Goal: Task Accomplishment & Management: Manage account settings

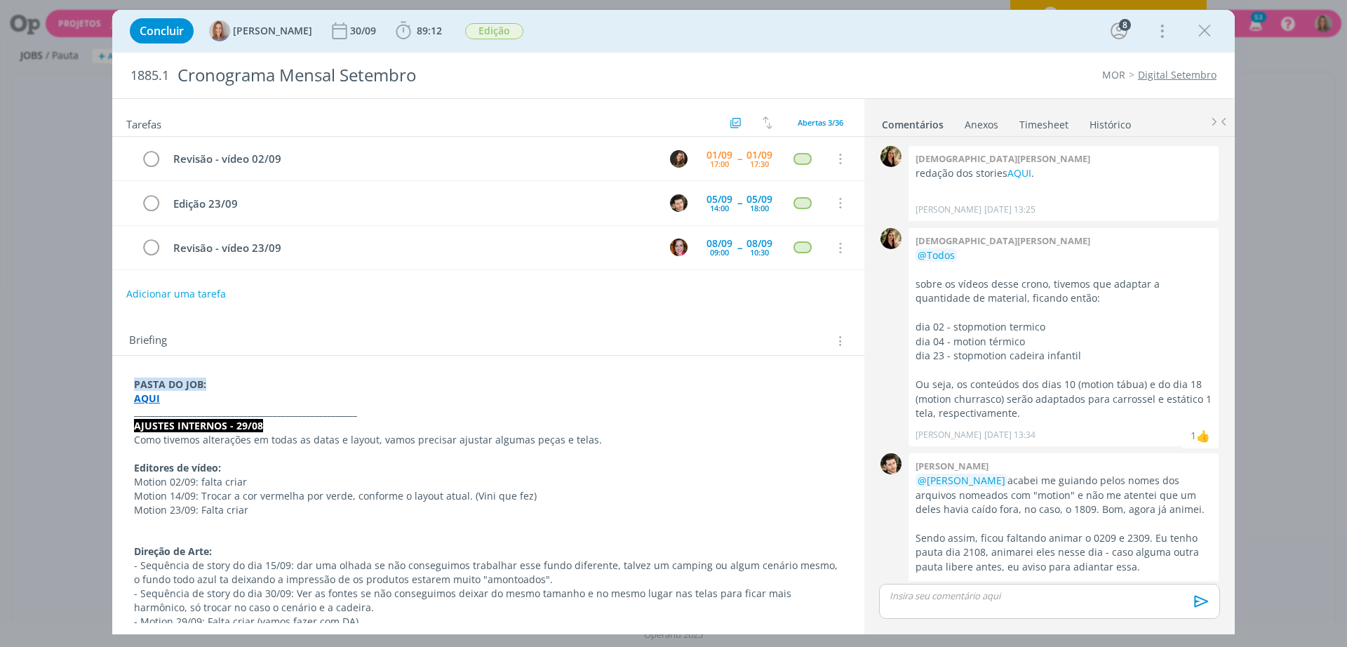
scroll to position [2229, 0]
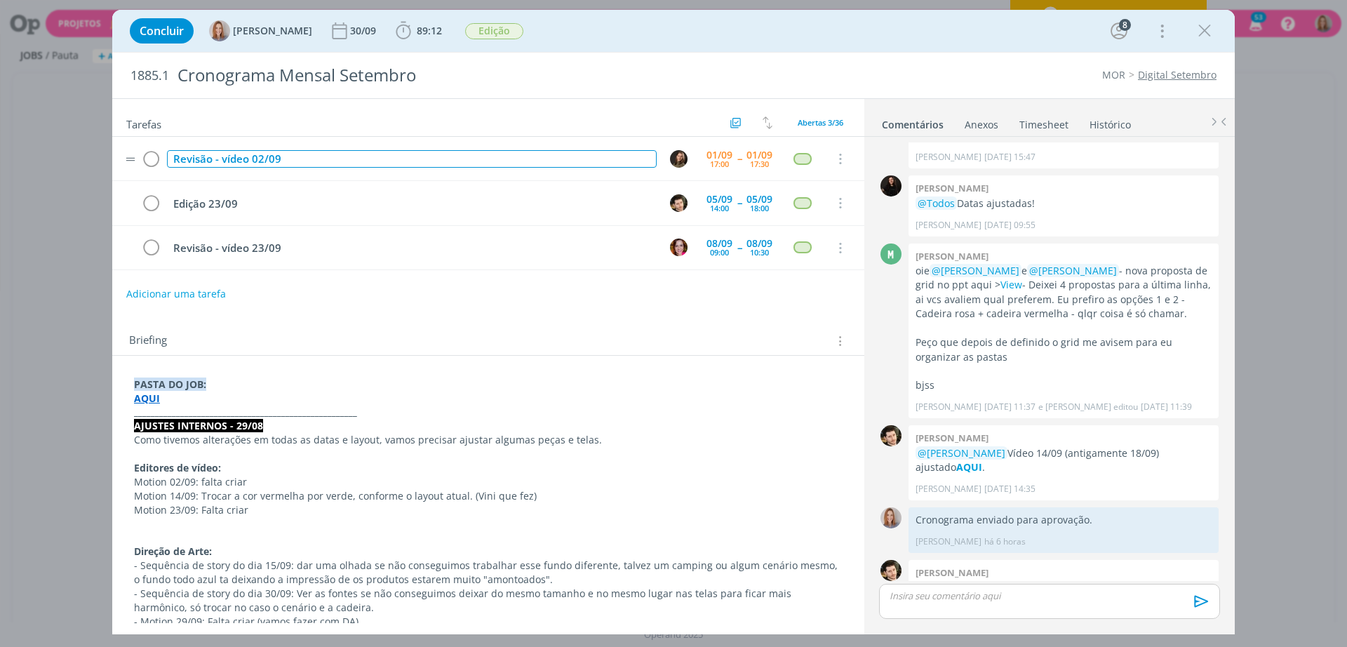
click at [296, 161] on div "Revisão - vídeo 02/09" at bounding box center [412, 159] width 490 height 18
click at [263, 157] on div "Revisão - vídeo 02/09" at bounding box center [412, 159] width 490 height 18
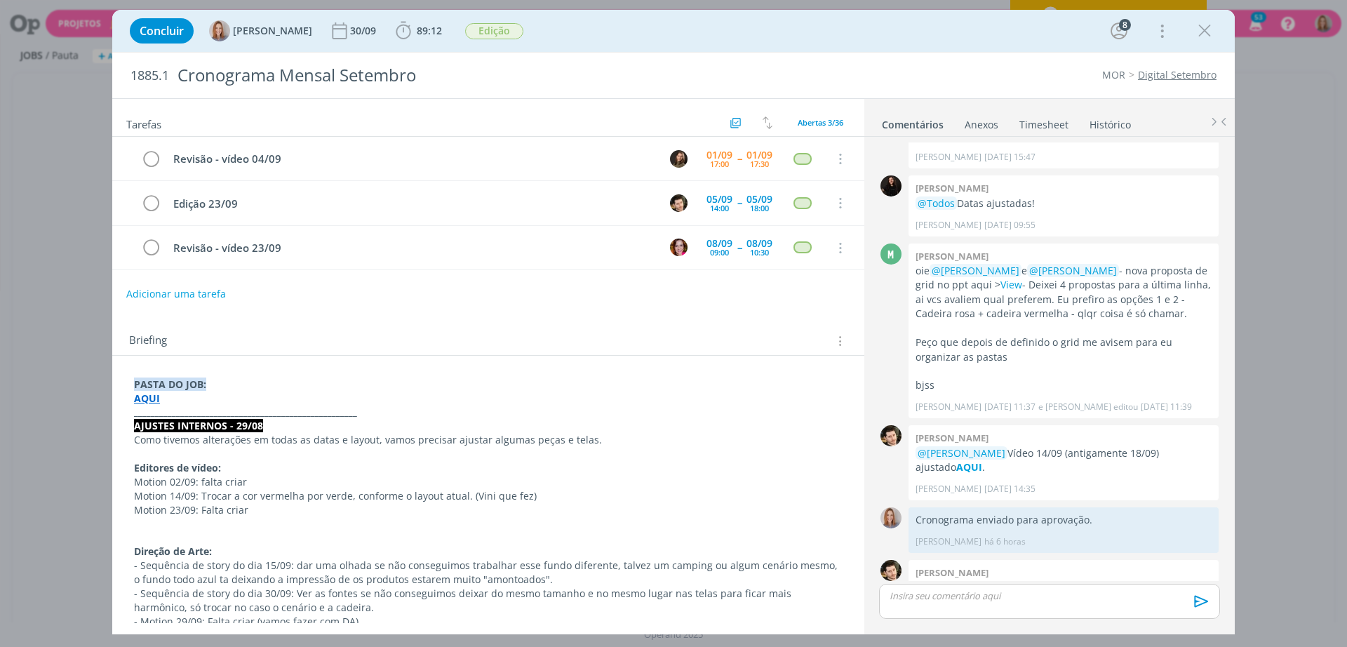
click at [511, 330] on div "Briefing Briefings Predefinidos Versões do Briefing Ver Briefing do Projeto" at bounding box center [488, 337] width 752 height 38
click at [411, 410] on p "_____________________________________________________" at bounding box center [488, 412] width 708 height 14
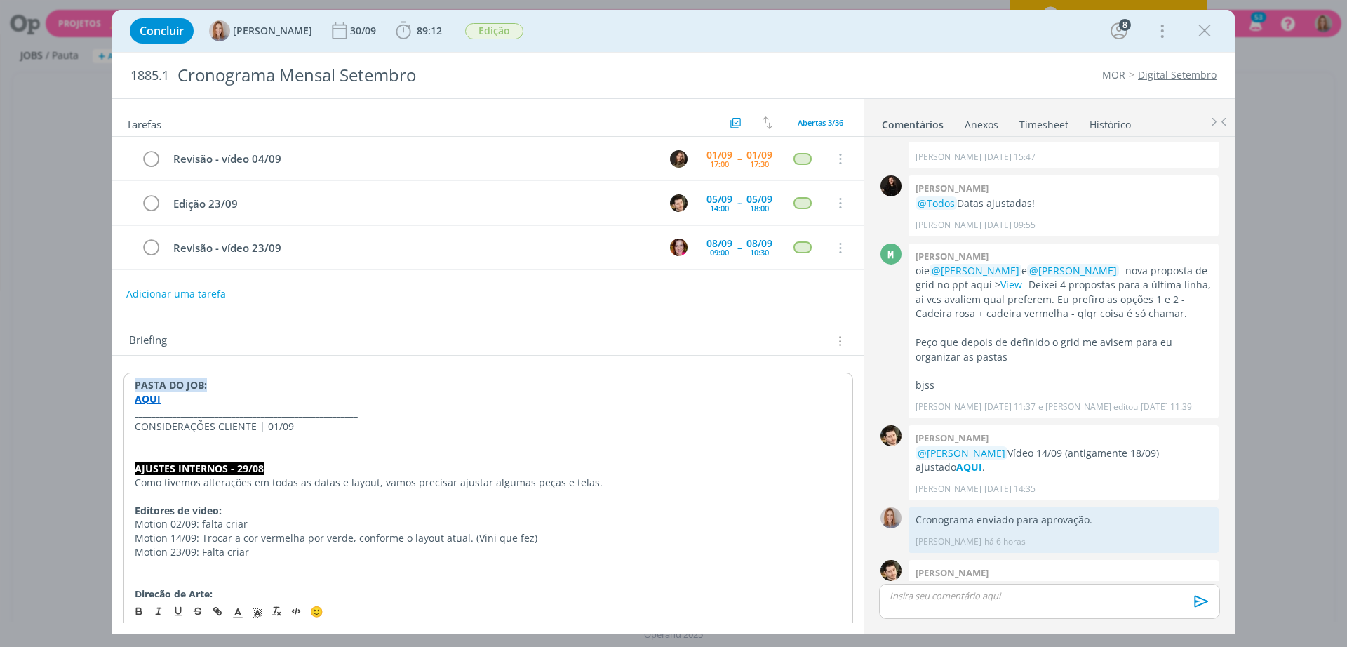
click at [285, 424] on p "CONSIDERAÇÕES CLIENTE | 01/09" at bounding box center [488, 426] width 707 height 14
click at [283, 426] on p "CONSIDERAÇÕES CLIENTE | 01/09" at bounding box center [488, 426] width 707 height 14
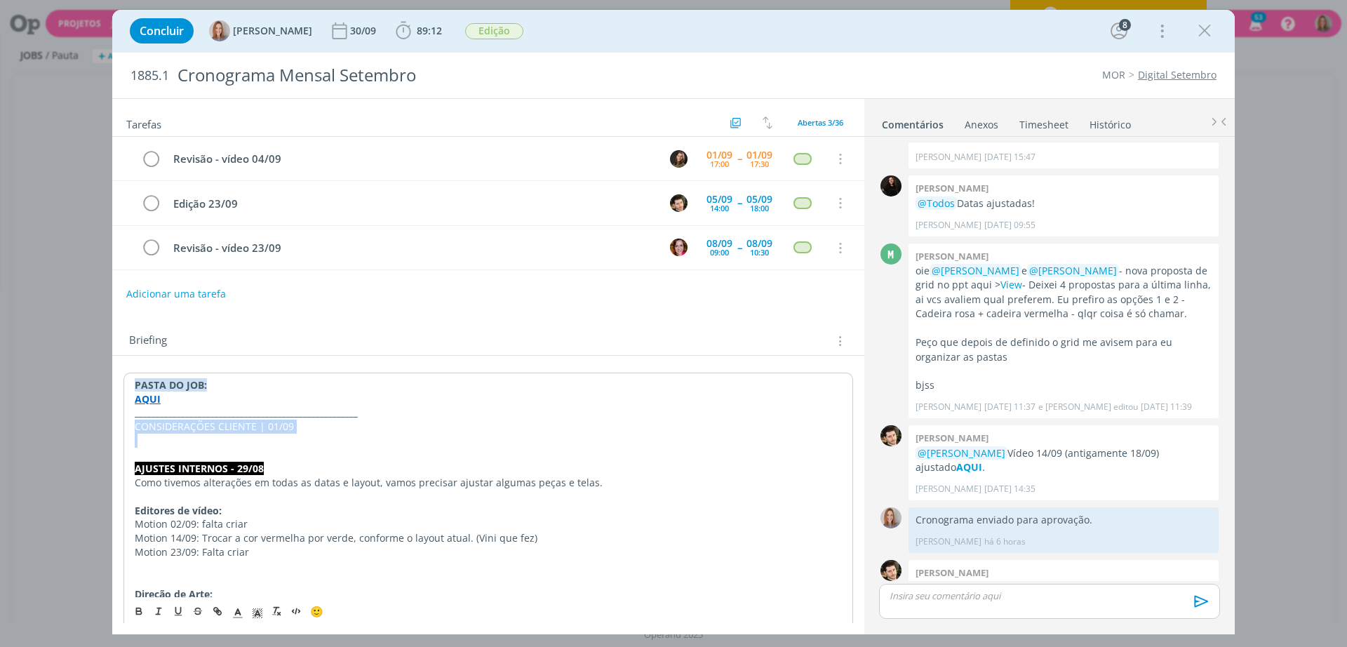
click at [283, 426] on p "CONSIDERAÇÕES CLIENTE | 01/09" at bounding box center [488, 426] width 707 height 14
click at [254, 612] on rect "dialog" at bounding box center [253, 612] width 1 height 1
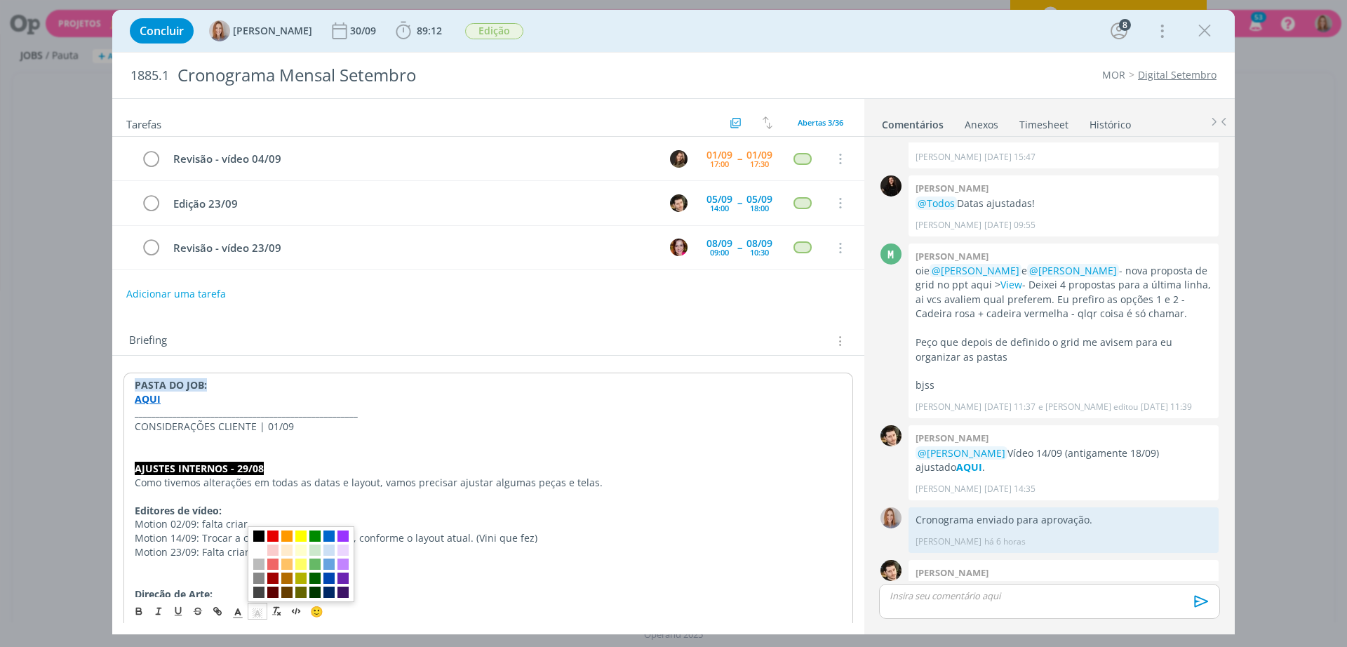
click at [261, 530] on span "dialog" at bounding box center [258, 535] width 11 height 11
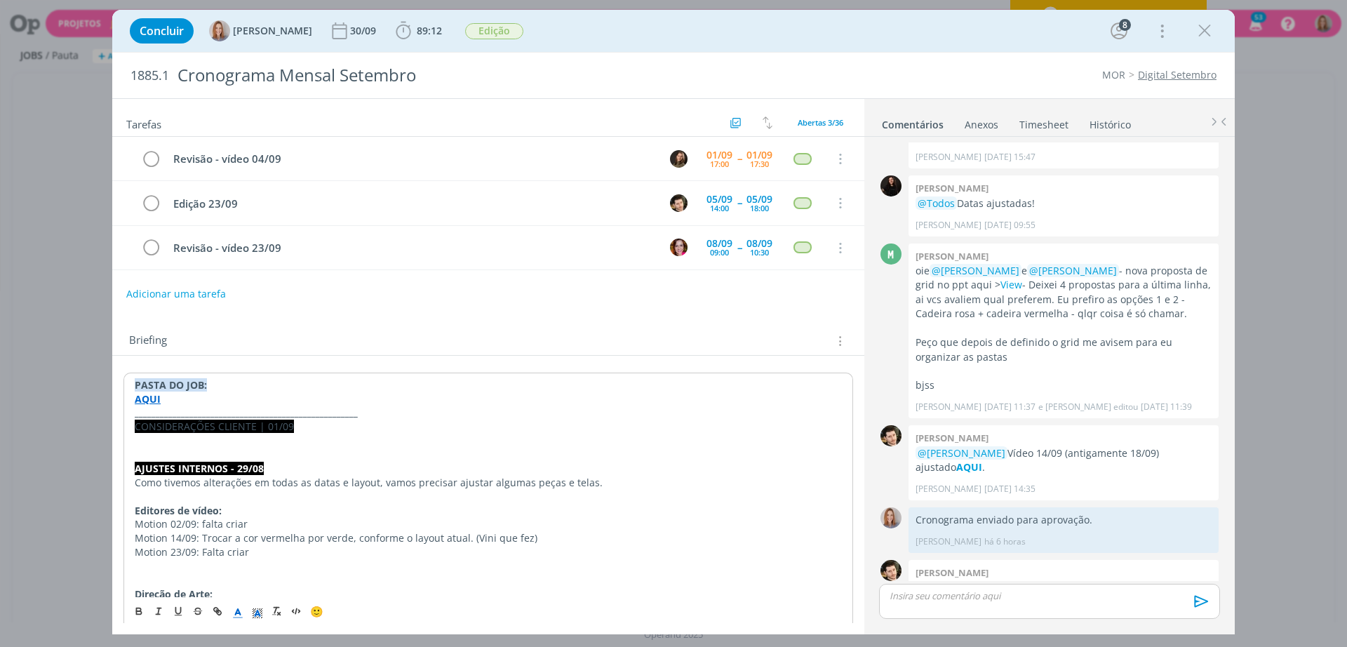
click at [244, 609] on span "dialog" at bounding box center [238, 610] width 20 height 17
click at [238, 551] on span "dialog" at bounding box center [239, 549] width 11 height 11
click at [135, 610] on icon "dialog" at bounding box center [138, 610] width 11 height 11
click at [183, 447] on p "dialog" at bounding box center [488, 454] width 707 height 14
click at [178, 438] on p "dialog" at bounding box center [488, 440] width 707 height 14
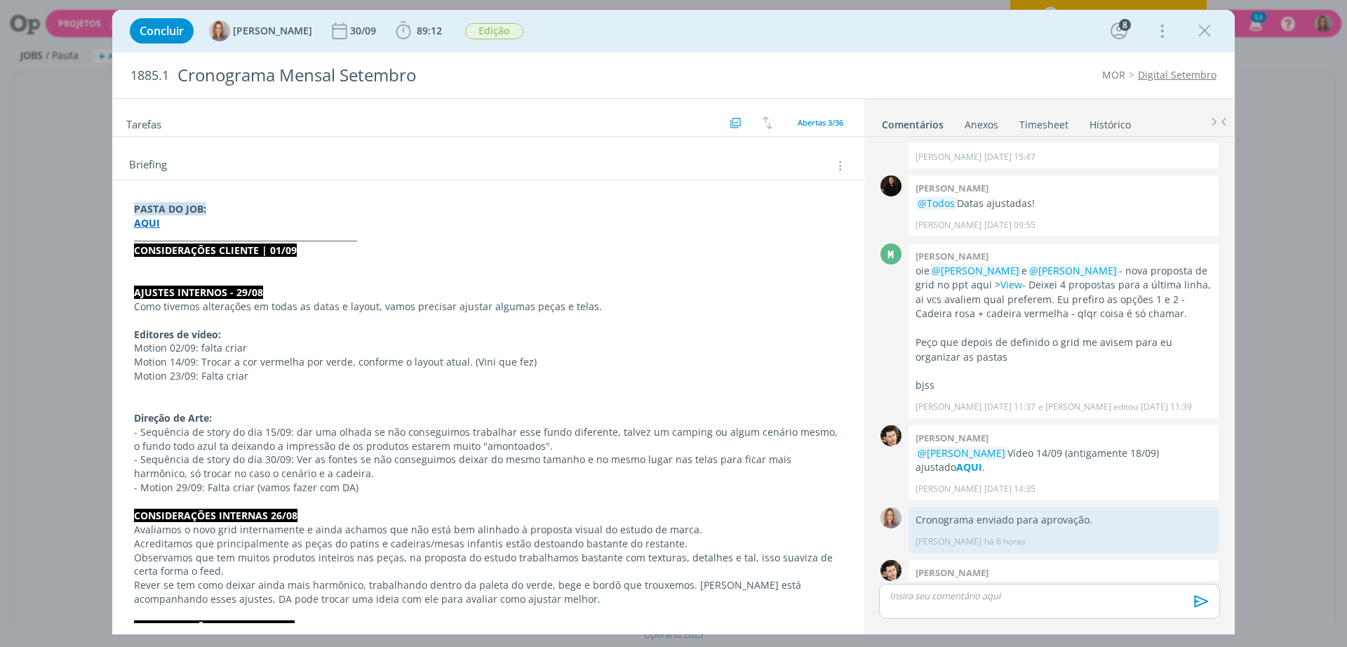
scroll to position [0, 0]
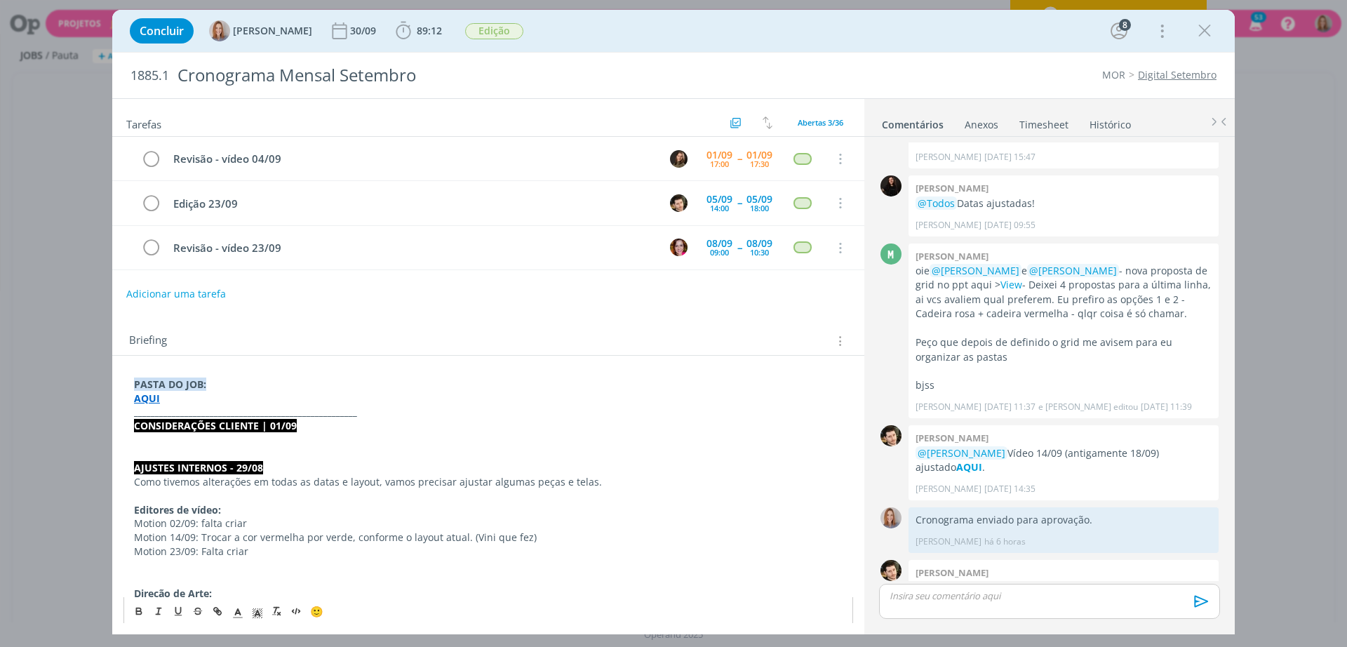
click at [252, 434] on p "dialog" at bounding box center [488, 440] width 708 height 14
click at [154, 397] on strong "AQUI" at bounding box center [147, 397] width 26 height 13
click at [189, 426] on link "https://sobeae.sharepoint.com/:f:/s/SOBEAE/EiQ_QyoUlgxDu6McQHUH8AQB7mfKBraOWSTc…" at bounding box center [226, 425] width 106 height 18
click at [295, 441] on p "dialog" at bounding box center [488, 440] width 708 height 14
click at [269, 437] on p "dialog" at bounding box center [488, 440] width 708 height 14
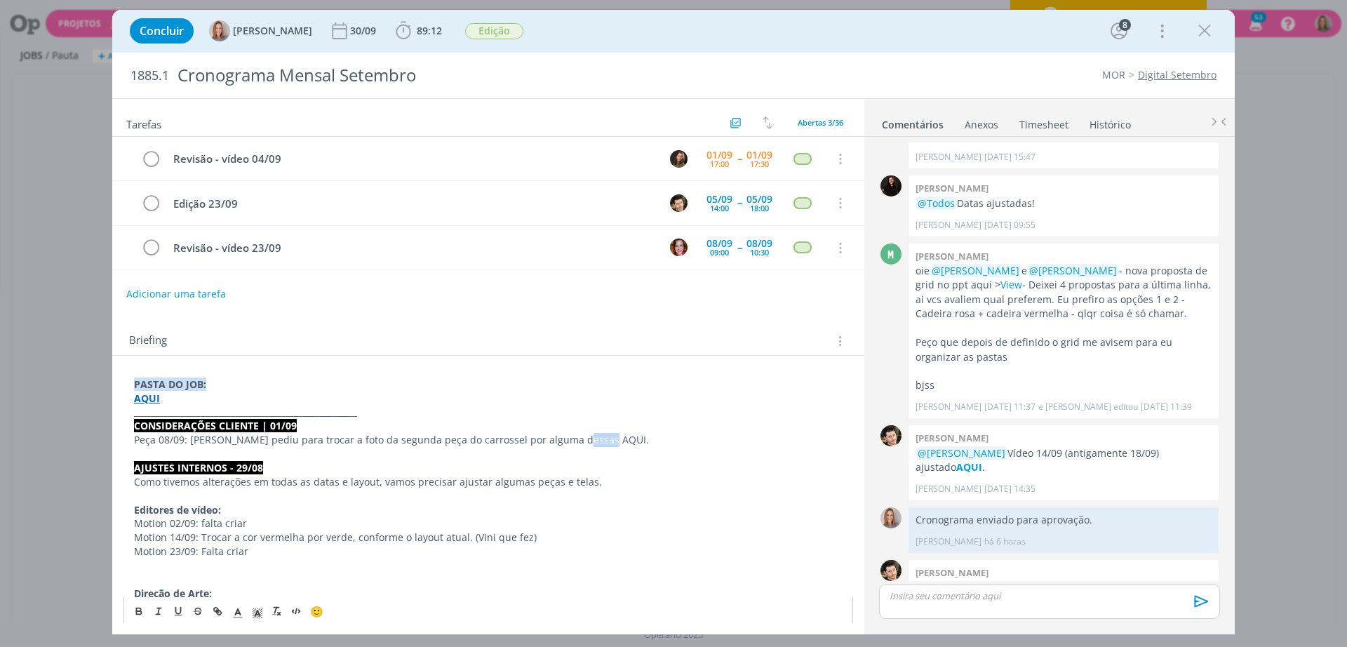
drag, startPoint x: 590, startPoint y: 440, endPoint x: 563, endPoint y: 437, distance: 27.5
click at [563, 437] on p "Peça 08/09: Cliente pediu para trocar a foto da segunda peça do carrossel por a…" at bounding box center [488, 440] width 708 height 14
click at [221, 610] on icon "dialog" at bounding box center [217, 610] width 11 height 11
paste input "https://sobeae.sharepoint.com/:i:/s/SOBEAE/EQdcIUTmTyNPhAo2B7zfqvcBDDT2MkKijArg…"
click at [644, 456] on div "https://sobeae.sharepoint.com/:f:/s/SOBEAE/EiQ_QyoUlgxDu6McQHUH8AQB7mfKBraOWSTc…" at bounding box center [570, 466] width 205 height 27
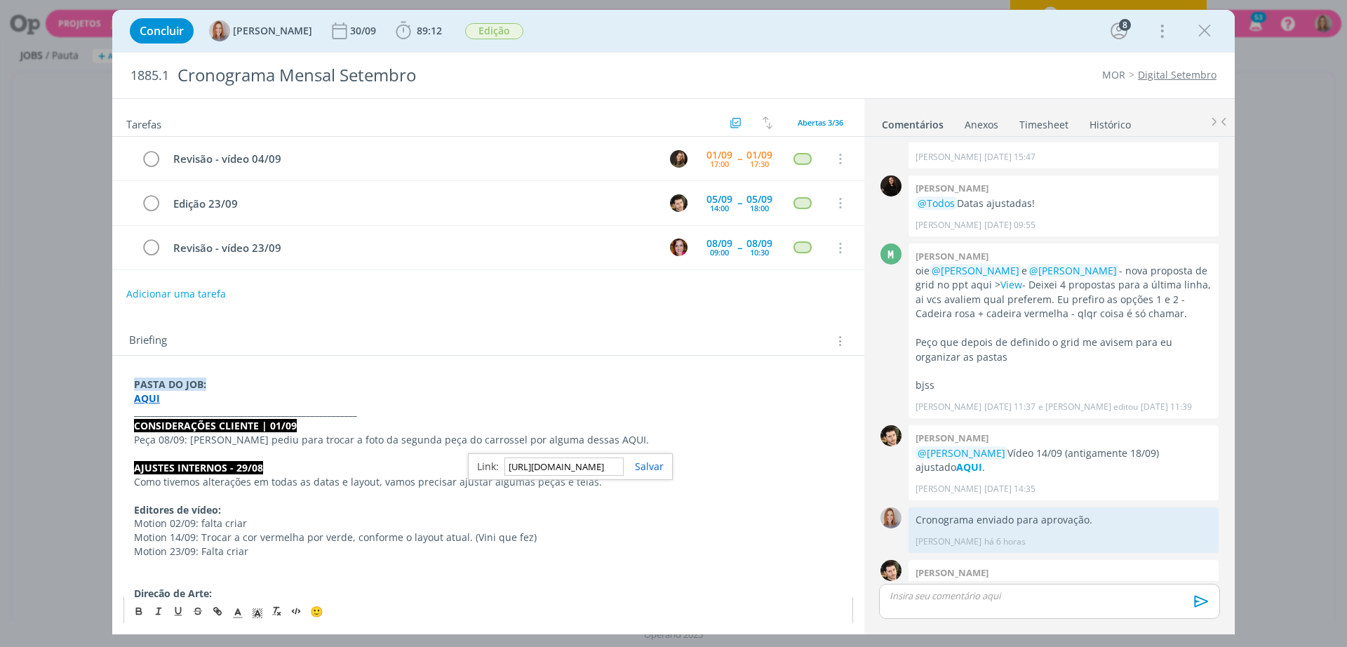
click at [654, 473] on div "https://sobeae.sharepoint.com/:f:/s/SOBEAE/EiQ_QyoUlgxDu6McQHUH8AQB7mfKBraOWSTc…" at bounding box center [570, 466] width 205 height 27
drag, startPoint x: 654, startPoint y: 466, endPoint x: 642, endPoint y: 457, distance: 14.9
click at [654, 466] on link "dialog" at bounding box center [644, 465] width 40 height 13
click at [630, 445] on p "Peça 08/09: Cliente pediu para trocar a foto da segunda peça do carrossel por a…" at bounding box center [488, 440] width 708 height 14
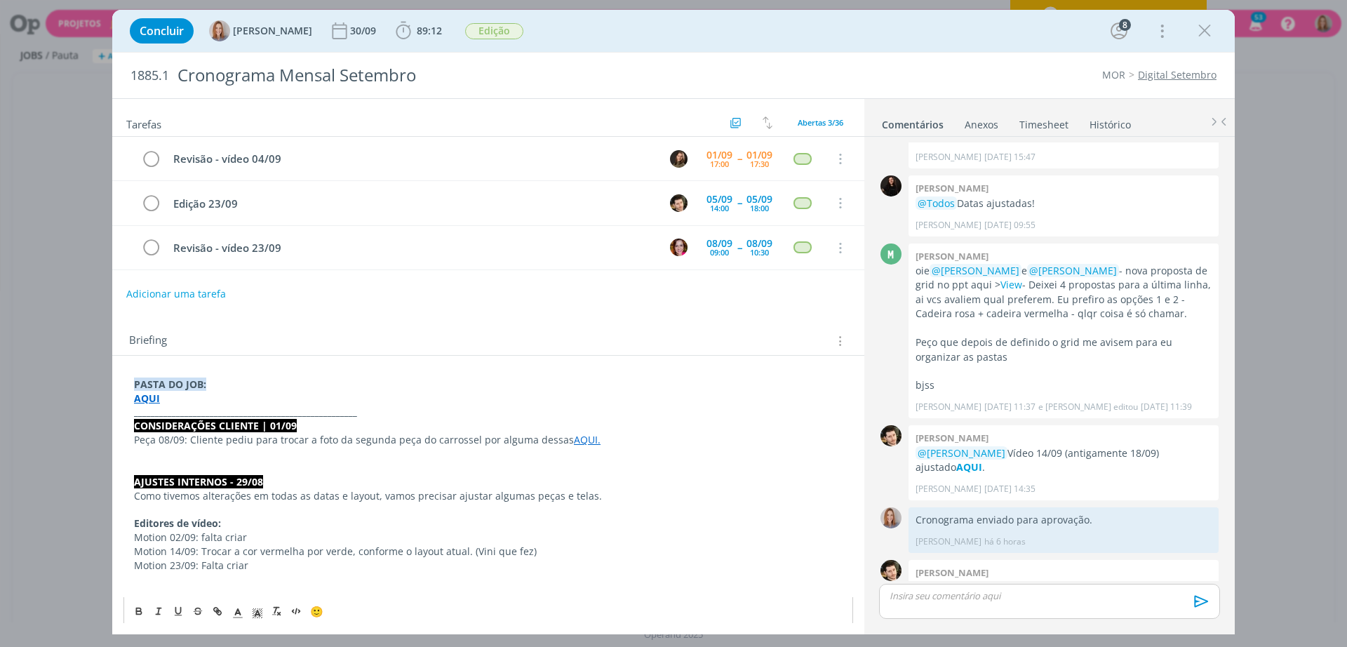
click at [148, 450] on p "dialog" at bounding box center [488, 454] width 708 height 14
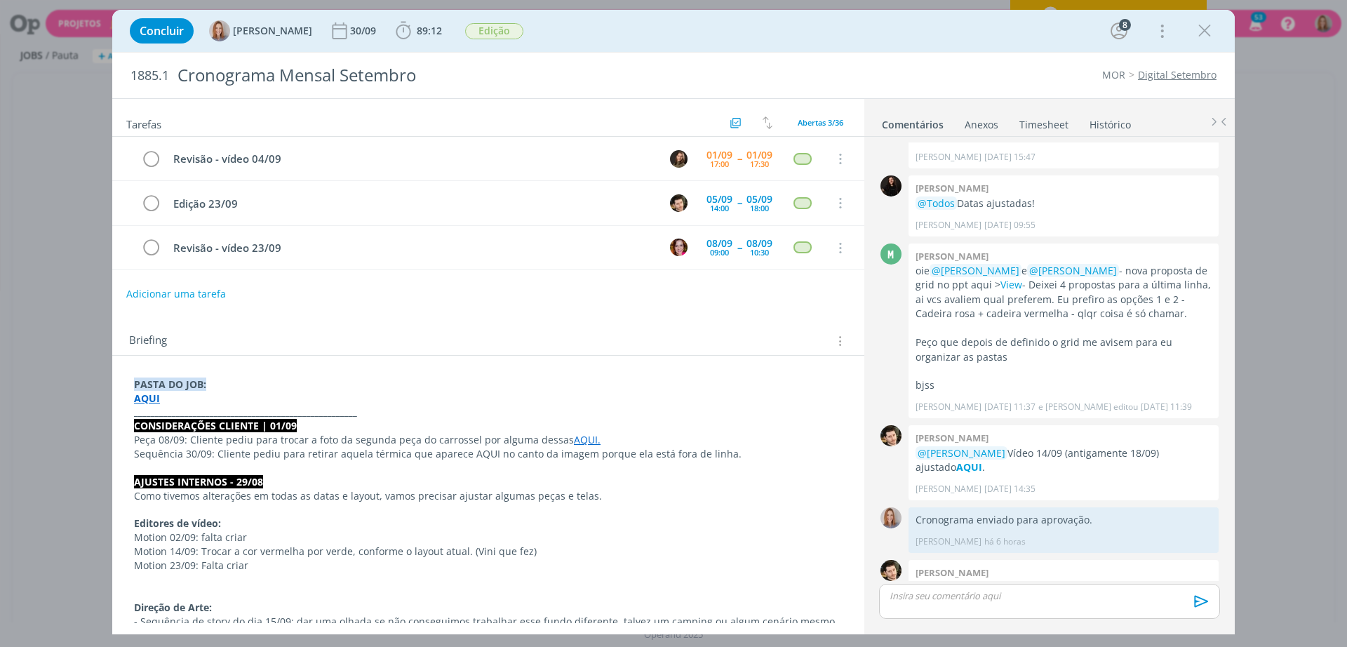
click at [257, 455] on p "Sequência 30/09: Cliente pediu para retirar aquela térmica que aparece AQUI no …" at bounding box center [488, 454] width 708 height 14
click at [339, 459] on p "Sequência 30/09: Cliente pediu para retirar aquela térmica que aparece AQUI no …" at bounding box center [488, 454] width 708 height 14
click at [398, 452] on p "Sequência 30/09: Cliente pediu para retirar aquela térmica que aparece AQUI no …" at bounding box center [488, 454] width 708 height 14
click at [462, 455] on p "Sequência 30/09: Cliente pediu para retirar aquela térmica que aparece AQUI no …" at bounding box center [488, 454] width 708 height 14
drag, startPoint x: 486, startPoint y: 452, endPoint x: 464, endPoint y: 454, distance: 22.5
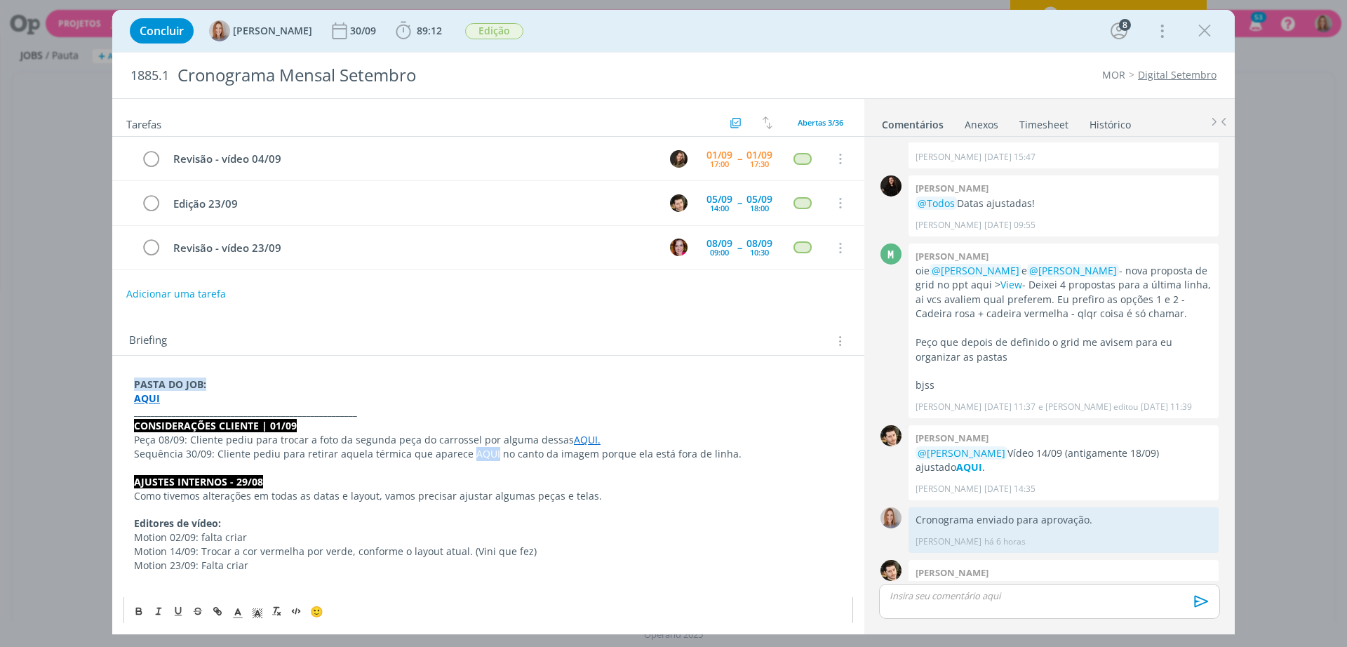
click at [464, 454] on p "Sequência 30/09: Cliente pediu para retirar aquela térmica que aparece AQUI no …" at bounding box center [488, 454] width 708 height 14
click at [483, 475] on p "AJUSTES INTERNOS - 29/08" at bounding box center [488, 482] width 708 height 14
click at [484, 453] on p "Sequência 30/09: Cliente pediu para retirar aquela térmica que aparece AQUI no …" at bounding box center [488, 454] width 708 height 14
drag, startPoint x: 486, startPoint y: 452, endPoint x: 466, endPoint y: 448, distance: 20.8
click at [466, 448] on p "Sequência 30/09: Cliente pediu para retirar aquela térmica que aparece AQUI no …" at bounding box center [488, 454] width 708 height 14
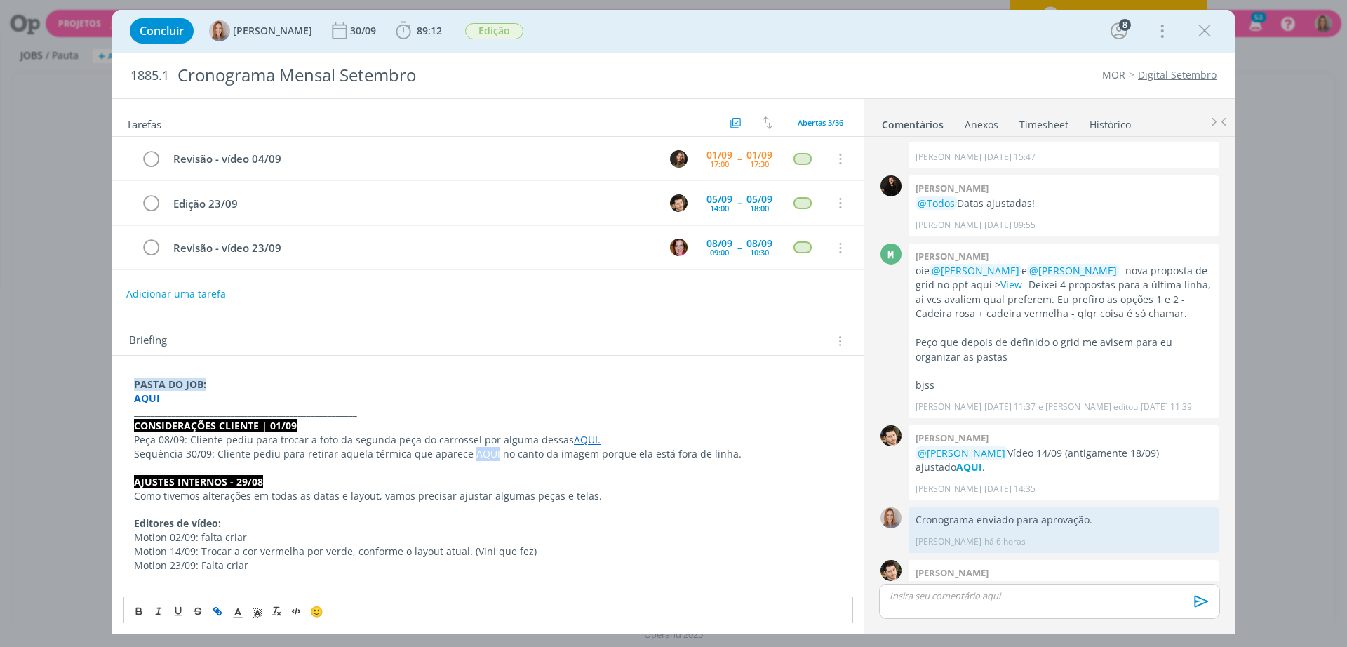
click at [218, 607] on icon "dialog" at bounding box center [217, 610] width 11 height 11
paste input "https://sobeae.sharepoint.com/:i:/s/SOBEAE/EQgnhIDMPGlKjg93KWXiz4YBHQJnA6NB1jVH…"
type input "https://sobeae.sharepoint.com/:i:/s/SOBEAE/EQgnhIDMPGlKjg93KWXiz4YBHQJnA6NB1jVH…"
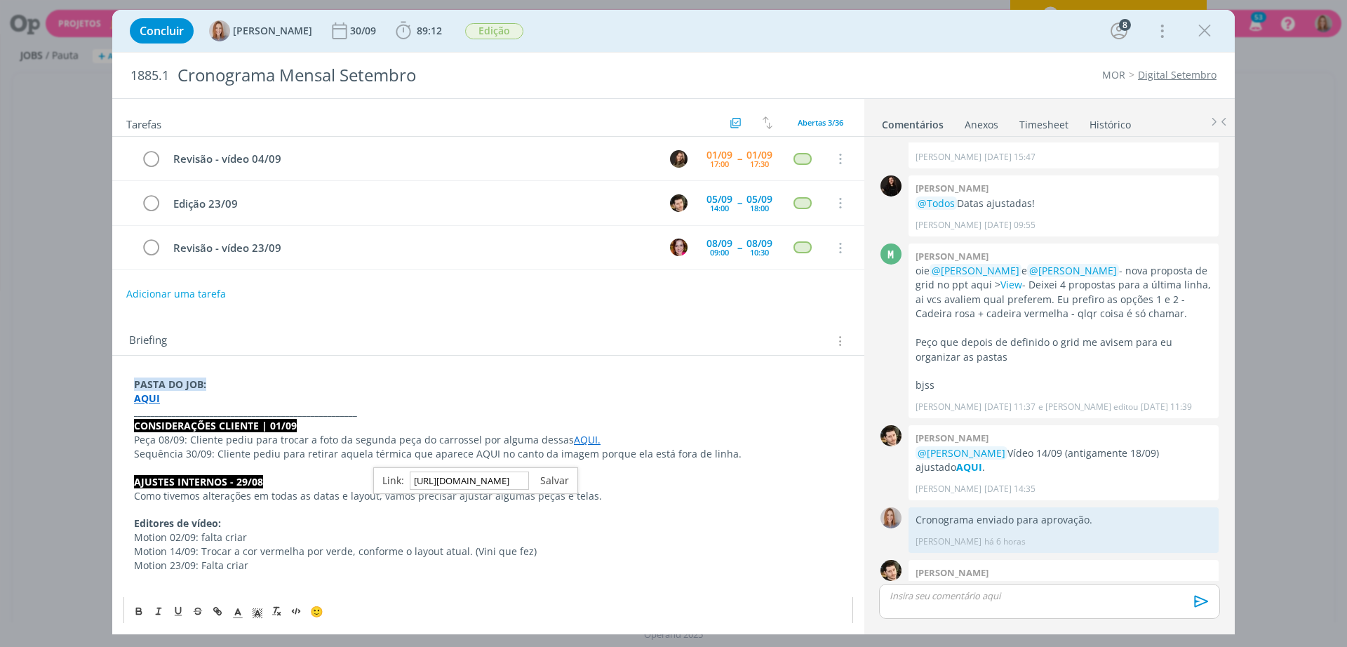
click at [553, 481] on link "dialog" at bounding box center [549, 479] width 40 height 13
click at [646, 455] on p "Sequência 30/09: Cliente pediu para retirar aquela térmica que aparece AQUI no …" at bounding box center [488, 454] width 708 height 14
click at [738, 461] on p "dialog" at bounding box center [488, 468] width 708 height 14
click at [735, 457] on p "Sequência 30/09: Cliente pediu para retirar aquela térmica que aparece AQUI no …" at bounding box center [488, 454] width 708 height 14
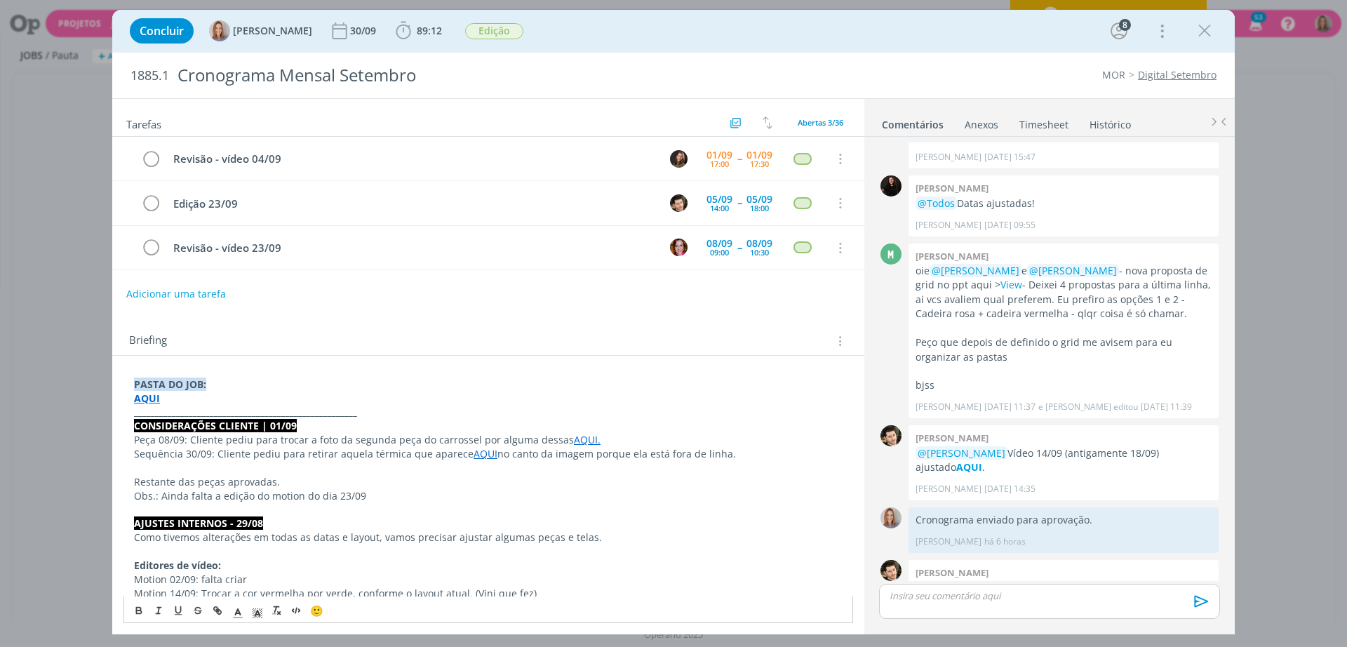
click at [380, 464] on p "dialog" at bounding box center [488, 468] width 708 height 14
click at [1153, 581] on strong "AQUI" at bounding box center [1166, 587] width 26 height 13
click at [302, 499] on p "Obs.: Ainda falta a edição do motion do dia 23/09" at bounding box center [488, 496] width 708 height 14
click at [319, 494] on p "Obs.: Ainda falta a edição do motion do dia 23/09" at bounding box center [488, 497] width 707 height 14
click at [410, 497] on p "Obs.: Ainda falta a edição do motion do dia 23/09" at bounding box center [488, 497] width 707 height 14
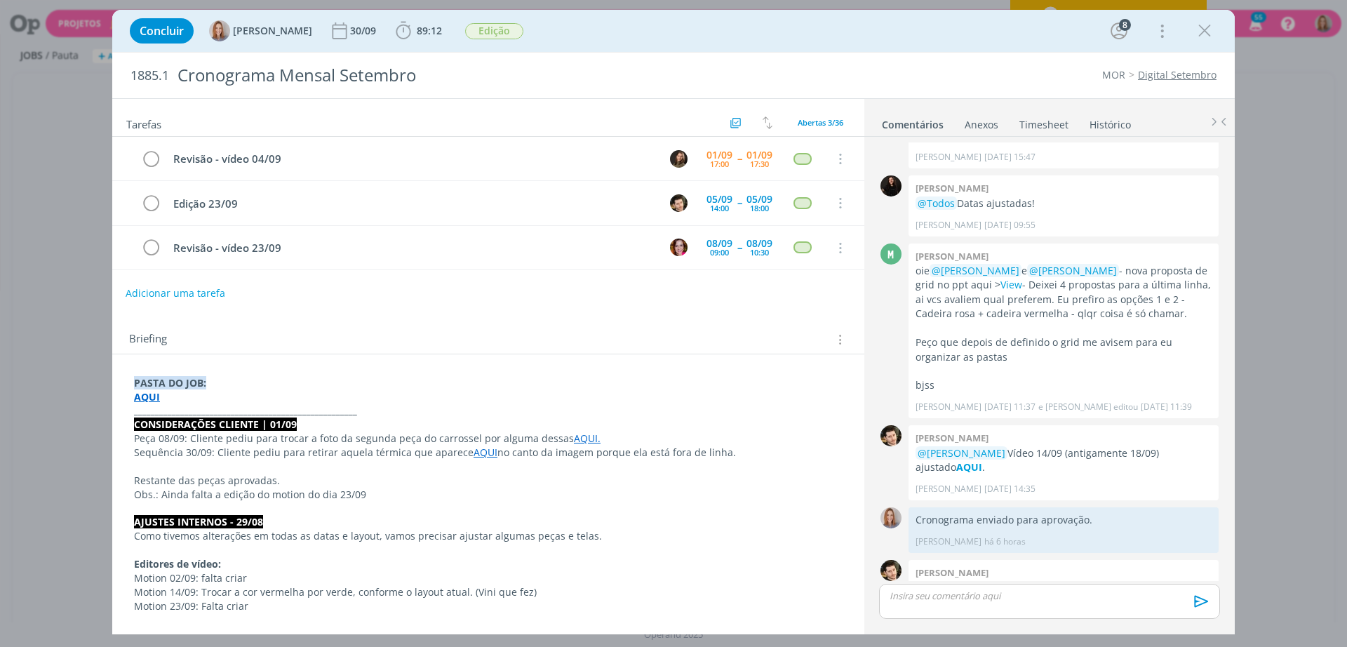
click at [194, 293] on button "Adicionar uma tarefa" at bounding box center [176, 293] width 100 height 24
click at [212, 293] on input "dialog" at bounding box center [395, 292] width 518 height 20
click at [180, 297] on input "Ajustes 01/09" at bounding box center [395, 292] width 518 height 20
click at [690, 295] on icon "dialog" at bounding box center [696, 293] width 22 height 22
type input "Ajustes cliente 01/09"
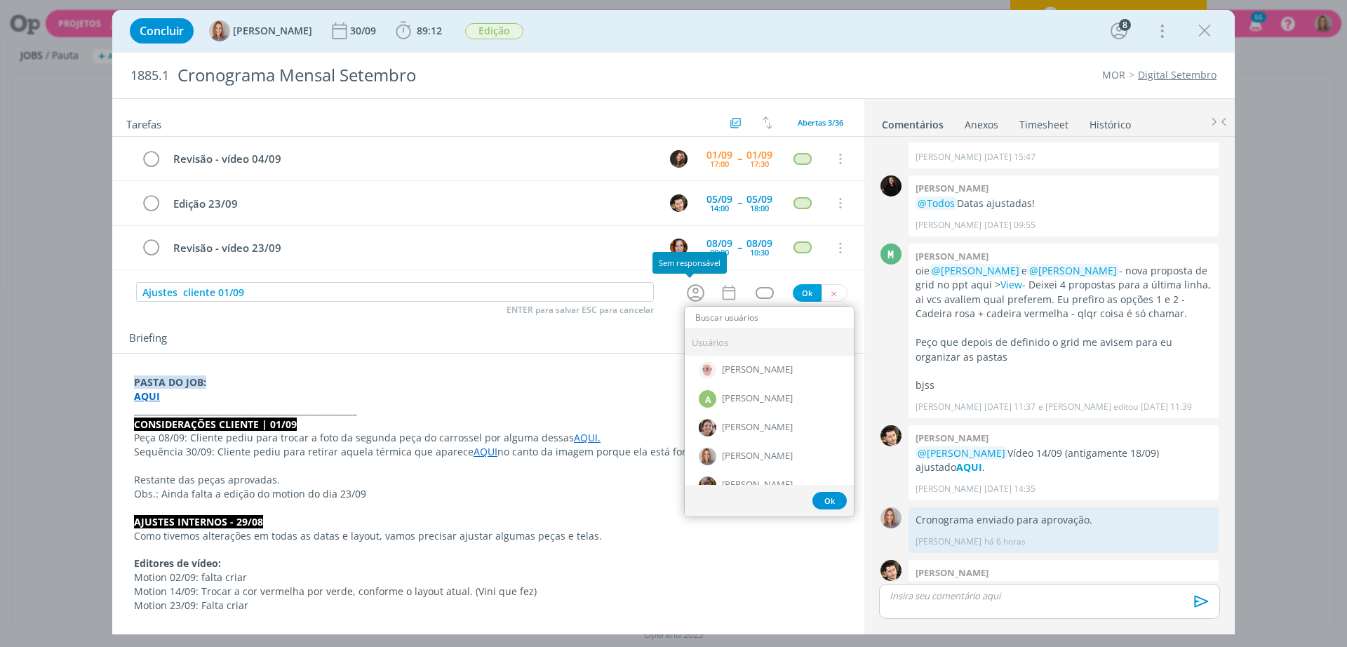
type input "a"
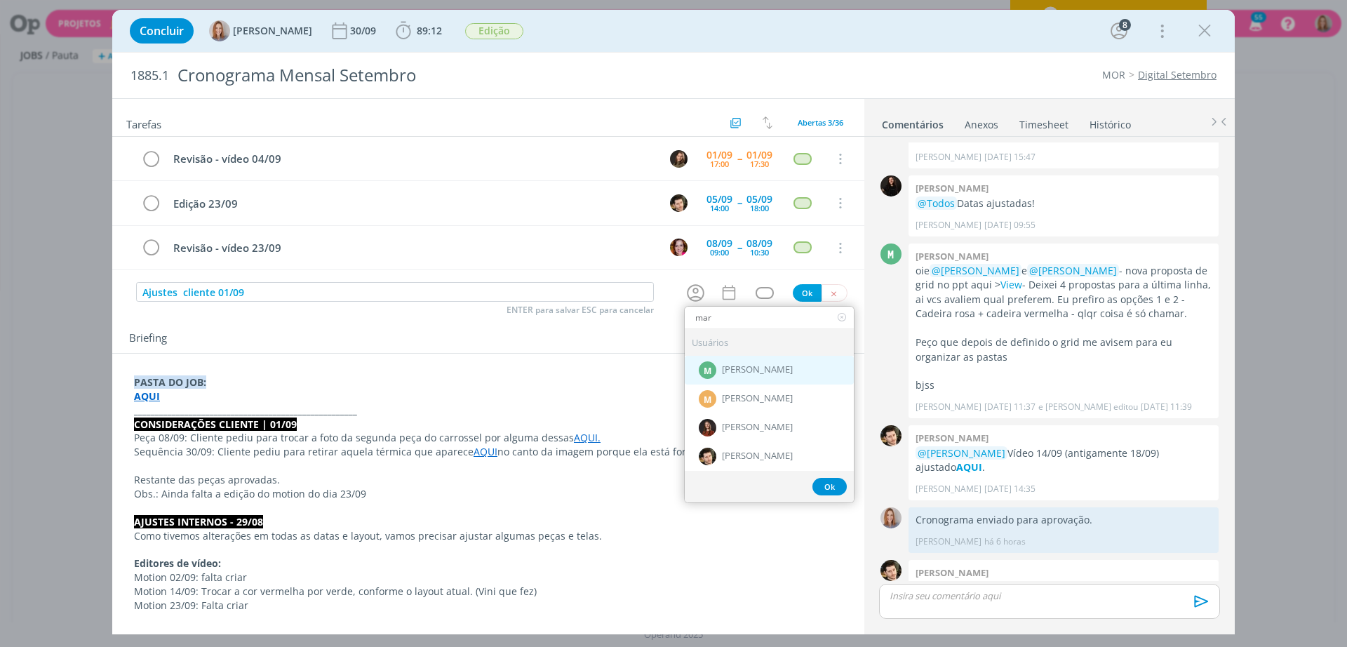
type input "mar"
click at [743, 370] on span "[PERSON_NAME]" at bounding box center [757, 369] width 71 height 11
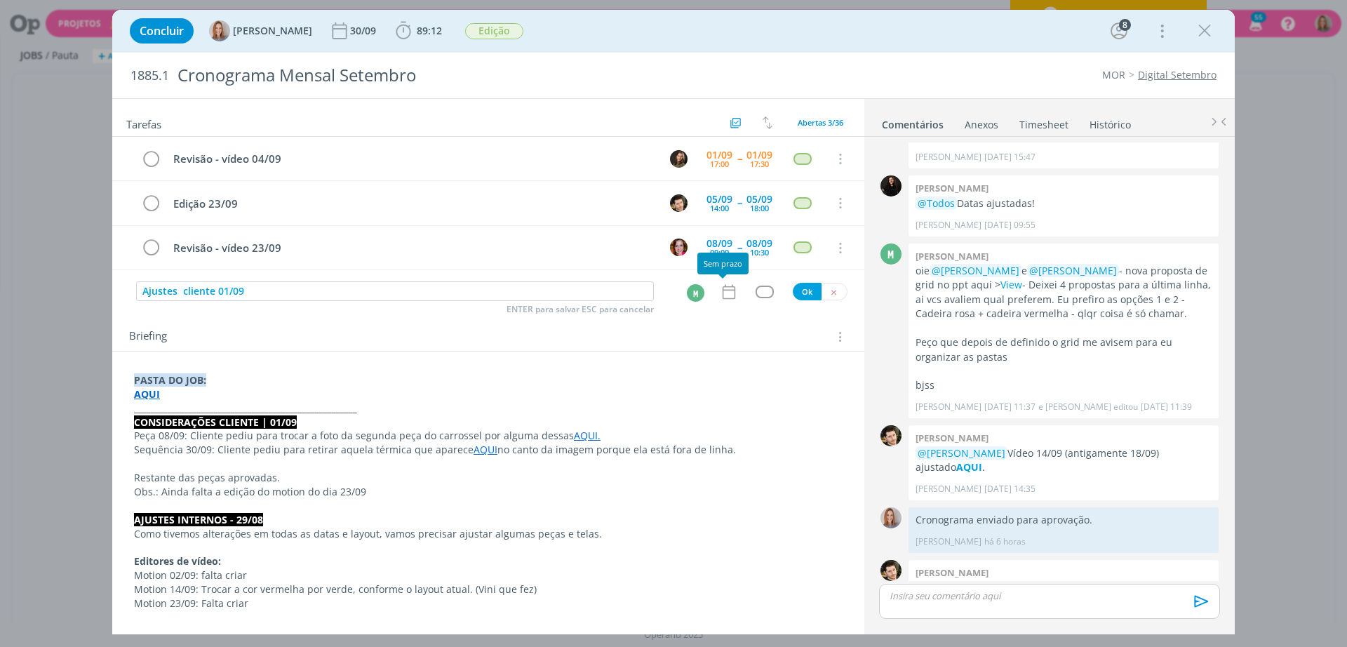
click at [722, 292] on icon "dialog" at bounding box center [729, 292] width 18 height 18
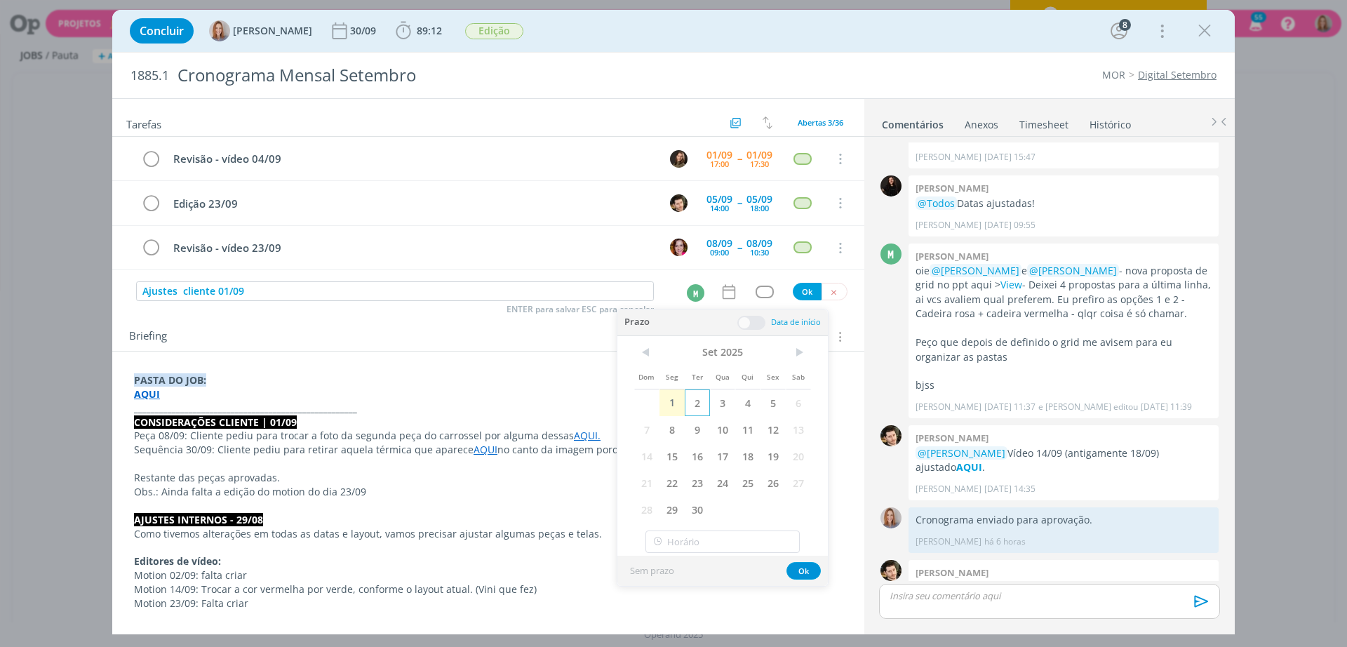
click at [697, 399] on span "2" at bounding box center [697, 402] width 25 height 27
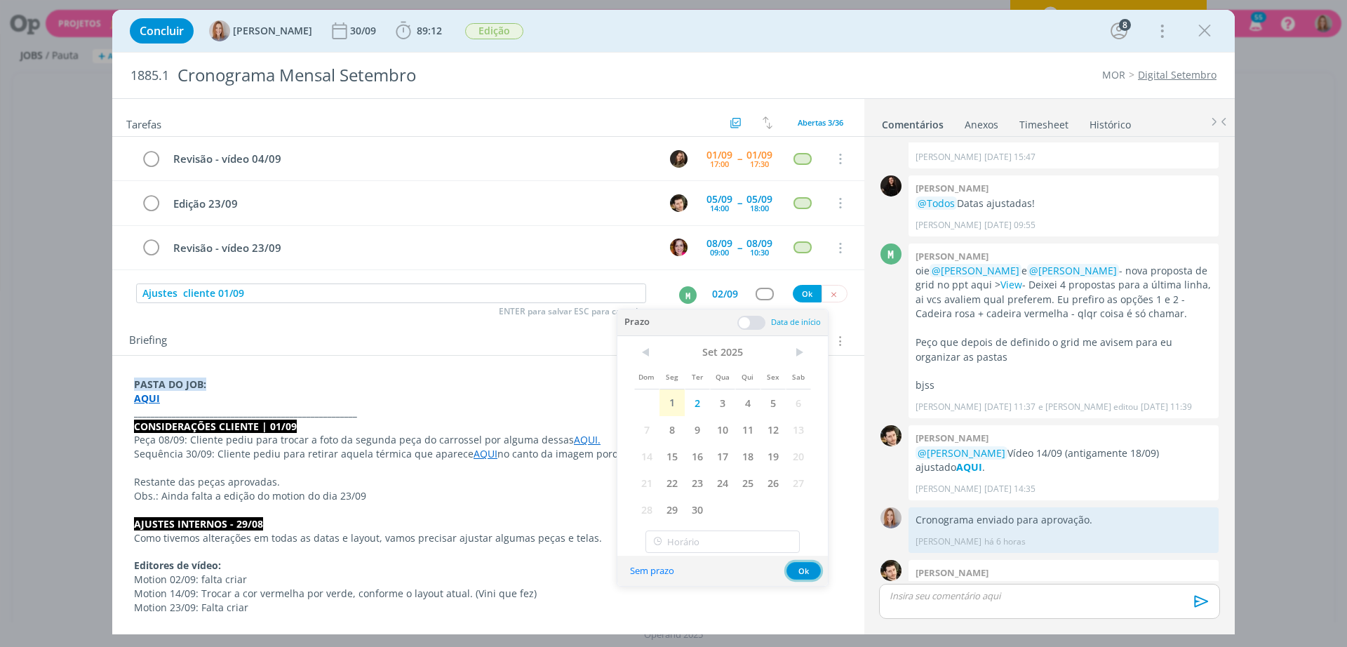
click at [807, 577] on button "Ok" at bounding box center [803, 571] width 34 height 18
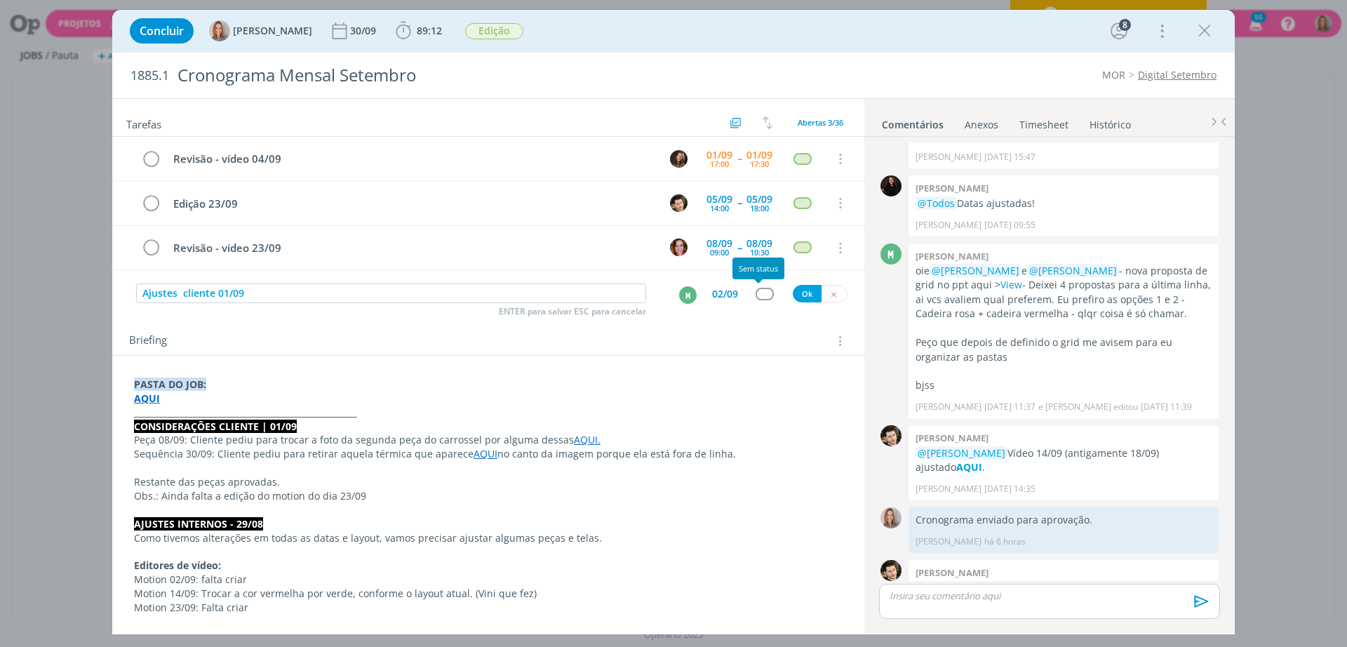
click at [755, 299] on div "dialog" at bounding box center [764, 294] width 18 height 12
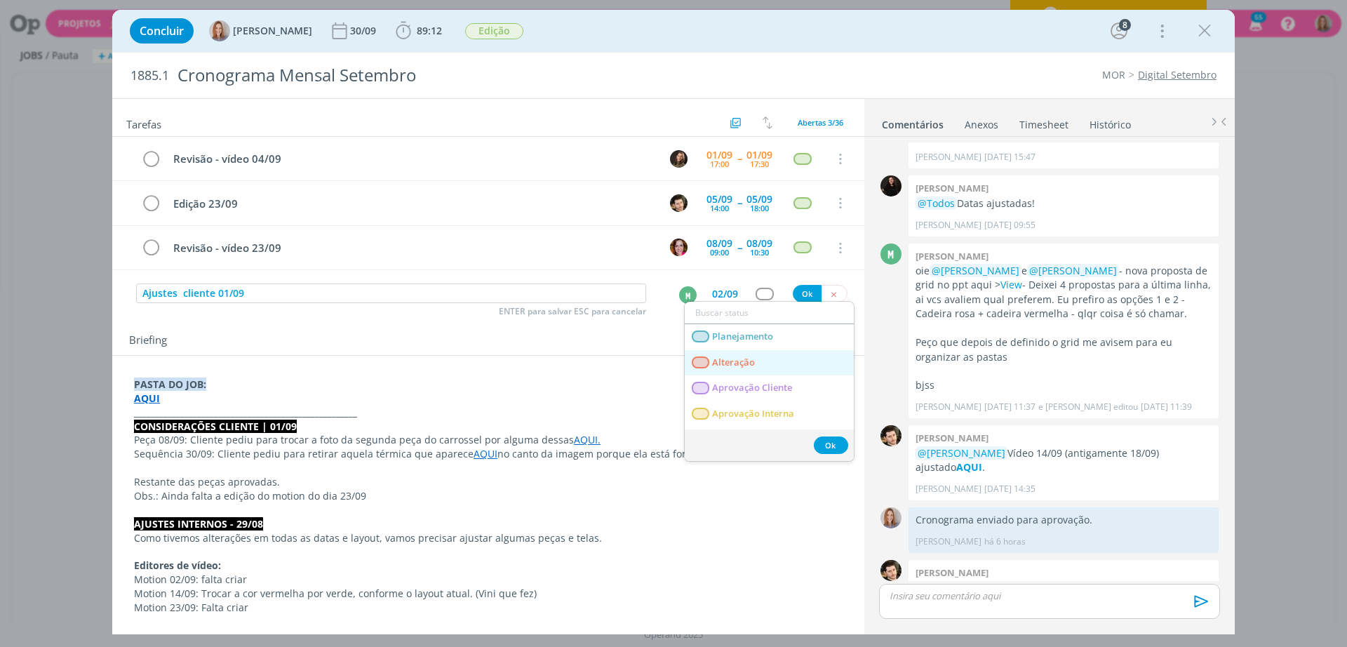
click at [763, 357] on link "Alteração" at bounding box center [769, 363] width 169 height 26
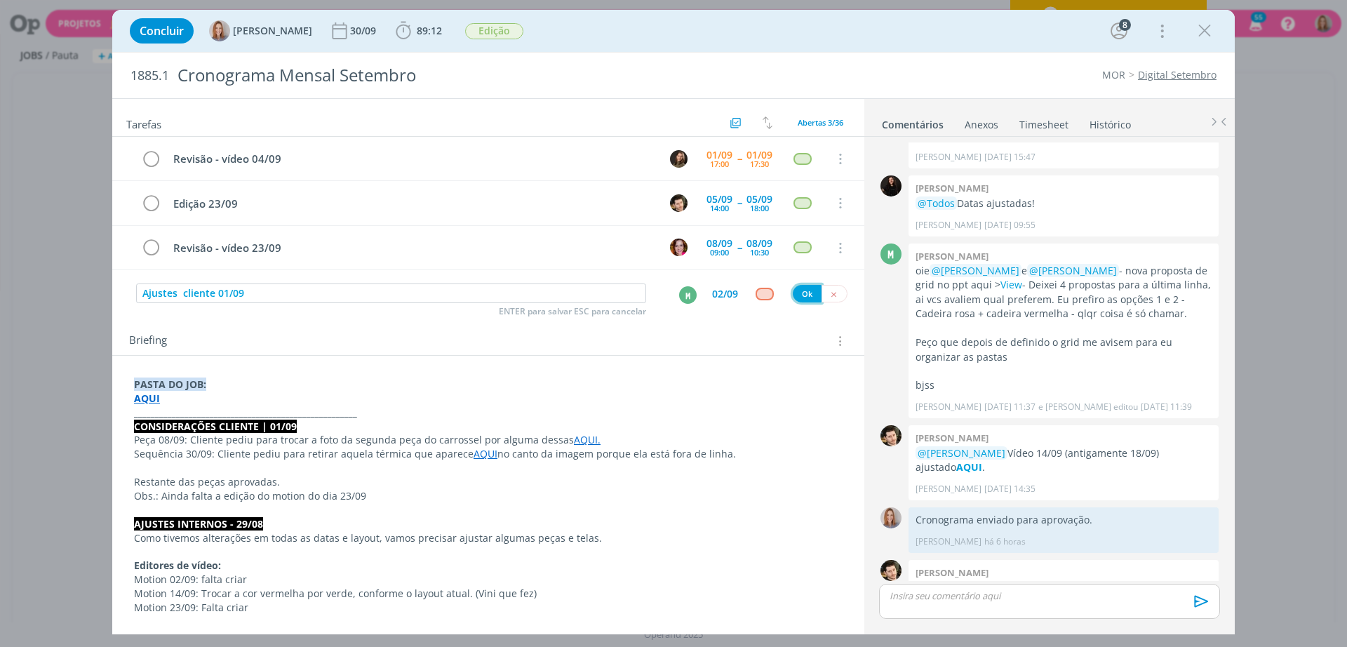
click at [800, 299] on button "Ok" at bounding box center [807, 294] width 29 height 18
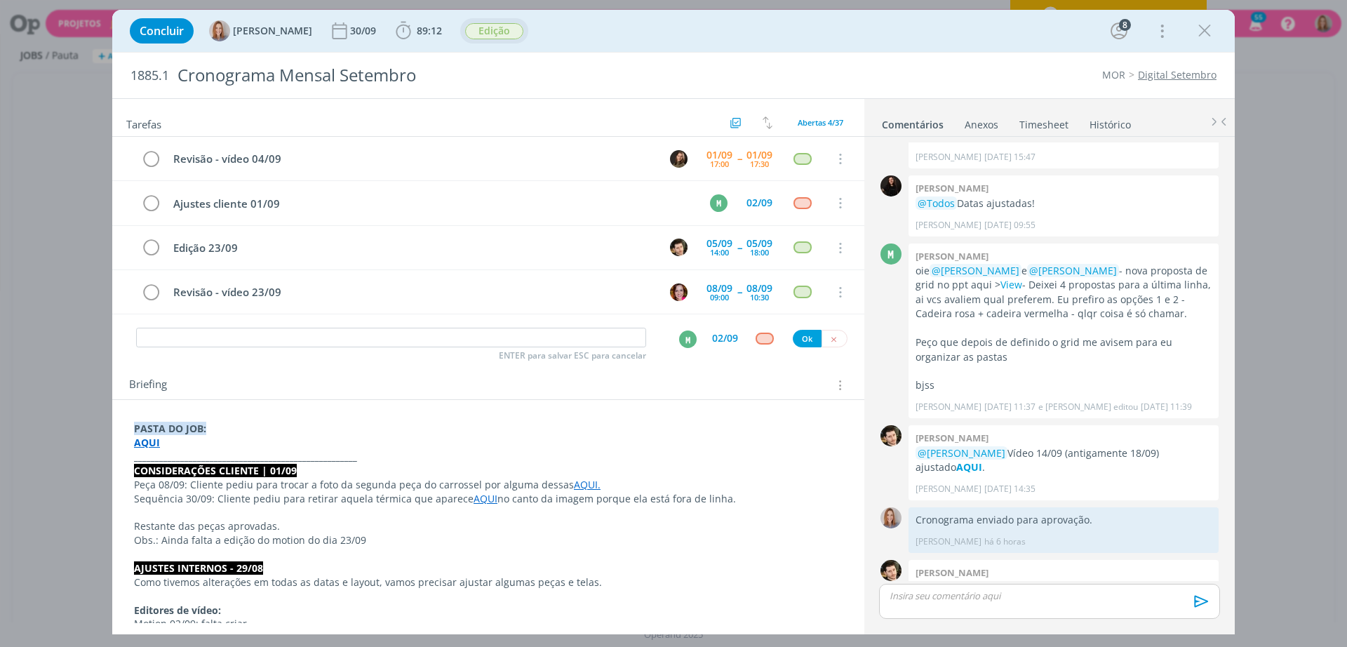
click at [482, 35] on span "Edição" at bounding box center [494, 31] width 58 height 16
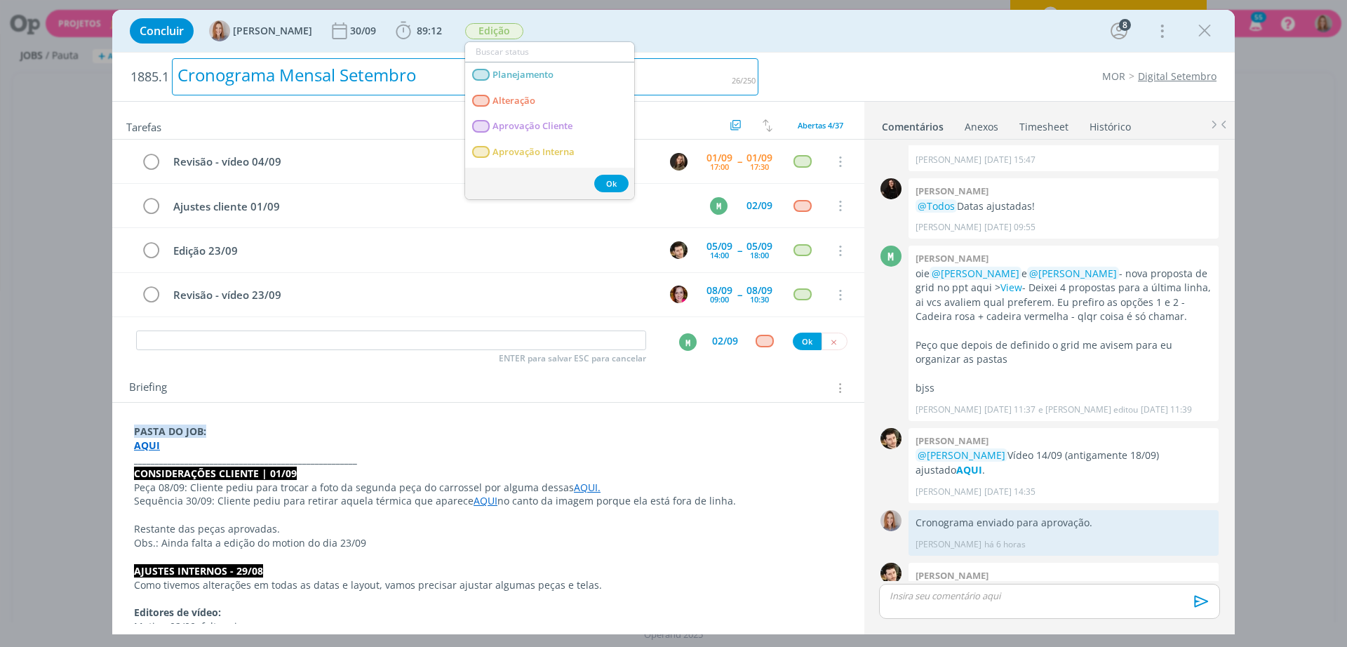
click at [666, 55] on h2 "1885.1 Cronograma Mensal Setembro" at bounding box center [444, 77] width 628 height 48
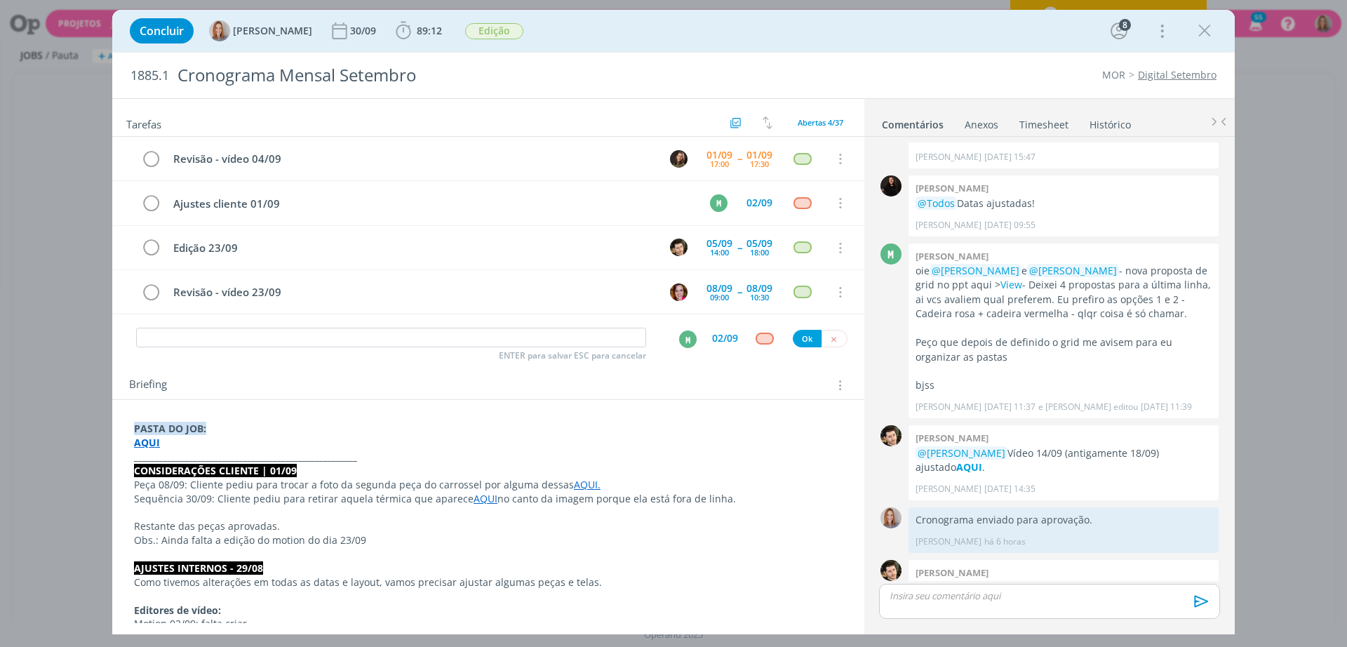
click at [619, 390] on div "Briefing Briefings Predefinidos Versões do Briefing Ver Briefing do Projeto" at bounding box center [490, 385] width 722 height 18
click at [560, 393] on div "Briefing Briefings Predefinidos Versões do Briefing Ver Briefing do Projeto" at bounding box center [490, 385] width 722 height 18
click at [829, 337] on icon "dialog" at bounding box center [833, 339] width 9 height 9
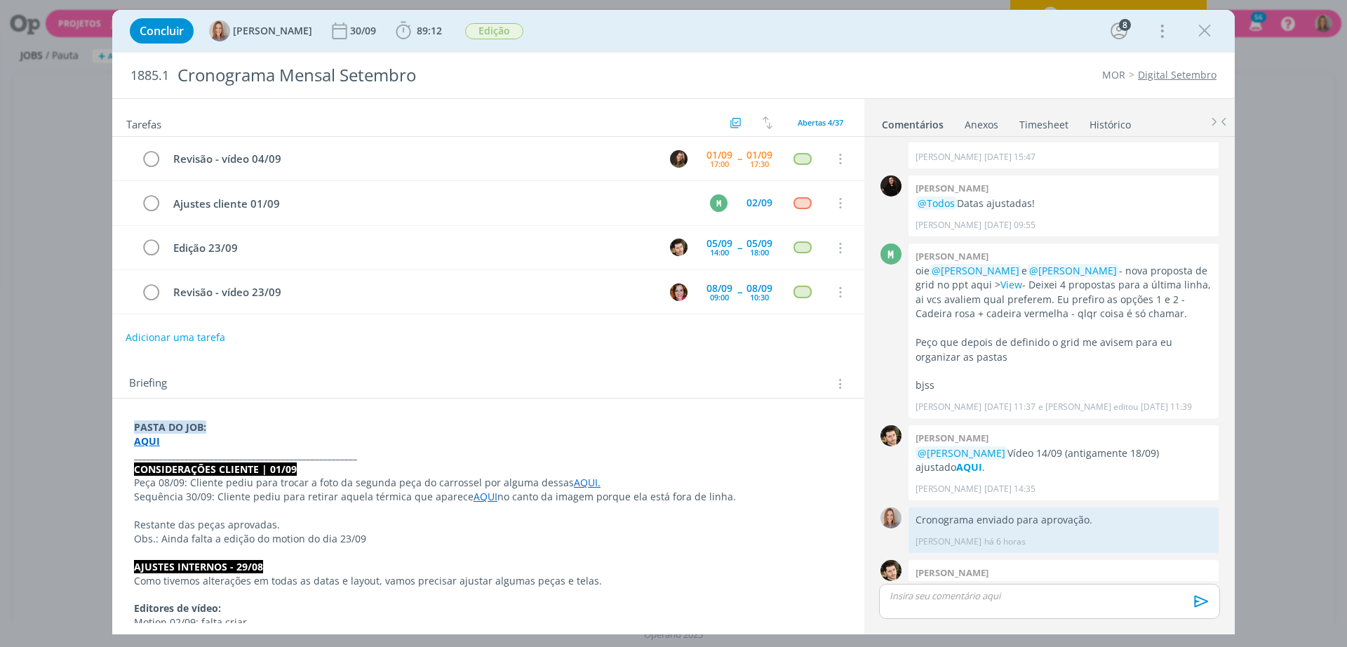
click at [168, 339] on button "Adicionar uma tarefa" at bounding box center [176, 337] width 100 height 24
click at [964, 609] on div "dialog" at bounding box center [1049, 601] width 341 height 35
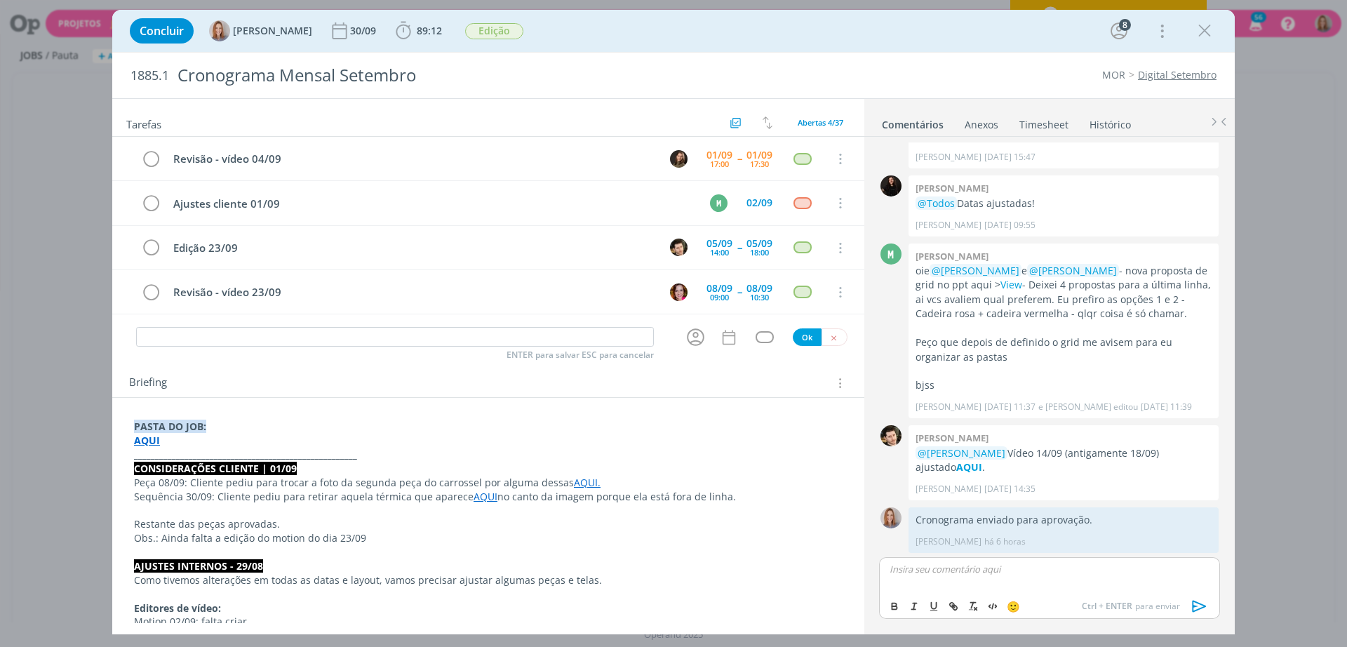
scroll to position [2256, 0]
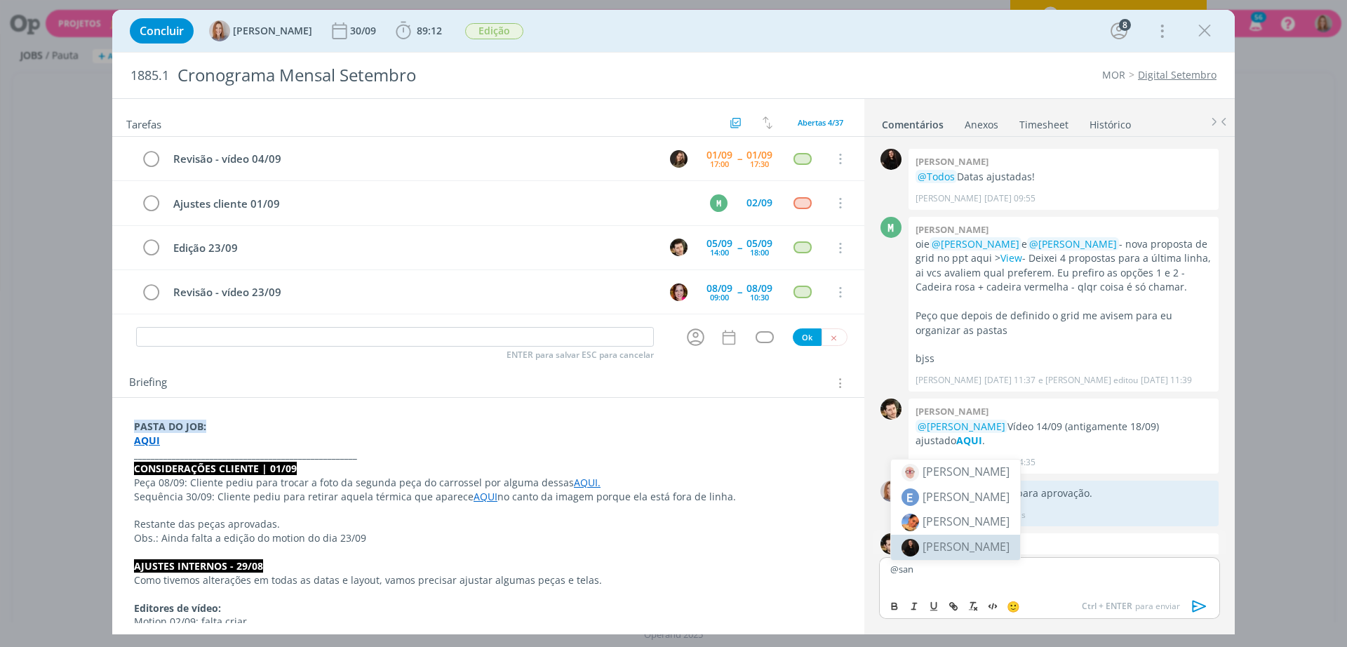
click at [960, 544] on span "[PERSON_NAME]" at bounding box center [965, 546] width 87 height 15
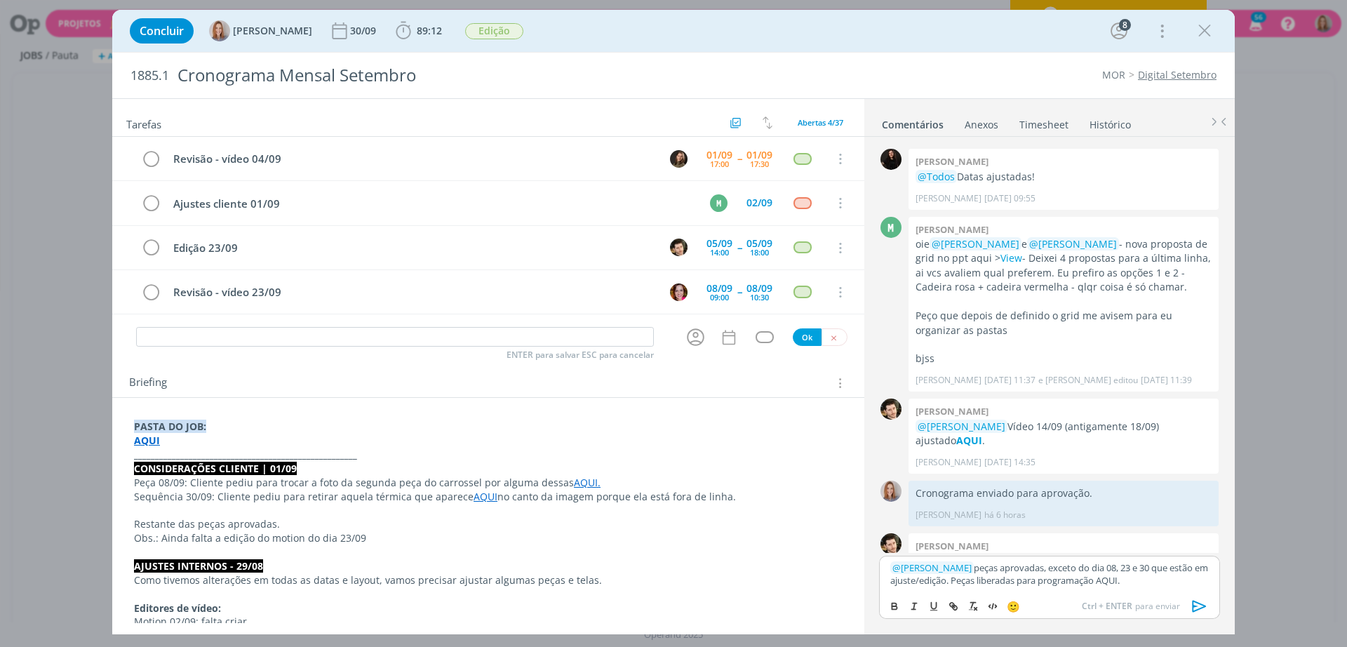
drag, startPoint x: 1139, startPoint y: 579, endPoint x: 1118, endPoint y: 579, distance: 21.1
click at [1118, 579] on p "﻿ @ Sandriny Soares ﻿ peças aprovadas, exceto do dia 08, 23 e 30 que estão em a…" at bounding box center [1049, 574] width 318 height 26
click at [956, 603] on icon "dialog" at bounding box center [953, 605] width 11 height 11
paste input "https://sobeae.sharepoint.com/:f:/s/SOBEAE/EmBhkjaM6CZBgcabOlUsArYB18JXNi-Cj_x1…"
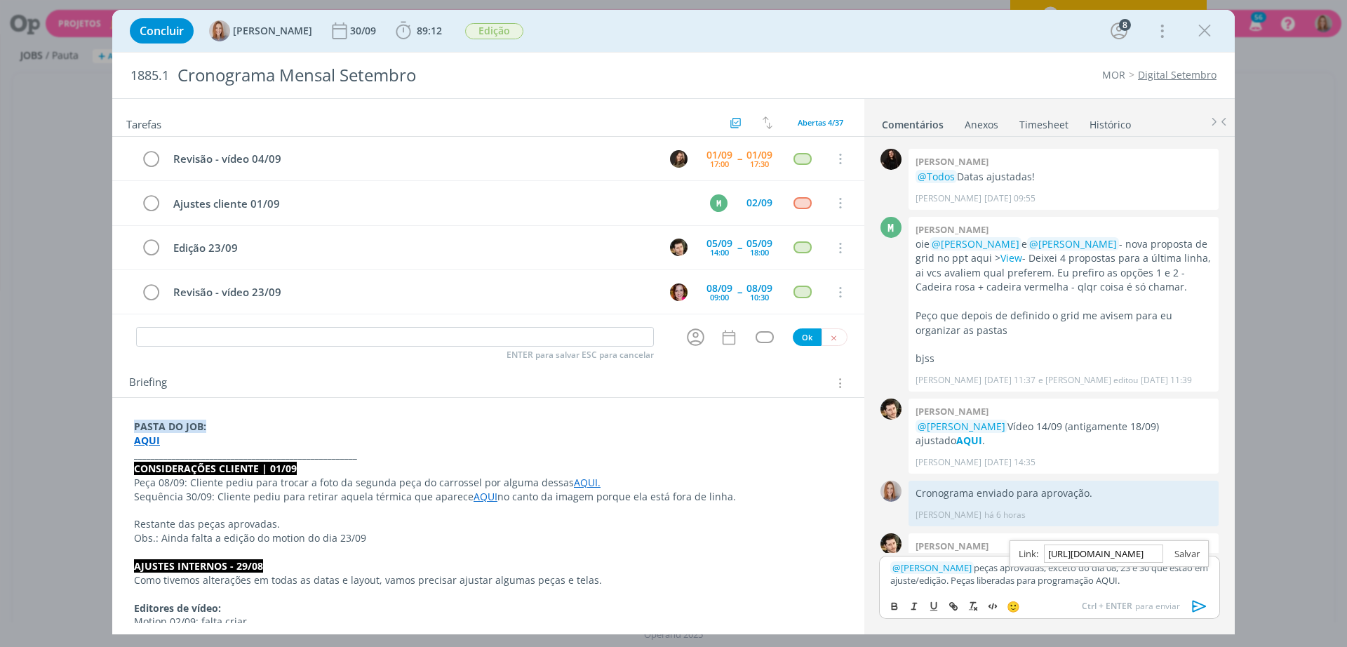
type input "https://sobeae.sharepoint.com/:f:/s/SOBEAE/EmBhkjaM6CZBgcabOlUsArYB18JXNi-Cj_x1…"
click at [1176, 548] on link "dialog" at bounding box center [1181, 553] width 36 height 13
click at [1164, 574] on p "﻿ @ Sandriny Soares ﻿ peças aprovadas, exceto do dia 08, 23 e 30 que estão em a…" at bounding box center [1049, 574] width 318 height 26
click at [1190, 600] on icon "dialog" at bounding box center [1199, 605] width 21 height 21
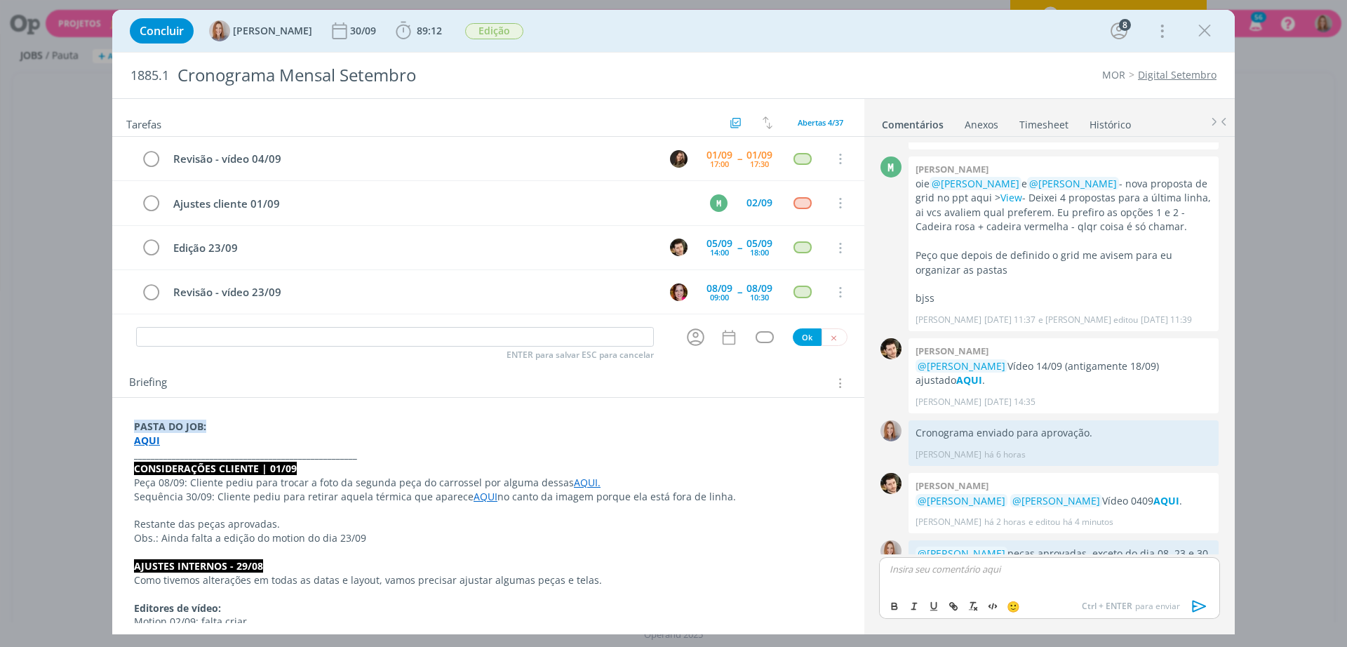
scroll to position [2337, 0]
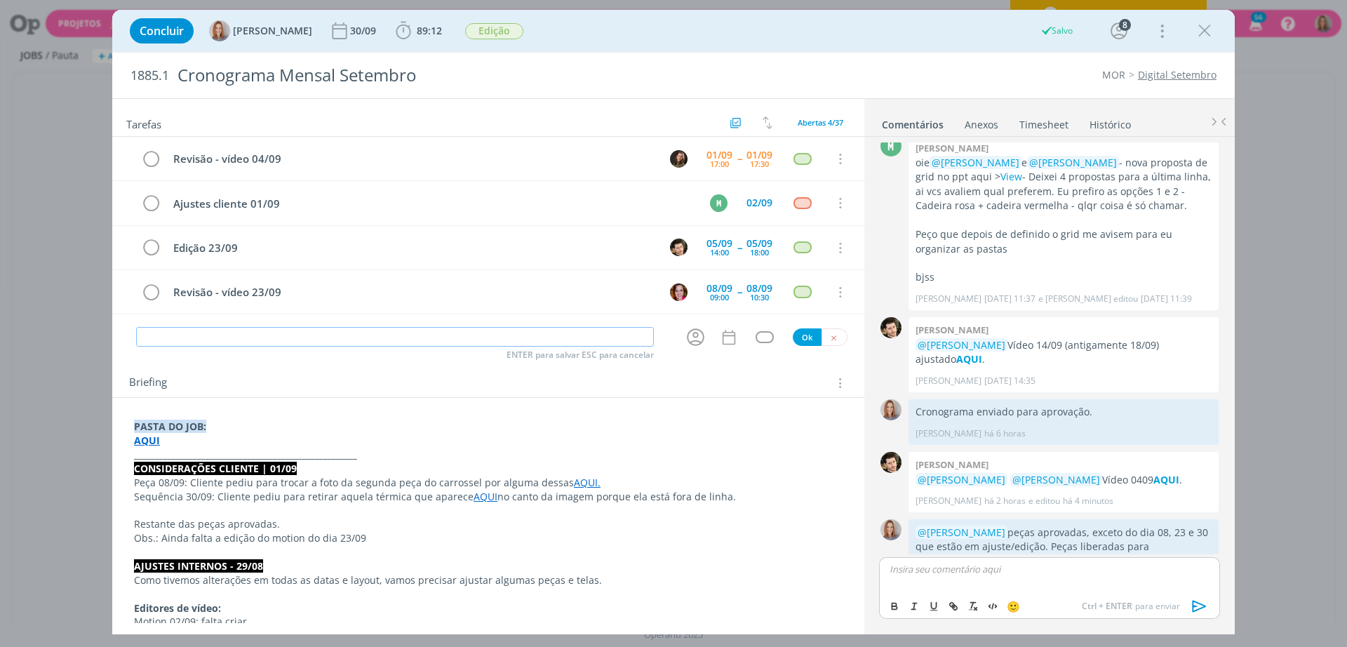
click at [208, 328] on input "dialog" at bounding box center [395, 337] width 518 height 20
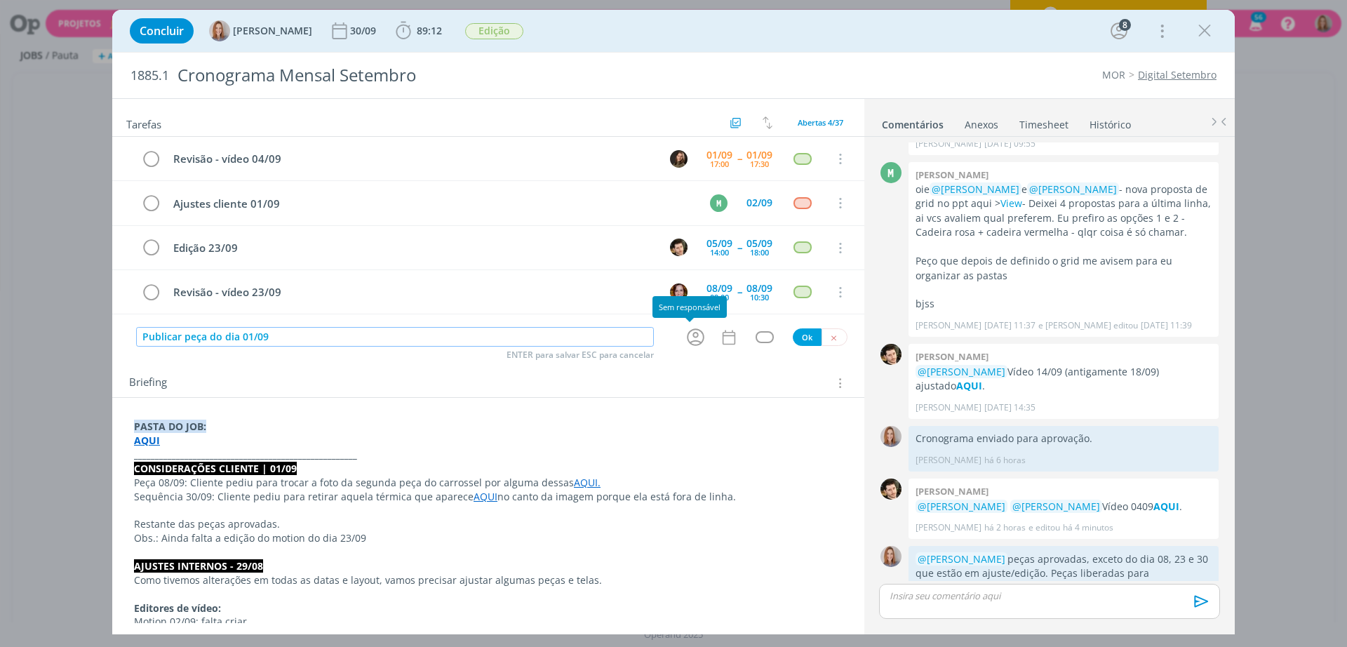
click at [694, 344] on icon "dialog" at bounding box center [696, 337] width 22 height 22
type input "Publicar peça do dia 01/09"
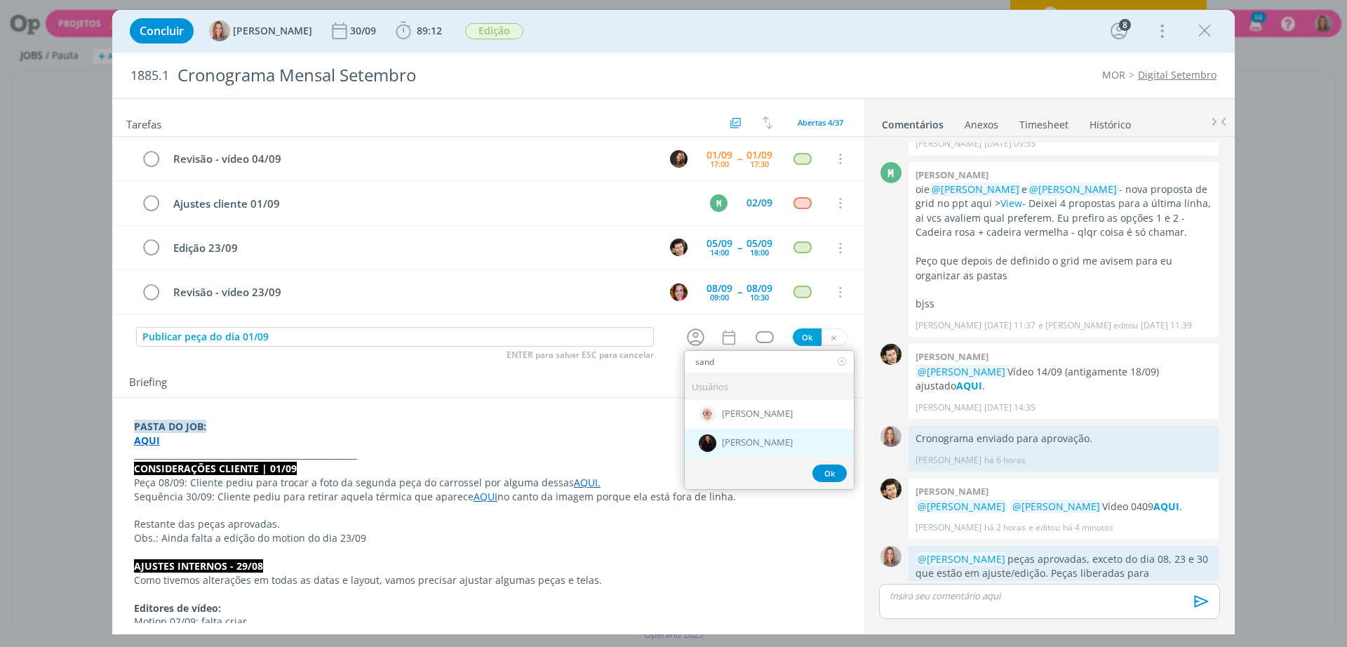
type input "sand"
click at [761, 445] on span "[PERSON_NAME]" at bounding box center [757, 443] width 71 height 11
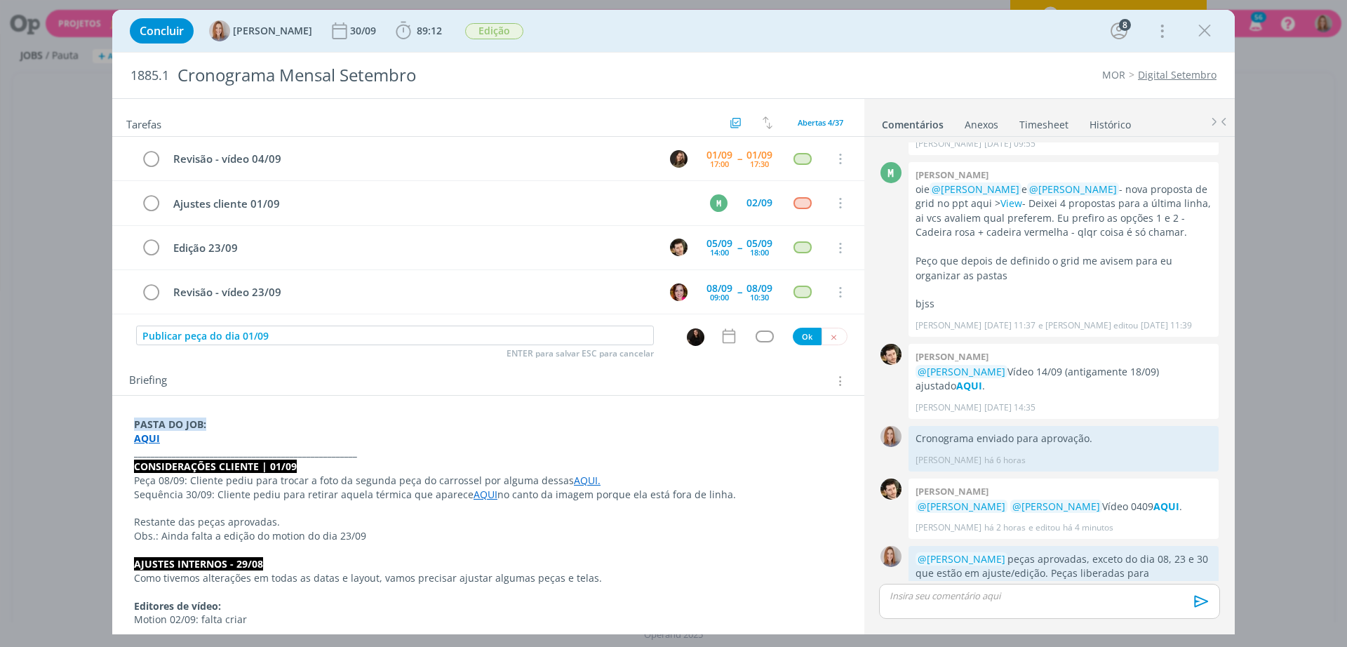
click at [723, 336] on icon "dialog" at bounding box center [729, 336] width 18 height 18
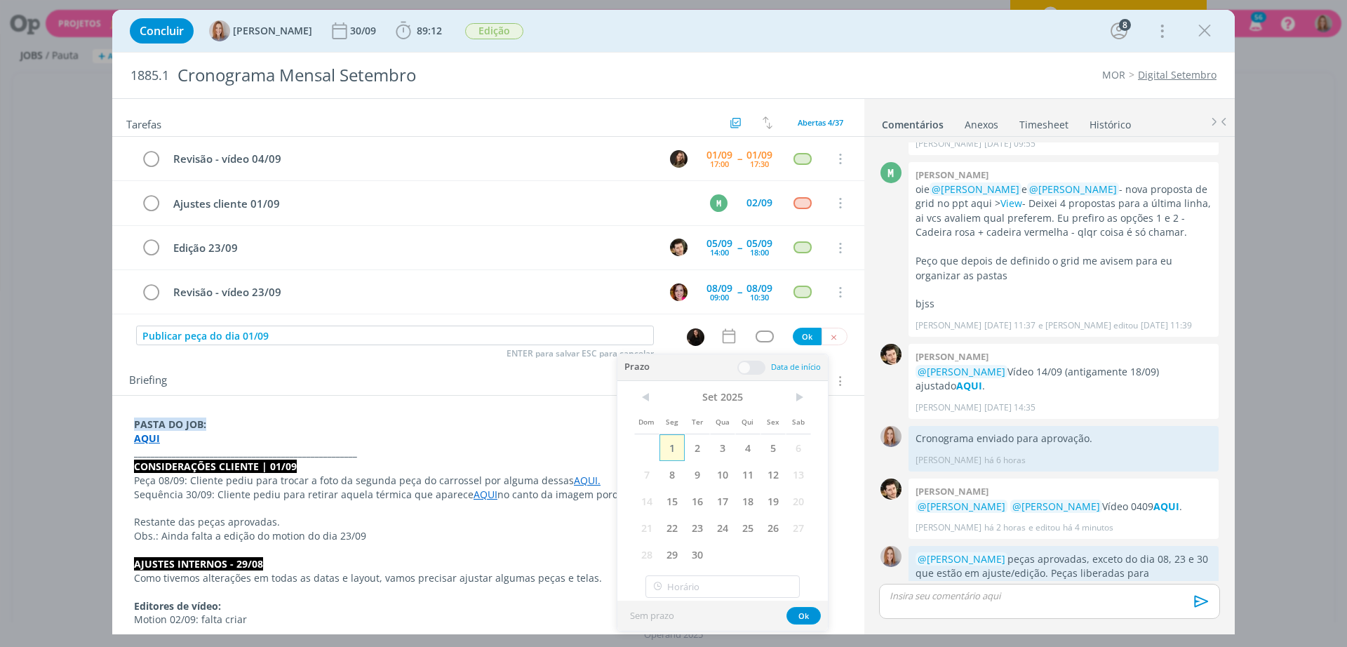
click at [678, 443] on span "1" at bounding box center [671, 447] width 25 height 27
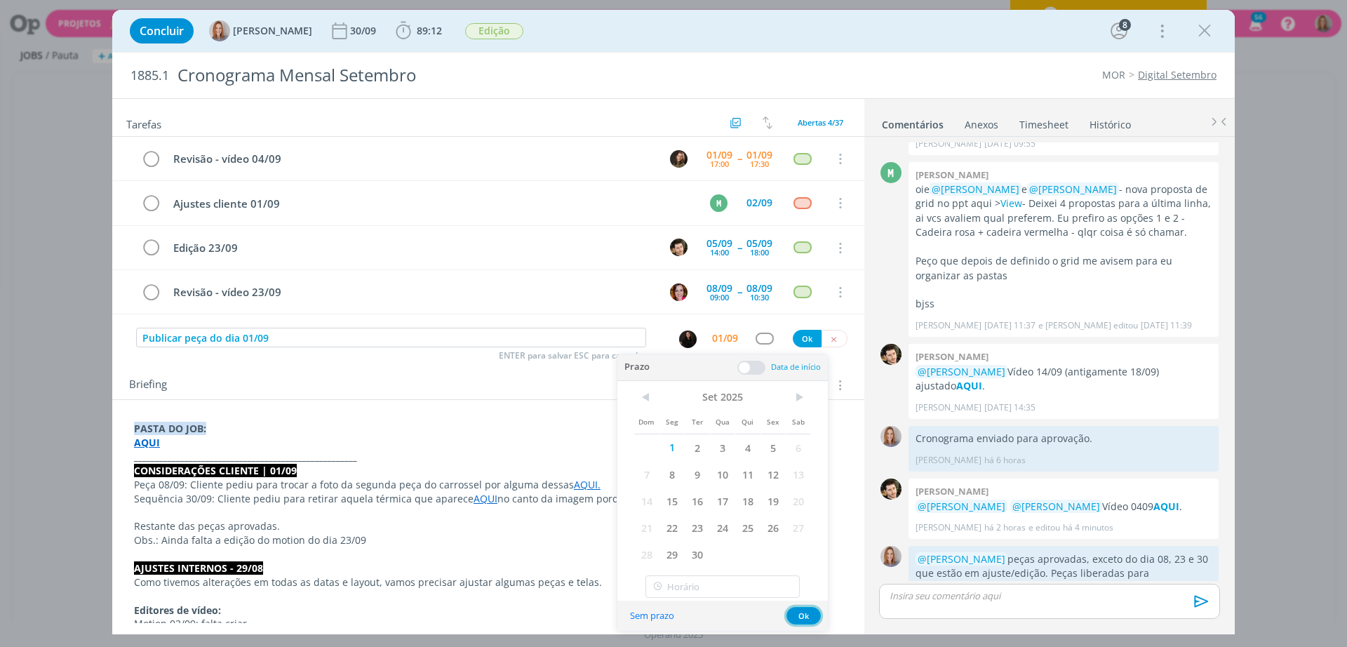
click at [798, 621] on button "Ok" at bounding box center [803, 616] width 34 height 18
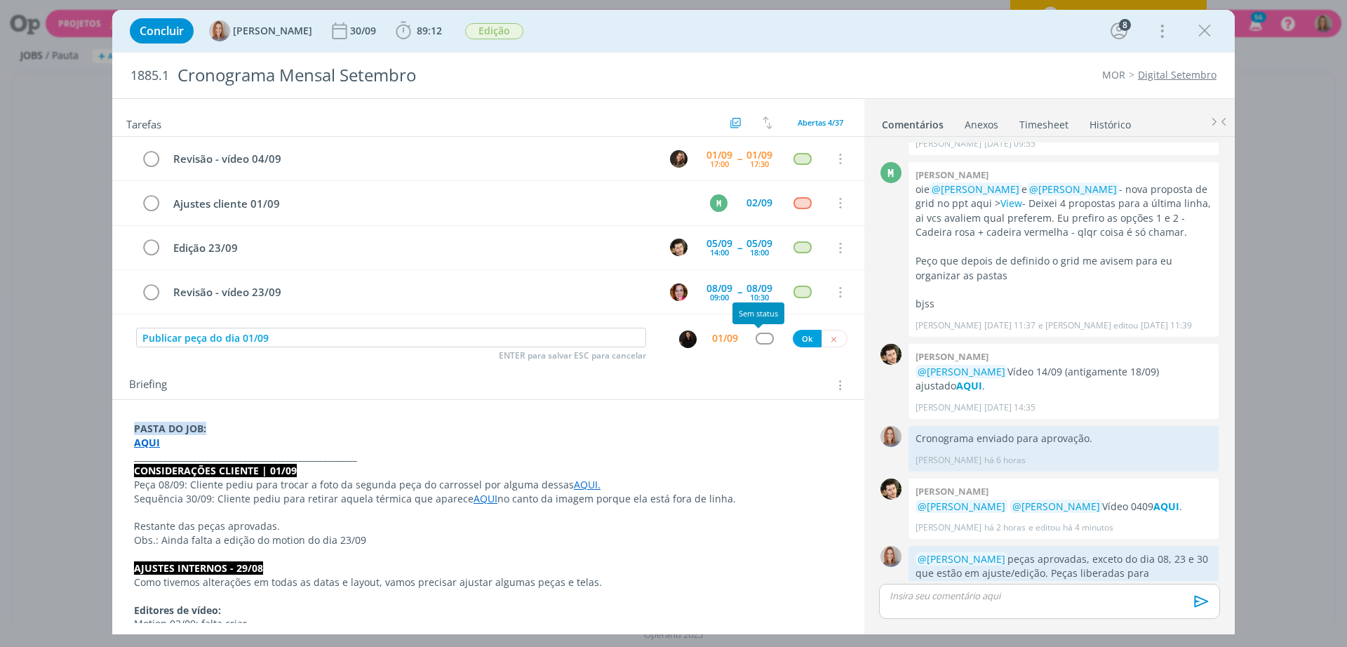
click at [765, 336] on div "dialog" at bounding box center [764, 338] width 18 height 12
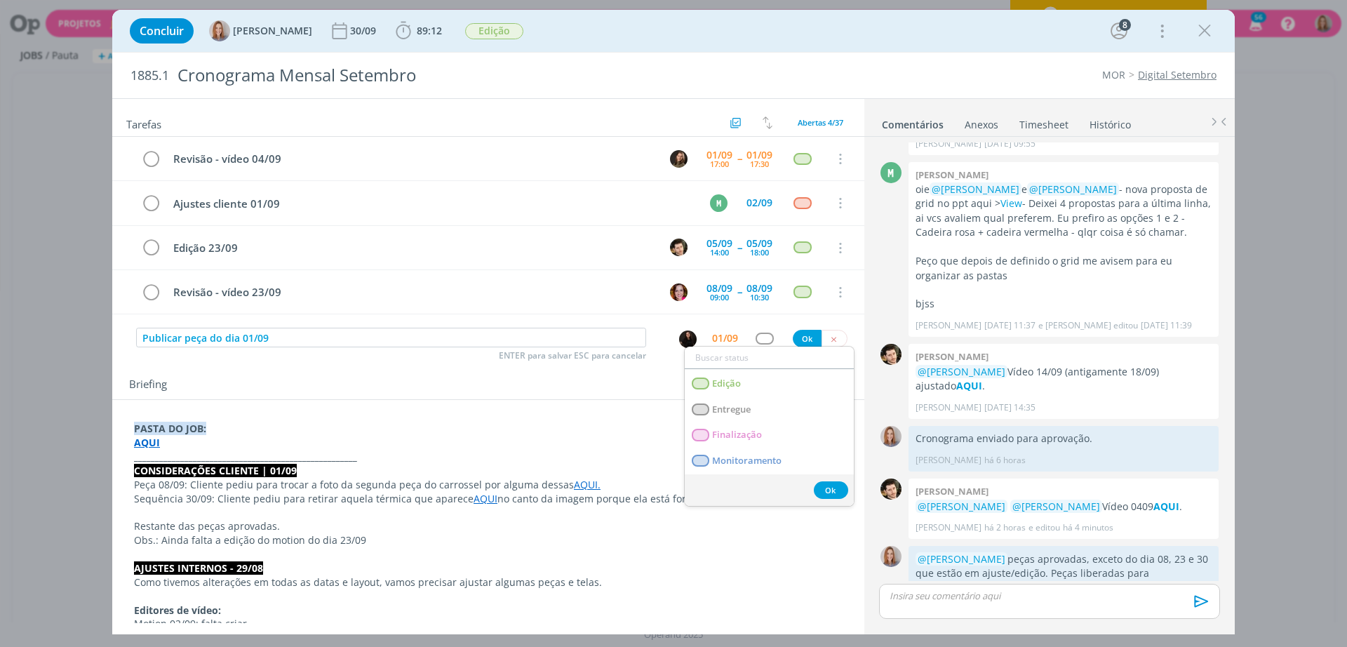
scroll to position [263, 0]
click at [751, 422] on span "Publicação" at bounding box center [736, 427] width 48 height 11
drag, startPoint x: 796, startPoint y: 340, endPoint x: 786, endPoint y: 351, distance: 14.9
click at [796, 340] on button "Ok" at bounding box center [807, 339] width 29 height 18
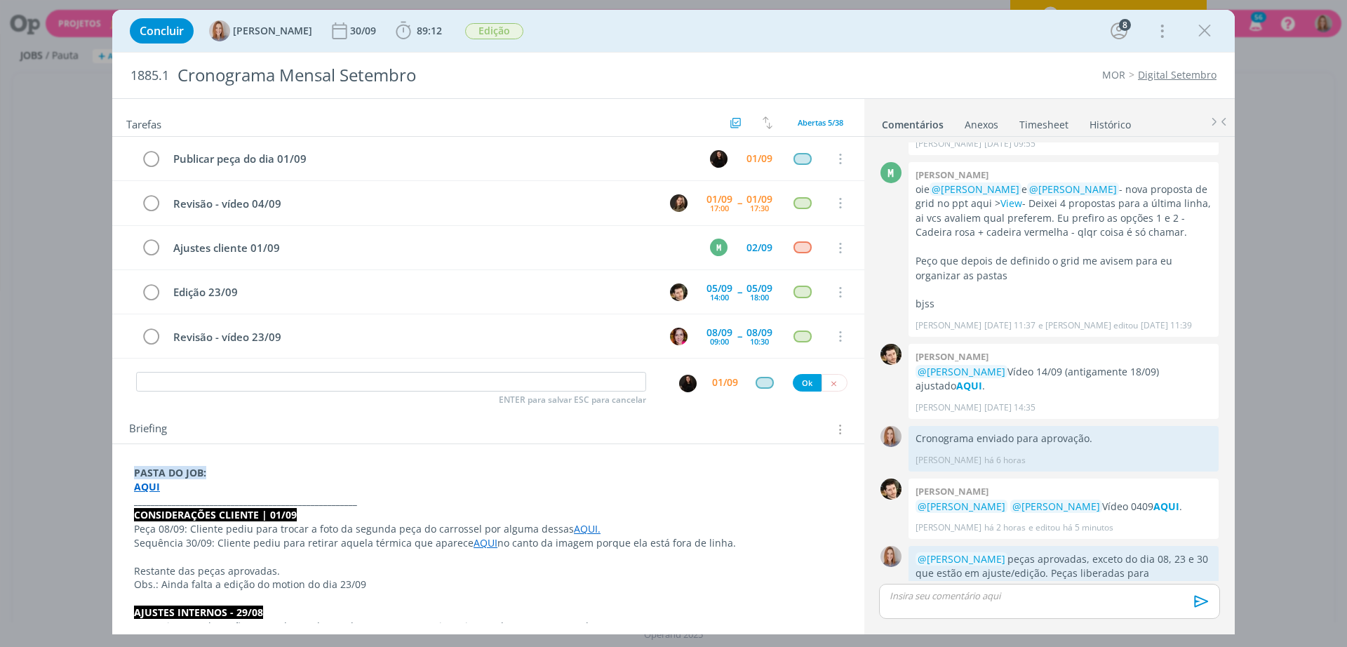
click at [451, 426] on div "Briefing Briefings Predefinidos Versões do Briefing Ver Briefing do Projeto" at bounding box center [490, 429] width 722 height 18
click at [833, 372] on div "ENTER para salvar ESC para cancelar 01/09 Ok" at bounding box center [488, 382] width 752 height 25
click at [834, 379] on button "dialog" at bounding box center [834, 383] width 26 height 18
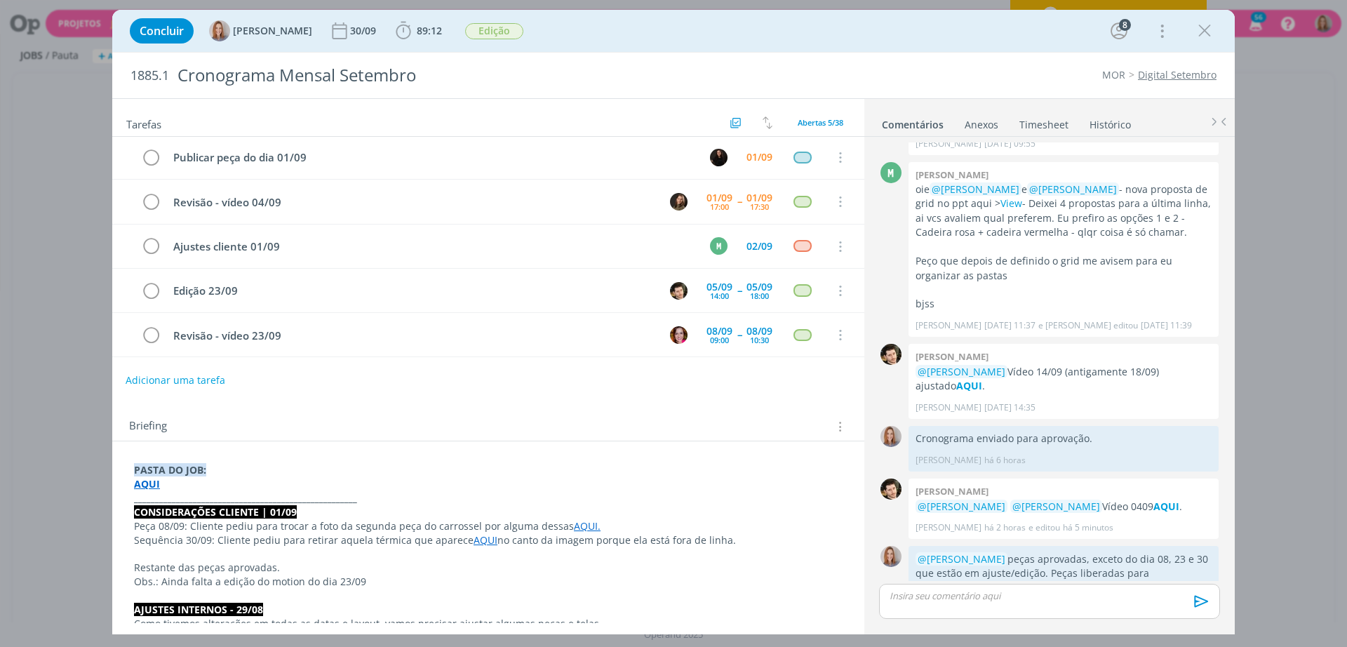
scroll to position [0, 0]
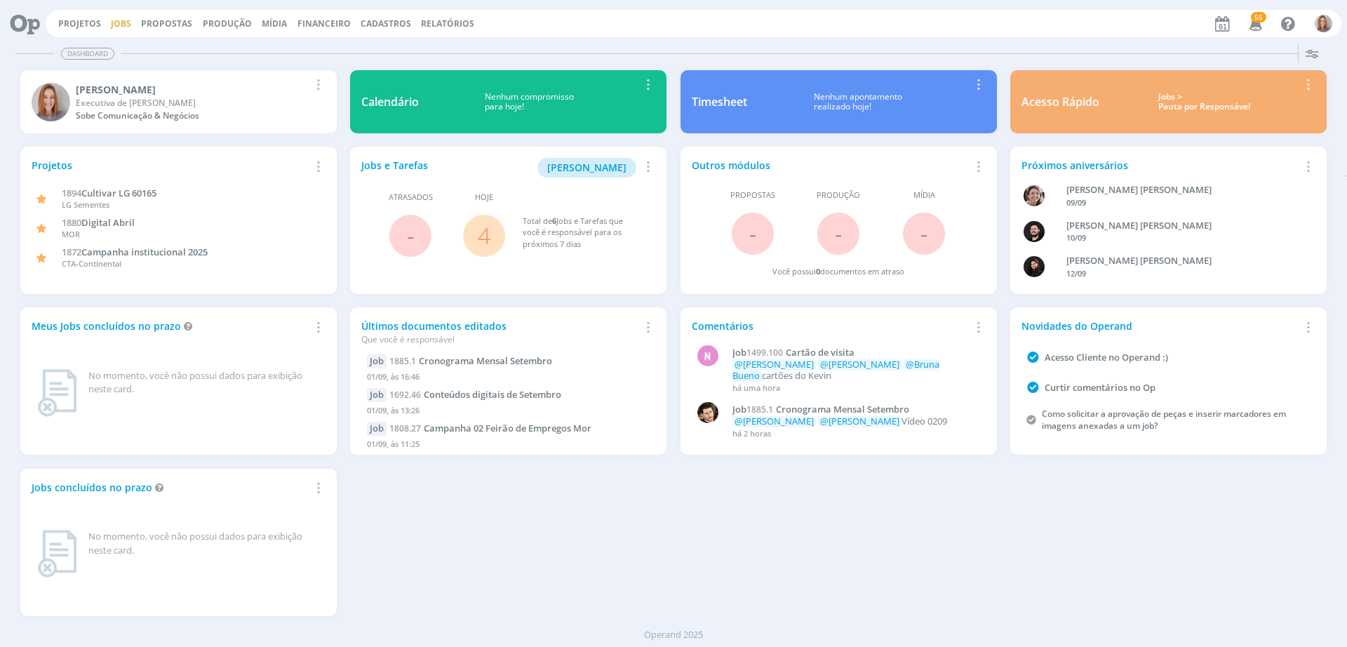
click at [119, 25] on link "Jobs" at bounding box center [121, 24] width 20 height 12
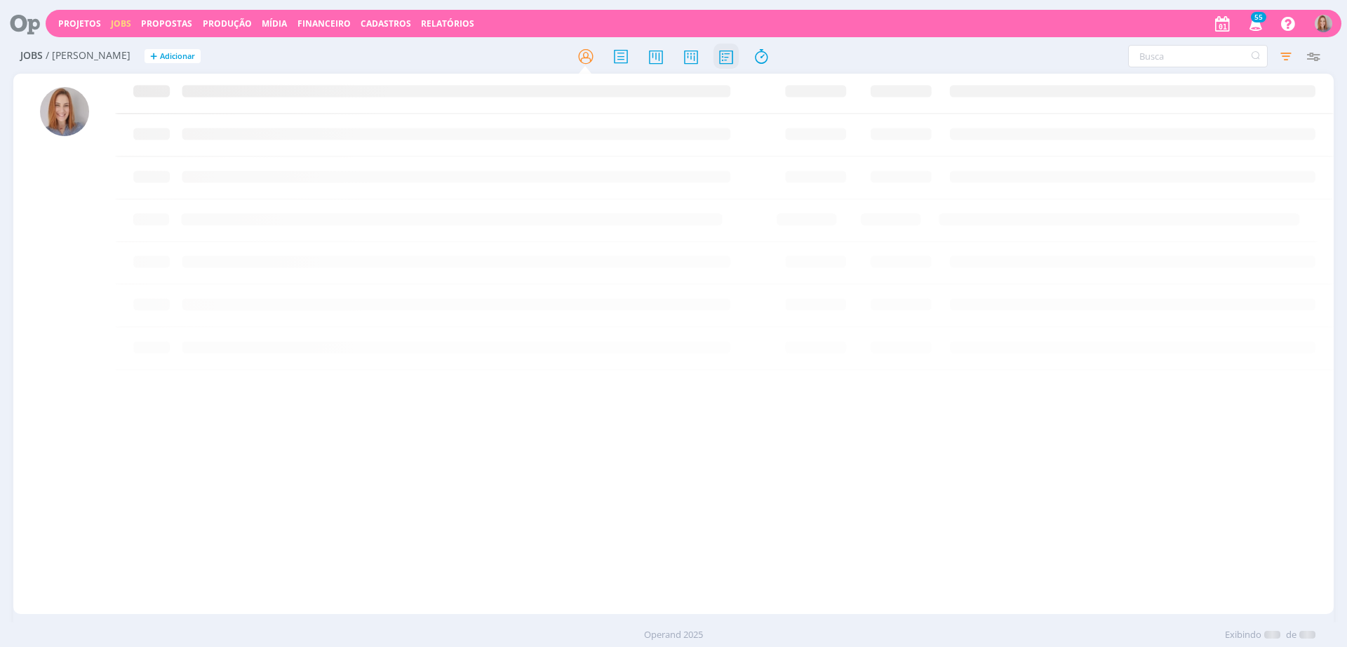
click at [727, 61] on icon at bounding box center [725, 56] width 25 height 27
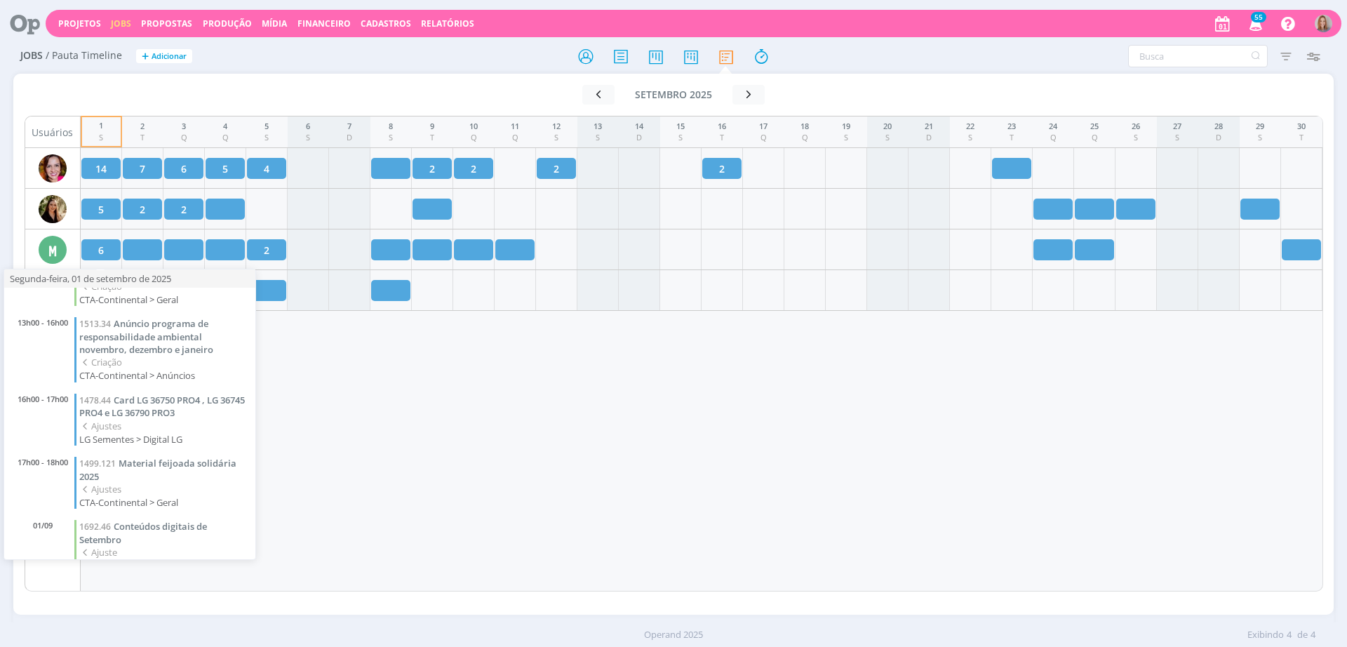
scroll to position [27, 0]
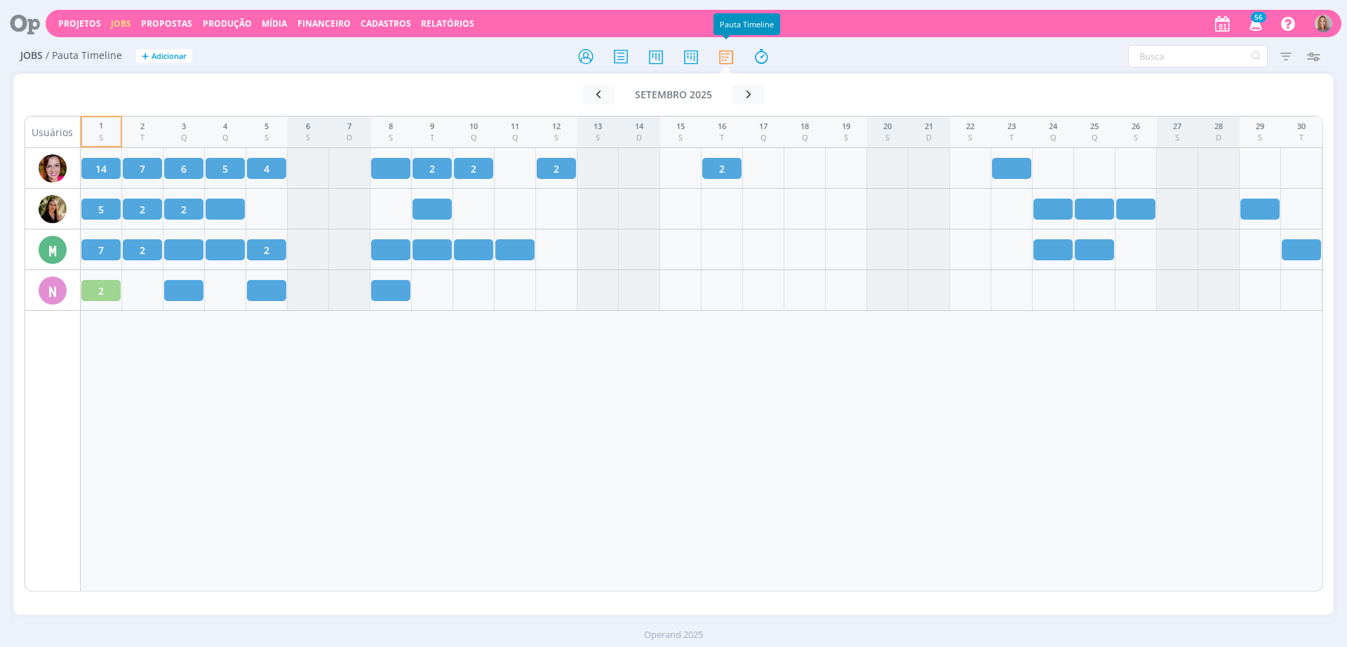
click at [595, 392] on div "1 S 2 T 3 Q 4 Q 5 S 6 S 7 D 8 S 9 T 10 Q 11 Q 12 S 13 S 14 D 15 S 16 T 17 Q 18 …" at bounding box center [702, 354] width 1242 height 476
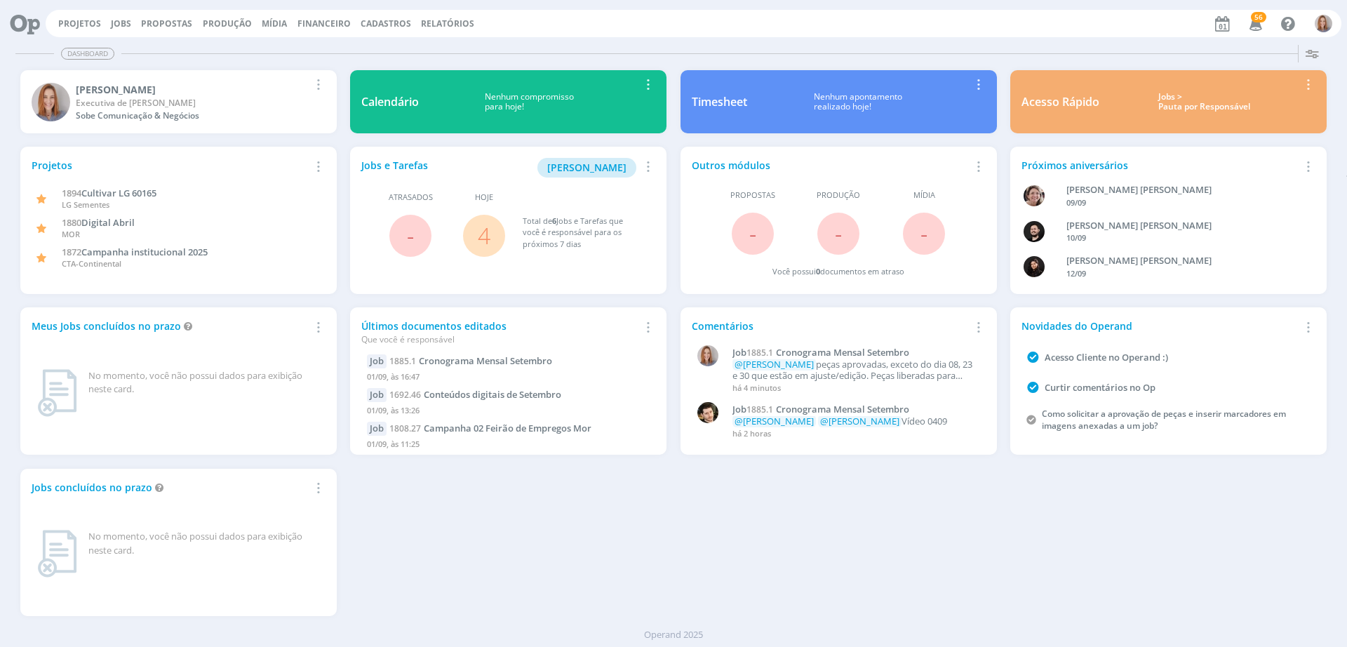
click at [480, 237] on link "4" at bounding box center [484, 235] width 13 height 30
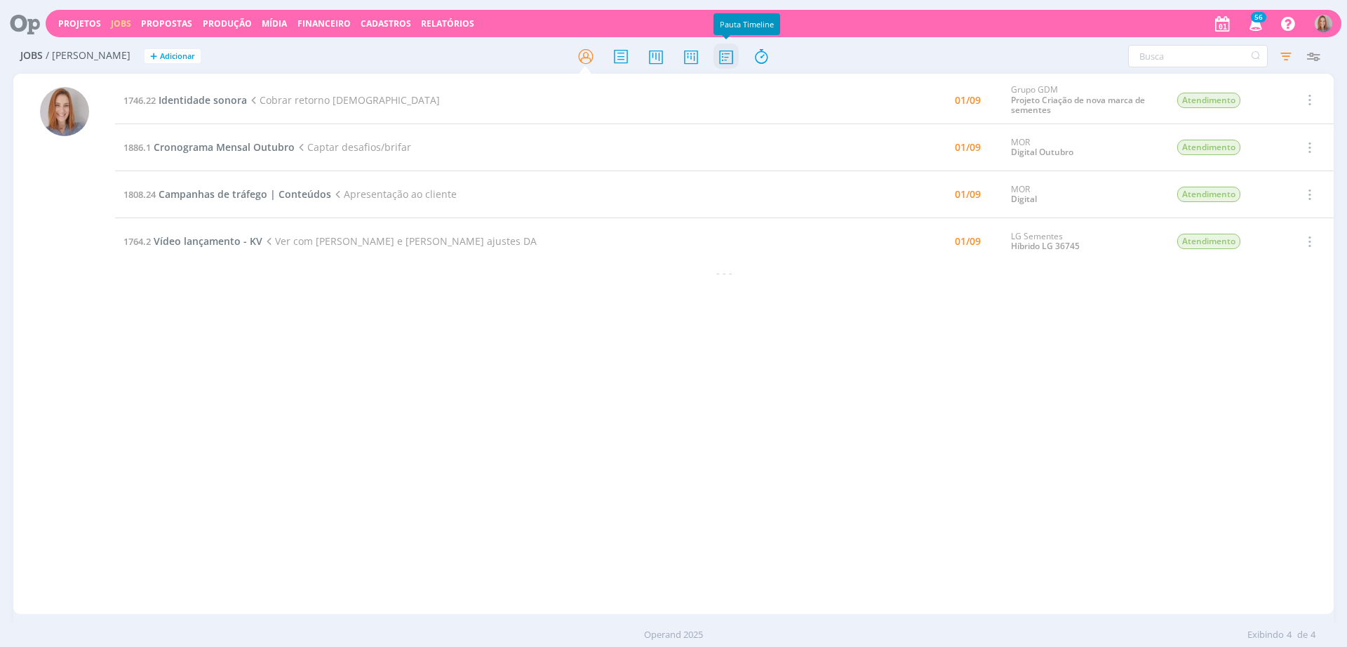
click at [723, 60] on icon at bounding box center [725, 56] width 25 height 27
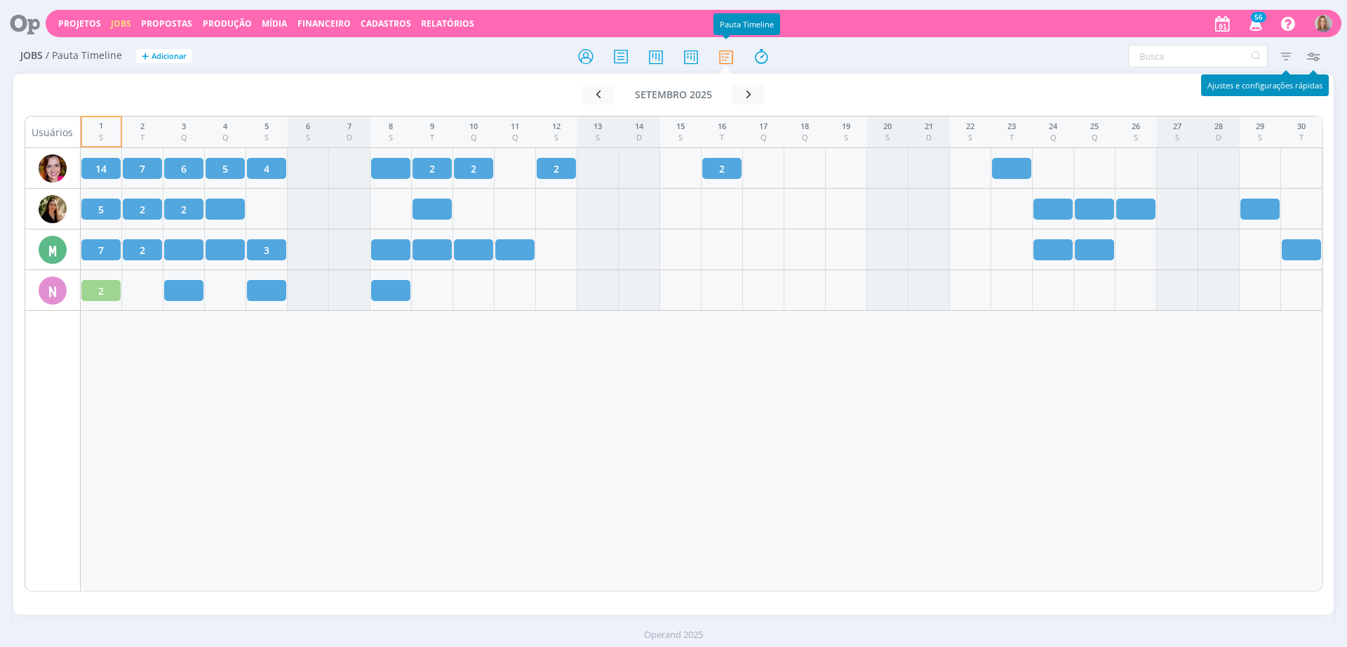
click at [1304, 55] on icon "button" at bounding box center [1312, 55] width 25 height 25
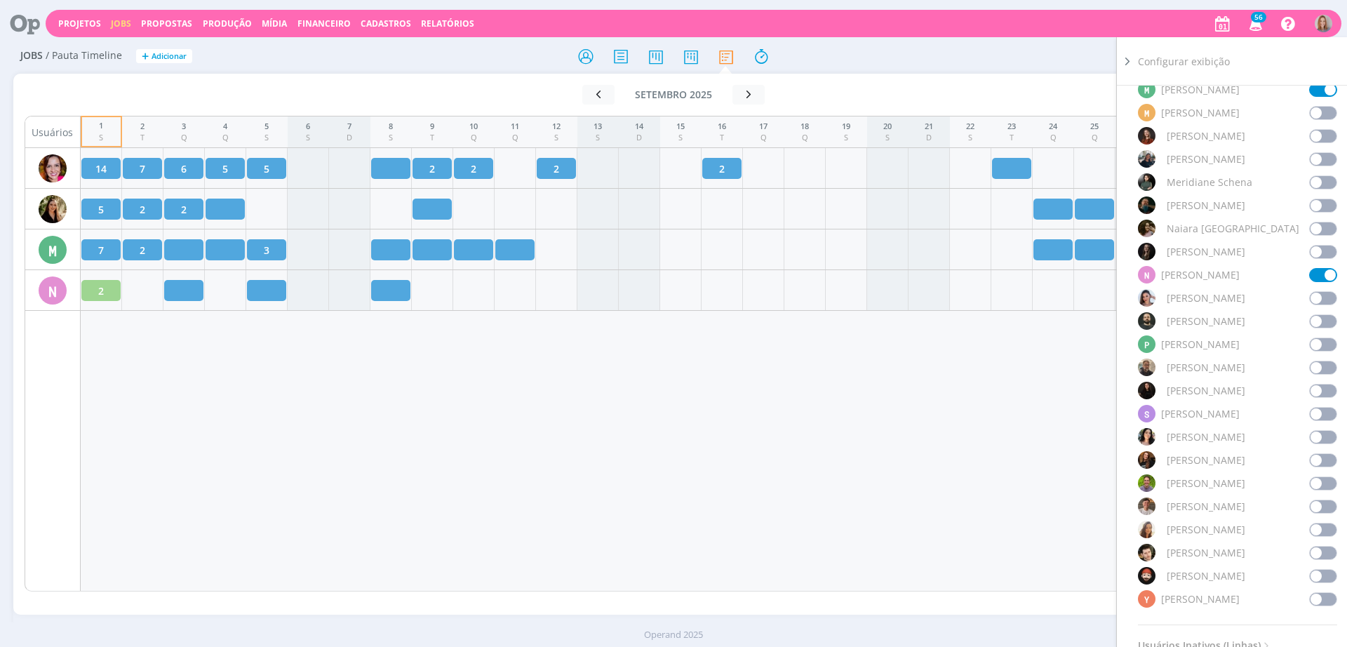
scroll to position [877, 0]
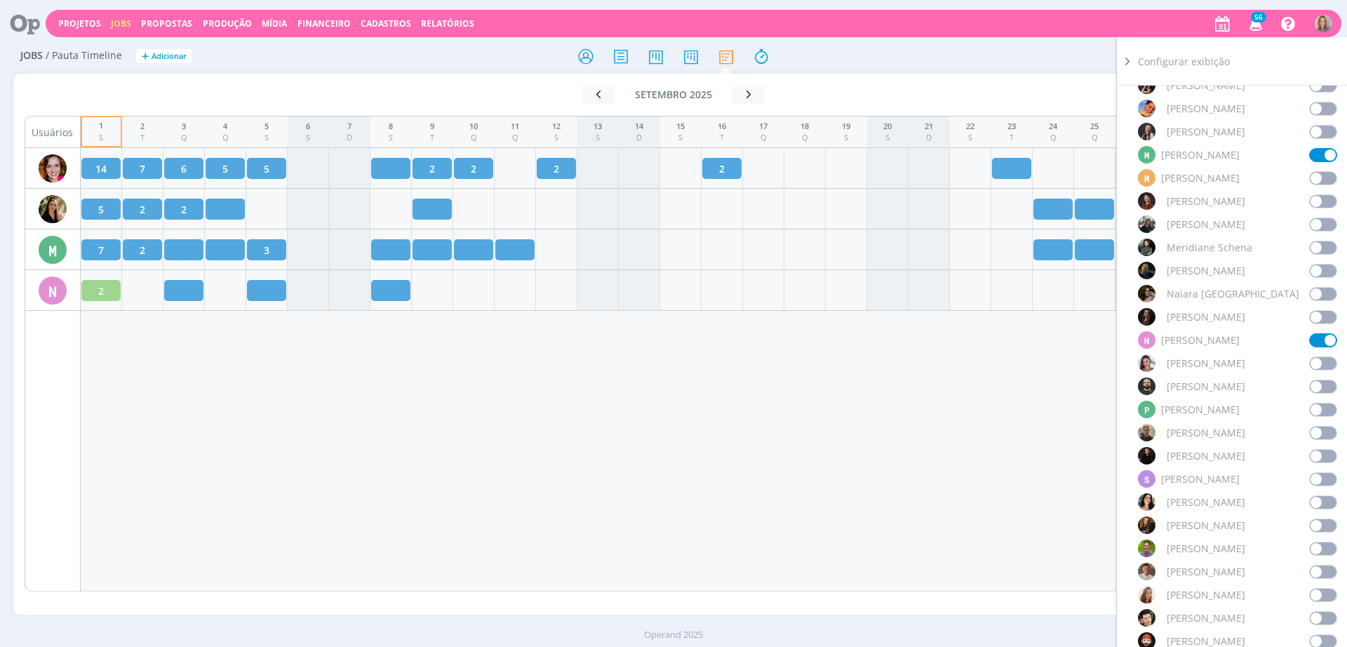
click at [1322, 426] on span at bounding box center [1323, 433] width 28 height 14
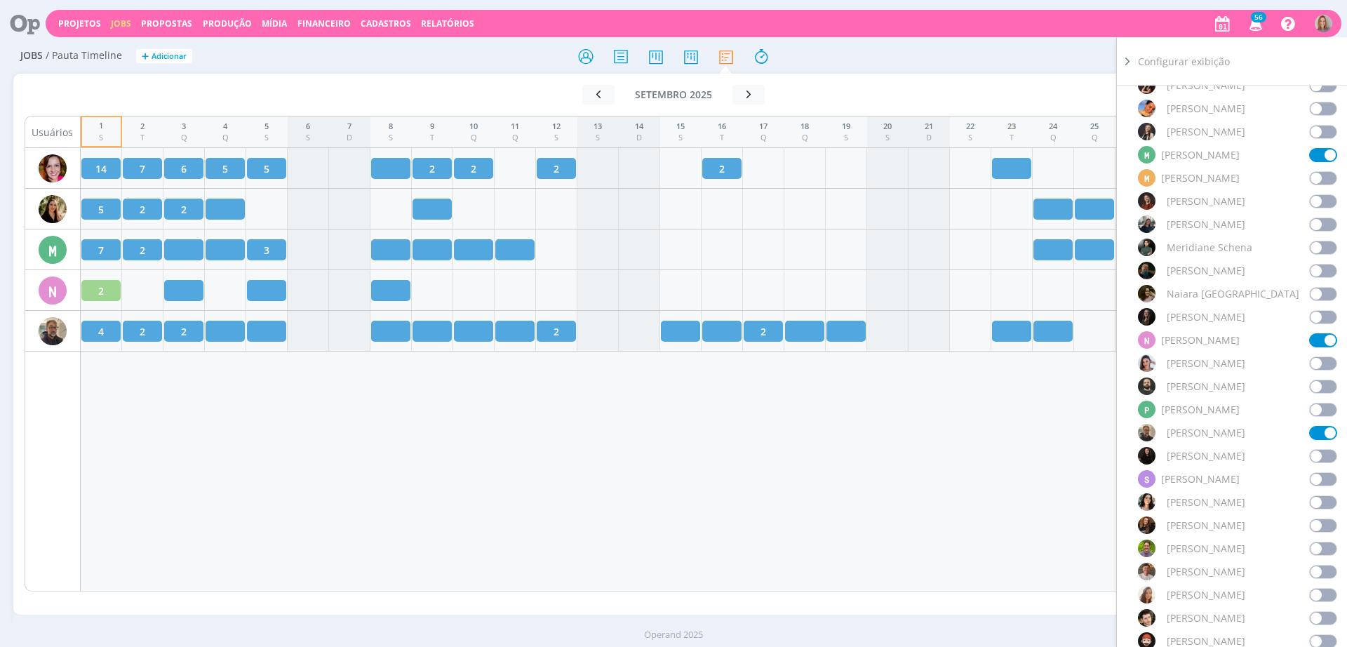
drag, startPoint x: 385, startPoint y: 400, endPoint x: 245, endPoint y: 392, distance: 140.5
click at [359, 399] on div "1 S 2 T 3 Q 4 Q 5 S 6 S 7 D 8 S 9 T 10 Q 11 Q 12 S 13 S 14 D 15 S 16 T 17 Q 18 …" at bounding box center [702, 354] width 1242 height 476
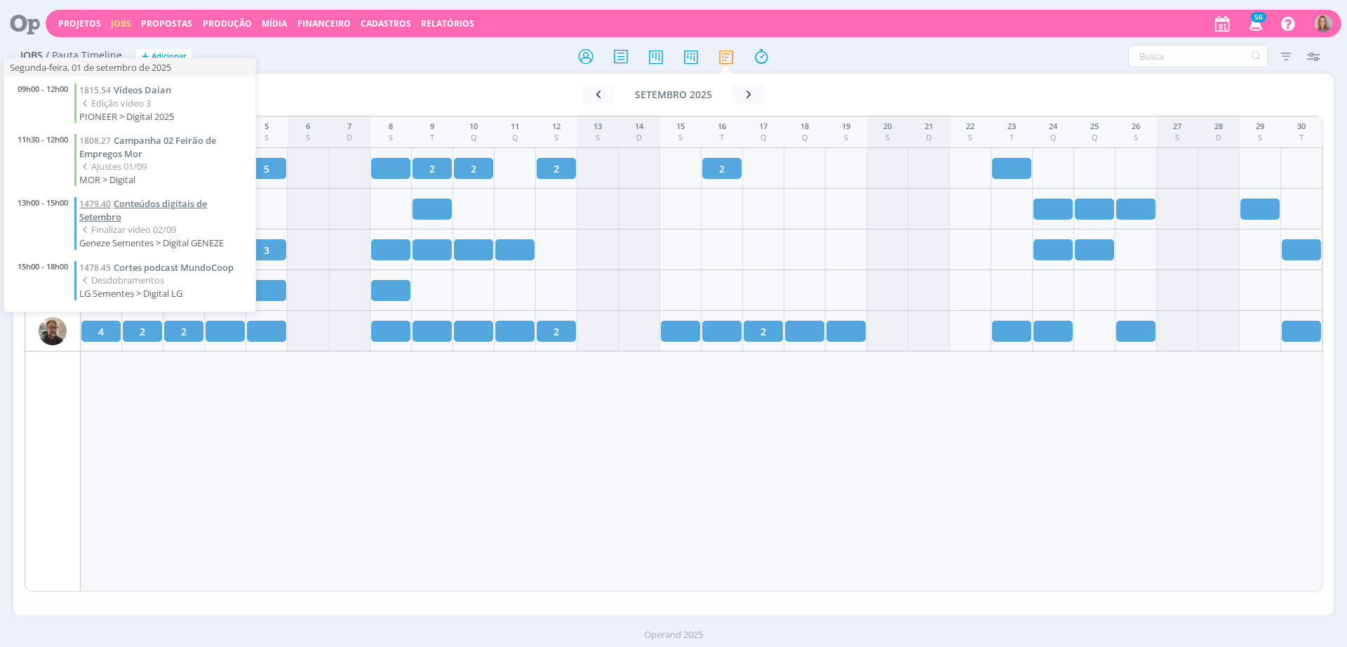
click at [171, 206] on span "Conteúdos digitais de Setembro" at bounding box center [143, 210] width 128 height 26
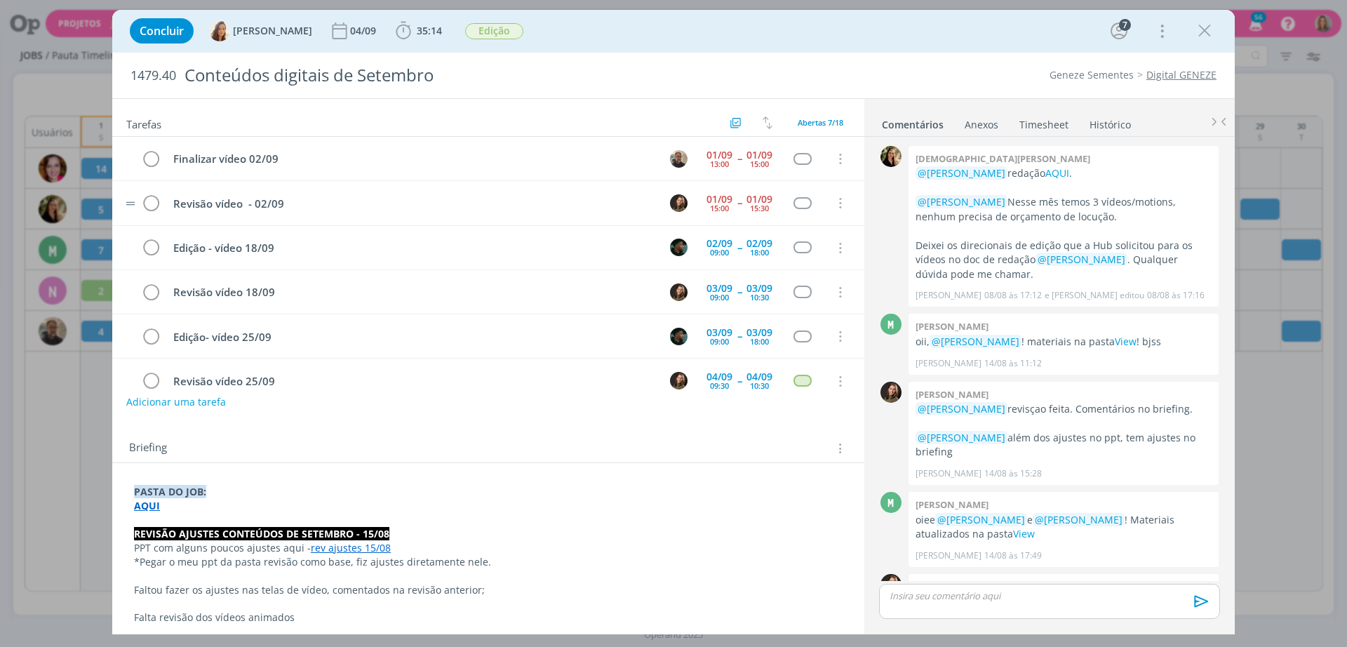
scroll to position [427, 0]
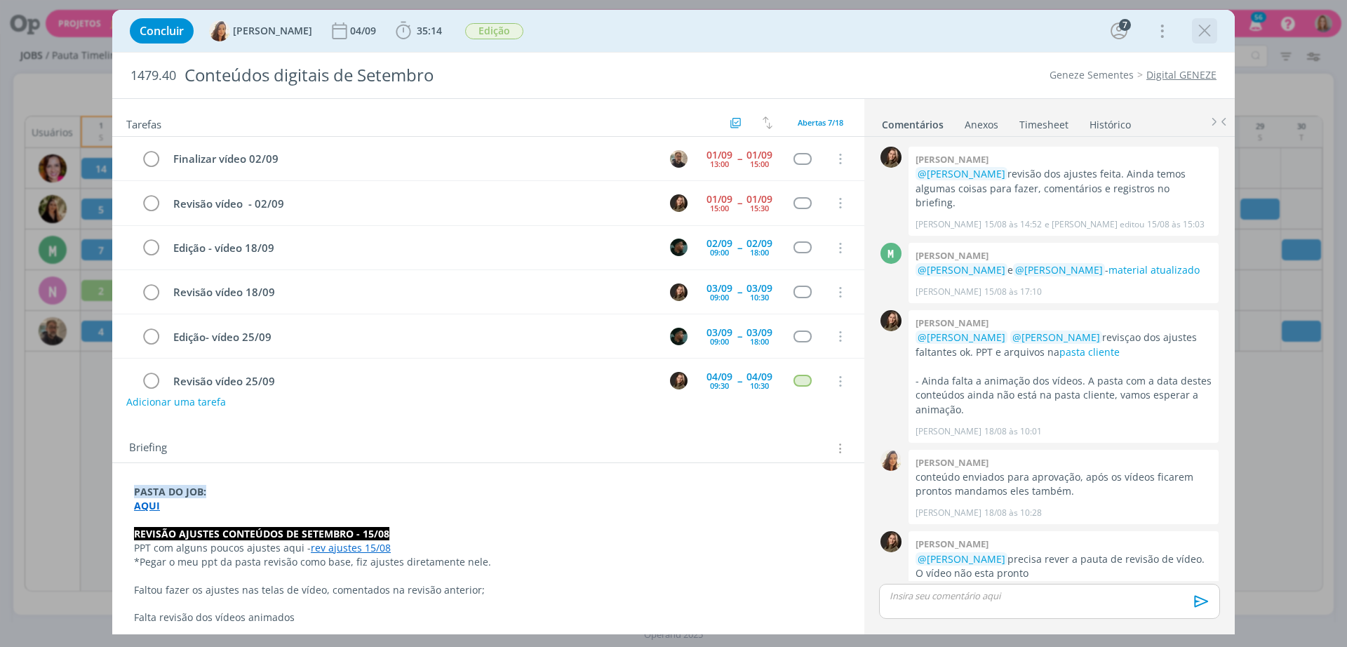
click at [1197, 30] on icon "dialog" at bounding box center [1204, 30] width 21 height 21
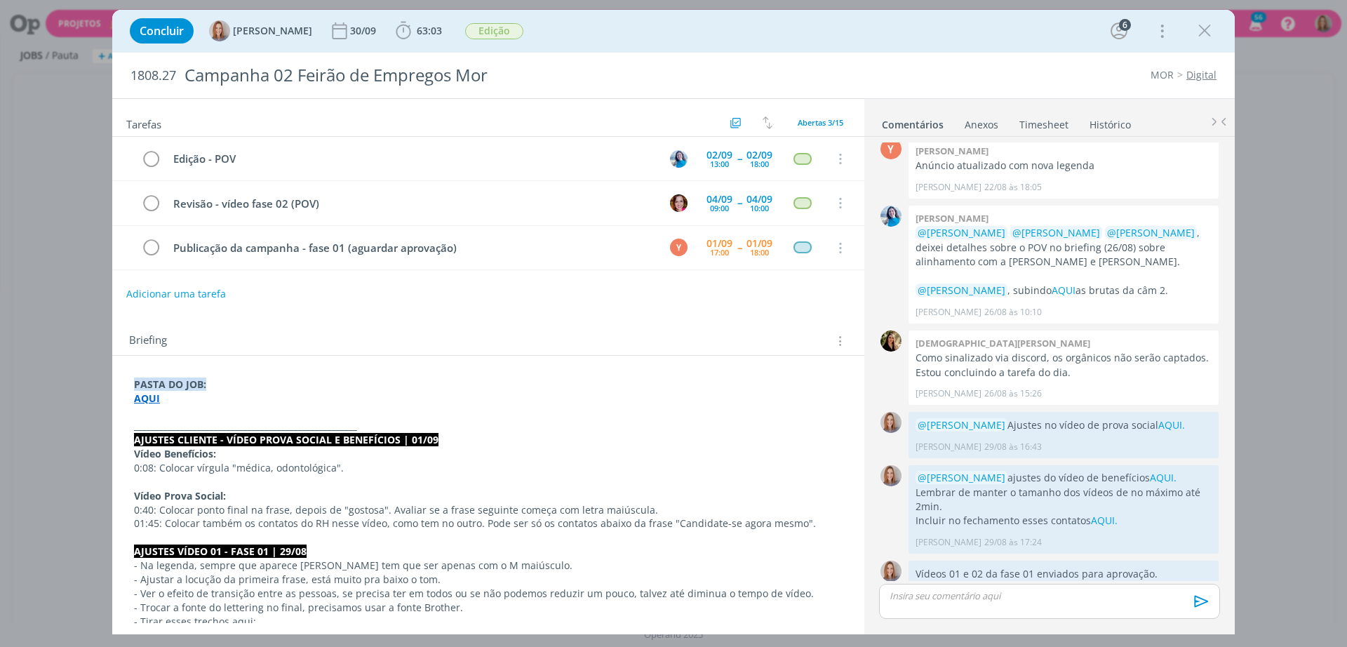
click at [140, 400] on strong "AQUI" at bounding box center [147, 397] width 26 height 13
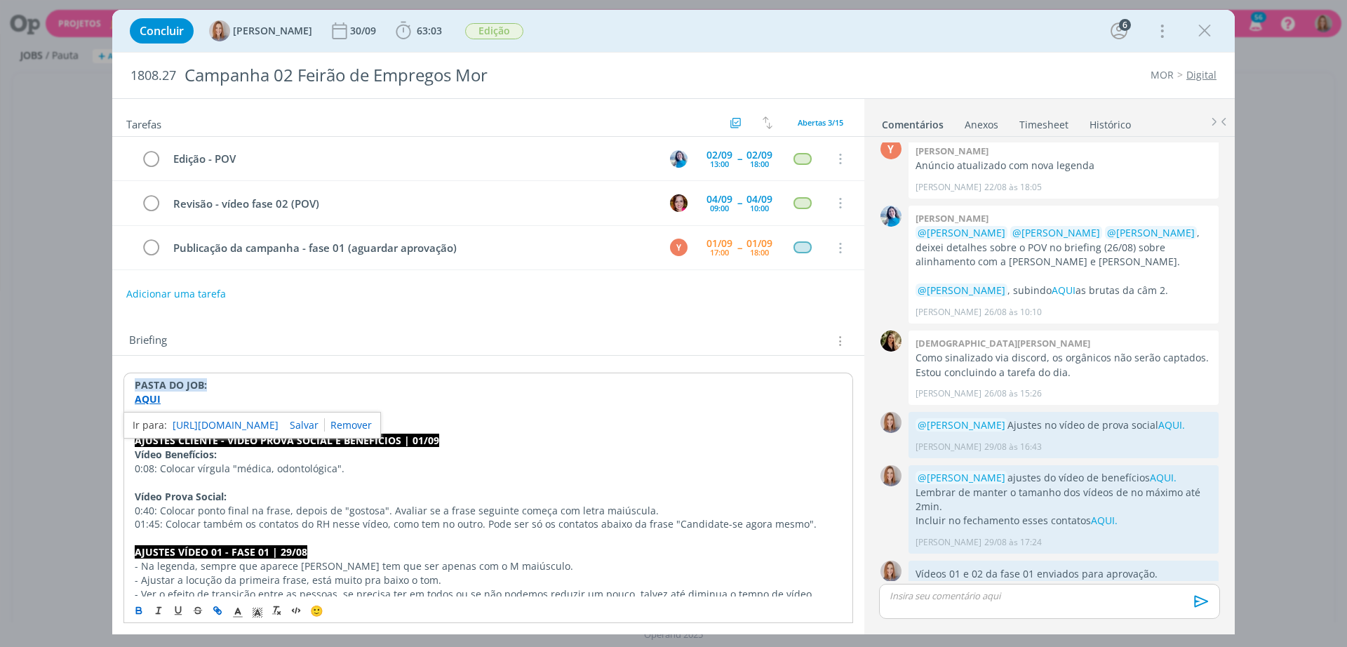
click at [198, 418] on link "https://sobeae.sharepoint.com/:f:/s/SOBEAE/EtDFSz3aiaNBsLnR1KZCebEBe5pqRIMT4TAA…" at bounding box center [226, 425] width 106 height 18
click at [524, 291] on div "Adicionar uma tarefa" at bounding box center [488, 293] width 752 height 25
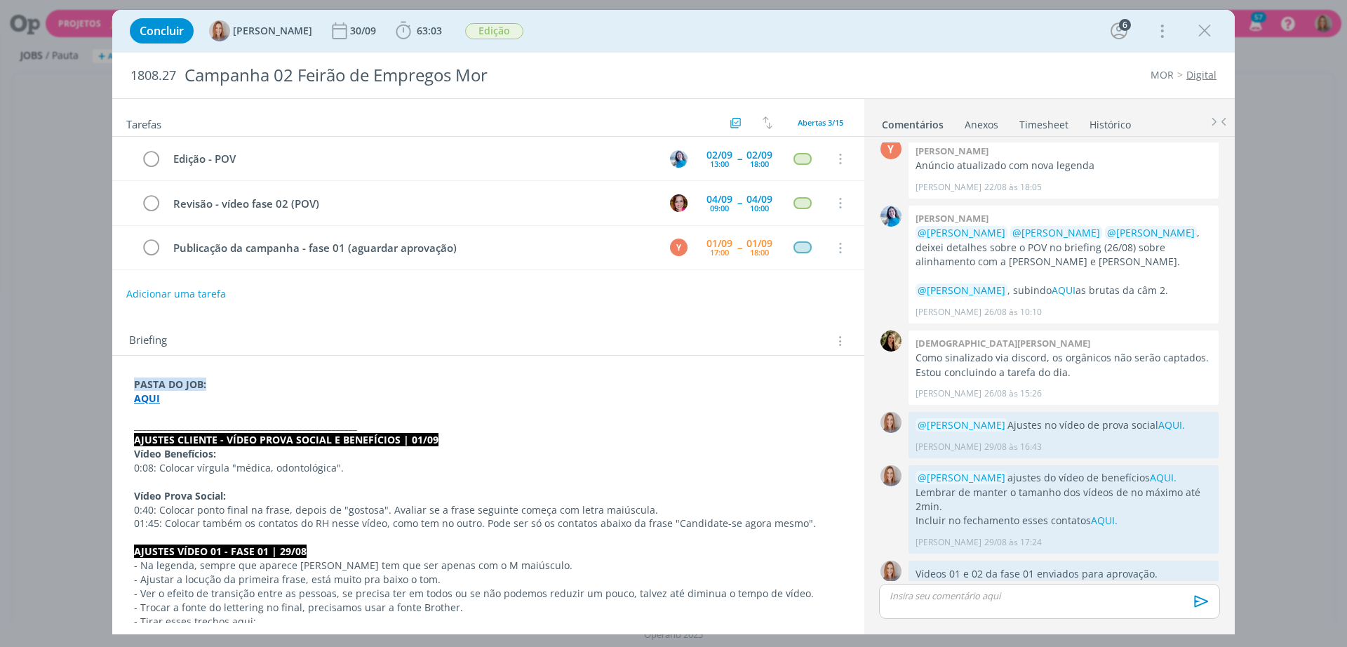
click at [516, 337] on div "Briefing Briefings Predefinidos Versões do Briefing Ver Briefing do Projeto" at bounding box center [490, 341] width 722 height 18
click at [692, 289] on div "Adicionar uma tarefa" at bounding box center [488, 293] width 752 height 25
click at [1101, 513] on link "AQUI." at bounding box center [1104, 519] width 27 height 13
click at [146, 398] on strong "AQUI" at bounding box center [147, 397] width 26 height 13
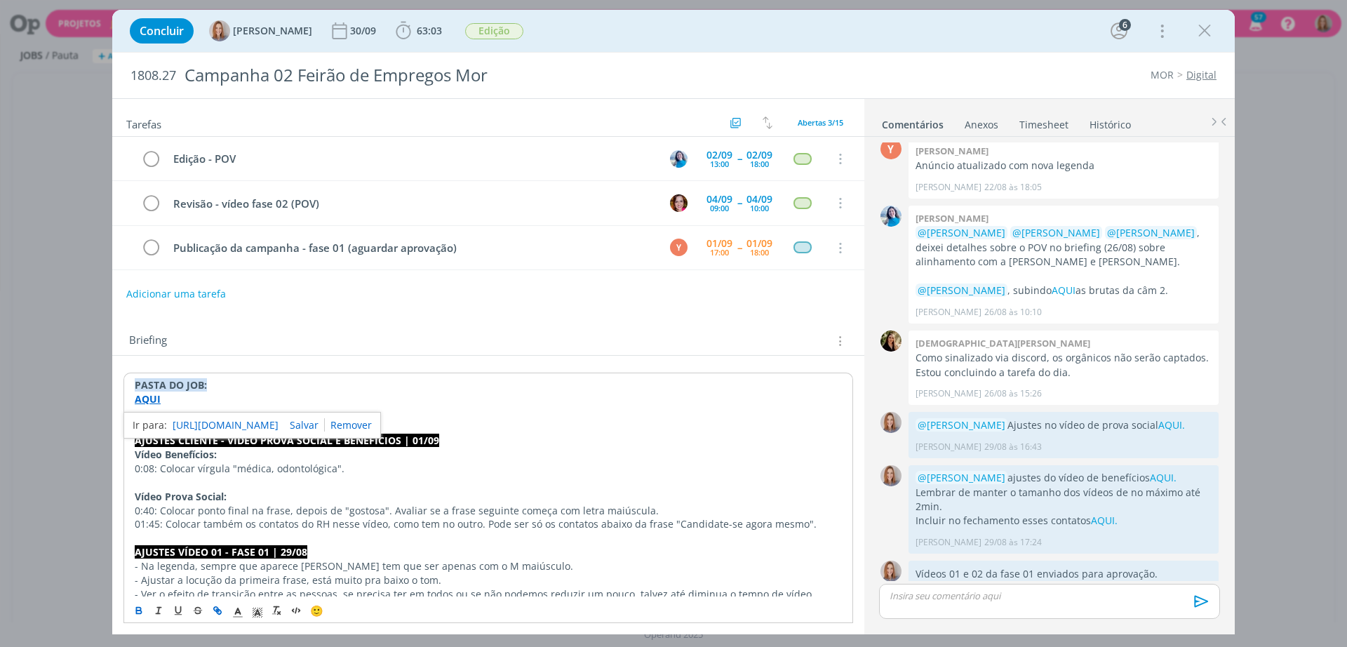
click at [189, 421] on link "https://sobeae.sharepoint.com/:f:/s/SOBEAE/EtDFSz3aiaNBsLnR1KZCebEBe5pqRIMT4TAA…" at bounding box center [226, 425] width 106 height 18
click at [579, 302] on div "Adicionar uma tarefa" at bounding box center [488, 293] width 752 height 25
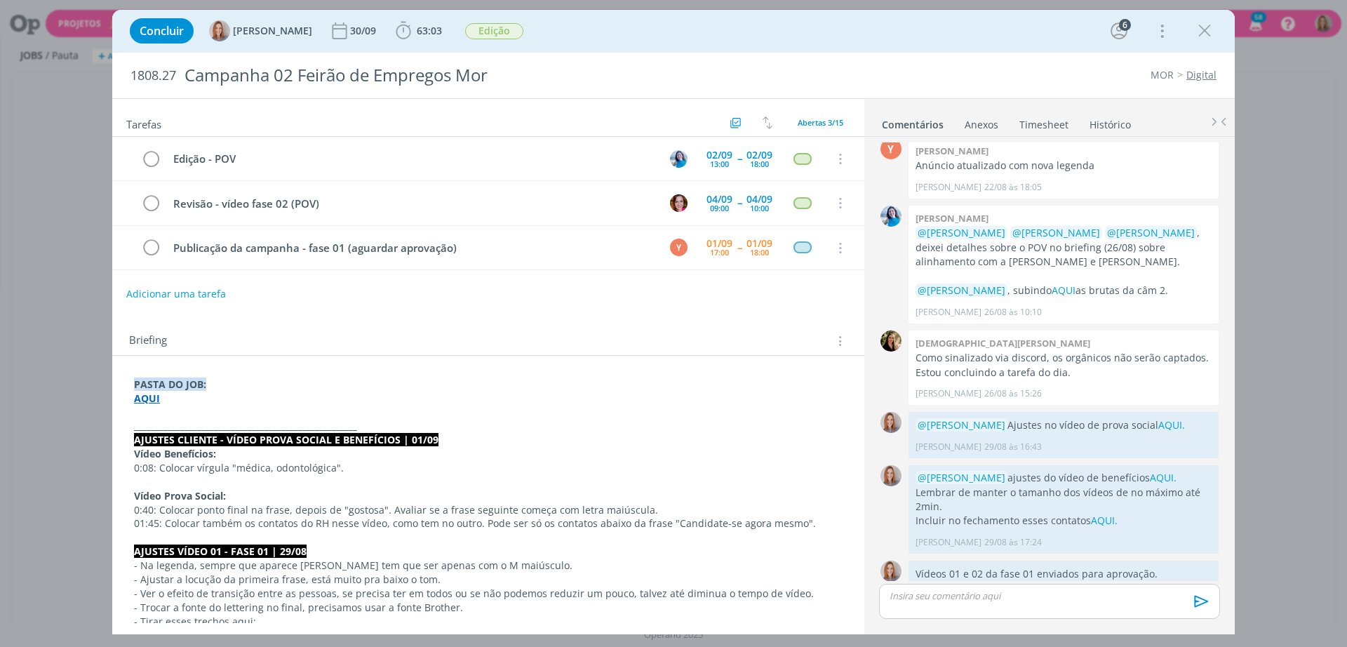
click at [971, 605] on div "dialog" at bounding box center [1049, 601] width 341 height 35
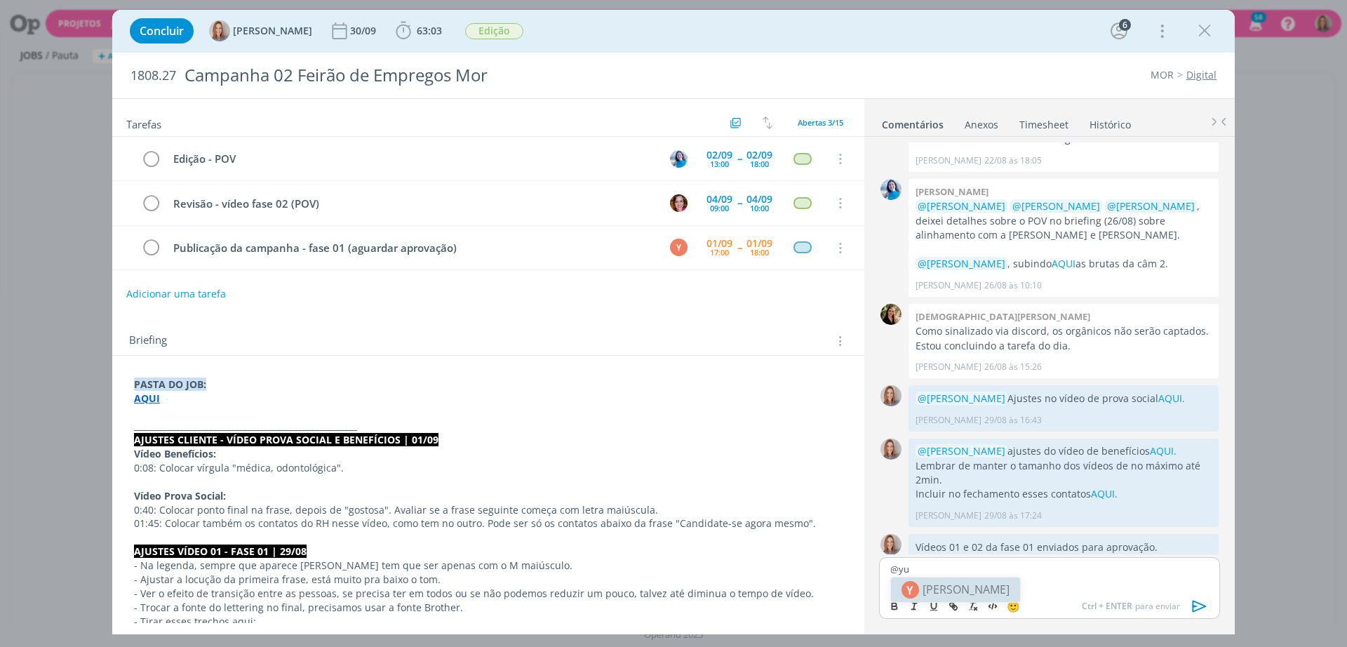
click at [986, 592] on span "[PERSON_NAME]" at bounding box center [965, 589] width 87 height 17
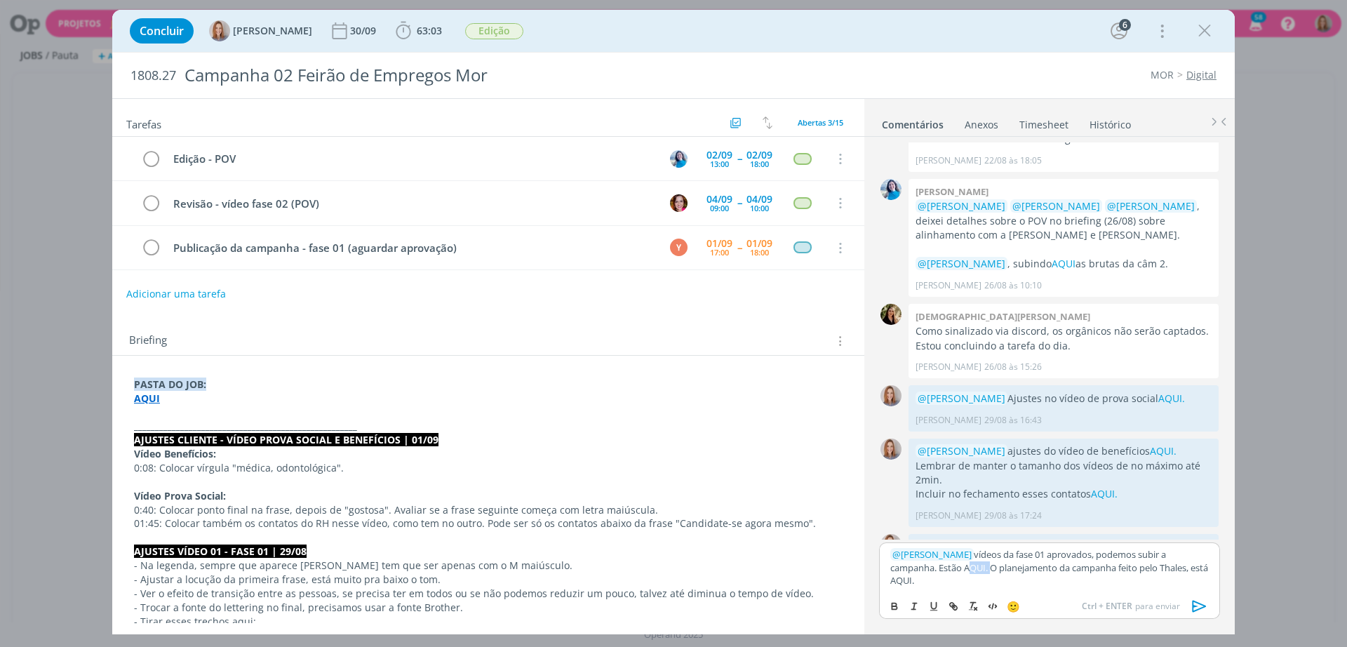
drag, startPoint x: 941, startPoint y: 586, endPoint x: 918, endPoint y: 579, distance: 23.5
click at [918, 579] on p "﻿ @ Yuri Lopardo ﻿ vídeos da fase 01 aprovados, podemos subir a campanha. Estão…" at bounding box center [1049, 567] width 318 height 39
click at [954, 600] on icon "dialog" at bounding box center [953, 605] width 11 height 11
paste input "https://sobeae.sharepoint.com/:f:/s/SOBEAE/Es5We5kK4RhHuvCi7p9cCgMBNnxRyJtStsmH…"
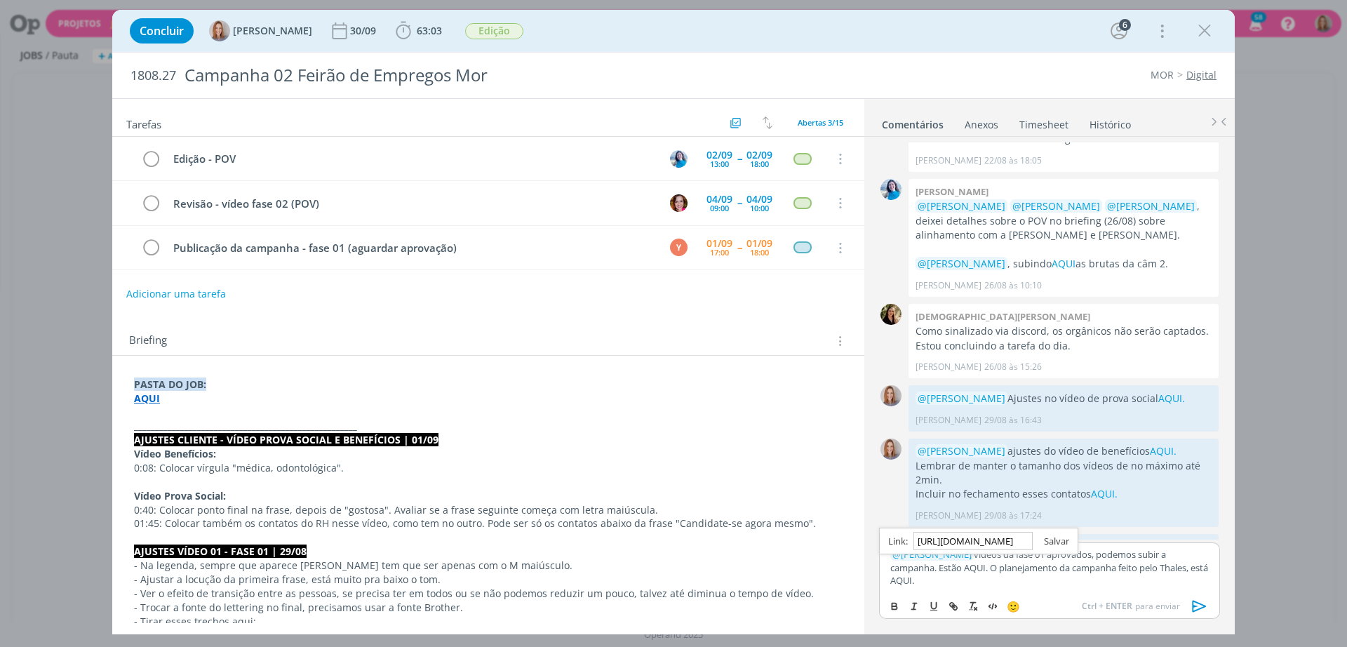
click at [1060, 547] on link "dialog" at bounding box center [1050, 540] width 36 height 13
click at [1075, 584] on p "﻿ @ Yuri Lopardo ﻿ vídeos da fase 01 aprovados, podemos subir a campanha. Estão…" at bounding box center [1049, 567] width 318 height 39
click at [1194, 579] on p "﻿ @ Yuri Lopardo ﻿ vídeos da fase 01 aprovados, podemos subir a campanha. Estão…" at bounding box center [1049, 567] width 318 height 39
drag, startPoint x: 1192, startPoint y: 571, endPoint x: 1170, endPoint y: 568, distance: 22.6
click at [1170, 568] on p "﻿ @ Yuri Lopardo ﻿ vídeos da fase 01 aprovados, podemos subir a campanha. Estão…" at bounding box center [1049, 567] width 318 height 39
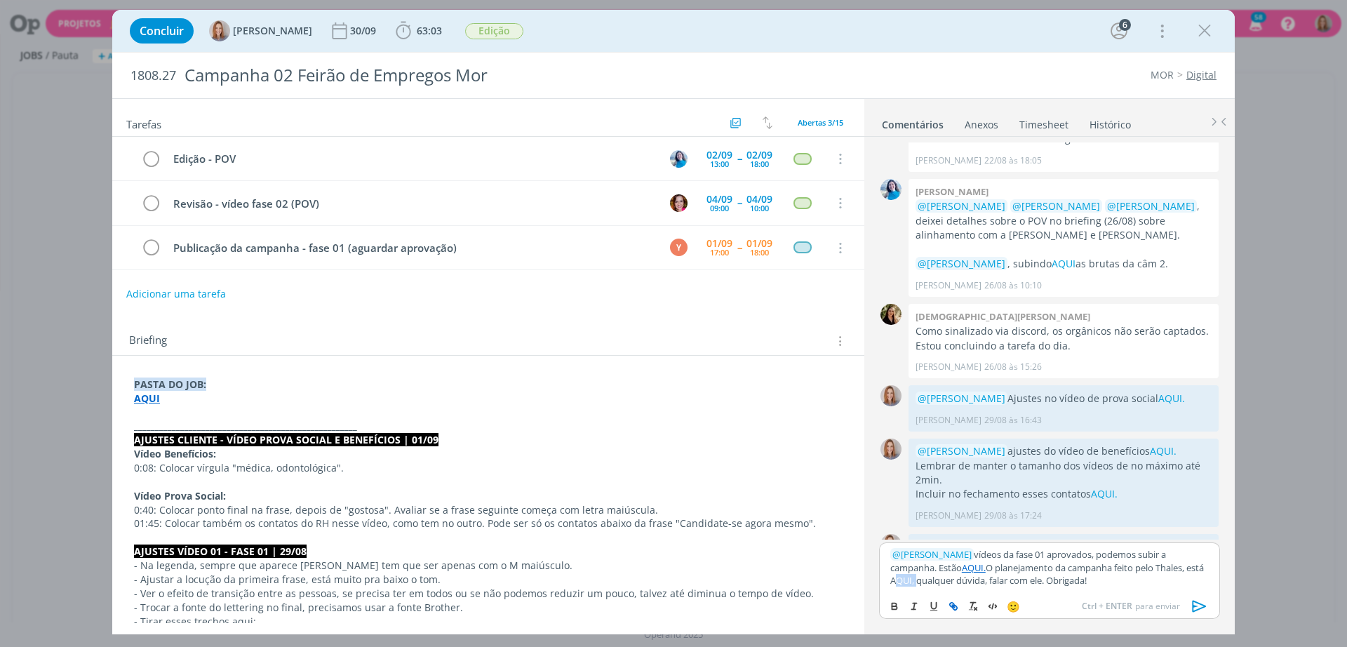
click at [957, 605] on icon "dialog" at bounding box center [953, 605] width 11 height 11
paste input "https://sobeae.sharepoint.com/:f:/s/SOBEAE/EvsdEDZaqfZLvR1Bf67OxhEBHQC7Li7rZSM9…"
type input "https://sobeae.sharepoint.com/:f:/s/SOBEAE/EvsdEDZaqfZLvR1Bf67OxhEBHQC7Li7rZSM9…"
click at [1204, 539] on link "dialog" at bounding box center [1191, 540] width 36 height 13
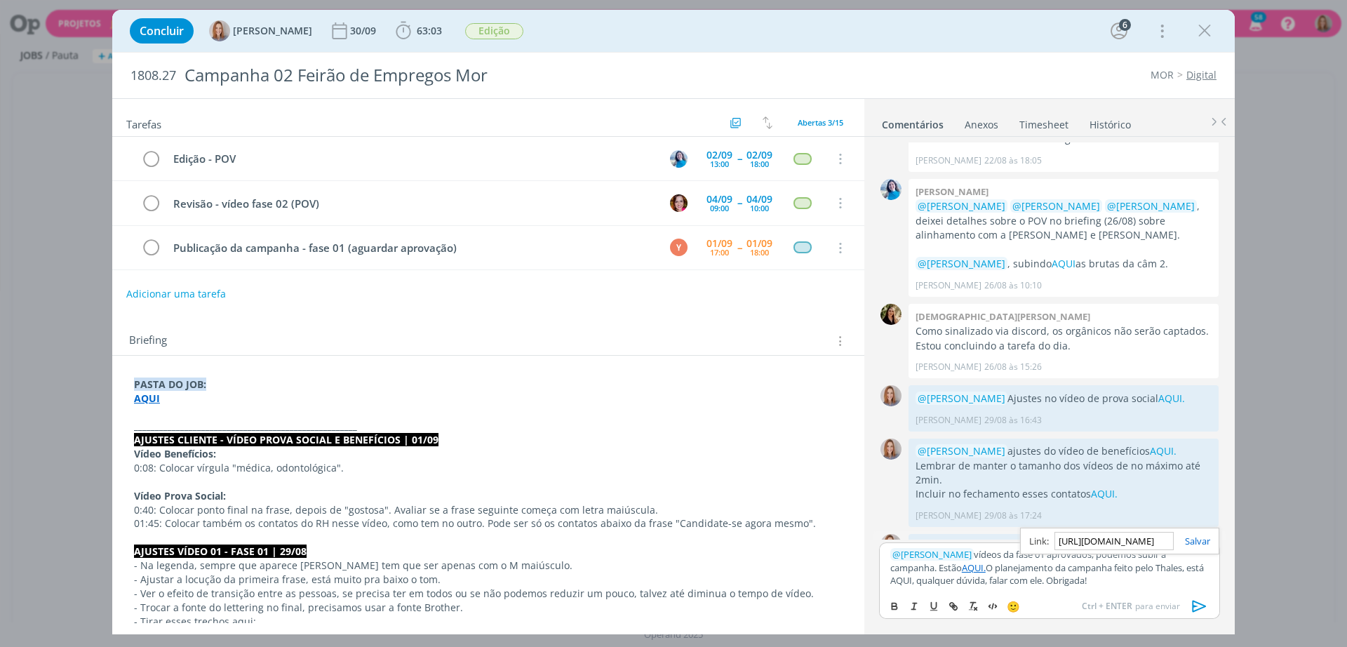
scroll to position [0, 0]
click at [1139, 576] on p "﻿ @ Yuri Lopardo ﻿ vídeos da fase 01 aprovados, podemos subir a campanha. Estão…" at bounding box center [1049, 567] width 318 height 39
click at [1206, 601] on icon "dialog" at bounding box center [1199, 605] width 21 height 21
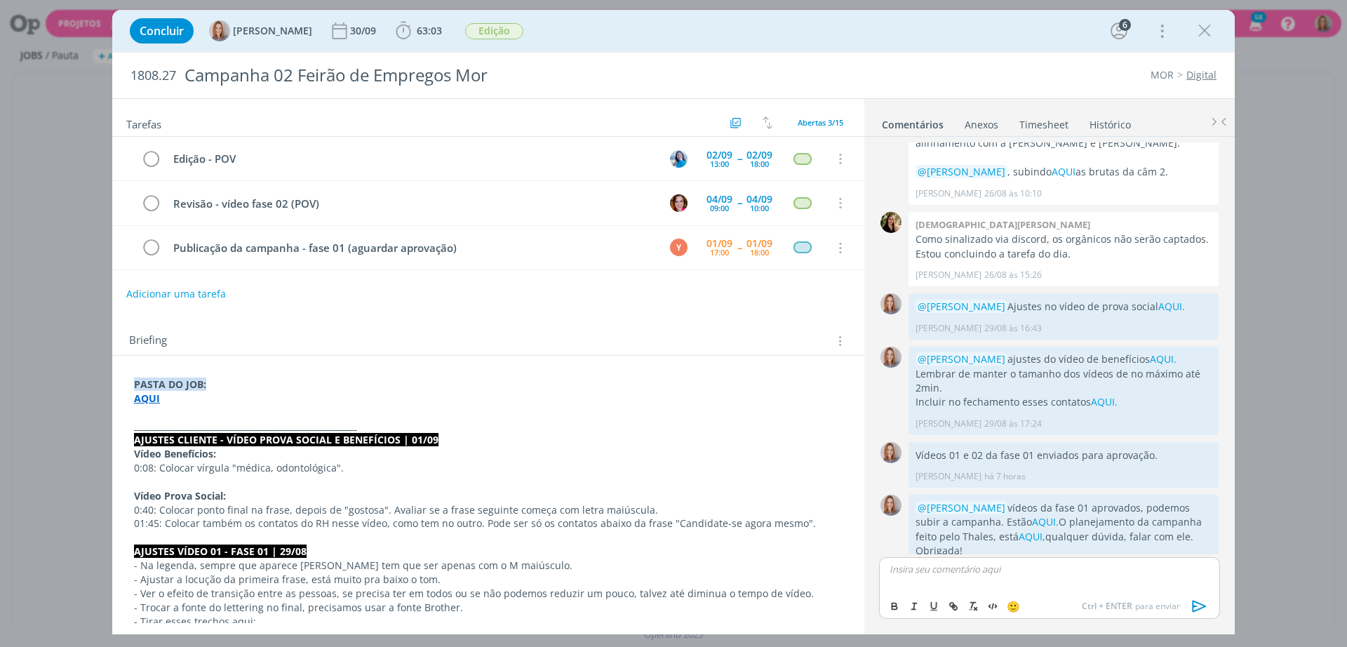
scroll to position [697, 0]
click at [1198, 563] on icon "dialog" at bounding box center [1201, 569] width 15 height 13
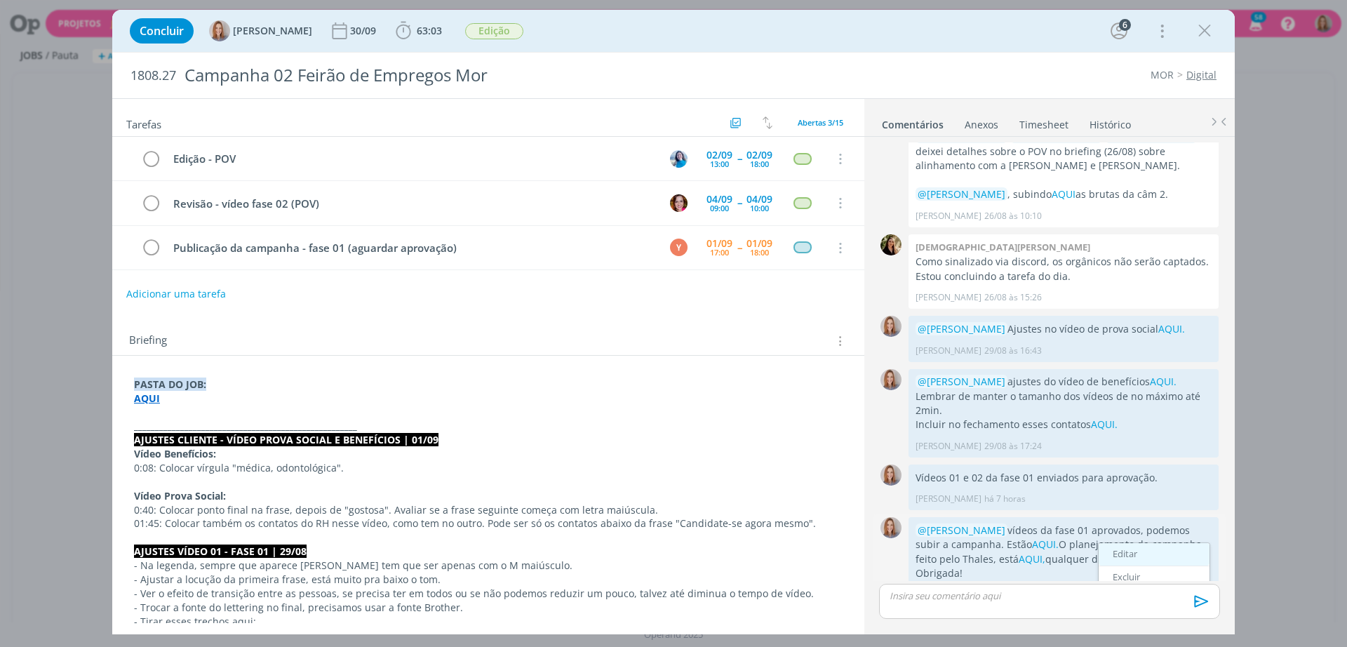
click at [1138, 543] on link "Editar" at bounding box center [1153, 554] width 111 height 22
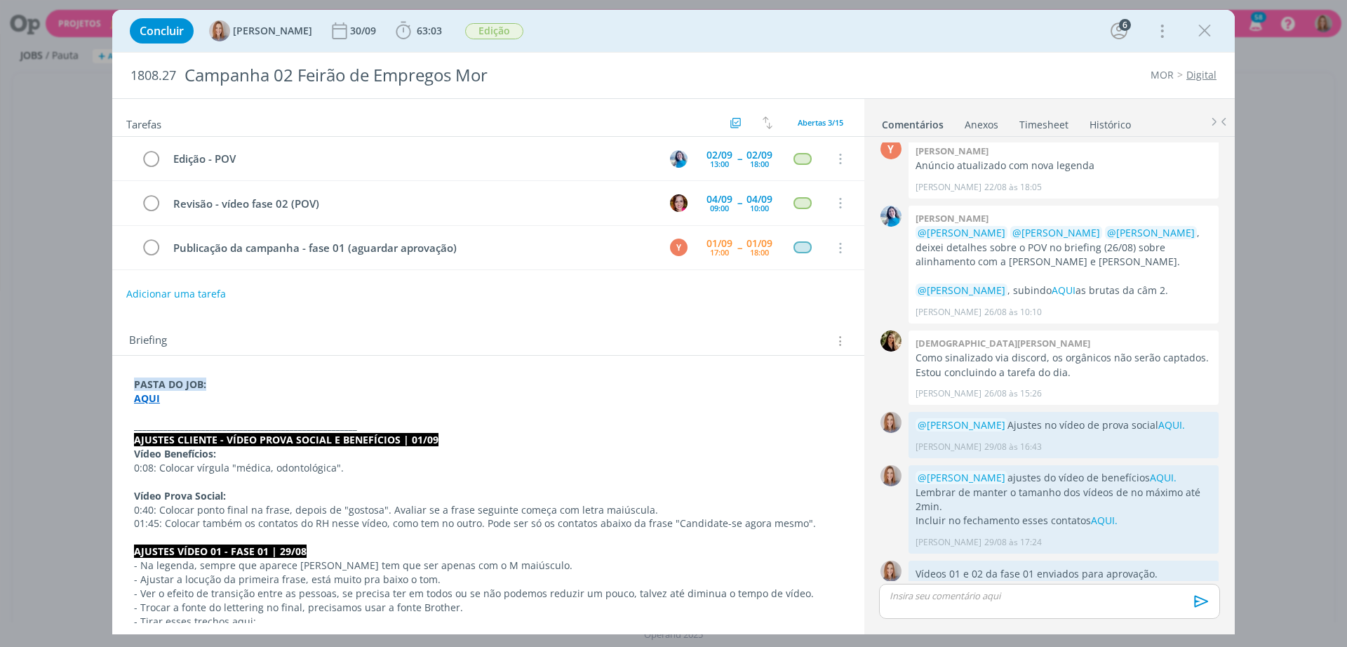
scroll to position [632, 0]
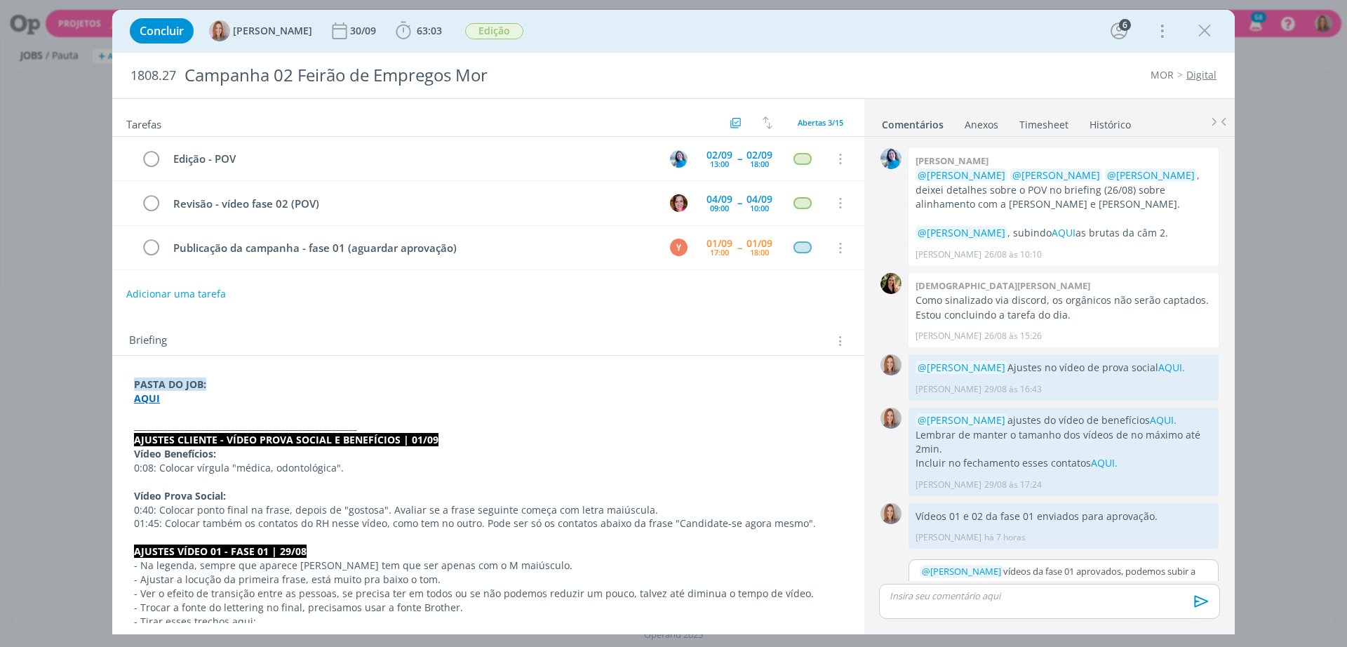
click at [1168, 565] on p "﻿ @ Yuri Lopardo ﻿ vídeos da fase 01 aprovados, podemos subir a campanha. Estão…" at bounding box center [1064, 584] width 288 height 39
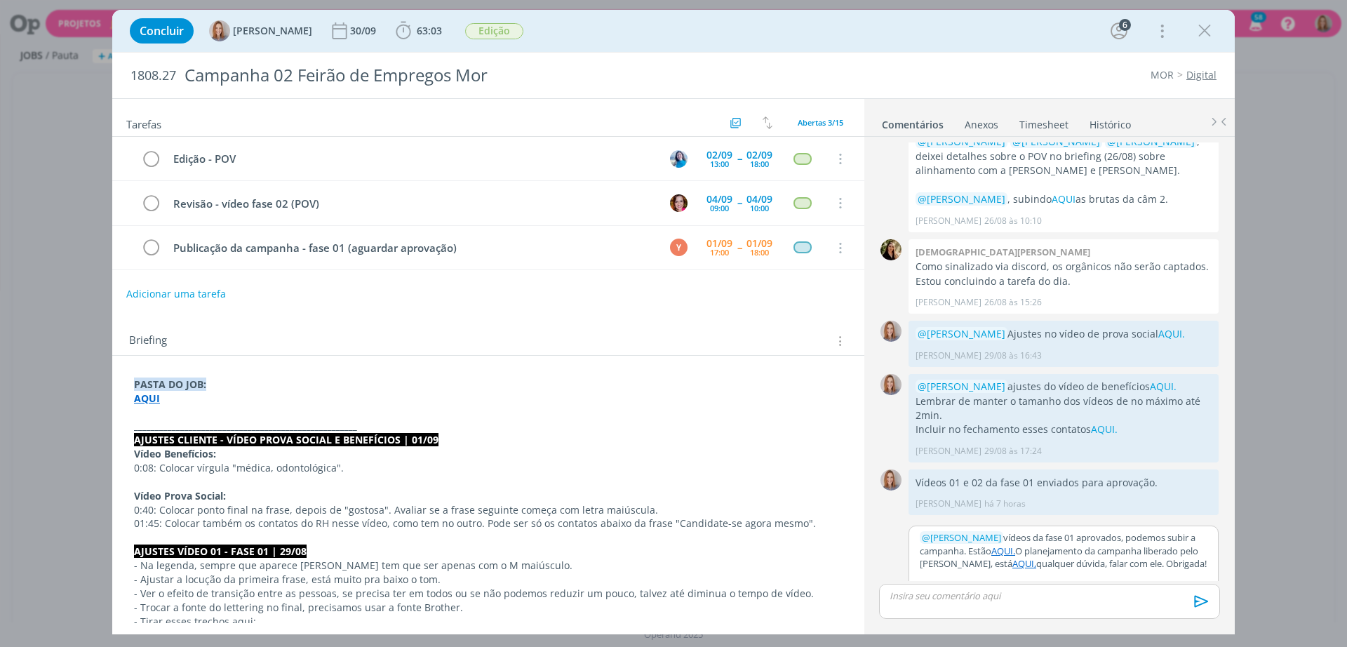
click at [1184, 588] on button "Salvar" at bounding box center [1196, 596] width 32 height 17
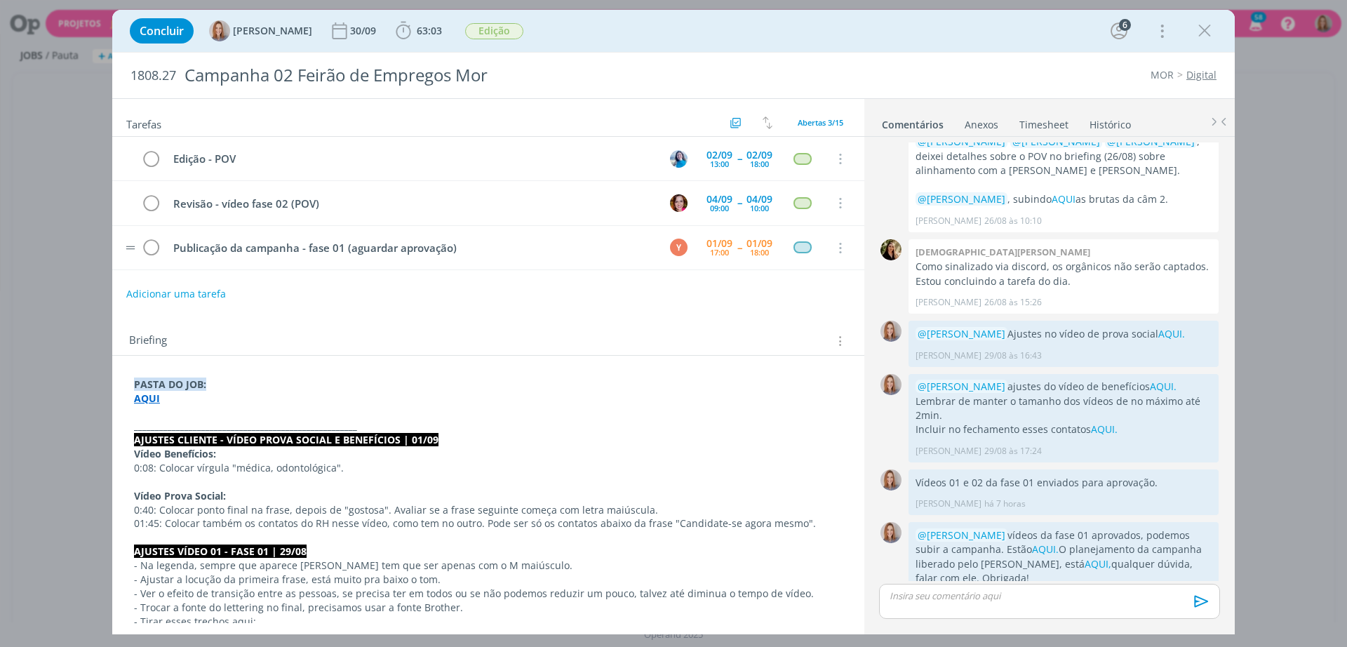
click at [483, 257] on td "Publicação da campanha - fase 01 (aguardar aprovação)" at bounding box center [409, 247] width 490 height 25
click at [489, 318] on div "Briefing Briefings Predefinidos Versões do Briefing Ver Briefing do Projeto" at bounding box center [488, 337] width 752 height 38
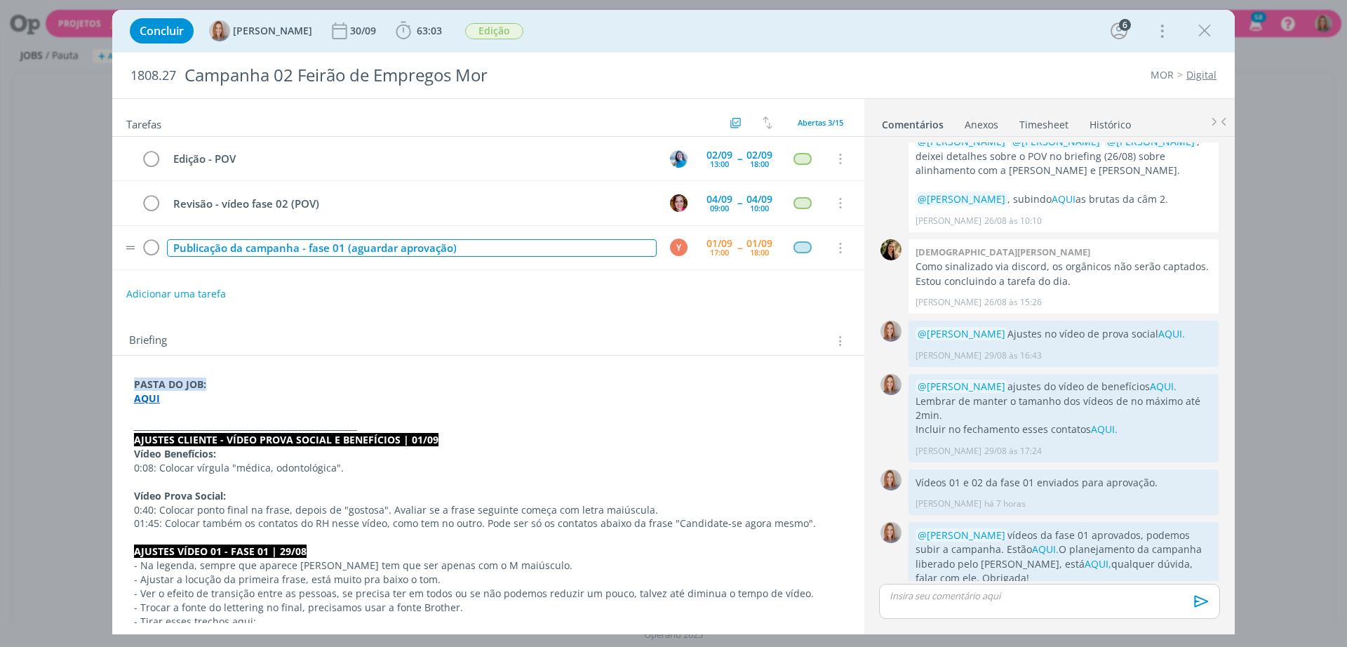
click at [499, 243] on div "Publicação da campanha - fase 01 (aguardar aprovação)" at bounding box center [412, 248] width 490 height 18
drag, startPoint x: 499, startPoint y: 243, endPoint x: 342, endPoint y: 243, distance: 157.1
click at [342, 243] on div "Publicação da campanha - fase 01 (aguardar aprovação)" at bounding box center [412, 248] width 490 height 18
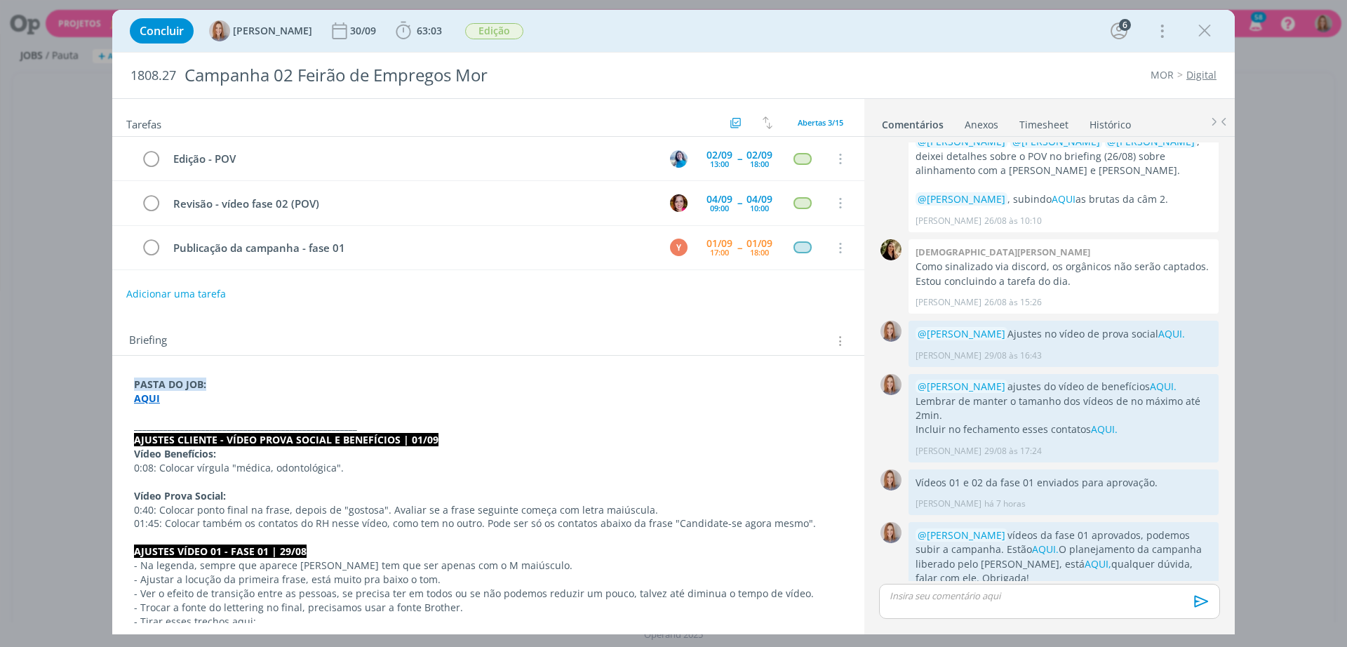
click at [462, 296] on div "Adicionar uma tarefa" at bounding box center [488, 293] width 752 height 25
click at [595, 288] on div "Adicionar uma tarefa" at bounding box center [488, 293] width 752 height 25
click at [668, 318] on div "Briefing Briefings Predefinidos Versões do Briefing Ver Briefing do Projeto" at bounding box center [488, 337] width 752 height 38
click at [1219, 32] on div "Concluir Amanda Oliveira 30/09 63:03 Iniciar Apontar Data * 01/09/2025 Horas * …" at bounding box center [673, 31] width 1101 height 34
click at [1209, 33] on icon "dialog" at bounding box center [1204, 30] width 21 height 21
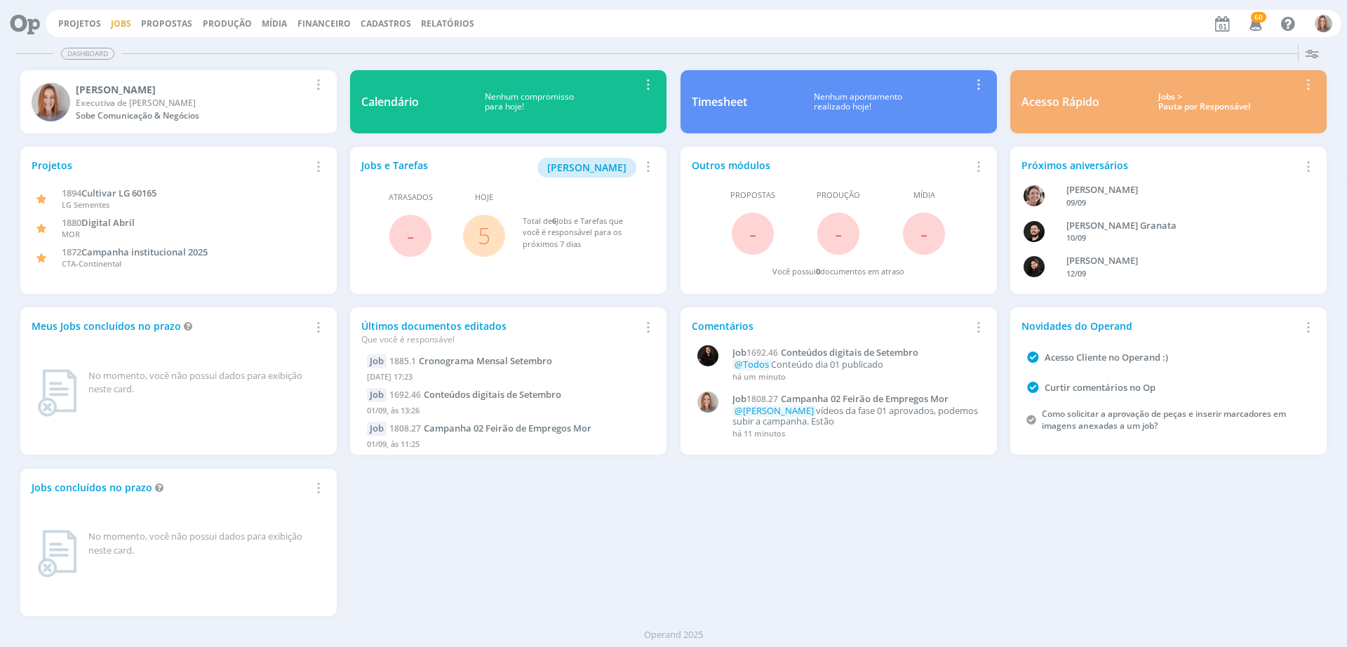
click at [118, 21] on link "Jobs" at bounding box center [121, 24] width 20 height 12
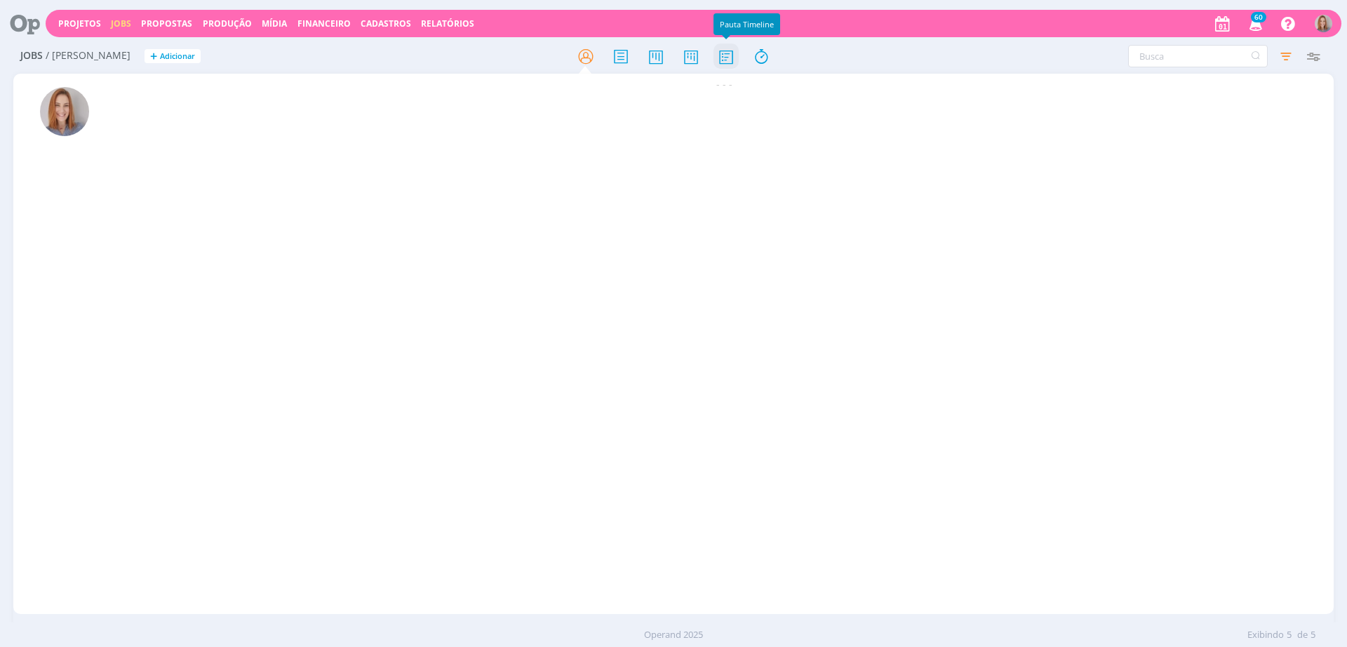
click at [730, 58] on icon at bounding box center [725, 56] width 25 height 27
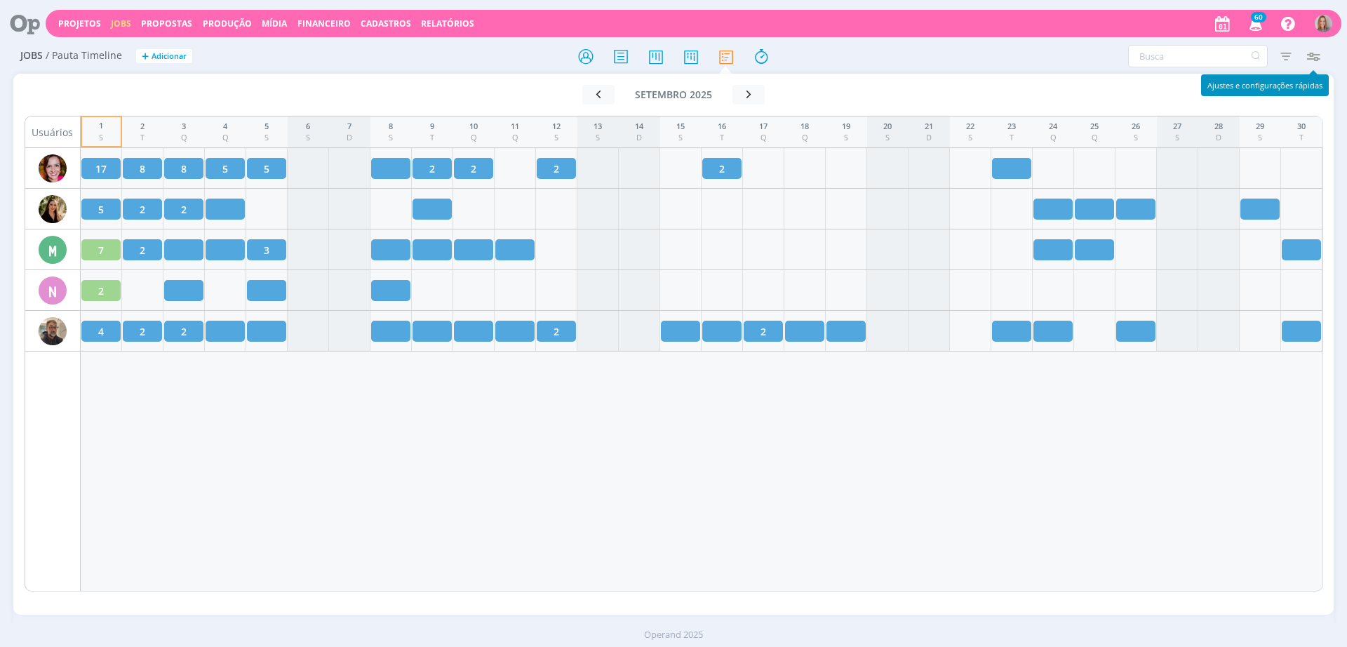
click at [1317, 49] on icon "button" at bounding box center [1312, 55] width 25 height 25
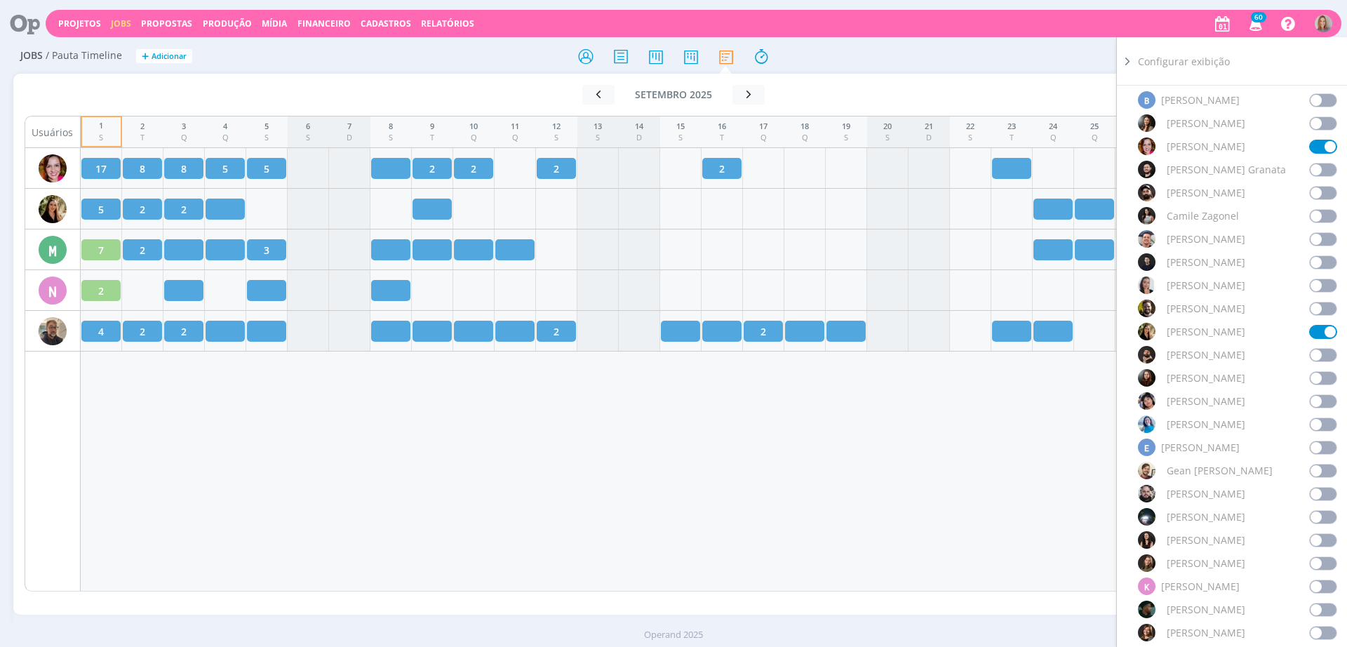
scroll to position [263, 0]
click at [1319, 563] on span at bounding box center [1323, 560] width 28 height 14
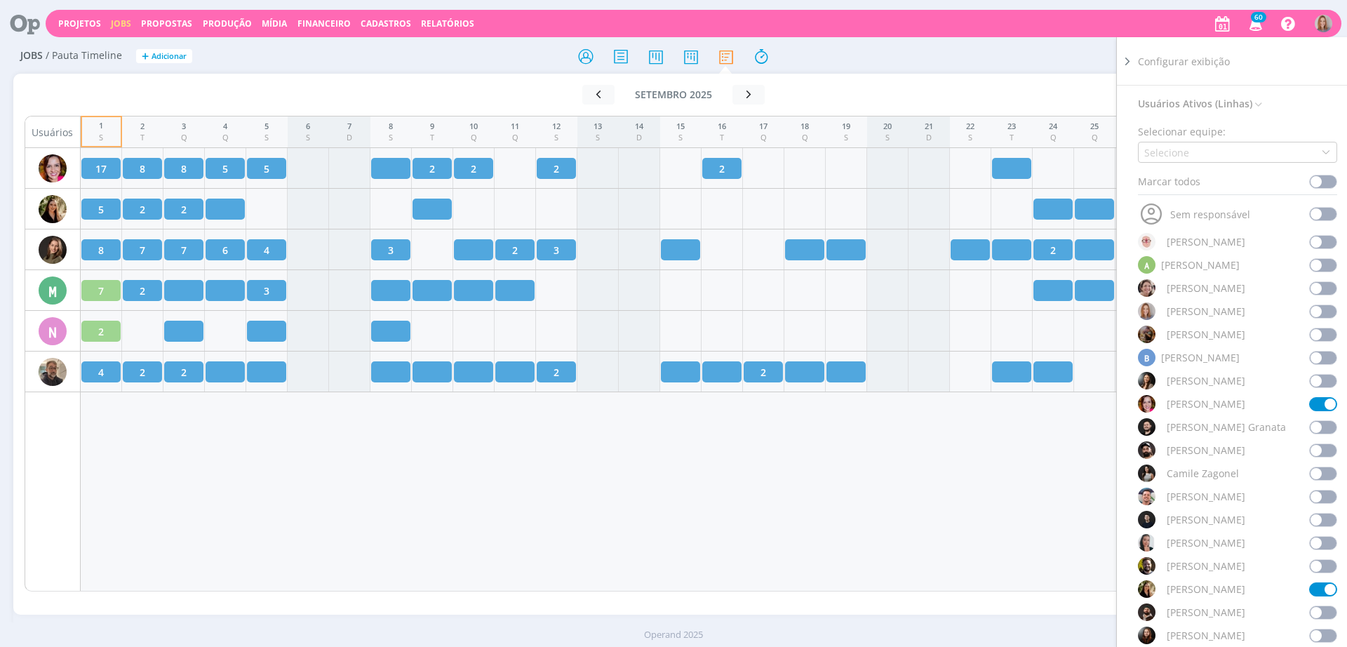
scroll to position [0, 0]
click at [1316, 545] on span at bounding box center [1323, 545] width 28 height 14
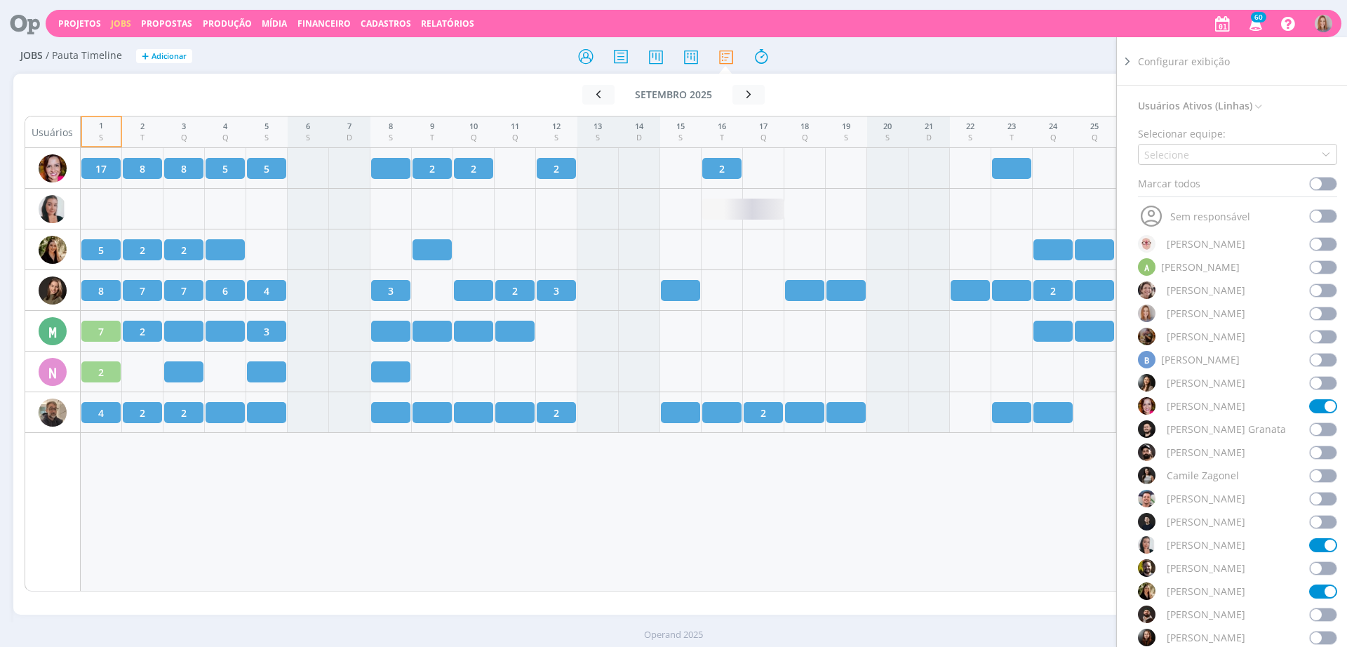
click at [417, 602] on div "Ir para mês atual [DATE] < 2025 > Janeiro Fevereiro Março Abril Maio Junho Julh…" at bounding box center [673, 344] width 1320 height 541
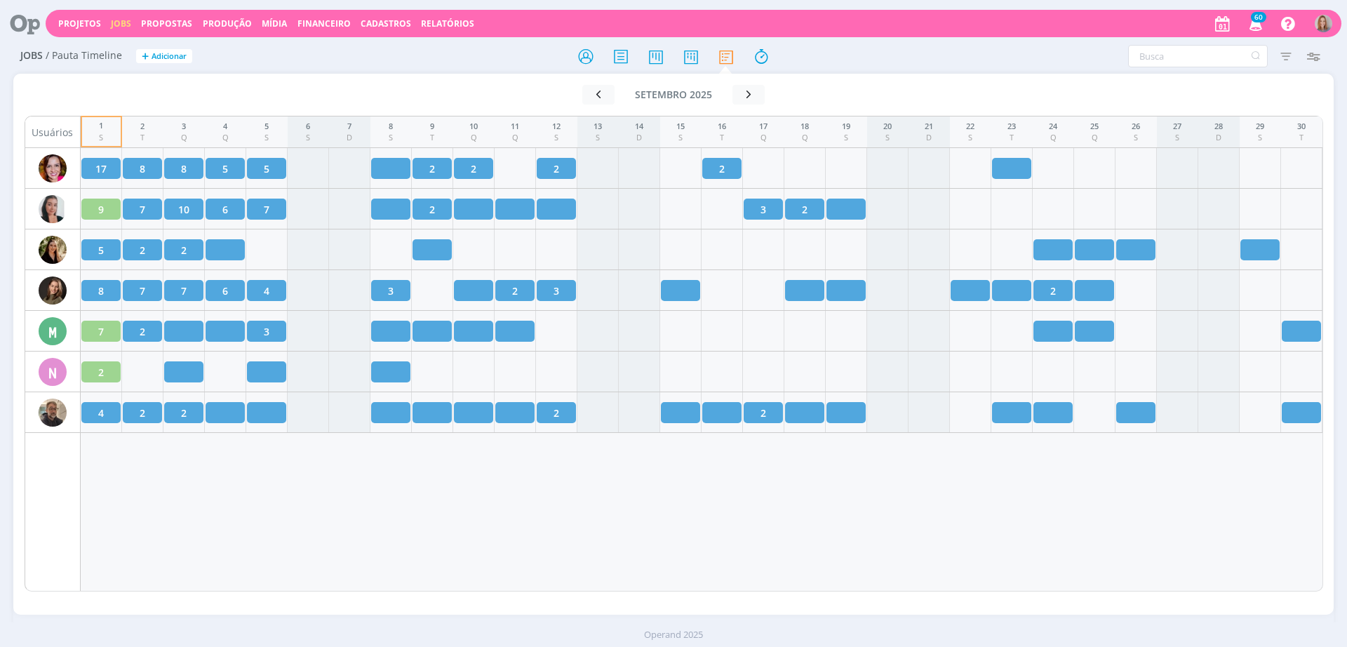
click at [559, 584] on div "1 S 2 T 3 Q 4 Q 5 S 6 S 7 D 8 S 9 T 10 Q 11 Q 12 S 13 S 14 D 15 S 16 T 17 Q 18 …" at bounding box center [702, 354] width 1242 height 476
click at [438, 497] on div "1 S 2 T 3 Q 4 Q 5 S 6 S 7 D 8 S 9 T 10 Q 11 Q 12 S 13 S 14 D 15 S 16 T 17 Q 18 …" at bounding box center [702, 354] width 1242 height 476
click at [466, 531] on div "1 S 2 T 3 Q 4 Q 5 S 6 S 7 D 8 S 9 T 10 Q 11 Q 12 S 13 S 14 D 15 S 16 T 17 Q 18 …" at bounding box center [702, 354] width 1242 height 476
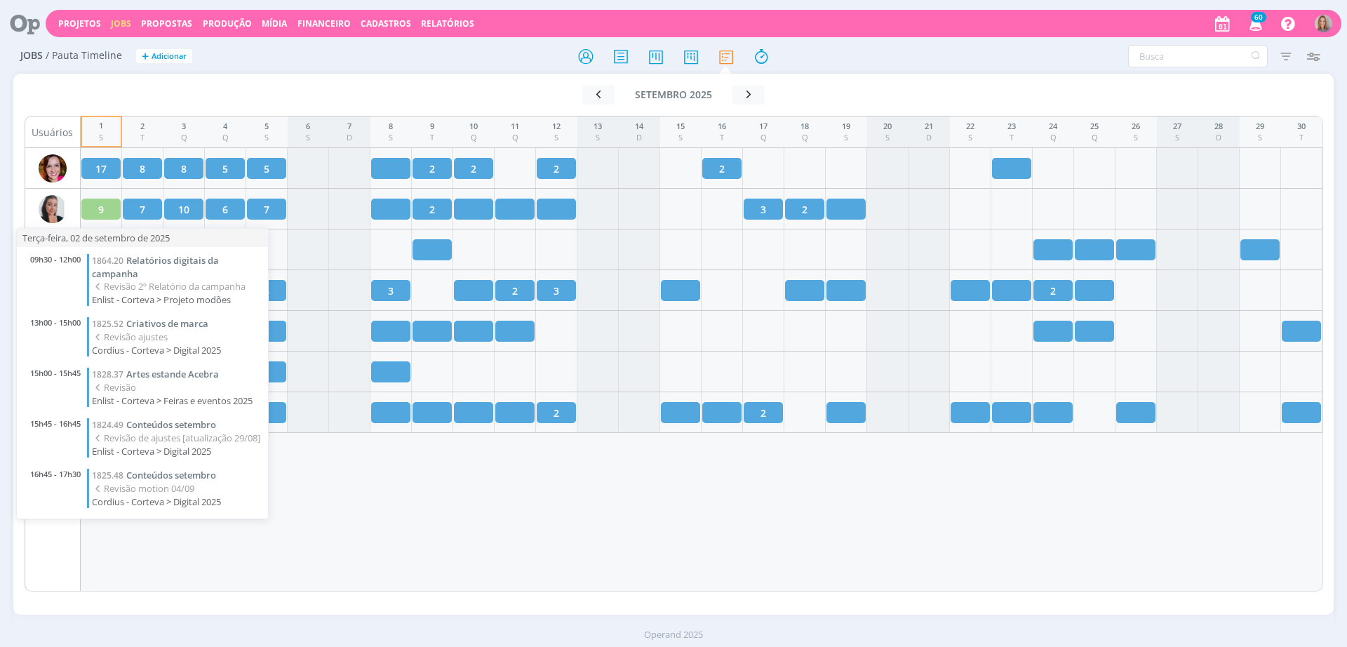
click at [389, 623] on div "Operand 2025" at bounding box center [673, 634] width 1347 height 25
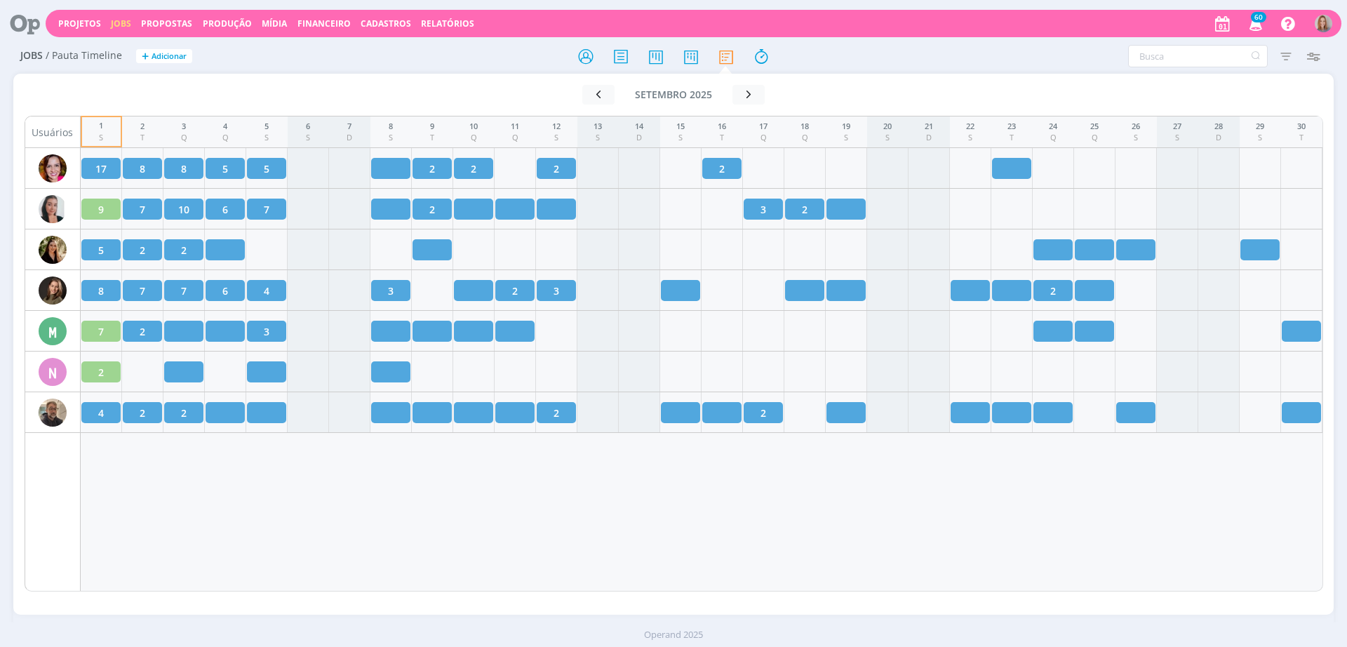
click at [213, 574] on div "1 S 2 T 3 Q 4 Q 5 S 6 S 7 D 8 S 9 T 10 Q 11 Q 12 S 13 S 14 D 15 S 16 T 17 Q 18 …" at bounding box center [702, 354] width 1242 height 476
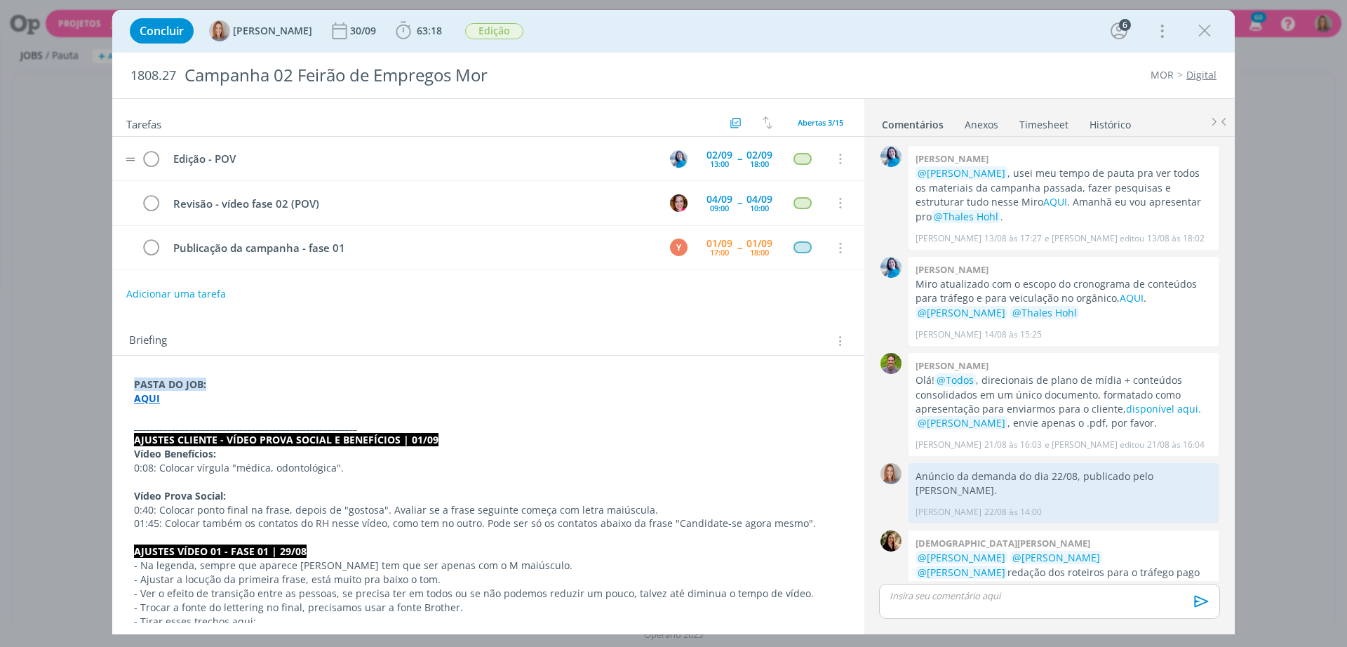
scroll to position [671, 0]
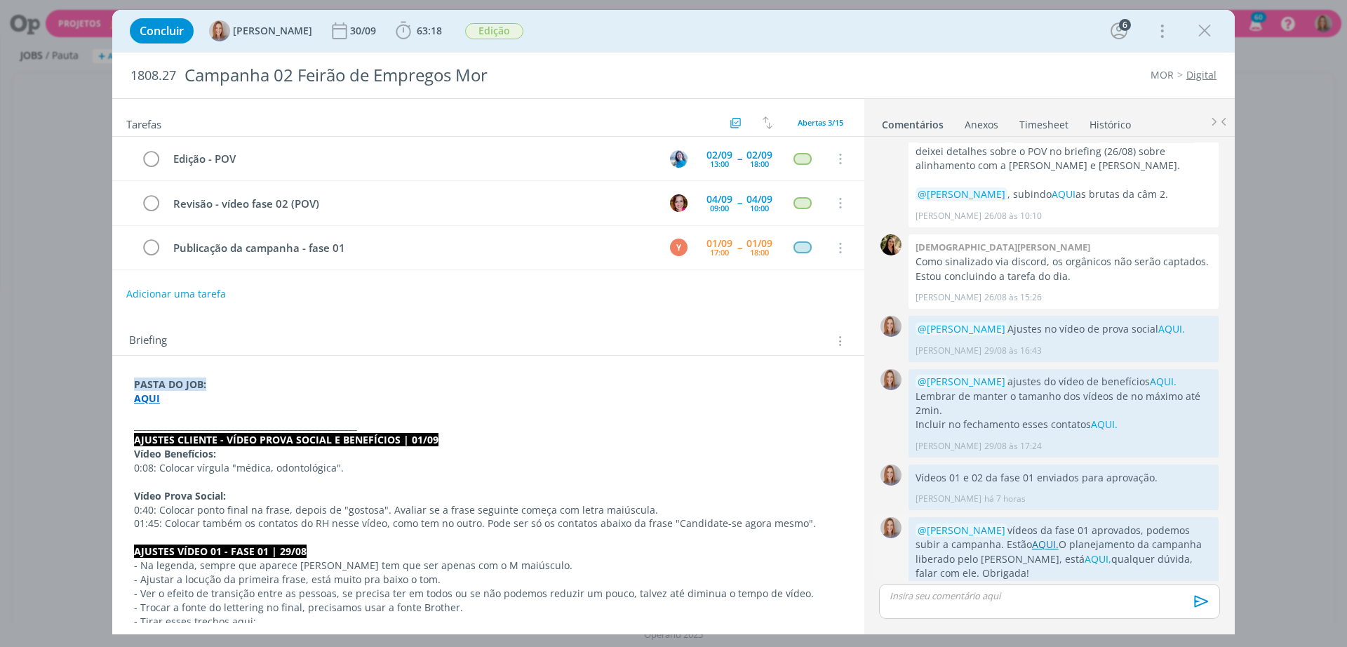
click at [1032, 537] on link "AQUI." at bounding box center [1045, 543] width 27 height 13
click at [194, 297] on button "Adicionar uma tarefa" at bounding box center [176, 293] width 100 height 24
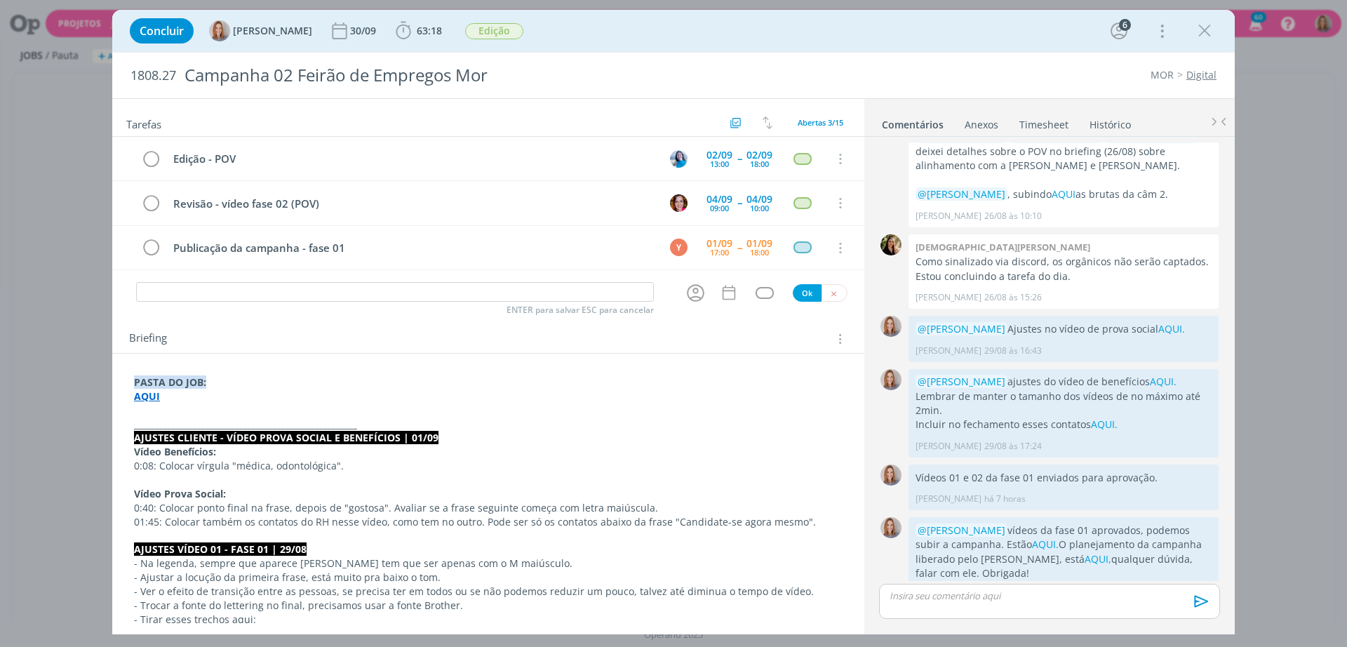
click at [449, 426] on p "_____________________________________________________" at bounding box center [488, 424] width 708 height 14
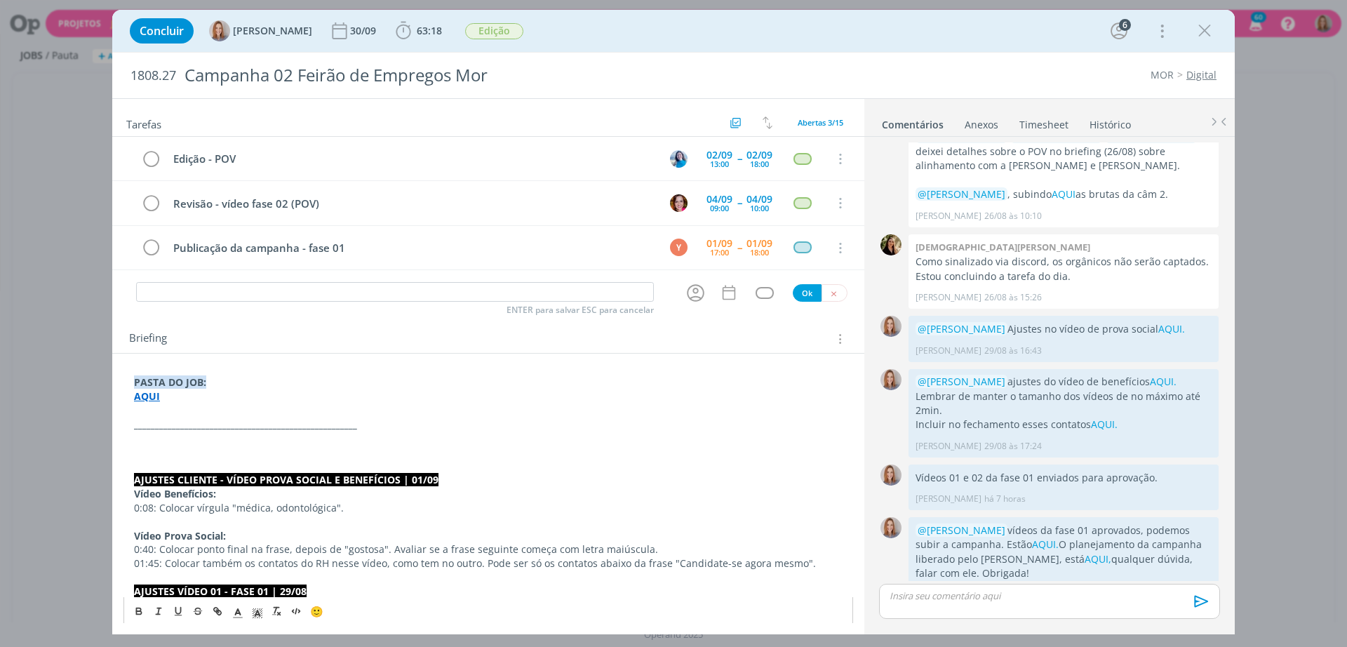
click at [316, 436] on p "dialog" at bounding box center [488, 438] width 708 height 14
click at [182, 445] on p "dialog" at bounding box center [488, 452] width 708 height 14
click at [187, 438] on p "SOLICITAÇÃO CLIENTE - 01/09" at bounding box center [488, 438] width 708 height 14
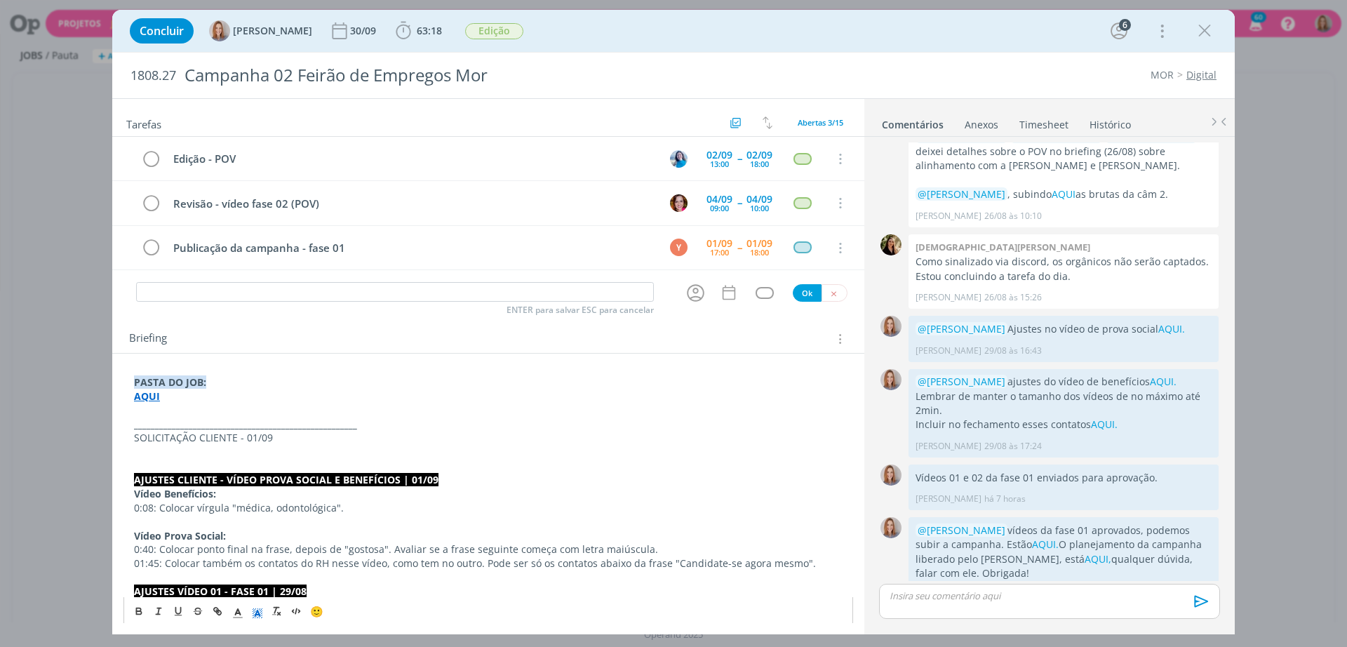
click at [255, 613] on icon "dialog" at bounding box center [257, 613] width 13 height 13
click at [260, 527] on span "dialog" at bounding box center [301, 563] width 107 height 76
click at [263, 537] on span "dialog" at bounding box center [258, 535] width 11 height 11
click at [240, 611] on icon "dialog" at bounding box center [237, 613] width 13 height 13
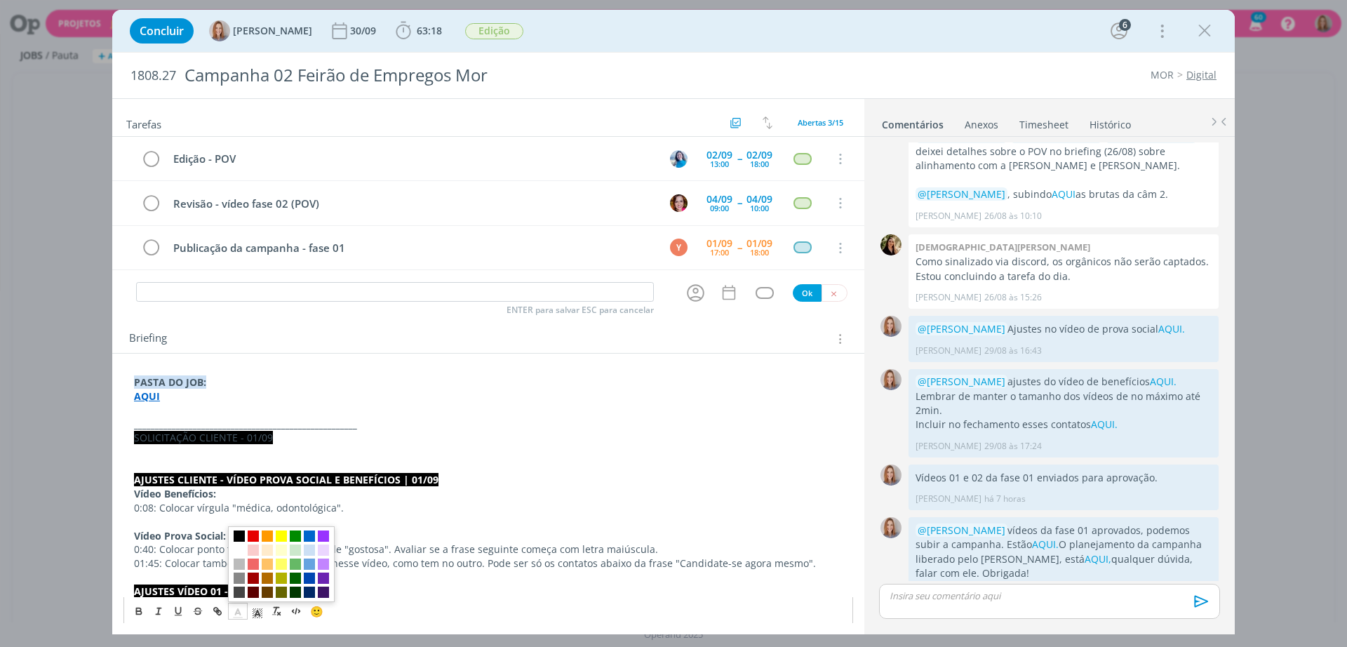
drag, startPoint x: 238, startPoint y: 549, endPoint x: 215, endPoint y: 572, distance: 32.7
click at [238, 550] on span "dialog" at bounding box center [239, 549] width 11 height 11
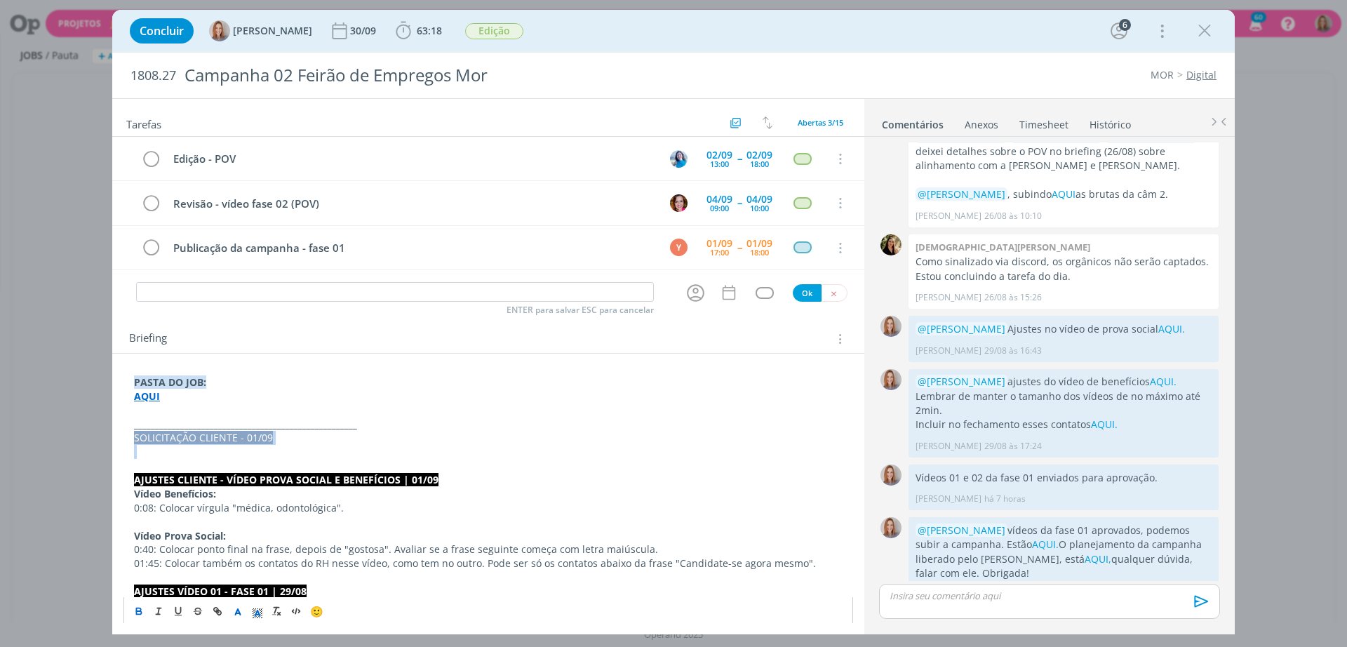
click at [147, 608] on button "dialog" at bounding box center [140, 610] width 20 height 17
click at [186, 459] on p "dialog" at bounding box center [488, 466] width 708 height 14
click at [182, 447] on p "dialog" at bounding box center [488, 452] width 708 height 14
drag, startPoint x: 493, startPoint y: 453, endPoint x: 471, endPoint y: 447, distance: 23.1
click at [471, 447] on p "Cliente nos pediu para revisar as legendas do vídeo 01 e 02, vídeos estão AQUI." at bounding box center [488, 452] width 708 height 14
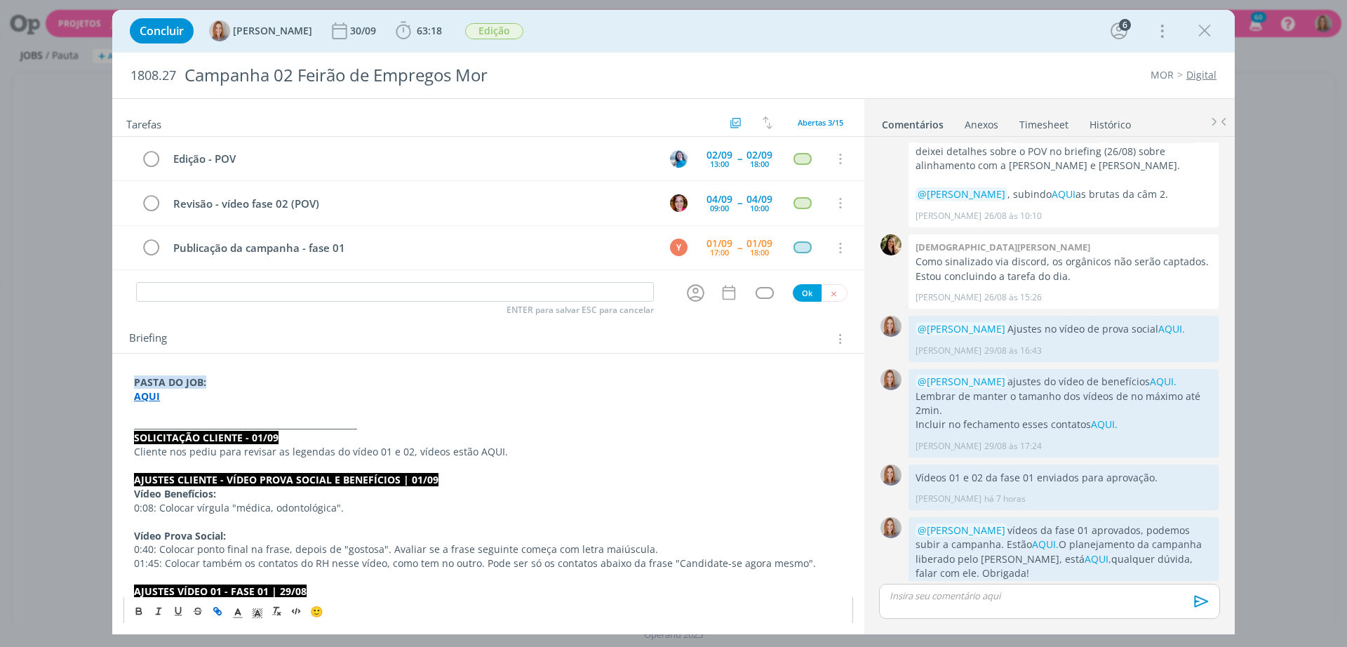
click at [210, 613] on button "dialog" at bounding box center [218, 610] width 20 height 17
paste input "https://sobeae.sharepoint.com/:f:/s/SOBEAE/Es5We5kK4RhHuvCi7p9cCgMBNnxRyJtStsmH…"
type input "https://sobeae.sharepoint.com/:f:/s/SOBEAE/Es5We5kK4RhHuvCi7p9cCgMBNnxRyJtStsmH…"
click at [557, 471] on div "https://sobeae.sharepoint.com/:f:/s/SOBEAE/Es5We5kK4RhHuvCi7p9cCgMBNnxRyJtStsmH…" at bounding box center [478, 478] width 205 height 27
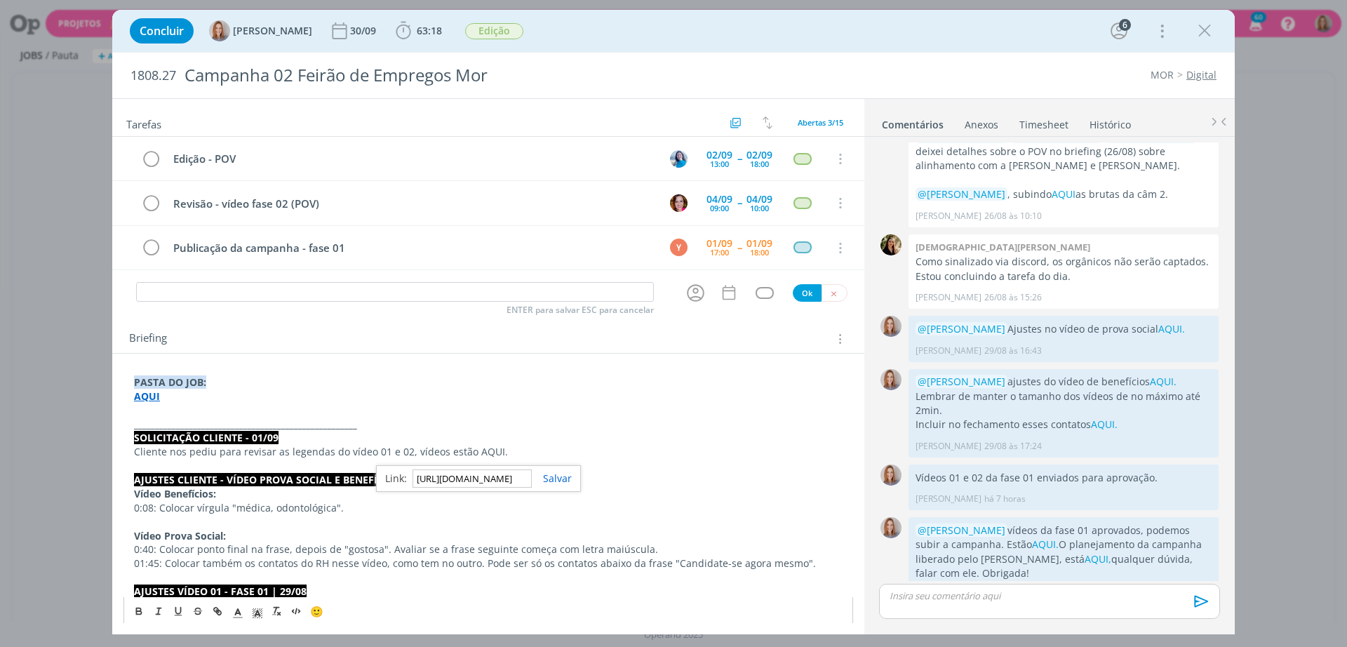
scroll to position [0, 0]
click at [548, 471] on div "https://sobeae.sharepoint.com/:f:/s/SOBEAE/Es5We5kK4RhHuvCi7p9cCgMBNnxRyJtStsmH…" at bounding box center [478, 478] width 205 height 27
click at [549, 472] on link "dialog" at bounding box center [552, 477] width 40 height 13
click at [541, 450] on p "Cliente nos pediu para revisar as legendas do vídeo 01 e 02, vídeos estão AQUI." at bounding box center [488, 452] width 708 height 14
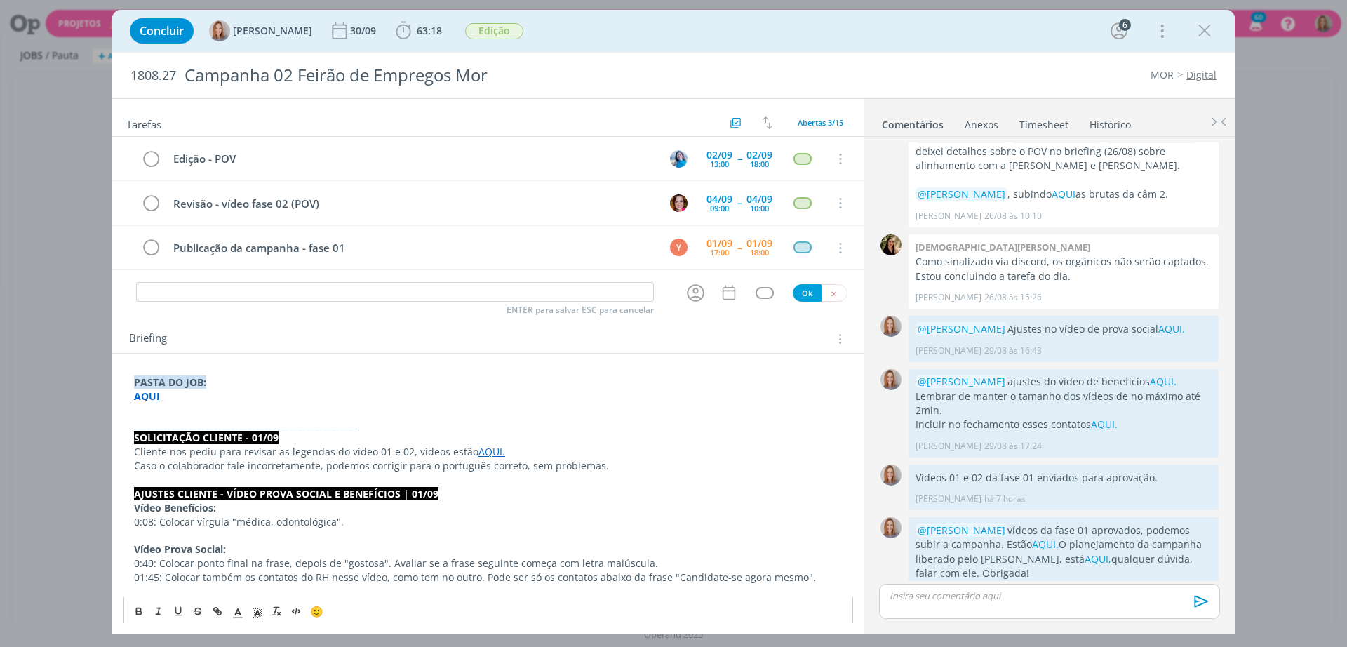
click at [405, 465] on p "Caso o colaborador fale incorretamente, podemos corrigir para o português corre…" at bounding box center [488, 466] width 708 height 14
click at [401, 447] on p "Cliente nos pediu para revisar as legendas do vídeo 01 e 02, vídeos estão AQUI." at bounding box center [488, 452] width 708 height 14
click at [468, 343] on div "Briefing Briefings Predefinidos Versões do Briefing Ver Briefing do Projeto" at bounding box center [490, 339] width 722 height 18
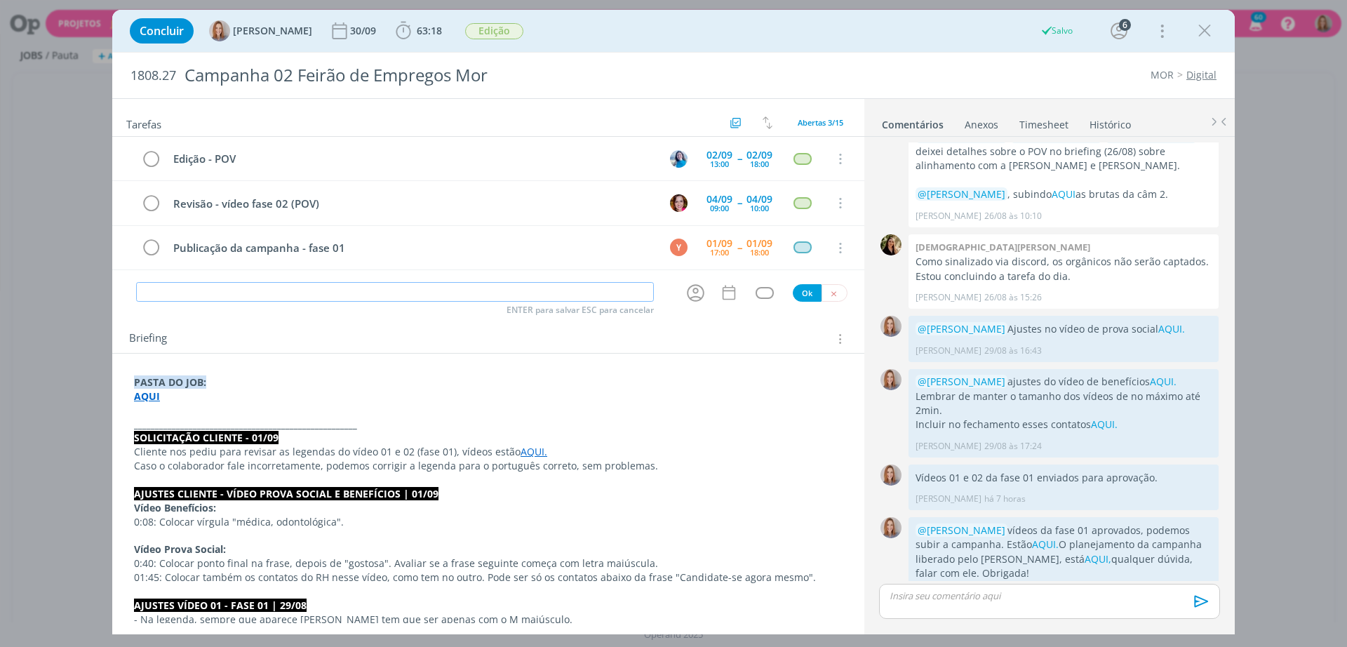
click at [570, 295] on input "dialog" at bounding box center [395, 292] width 518 height 20
drag, startPoint x: 445, startPoint y: 447, endPoint x: 344, endPoint y: 448, distance: 101.0
click at [344, 448] on p "Cliente nos pediu para revisar as legendas do vídeo 01 e 02 (fase 01), vídeos e…" at bounding box center [488, 452] width 708 height 14
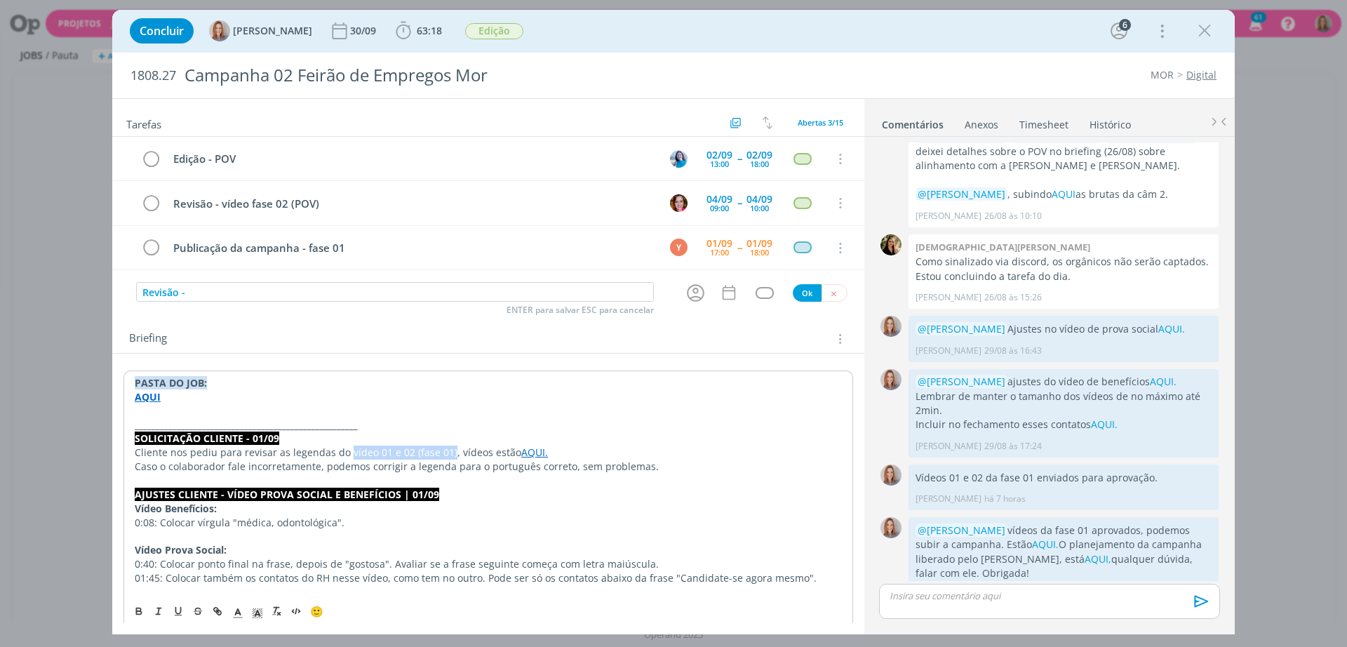
copy p "vídeo 01 e 02 (fase 01)"
click at [285, 288] on input "Revisão -" at bounding box center [395, 292] width 518 height 20
paste input "vídeo 01 e 02 (fase 01)"
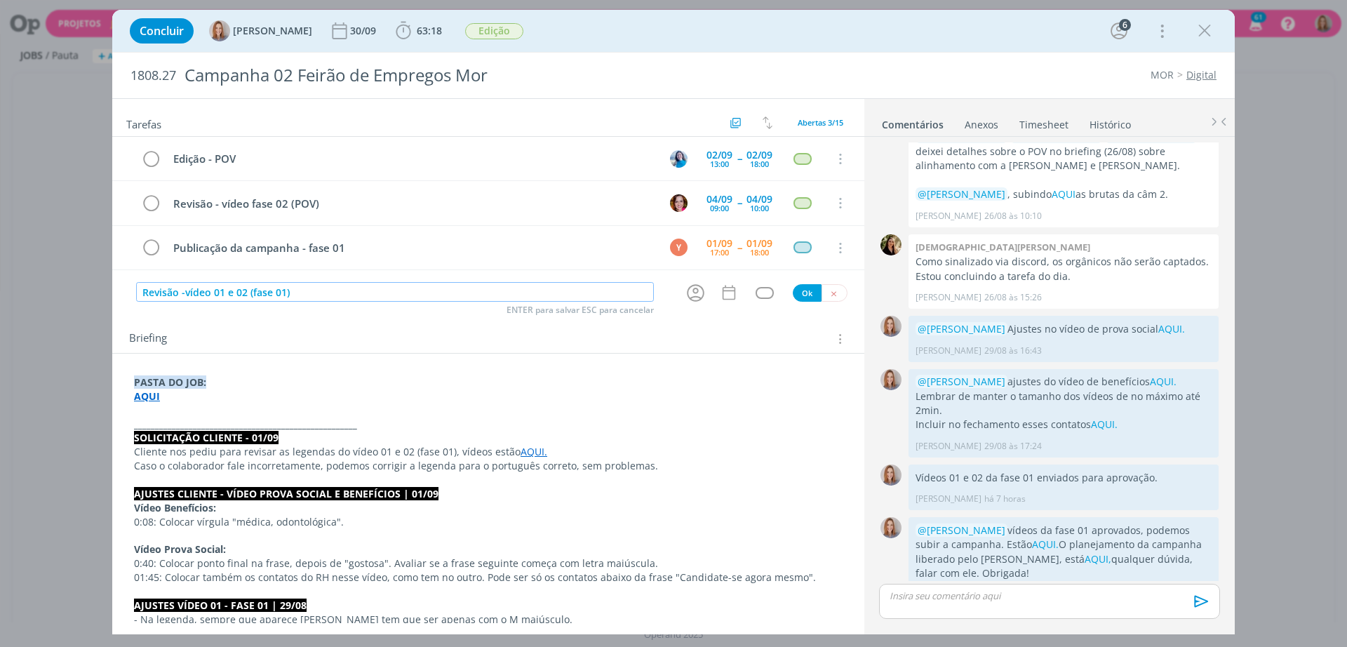
click at [184, 294] on input "Revisão -vídeo 01 e 02 (fase 01)" at bounding box center [395, 292] width 518 height 20
click at [685, 292] on icon "dialog" at bounding box center [696, 293] width 22 height 22
type input "Revisão - vídeo 01 e 02 (fase 01)"
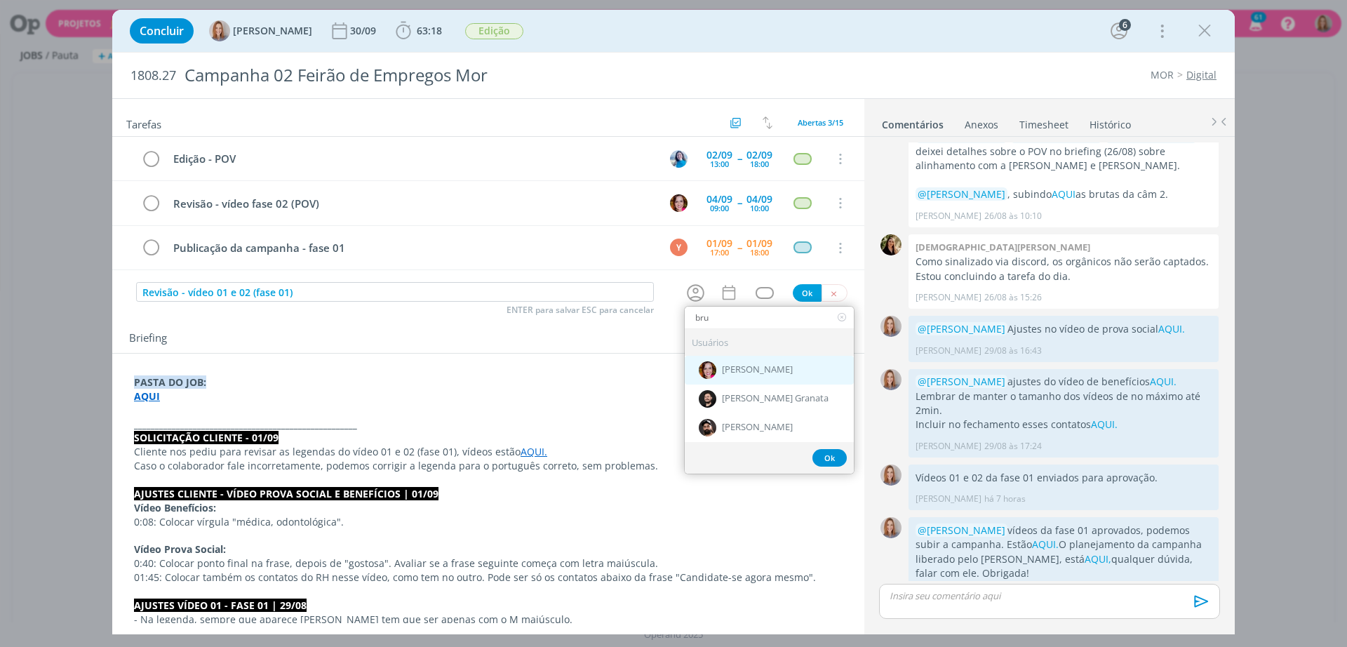
type input "bru"
click at [741, 365] on span "[PERSON_NAME]" at bounding box center [757, 369] width 71 height 11
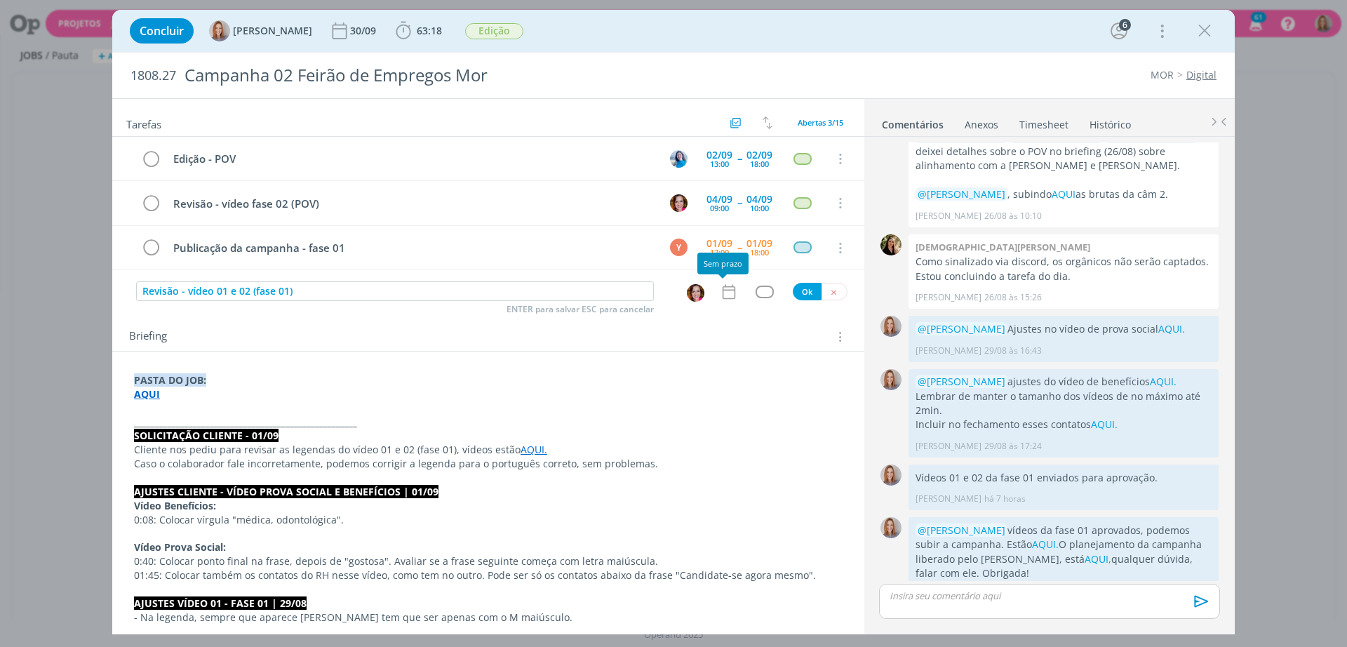
click at [721, 292] on icon "dialog" at bounding box center [729, 292] width 18 height 18
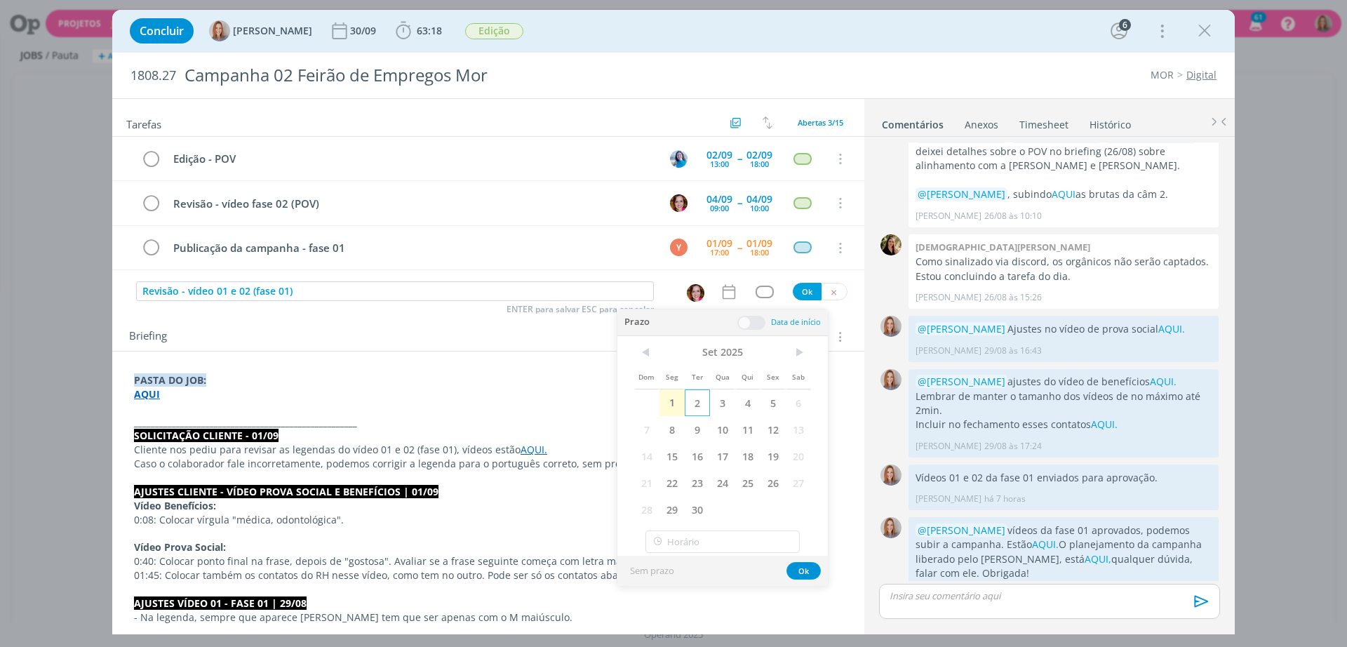
click at [699, 400] on span "2" at bounding box center [697, 402] width 25 height 27
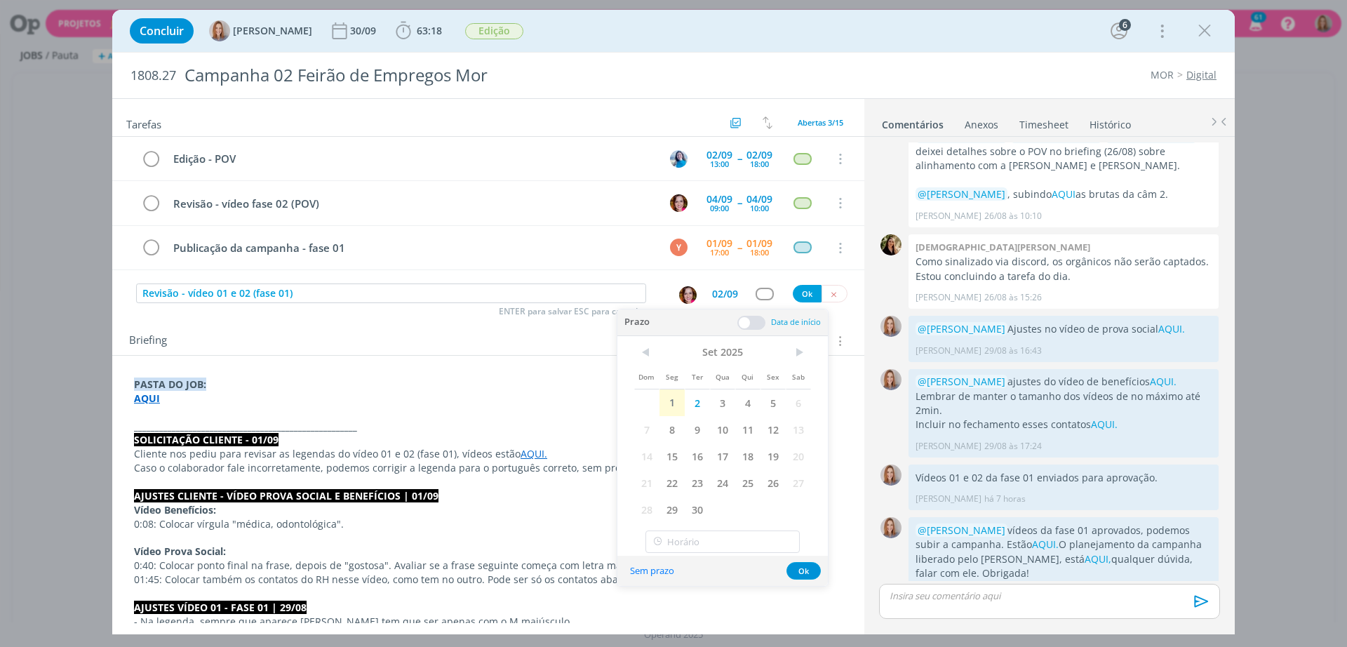
click at [746, 316] on span at bounding box center [751, 323] width 28 height 14
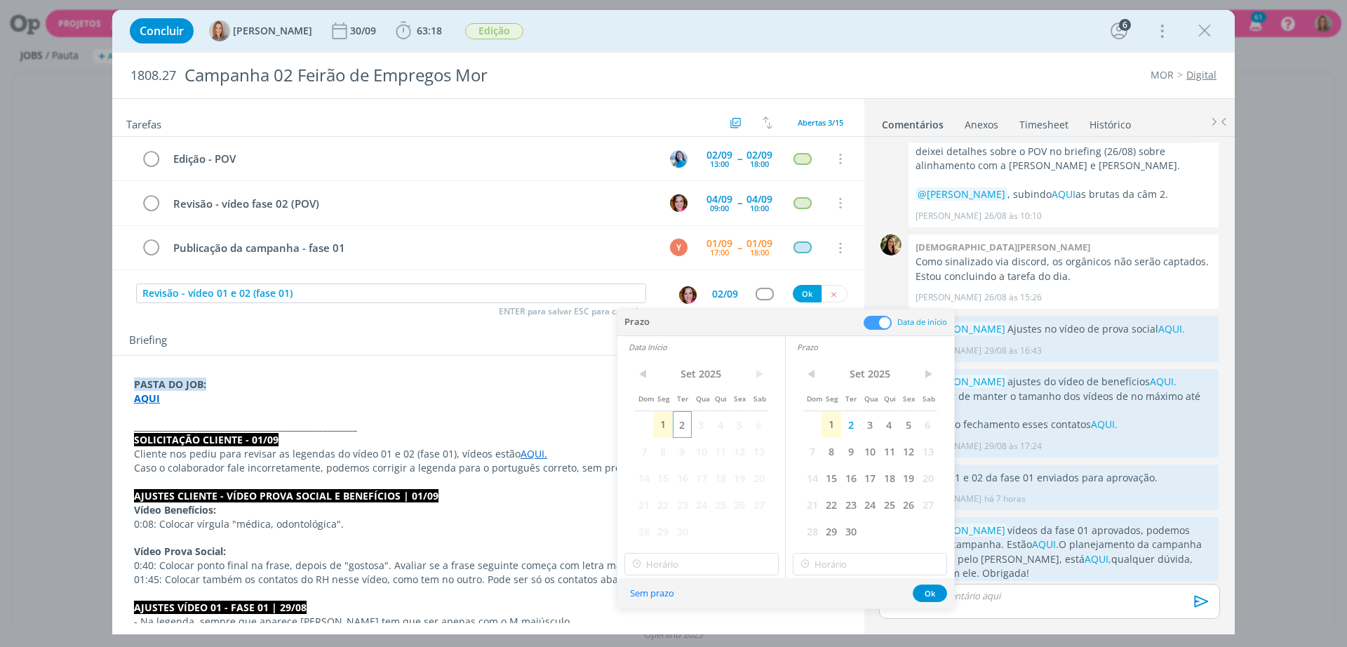
click at [673, 422] on span "2" at bounding box center [682, 424] width 19 height 27
click at [720, 555] on input "18:00" at bounding box center [701, 564] width 154 height 22
click at [676, 487] on div "09:00" at bounding box center [703, 494] width 157 height 25
type input "09:00"
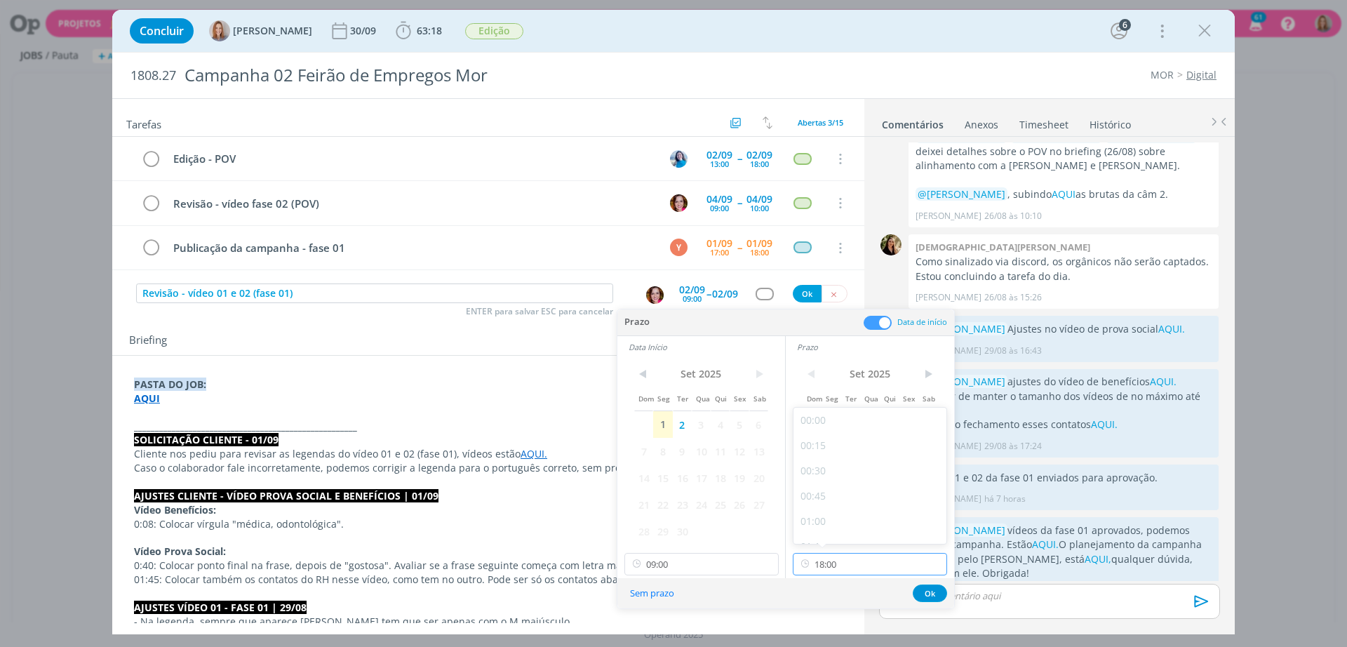
click at [866, 570] on input "18:00" at bounding box center [870, 564] width 154 height 22
click at [838, 456] on div "09:30" at bounding box center [871, 457] width 157 height 25
type input "09:30"
click at [918, 588] on button "Ok" at bounding box center [930, 593] width 34 height 18
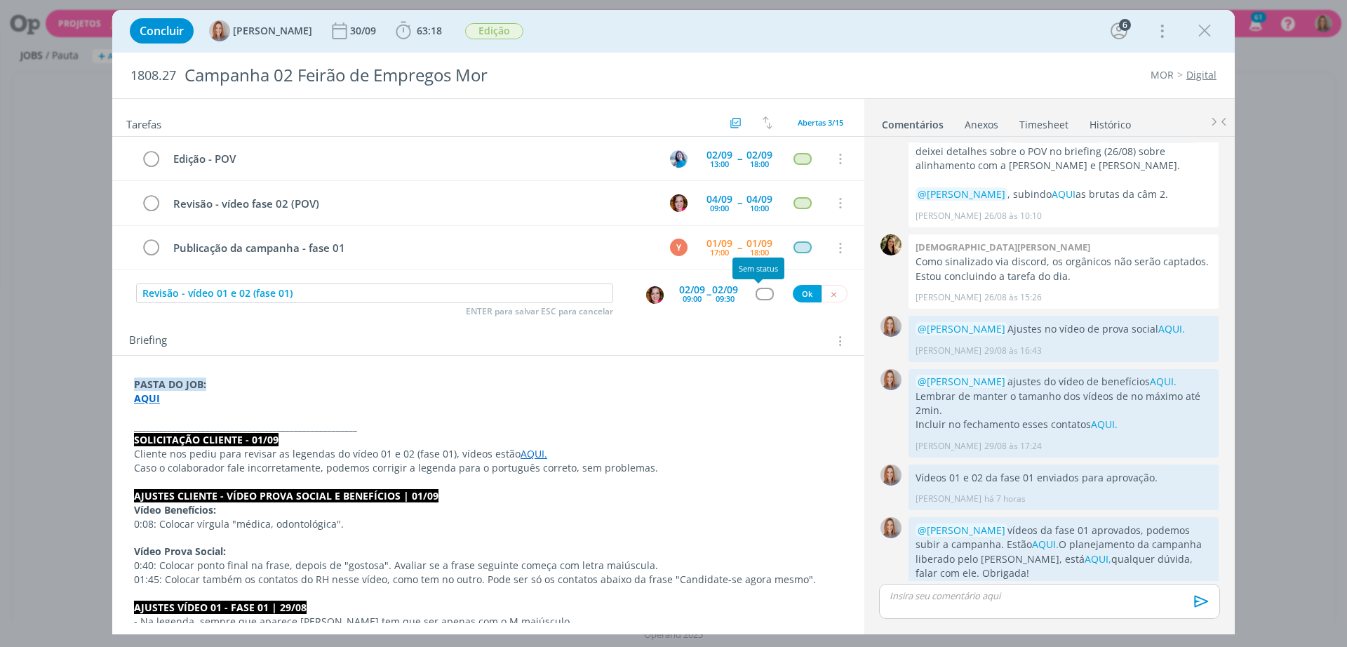
click at [762, 292] on div "dialog" at bounding box center [764, 294] width 18 height 12
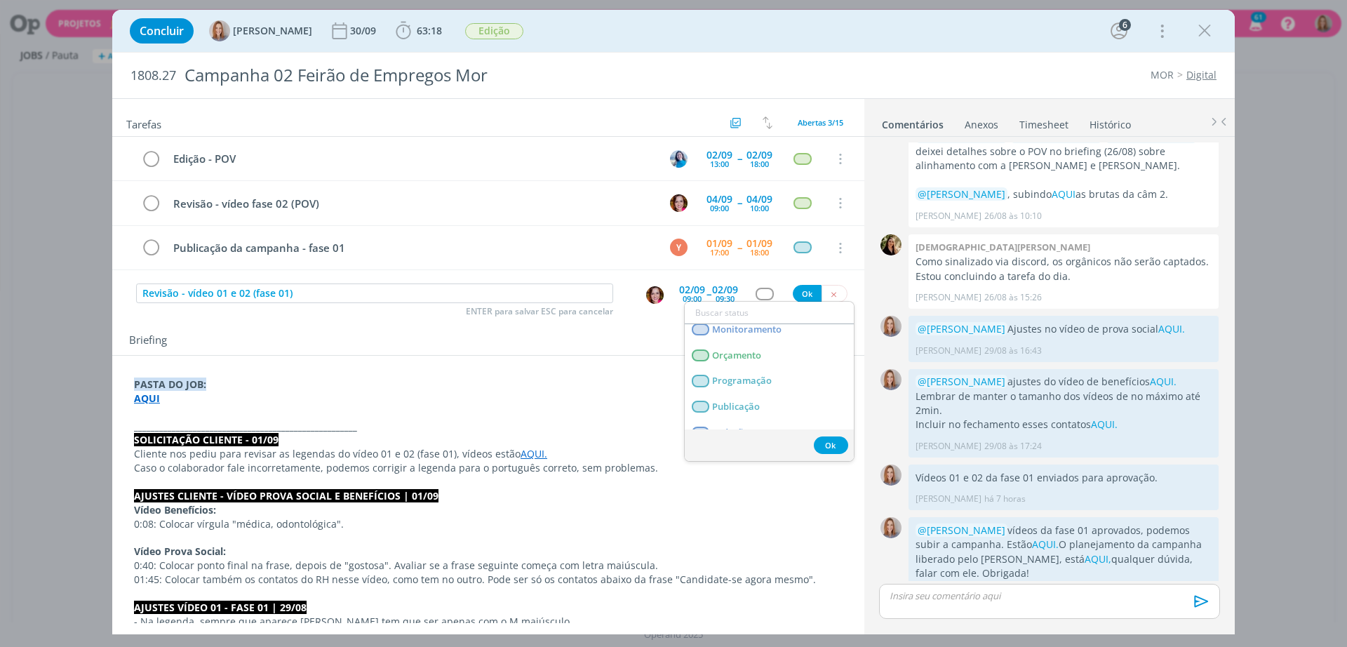
scroll to position [307, 0]
drag, startPoint x: 746, startPoint y: 410, endPoint x: 755, endPoint y: 410, distance: 9.8
click at [745, 410] on span "Revisão" at bounding box center [729, 415] width 34 height 11
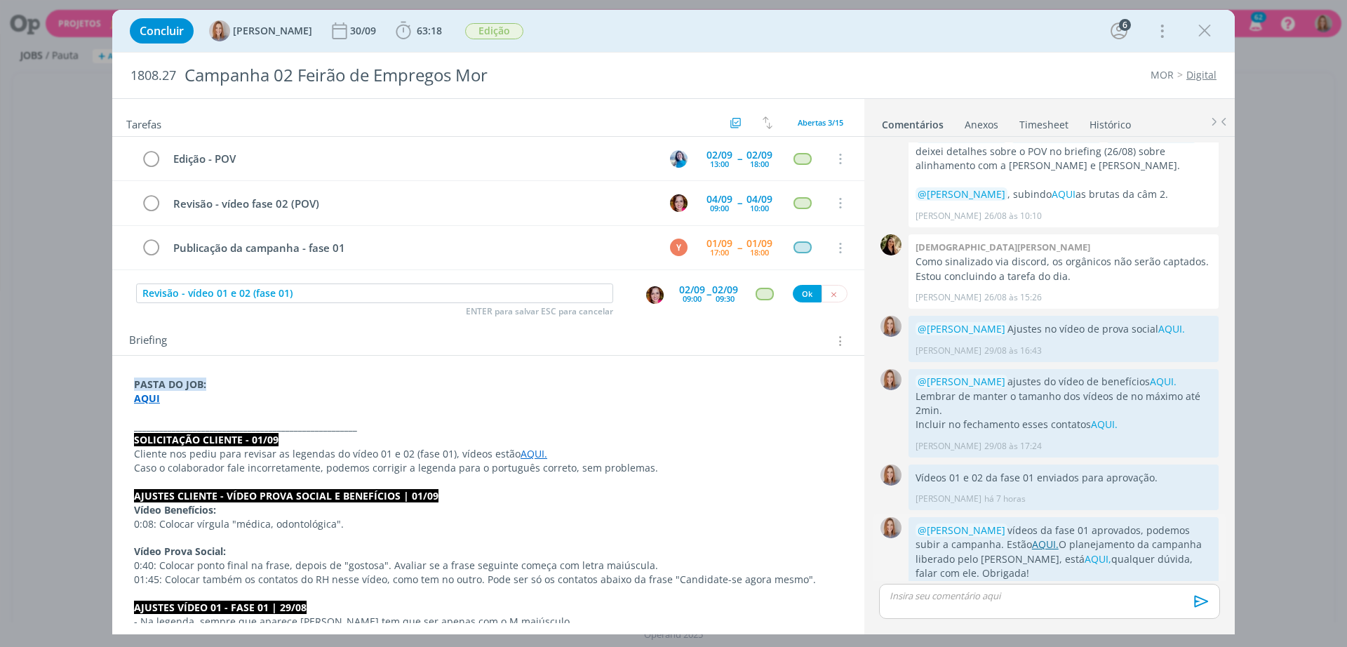
click at [1032, 537] on link "AQUI." at bounding box center [1045, 543] width 27 height 13
click at [807, 293] on button "Ok" at bounding box center [807, 294] width 29 height 18
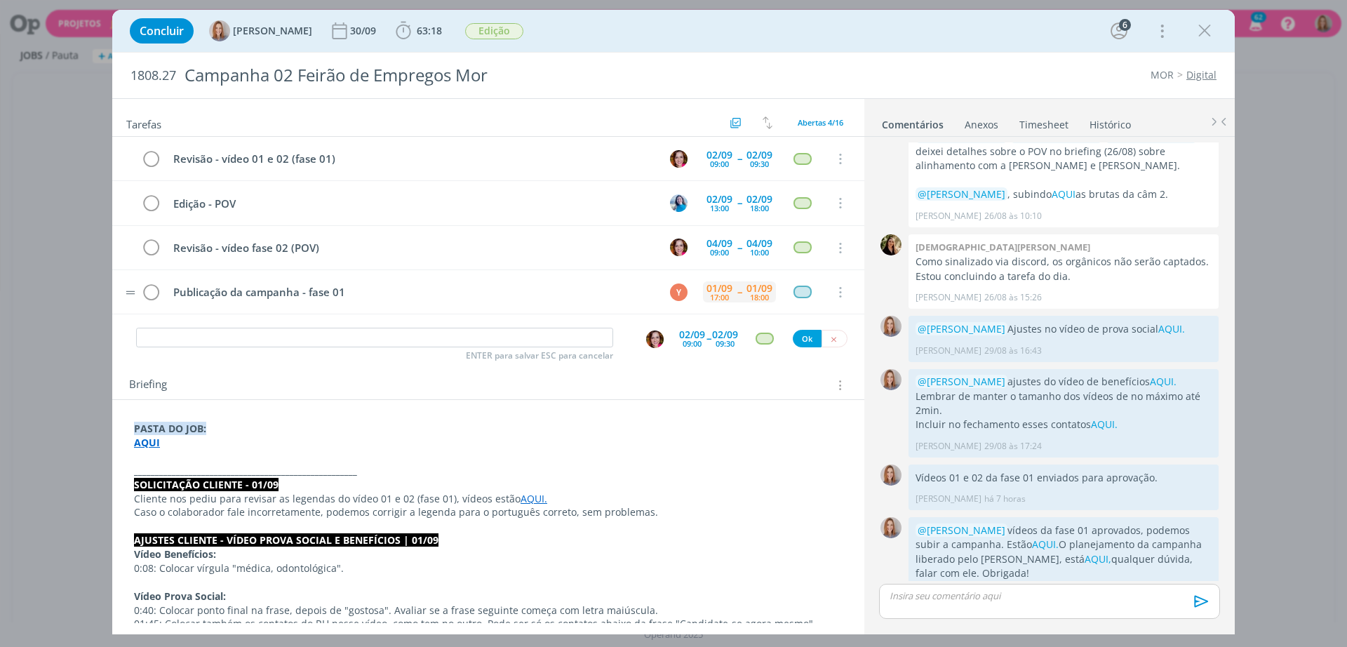
click at [737, 297] on span "--" at bounding box center [739, 292] width 4 height 10
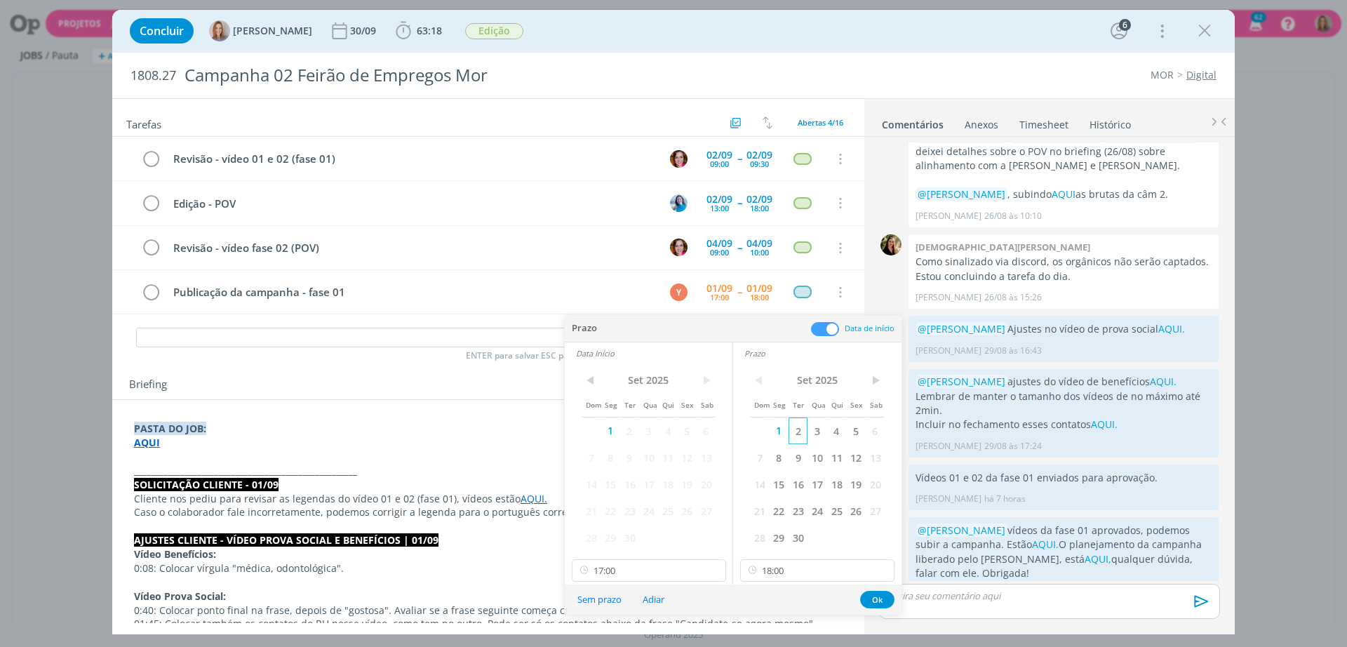
click at [799, 432] on span "2" at bounding box center [797, 430] width 19 height 27
click at [633, 430] on span "2" at bounding box center [629, 430] width 19 height 27
click at [657, 574] on input "17:00" at bounding box center [649, 570] width 154 height 22
click at [604, 593] on button "Sem prazo" at bounding box center [599, 599] width 62 height 19
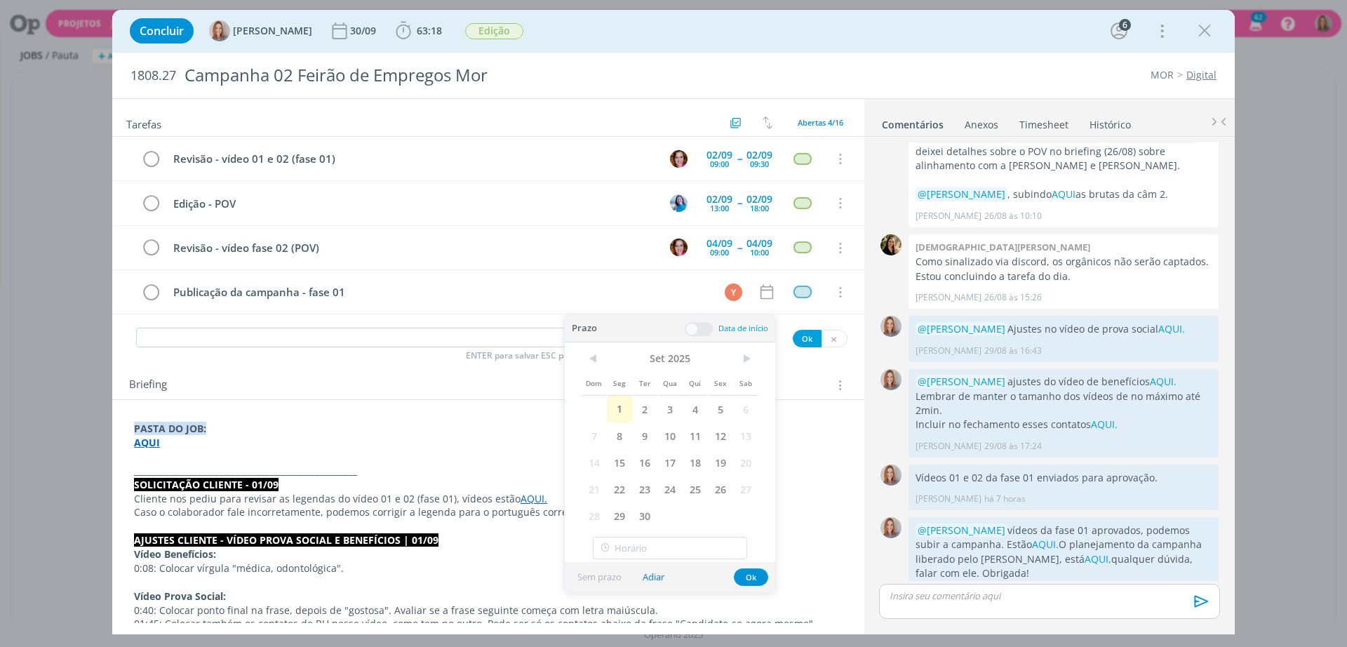
type input "17:00"
click at [645, 410] on span "2" at bounding box center [644, 409] width 25 height 27
click at [640, 545] on input "18:00" at bounding box center [670, 548] width 154 height 22
click at [629, 457] on div "14:00" at bounding box center [671, 457] width 157 height 25
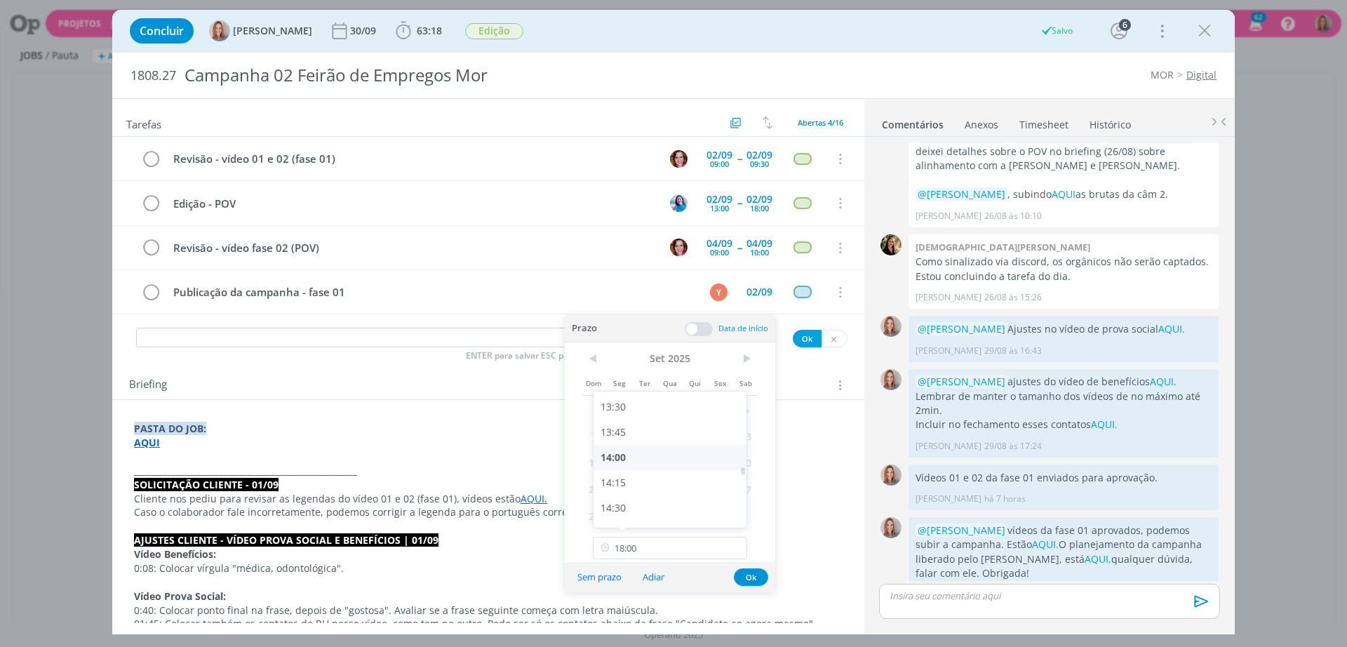
type input "14:00"
click at [747, 578] on button "Ok" at bounding box center [751, 577] width 34 height 18
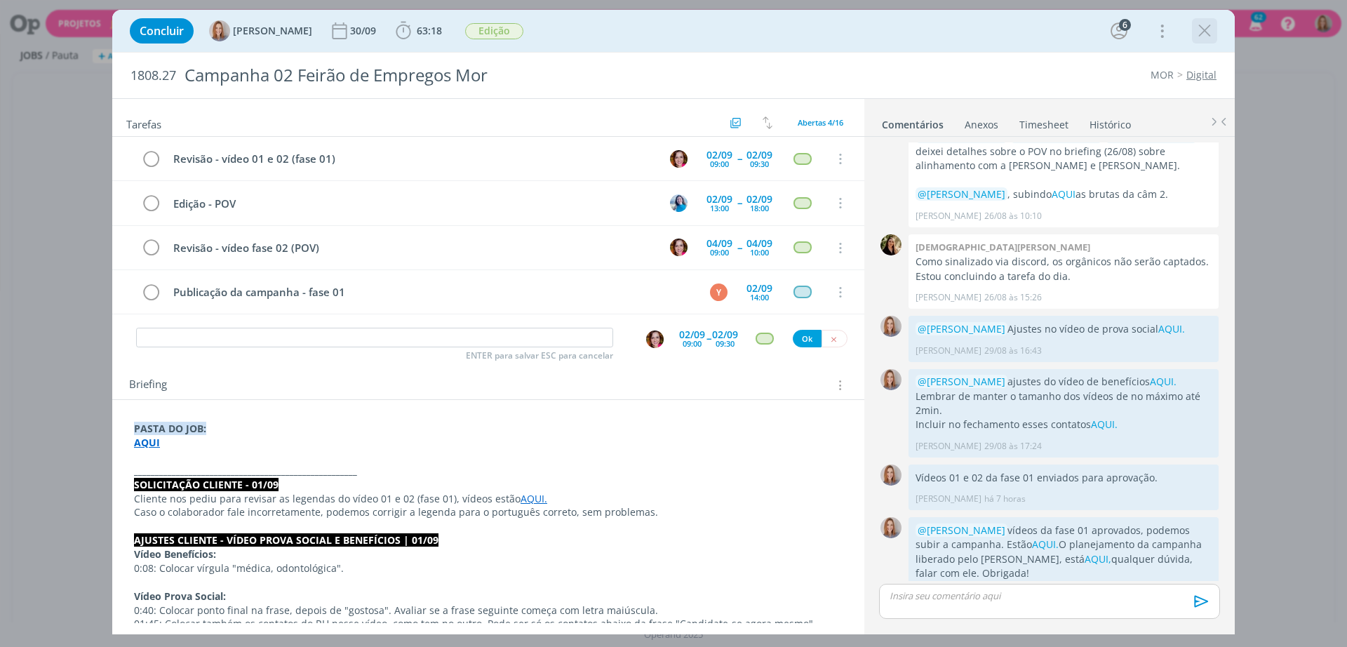
click at [1209, 35] on icon "dialog" at bounding box center [1204, 30] width 21 height 21
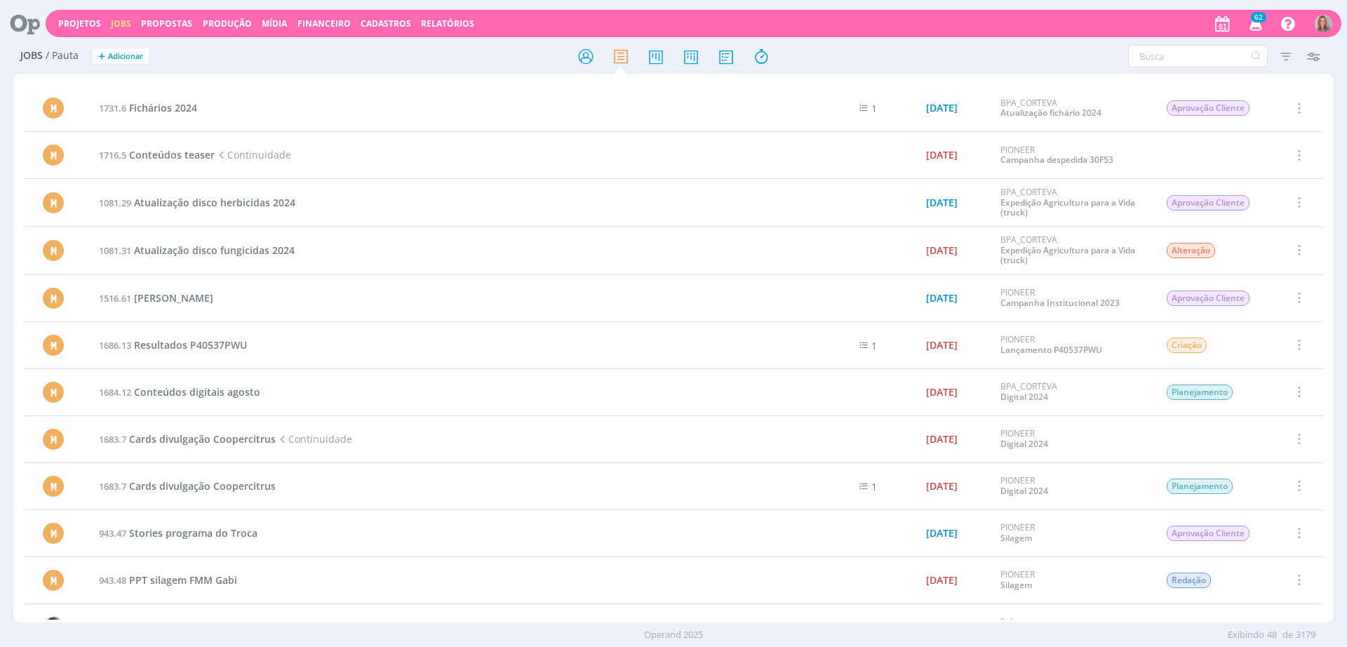
click at [28, 21] on icon at bounding box center [20, 23] width 29 height 27
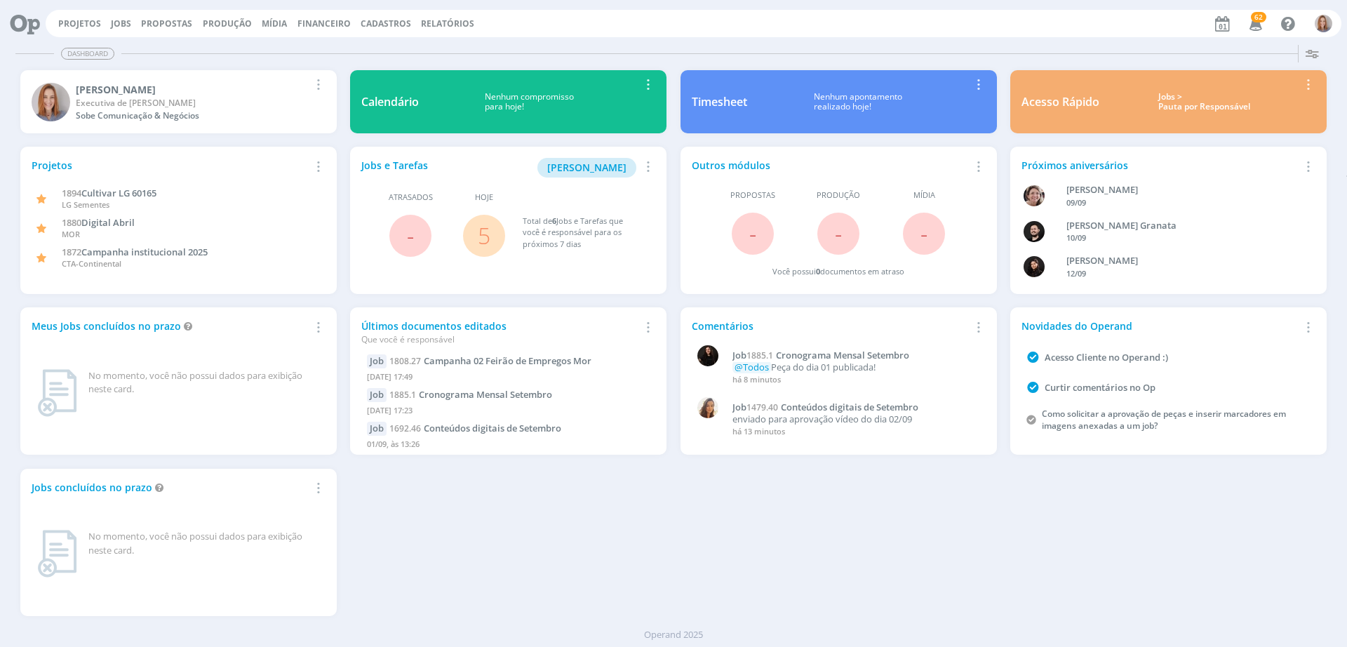
click at [475, 236] on span "5" at bounding box center [484, 236] width 42 height 42
click at [484, 235] on link "5" at bounding box center [484, 235] width 13 height 30
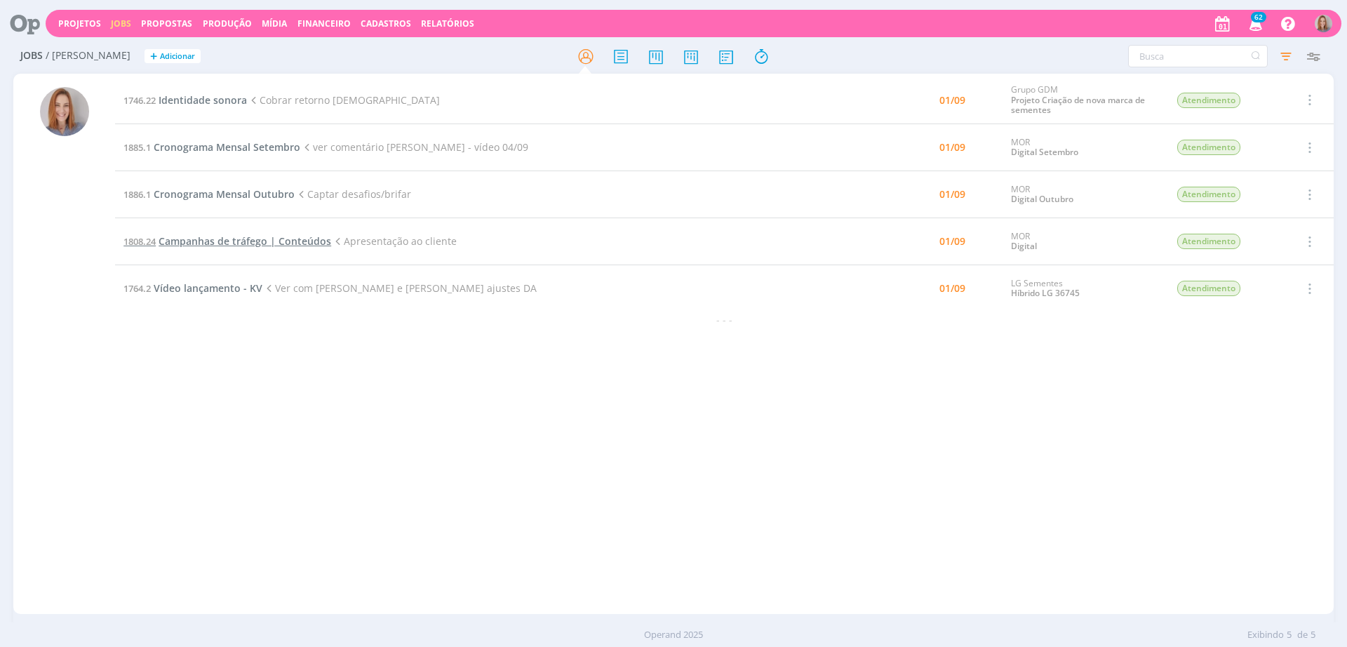
click at [213, 245] on span "Campanhas de tráfego | Conteúdos" at bounding box center [245, 240] width 173 height 13
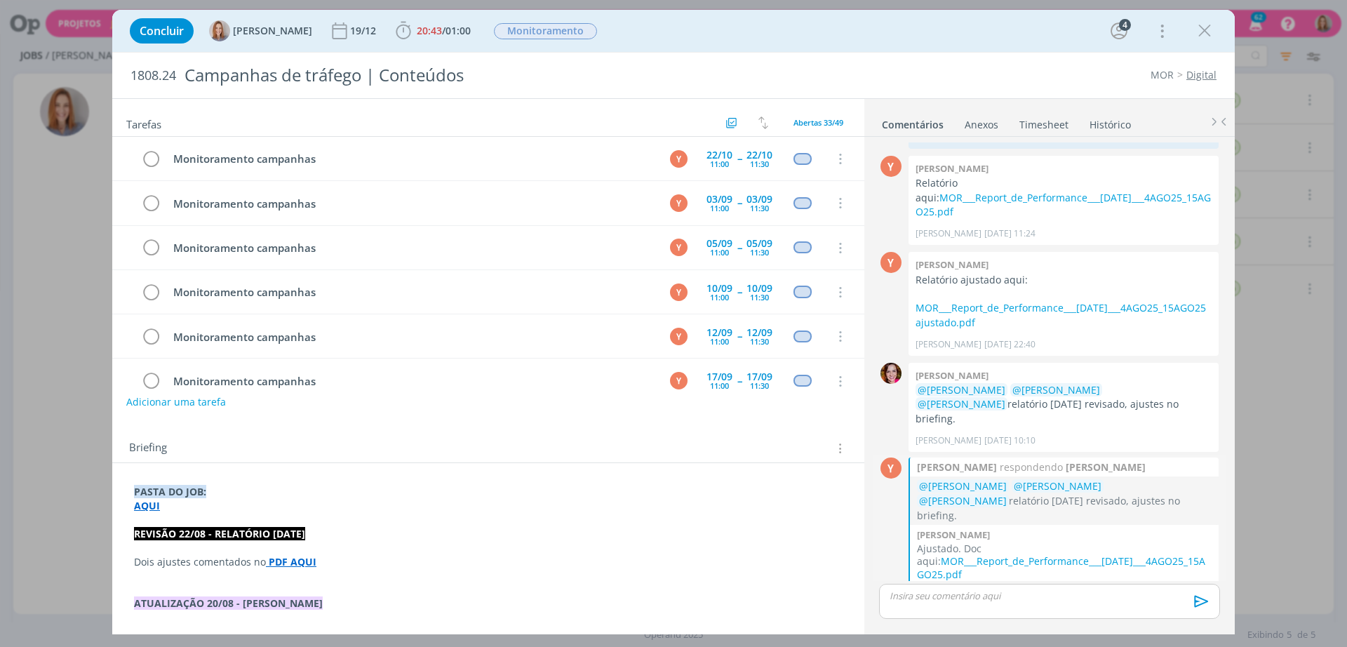
scroll to position [1223, 0]
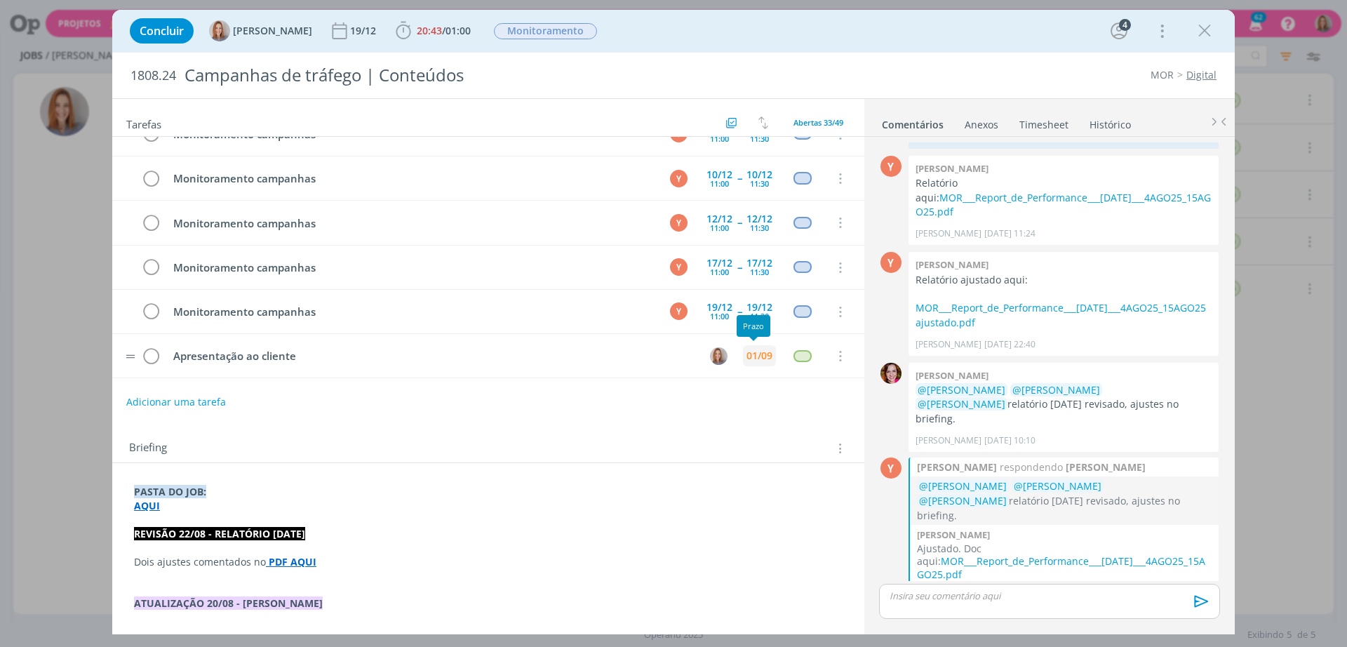
click at [762, 356] on div "01/09" at bounding box center [759, 356] width 26 height 10
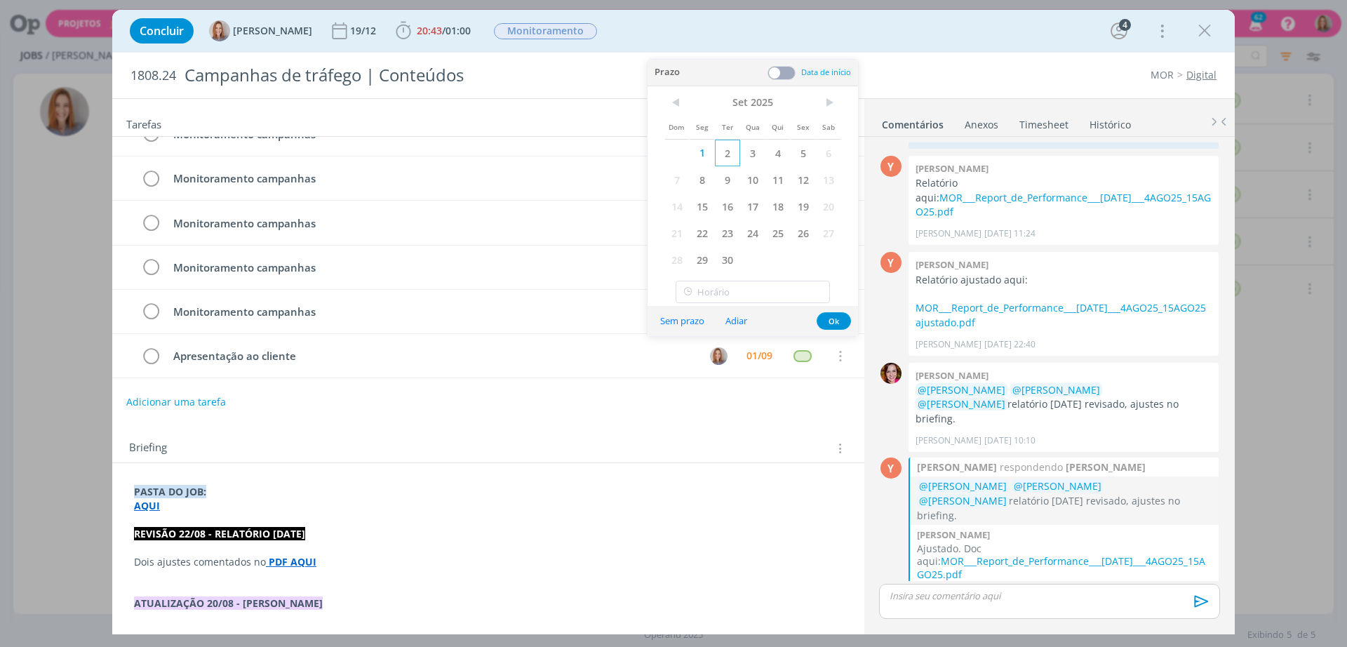
click at [729, 148] on span "2" at bounding box center [727, 153] width 25 height 27
click at [840, 322] on button "Ok" at bounding box center [833, 321] width 34 height 18
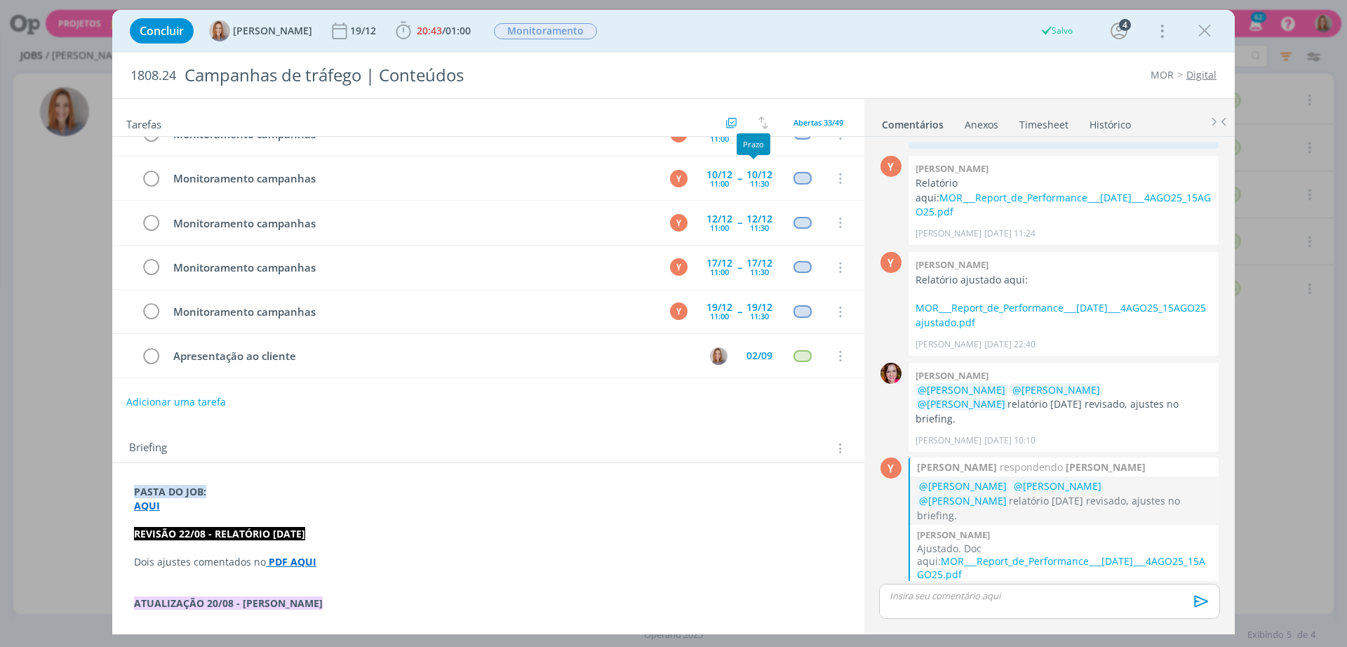
click at [1202, 33] on icon "dialog" at bounding box center [1204, 30] width 21 height 21
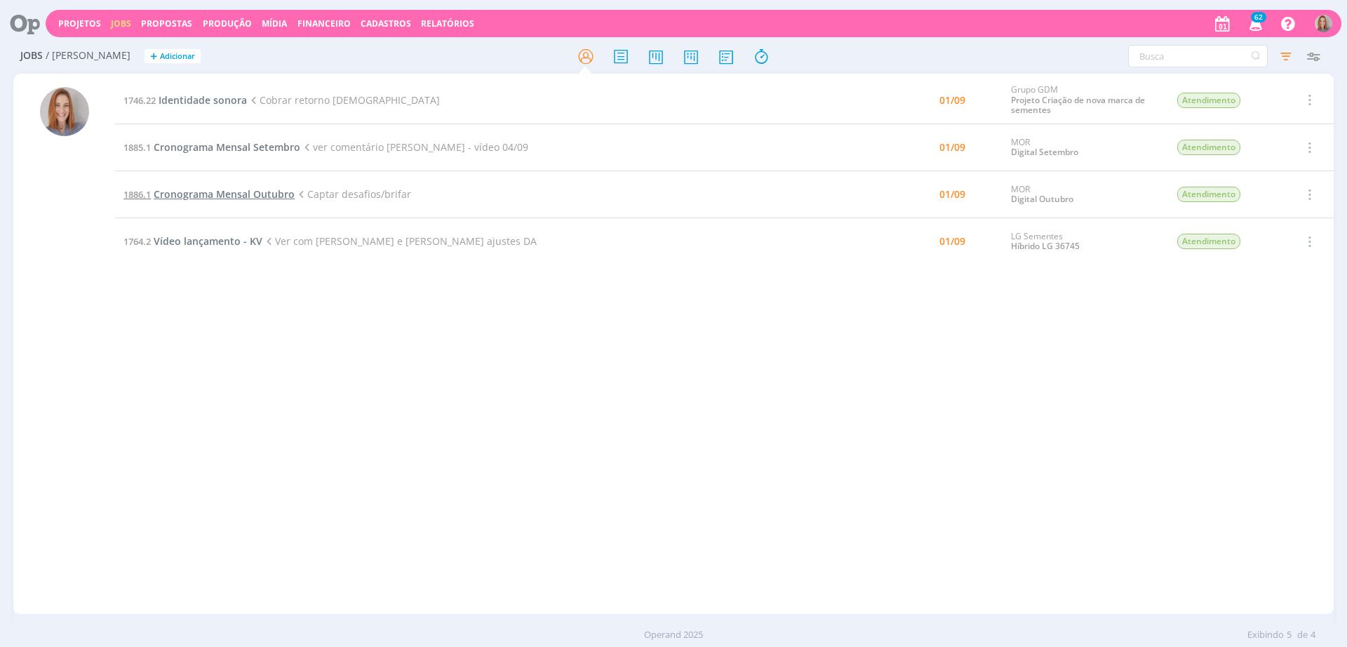
click at [215, 189] on span "Cronograma Mensal Outubro" at bounding box center [224, 193] width 141 height 13
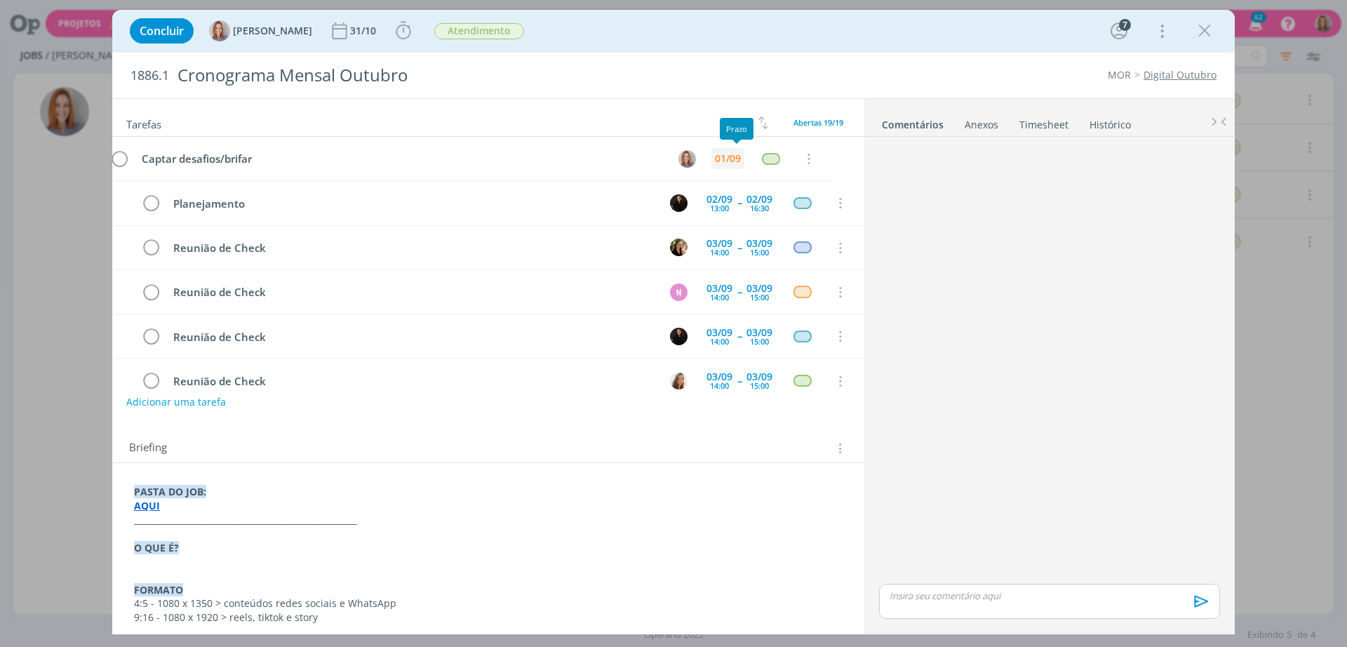
click at [746, 159] on div "01/09" at bounding box center [759, 159] width 26 height 10
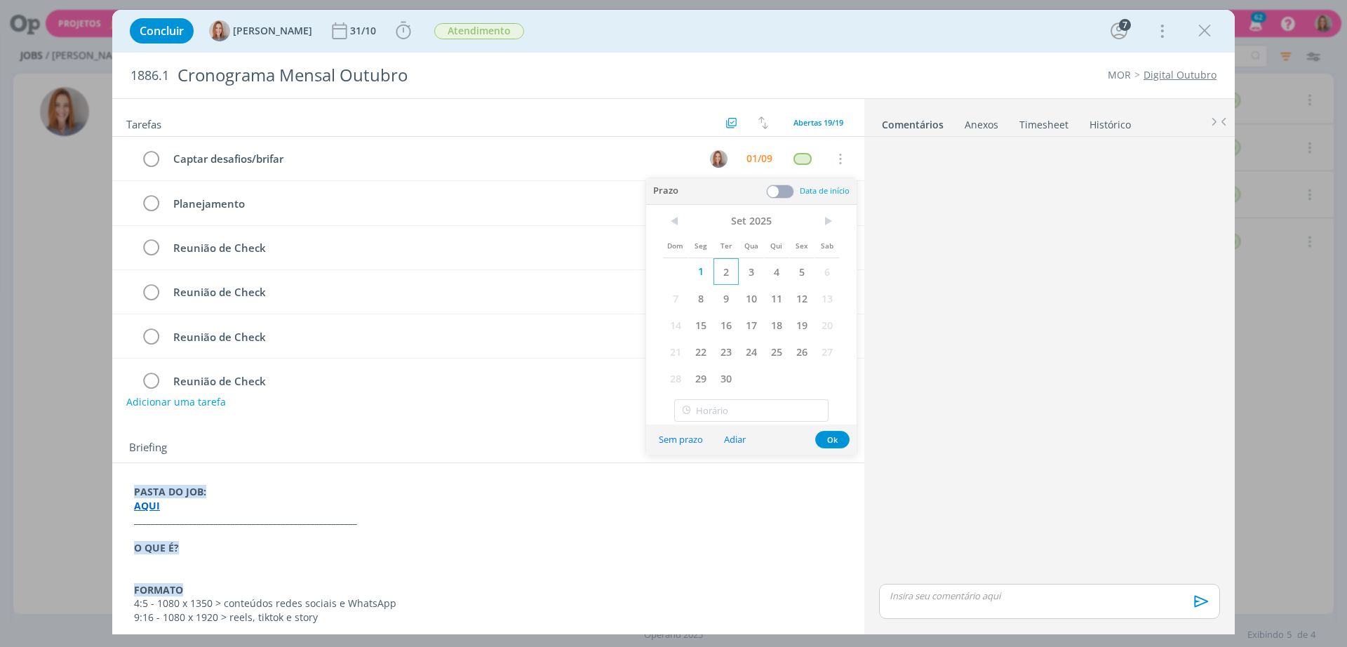
click at [727, 278] on span "2" at bounding box center [725, 271] width 25 height 27
click at [723, 403] on input "19:00" at bounding box center [751, 410] width 154 height 22
click at [722, 531] on div "11:00" at bounding box center [753, 530] width 157 height 25
type input "11:00"
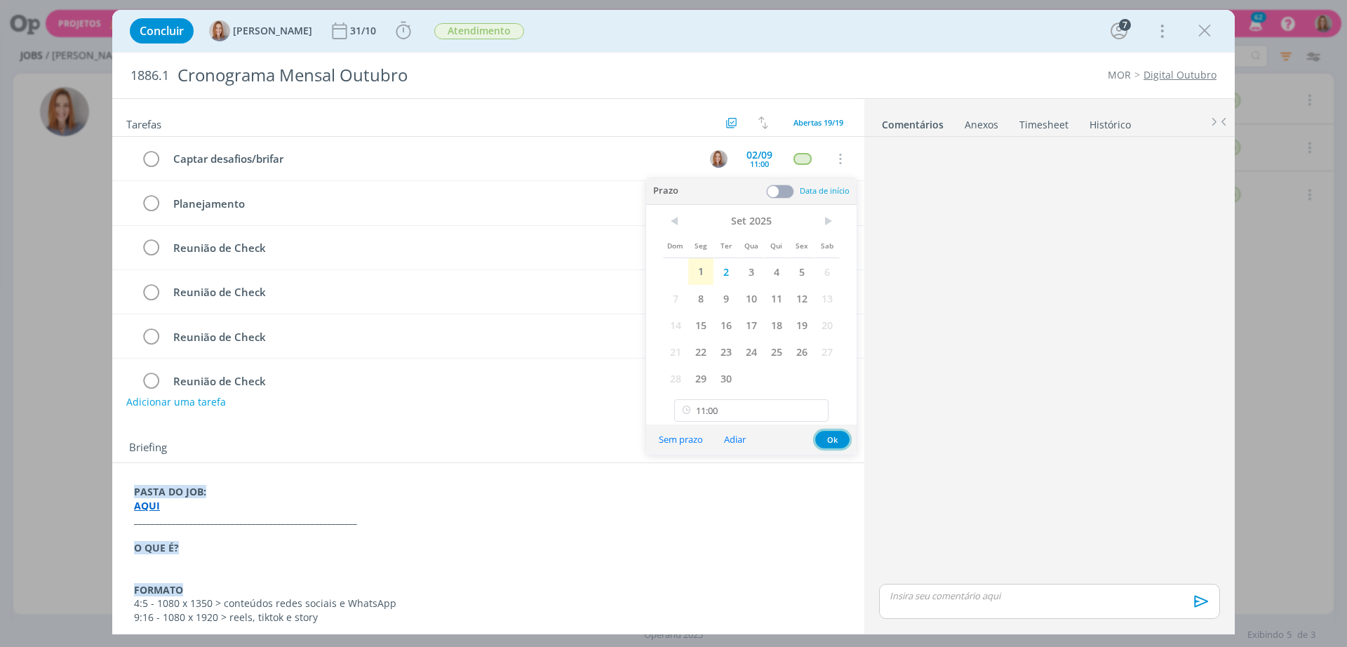
click at [824, 438] on button "Ok" at bounding box center [832, 440] width 34 height 18
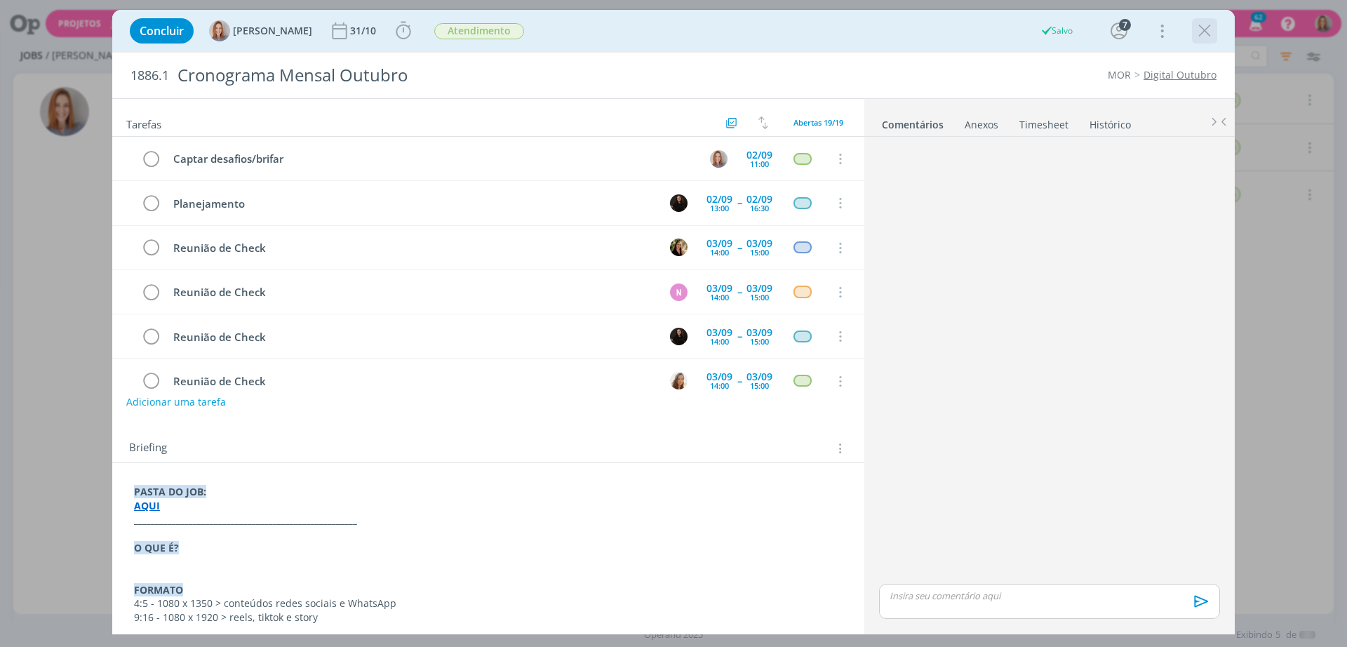
click at [1192, 31] on div "dialog" at bounding box center [1204, 30] width 25 height 25
click at [1202, 25] on icon "dialog" at bounding box center [1204, 30] width 21 height 21
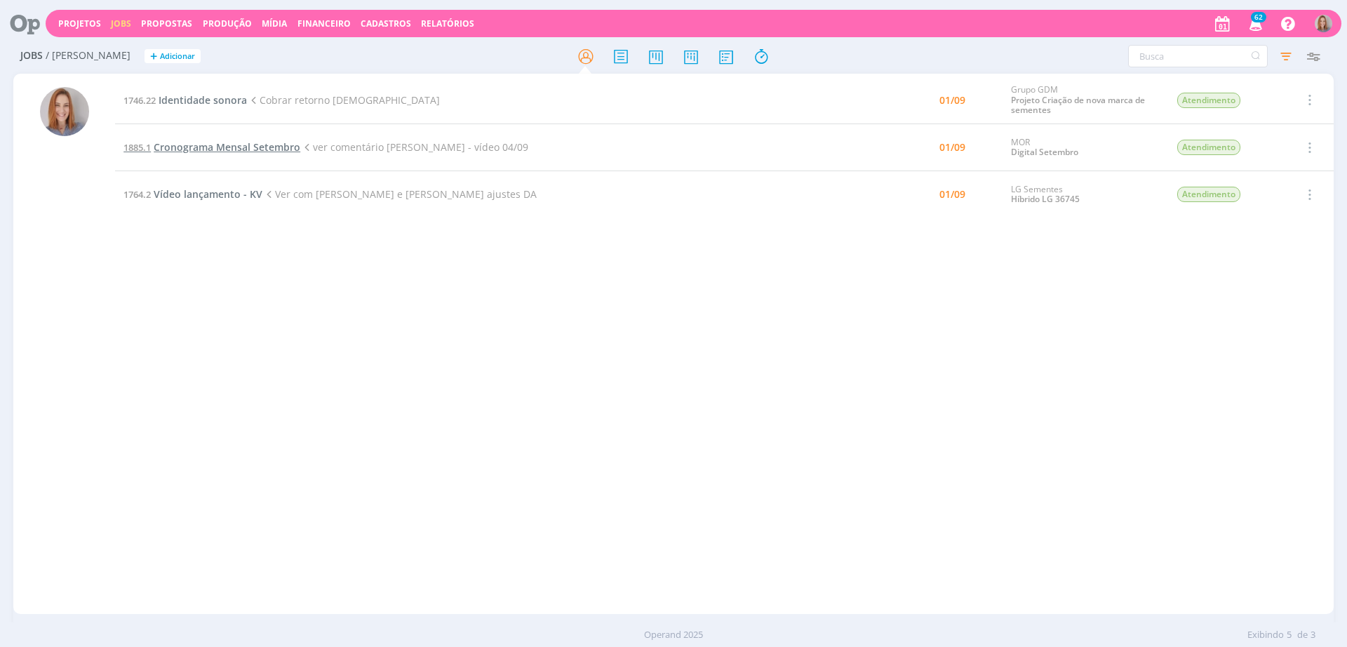
click at [244, 144] on span "Cronograma Mensal Setembro" at bounding box center [227, 146] width 147 height 13
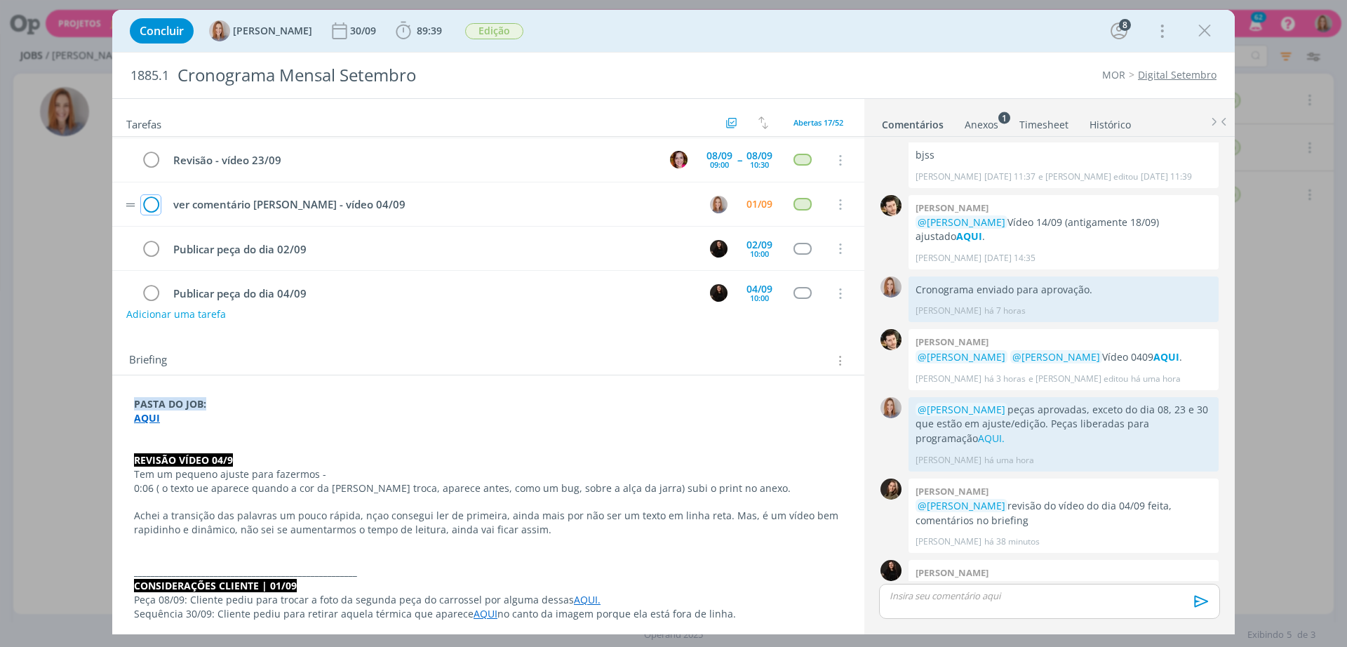
click at [156, 204] on icon "dialog" at bounding box center [151, 204] width 20 height 21
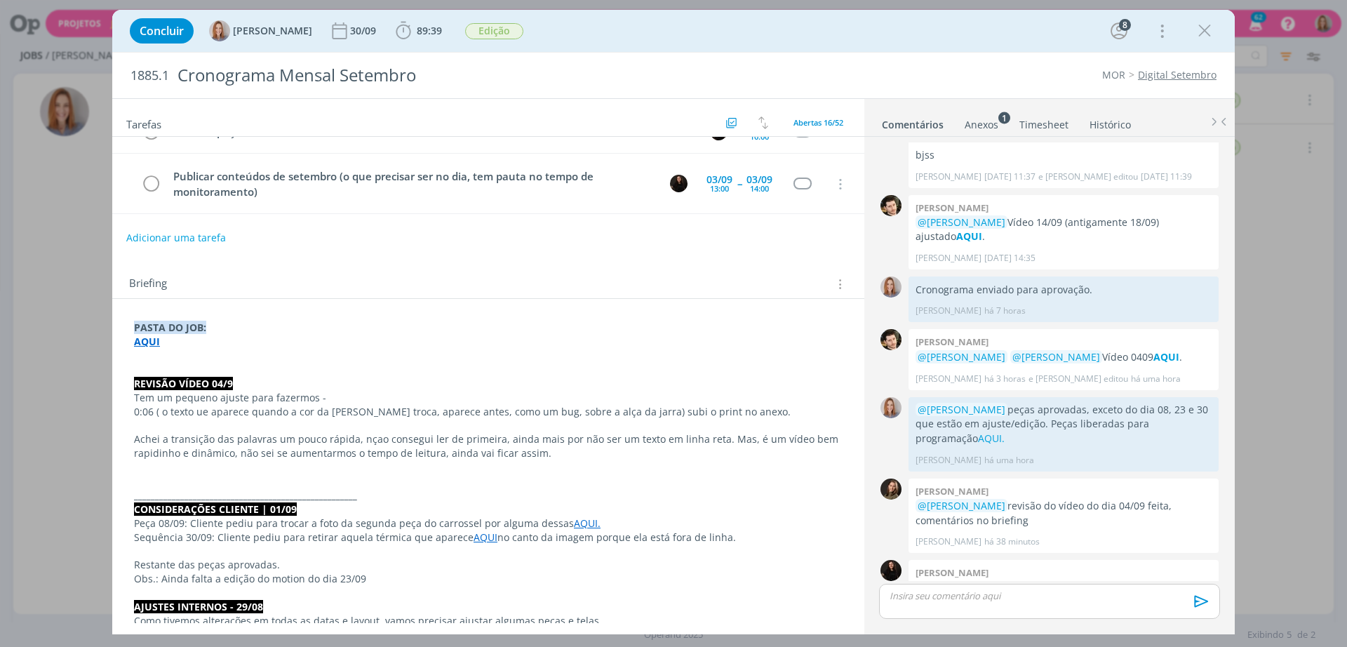
scroll to position [351, 0]
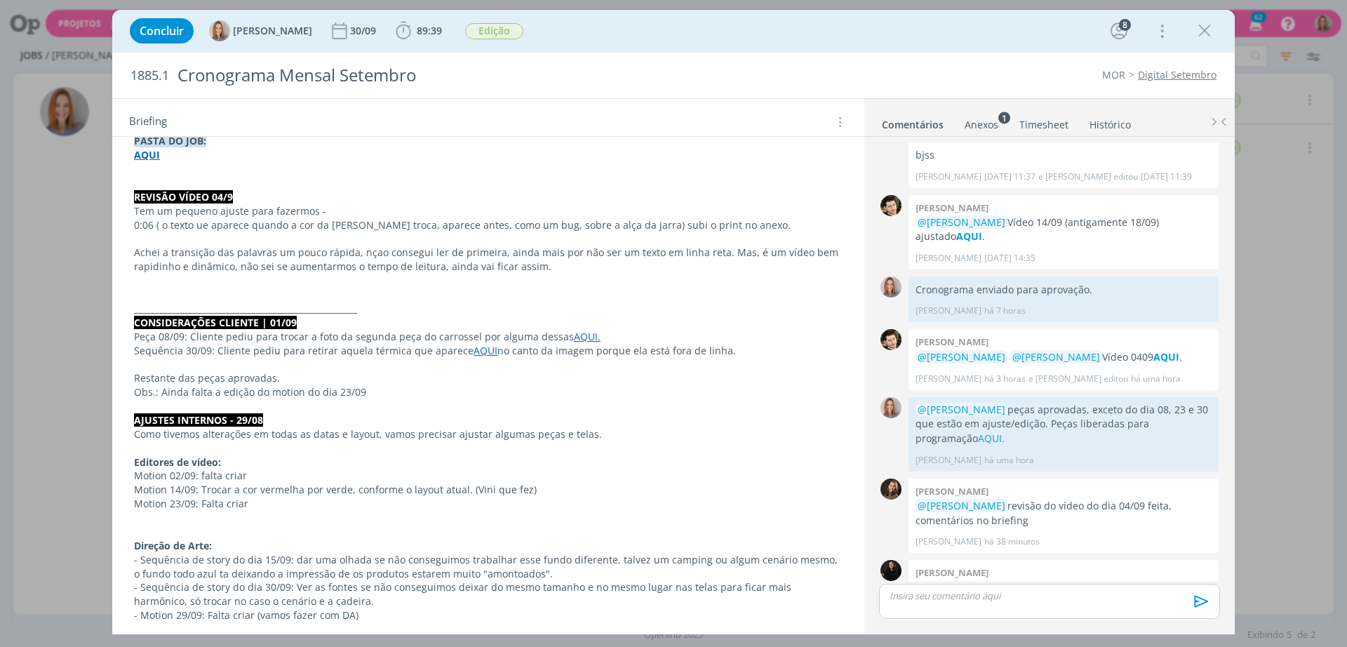
click at [541, 269] on p "Achei a transição das palavras um pouco rápida, nçao consegui ler de primeira, …" at bounding box center [488, 259] width 708 height 28
click at [435, 312] on p "_____________________________________________________" at bounding box center [488, 309] width 707 height 14
click at [422, 285] on p "dialog" at bounding box center [488, 281] width 707 height 14
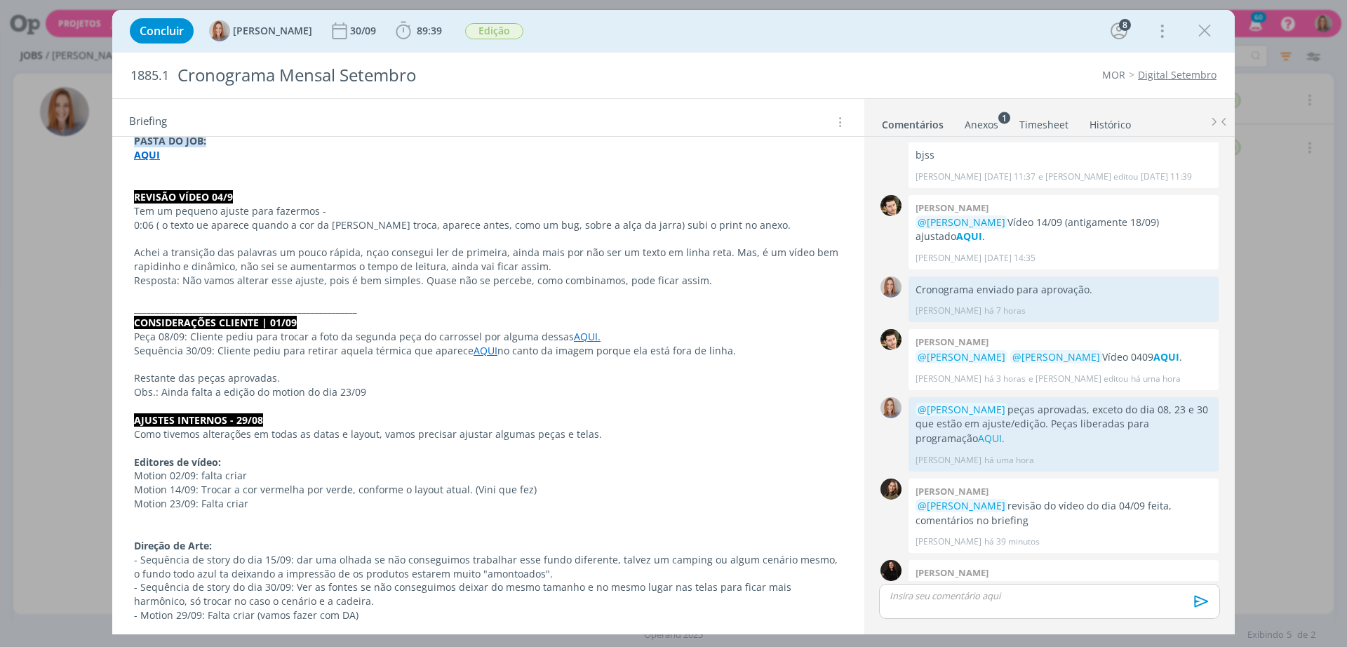
click at [455, 282] on p "Resposta: Não vamos alterar esse ajuste, pois é bem simples. Quase não se perce…" at bounding box center [488, 281] width 708 height 14
click at [242, 604] on span "dialog" at bounding box center [238, 610] width 20 height 17
click at [253, 539] on span "dialog" at bounding box center [253, 535] width 11 height 11
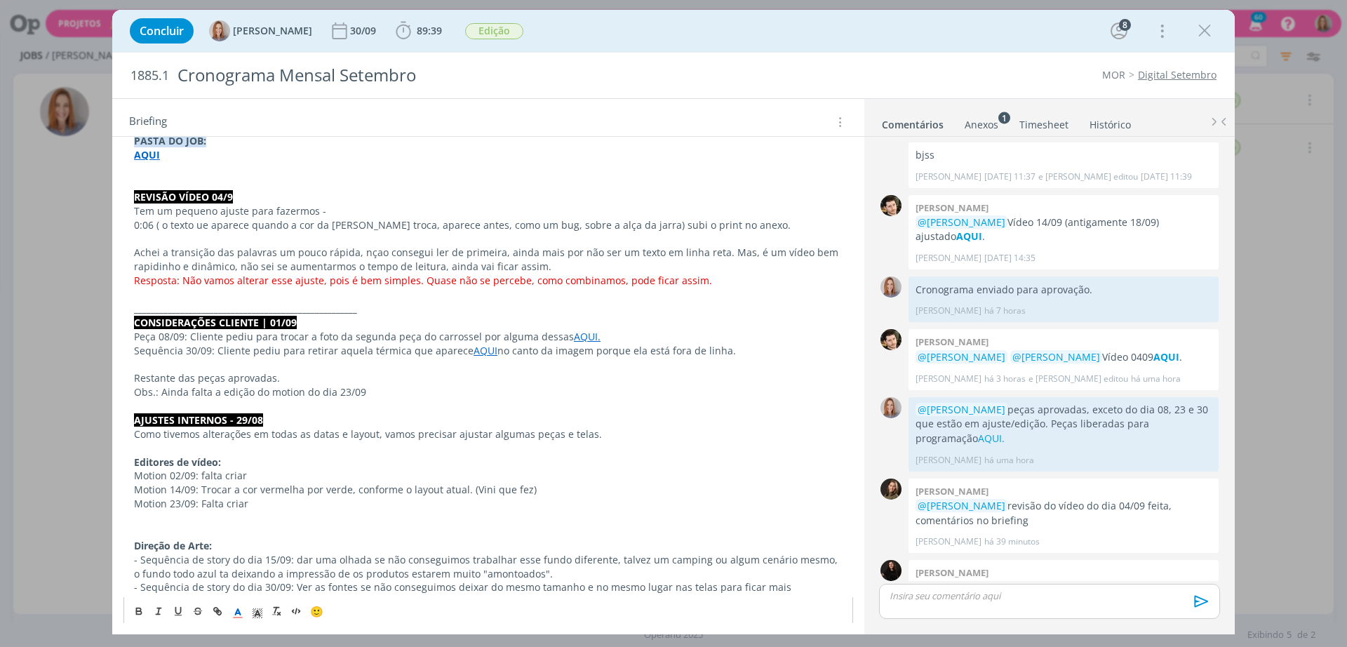
click at [391, 370] on p "dialog" at bounding box center [488, 364] width 708 height 14
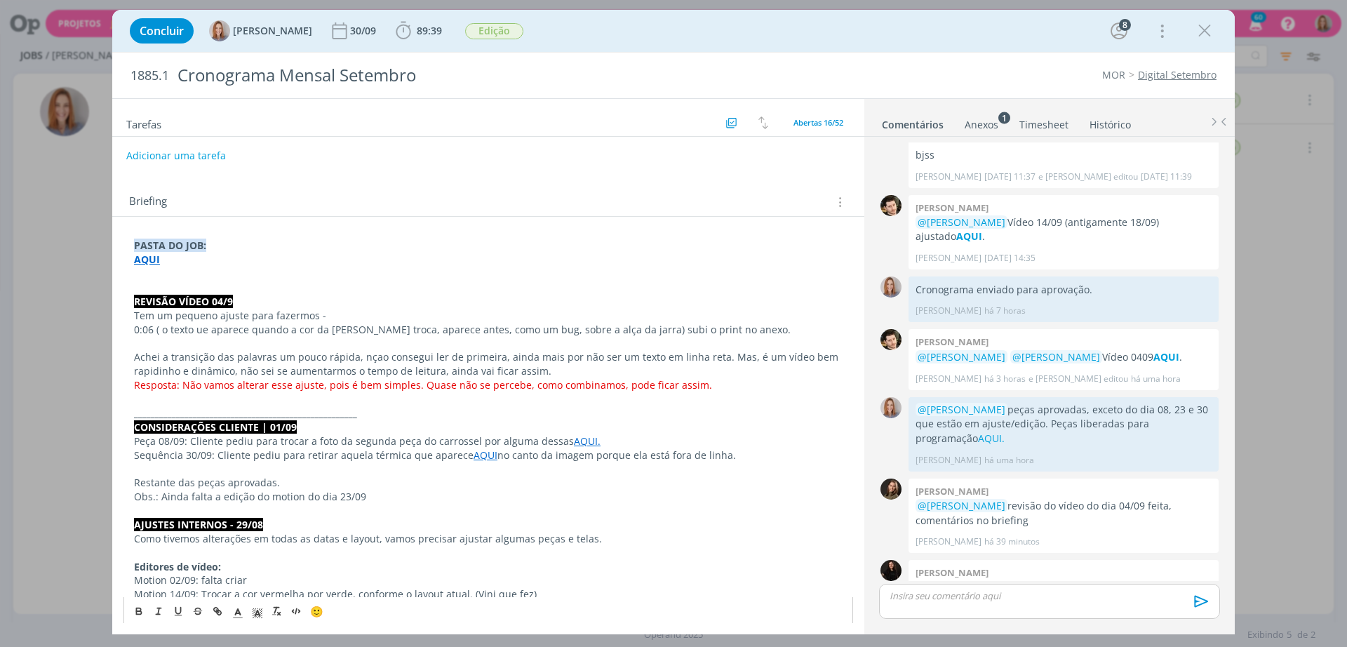
scroll to position [88, 0]
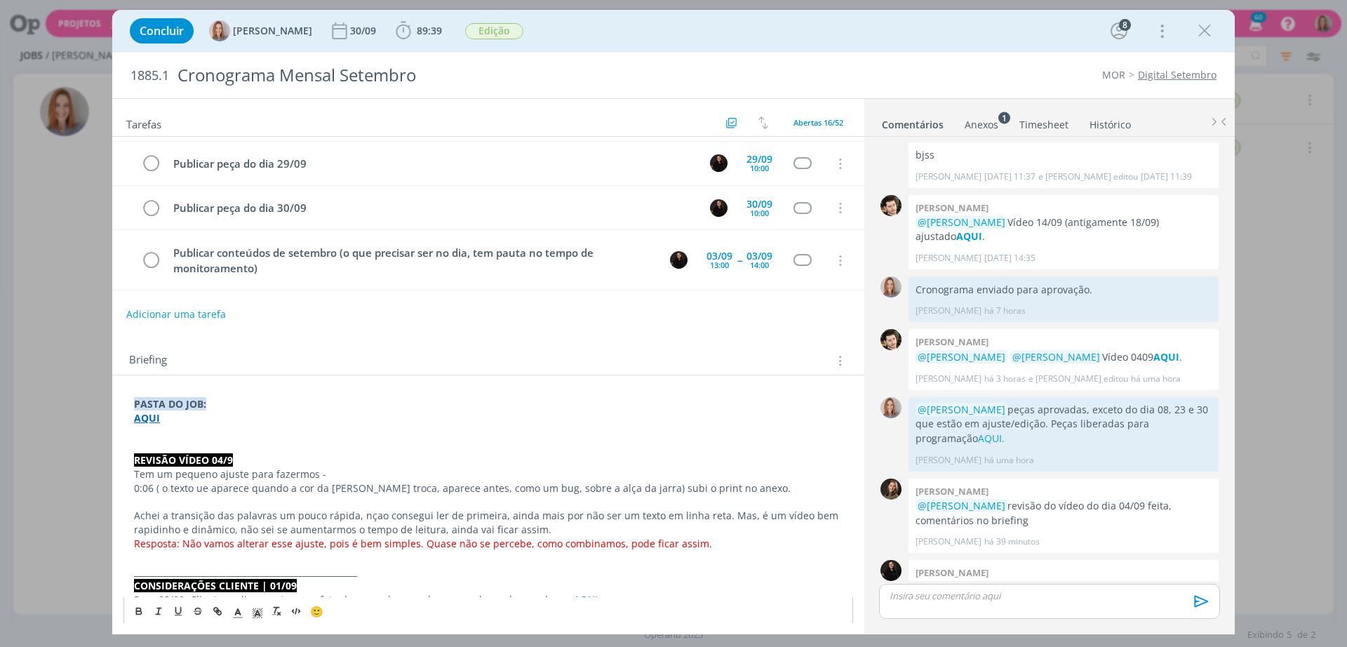
click at [411, 365] on div "Briefing Briefings Predefinidos Versões do Briefing Ver Briefing do Projeto" at bounding box center [490, 360] width 722 height 18
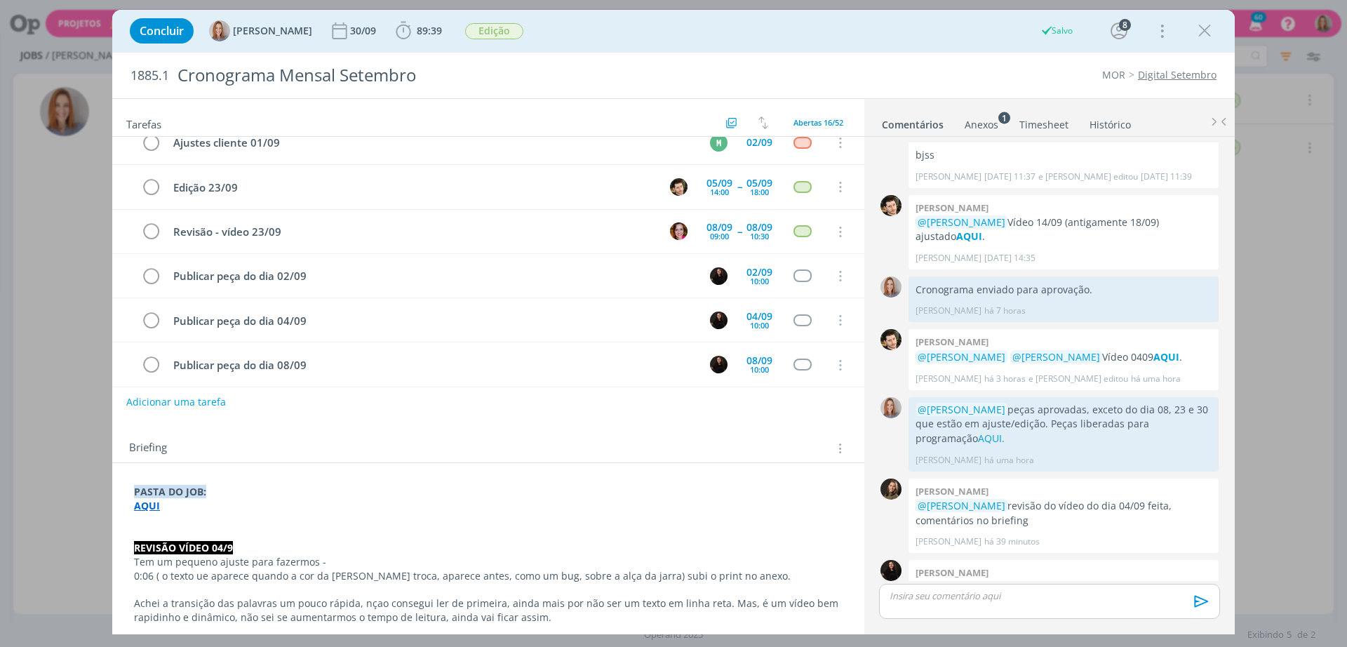
scroll to position [0, 0]
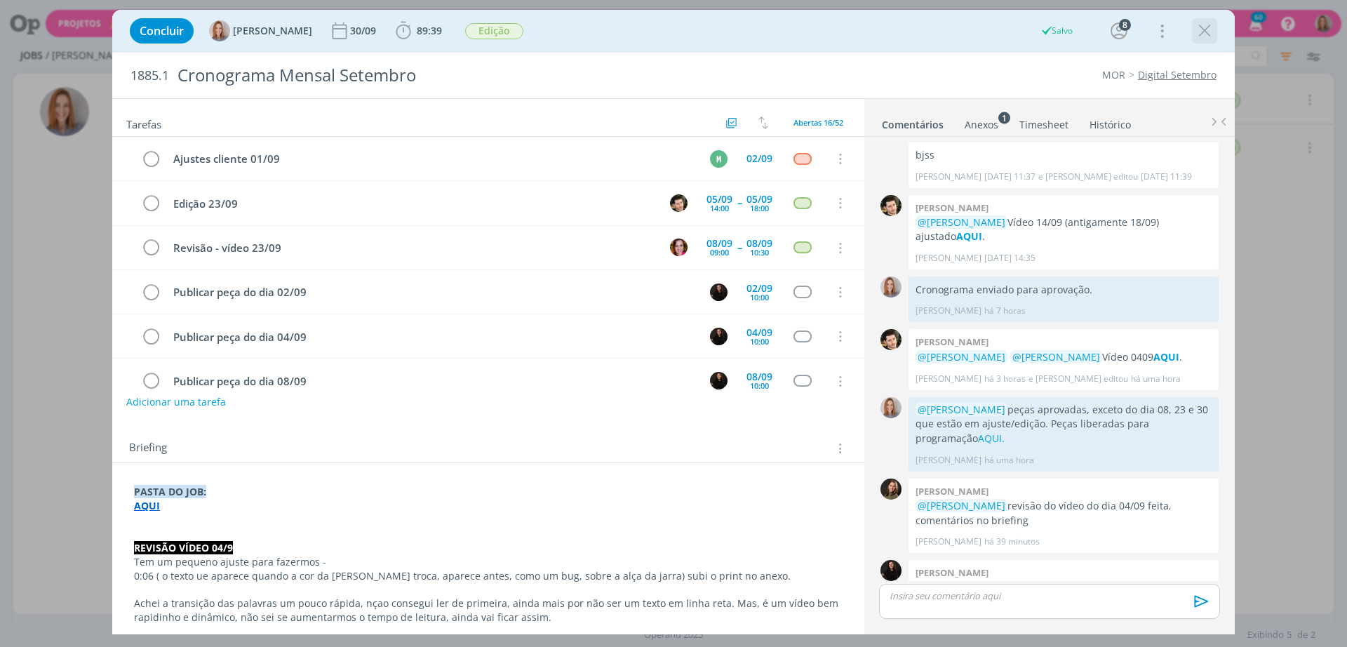
click at [1202, 31] on icon "dialog" at bounding box center [1204, 30] width 21 height 21
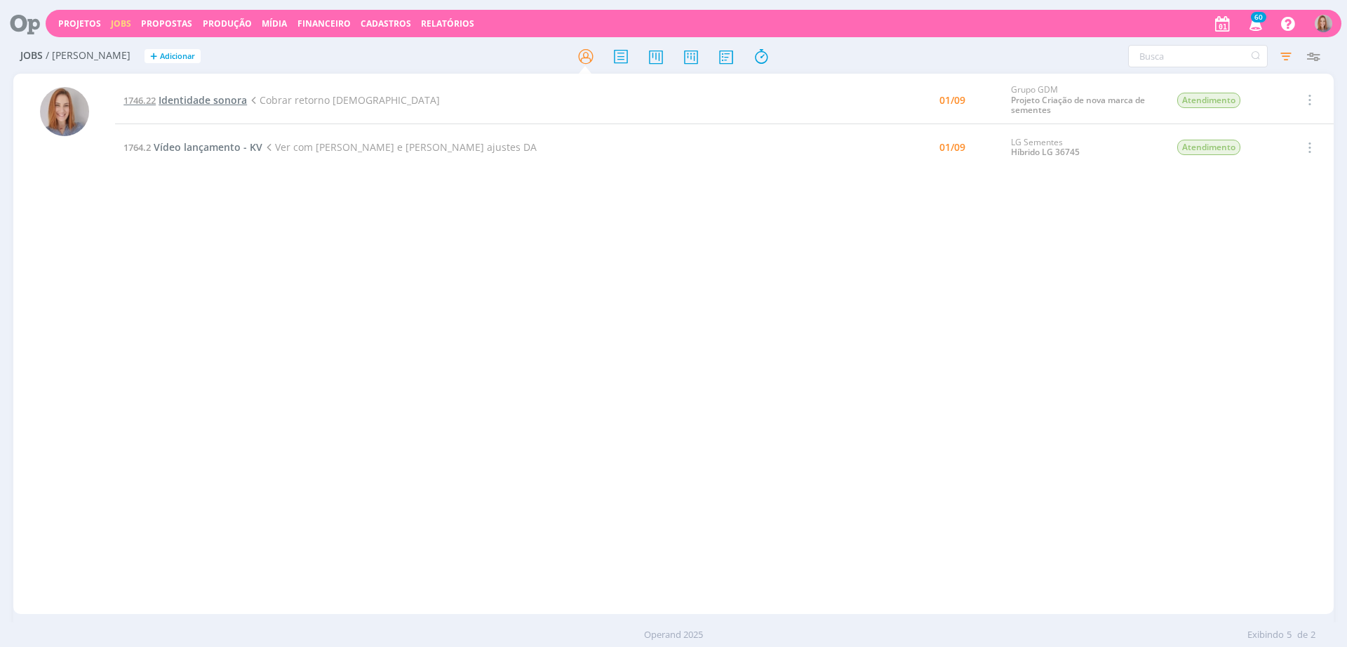
click at [196, 95] on span "Identidade sonora" at bounding box center [203, 99] width 88 height 13
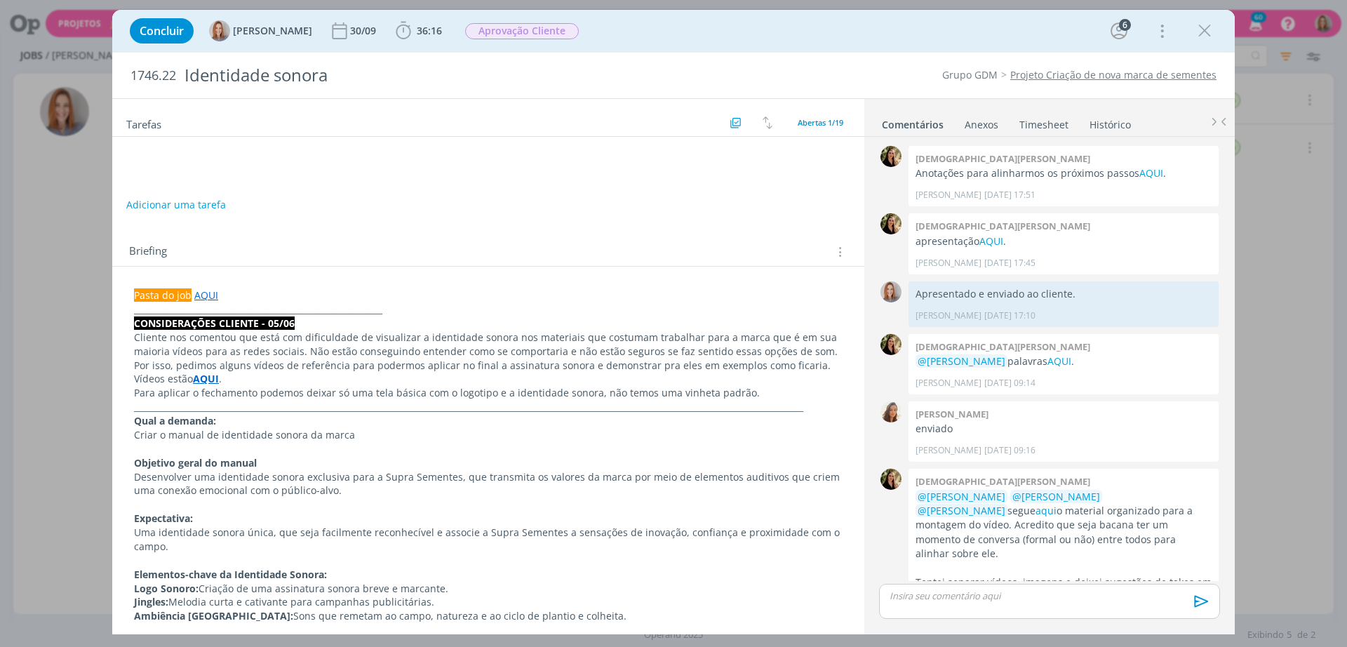
scroll to position [604, 0]
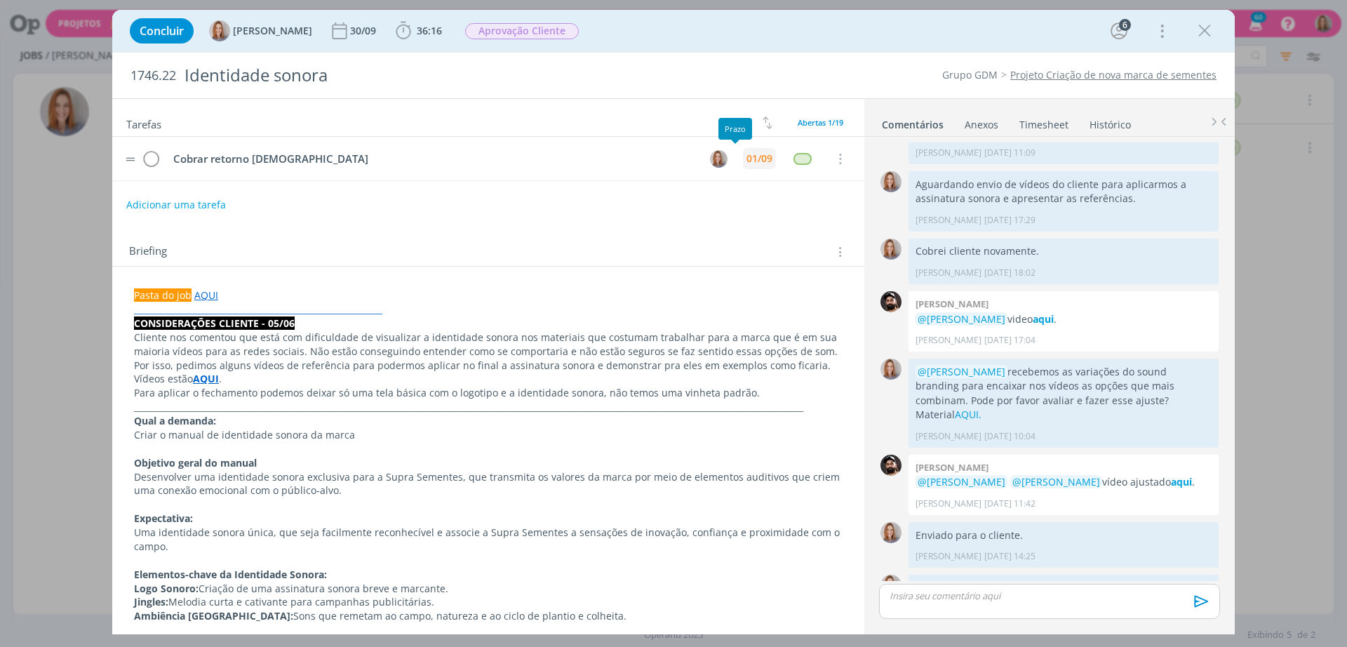
click at [752, 155] on div "01/09" at bounding box center [759, 158] width 33 height 21
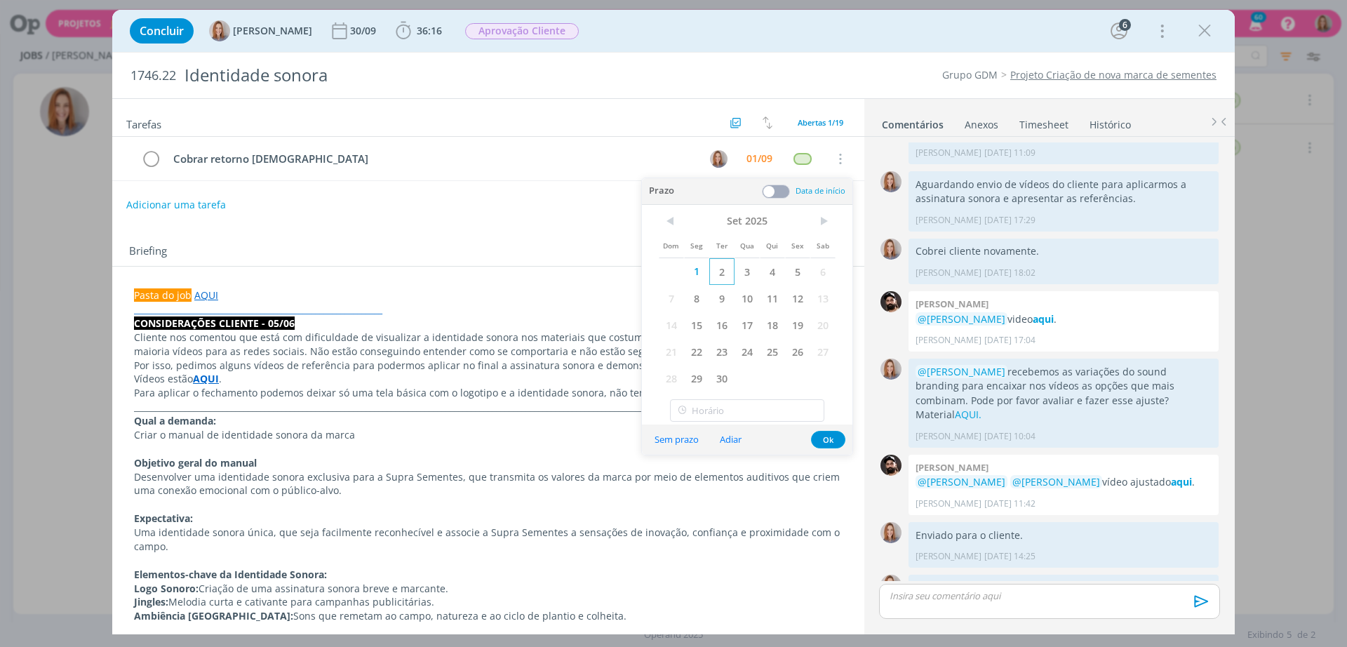
click at [731, 274] on span "2" at bounding box center [721, 271] width 25 height 27
click at [823, 440] on button "Ok" at bounding box center [828, 440] width 34 height 18
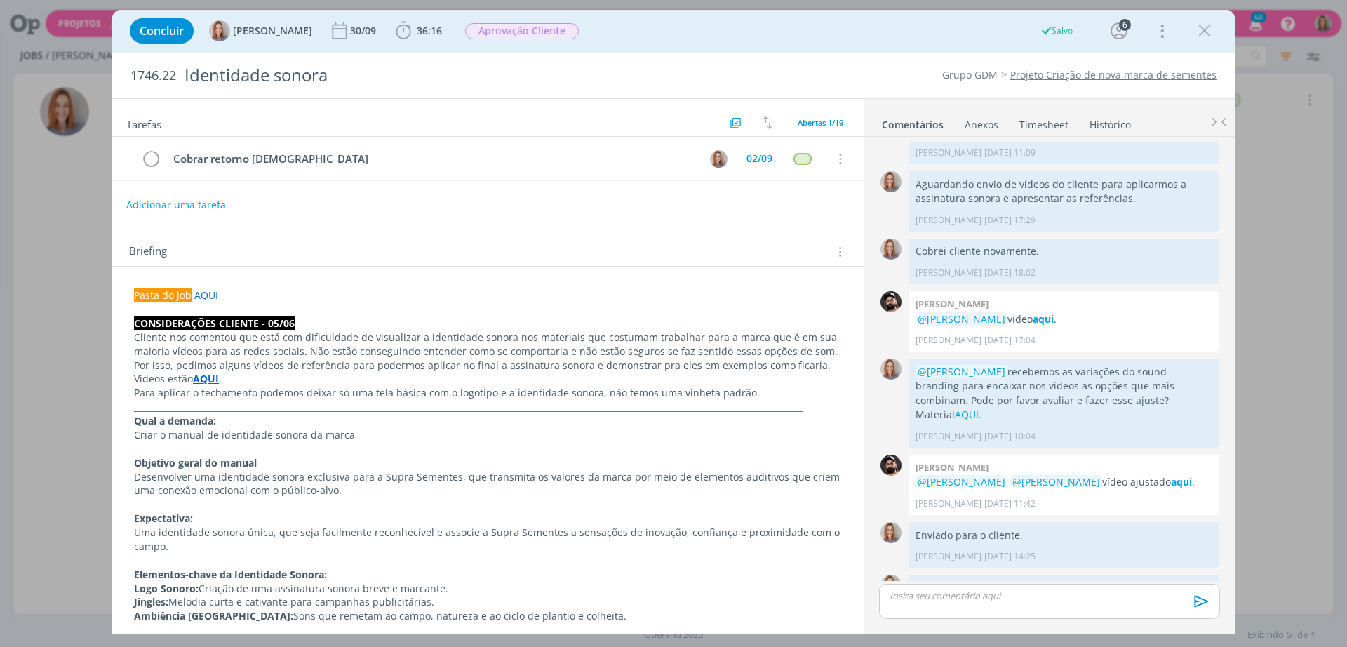
click at [1190, 41] on div "Concluir Amanda Oliveira 30/09 36:16 Iniciar Apontar Data * 01/09/2025 Horas * …" at bounding box center [673, 31] width 1101 height 34
click at [1204, 28] on icon "dialog" at bounding box center [1204, 30] width 21 height 21
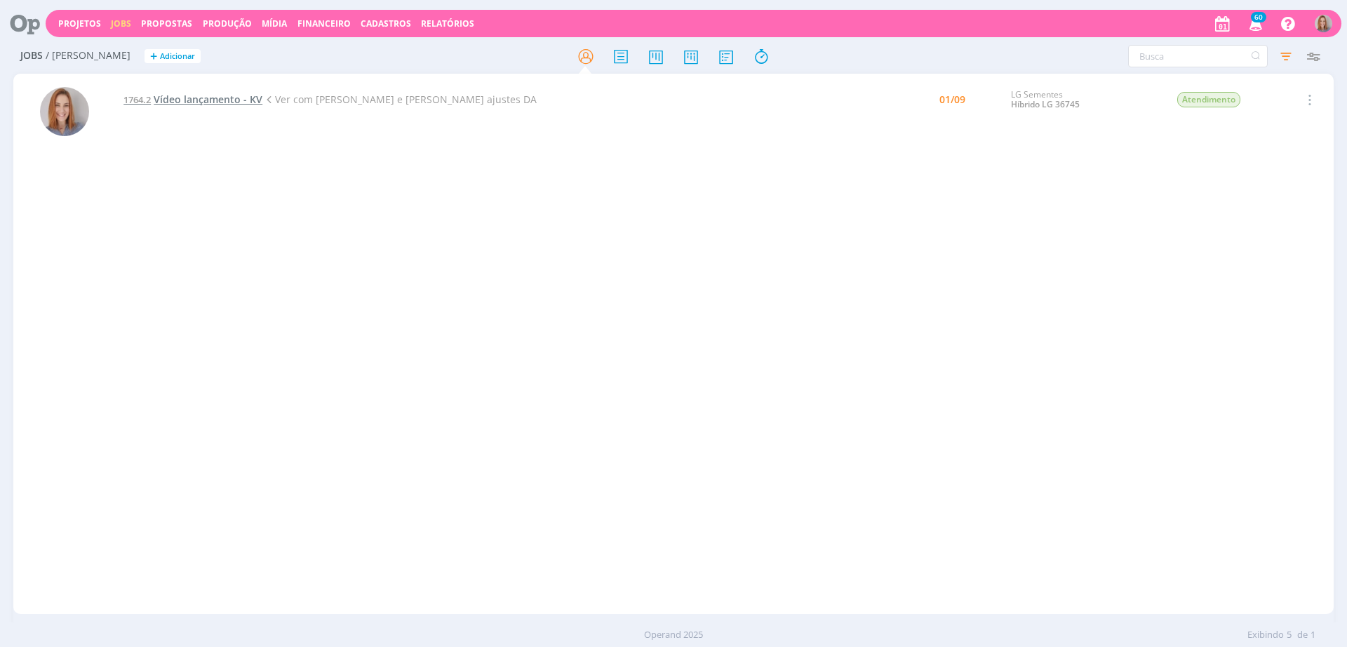
click at [215, 95] on span "Vídeo lançamento - KV" at bounding box center [208, 99] width 109 height 13
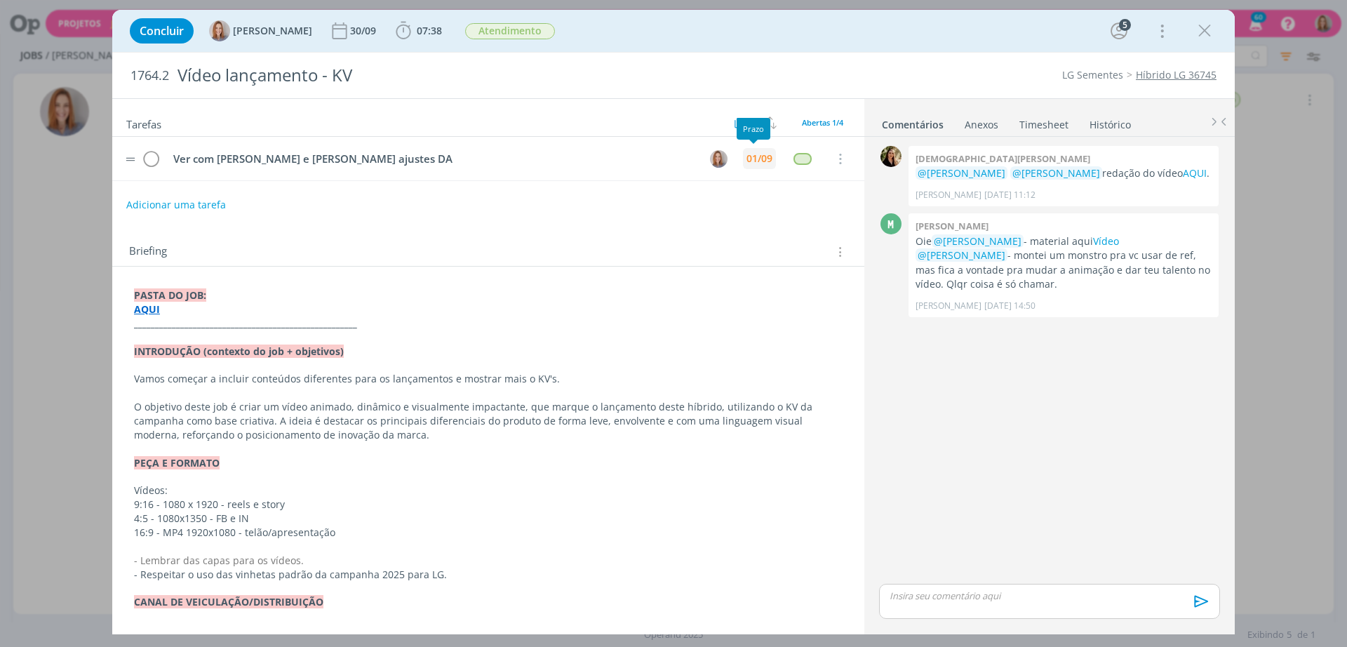
click at [746, 156] on div "01/09" at bounding box center [759, 159] width 26 height 10
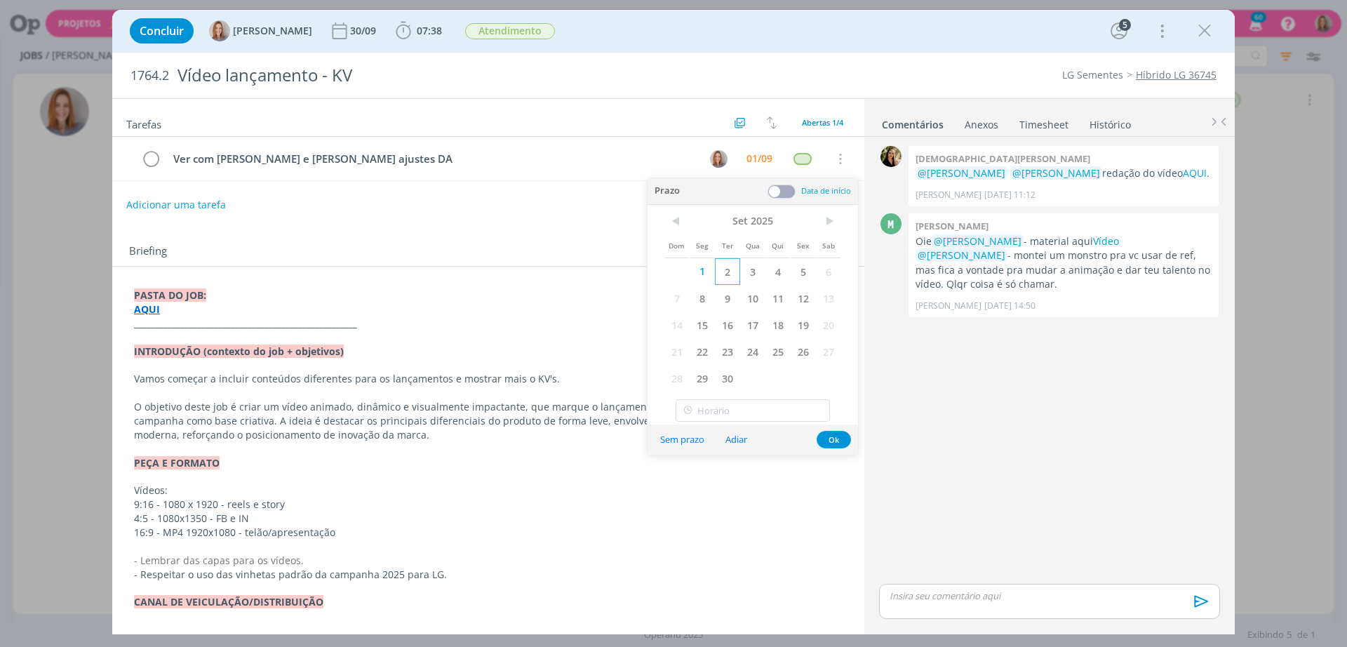
click at [732, 269] on span "2" at bounding box center [727, 271] width 25 height 27
click at [834, 441] on button "Ok" at bounding box center [833, 440] width 34 height 18
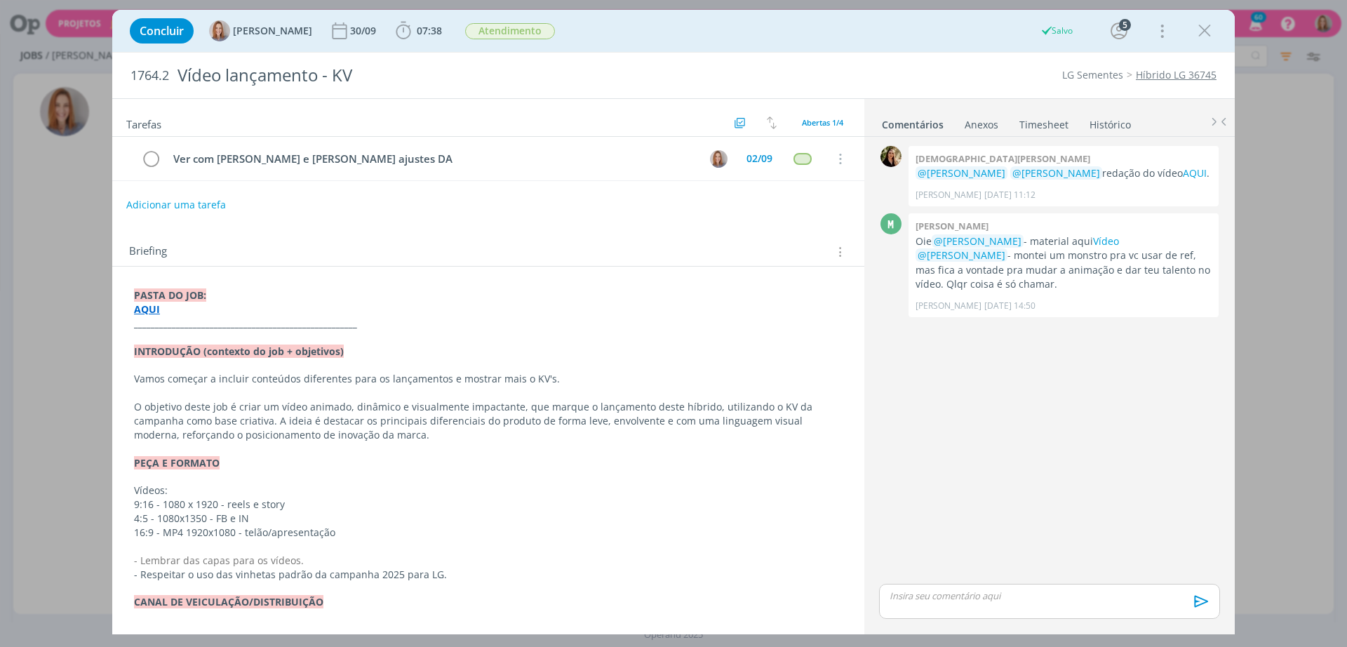
click at [1199, 46] on div "Concluir Amanda Oliveira 30/09 07:38 Iniciar Apontar Data * 01/09/2025 Horas * …" at bounding box center [673, 31] width 1101 height 34
click at [1204, 34] on icon "dialog" at bounding box center [1204, 30] width 21 height 21
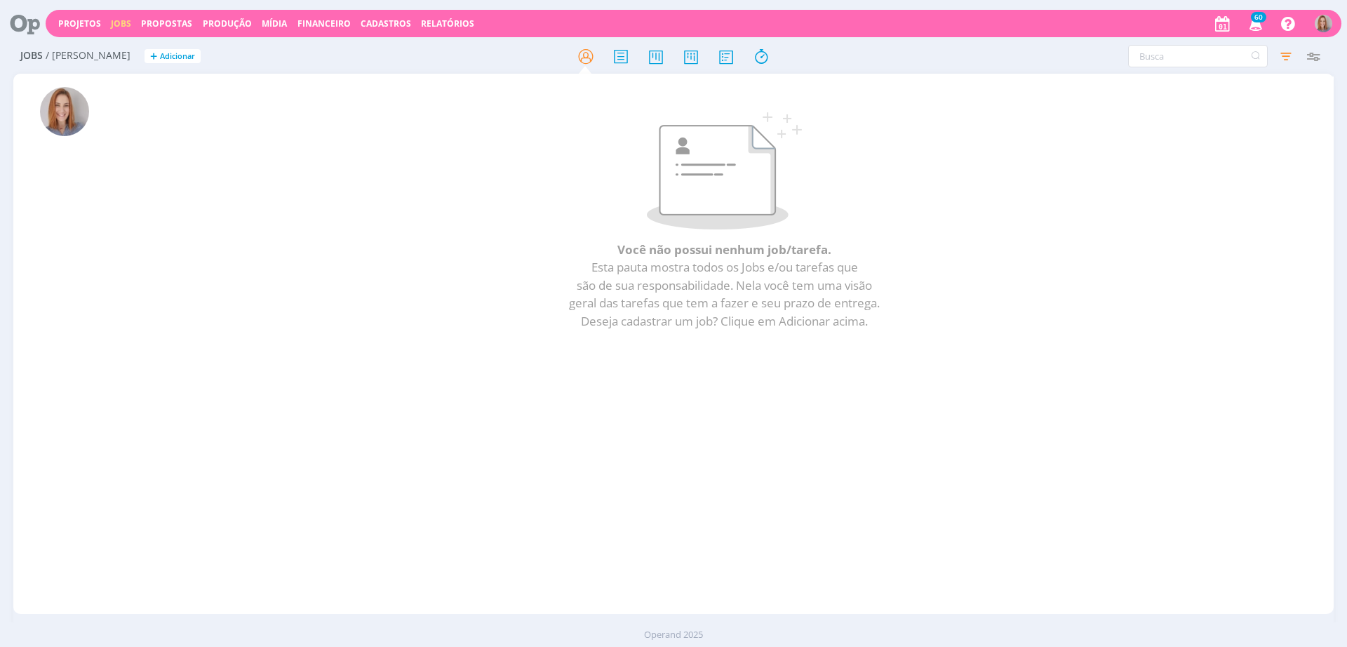
click at [12, 22] on icon at bounding box center [20, 23] width 29 height 27
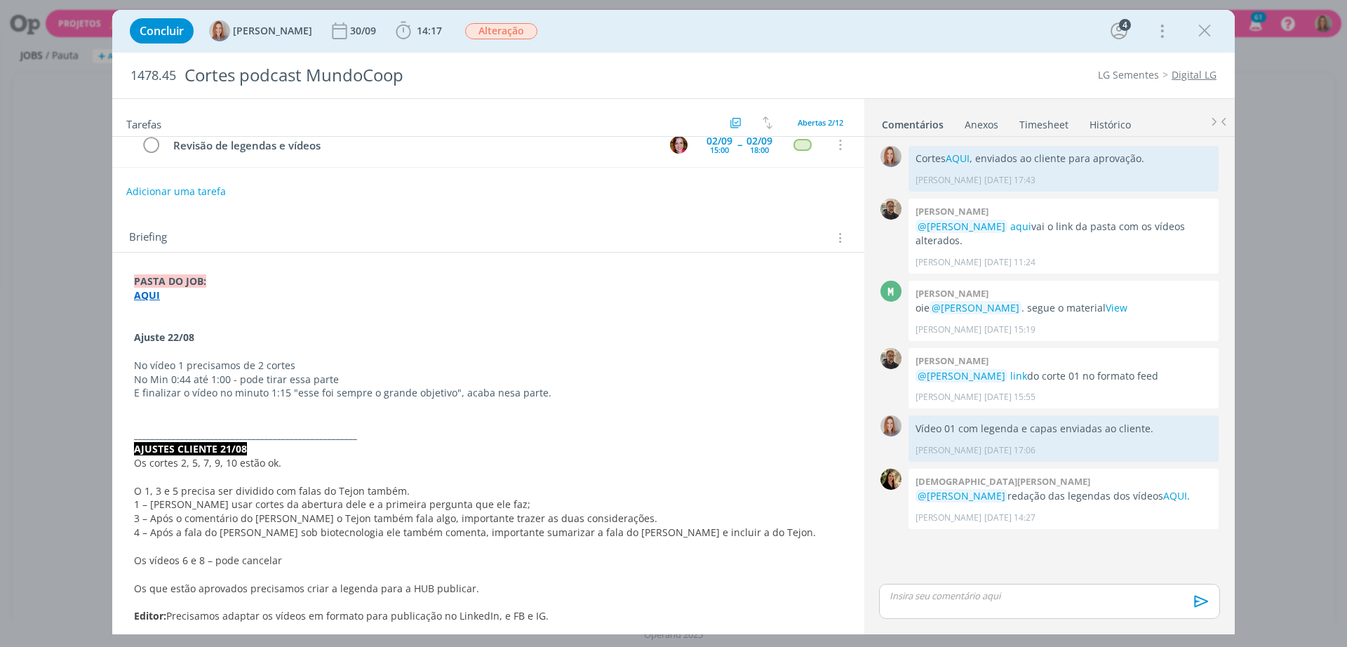
scroll to position [175, 0]
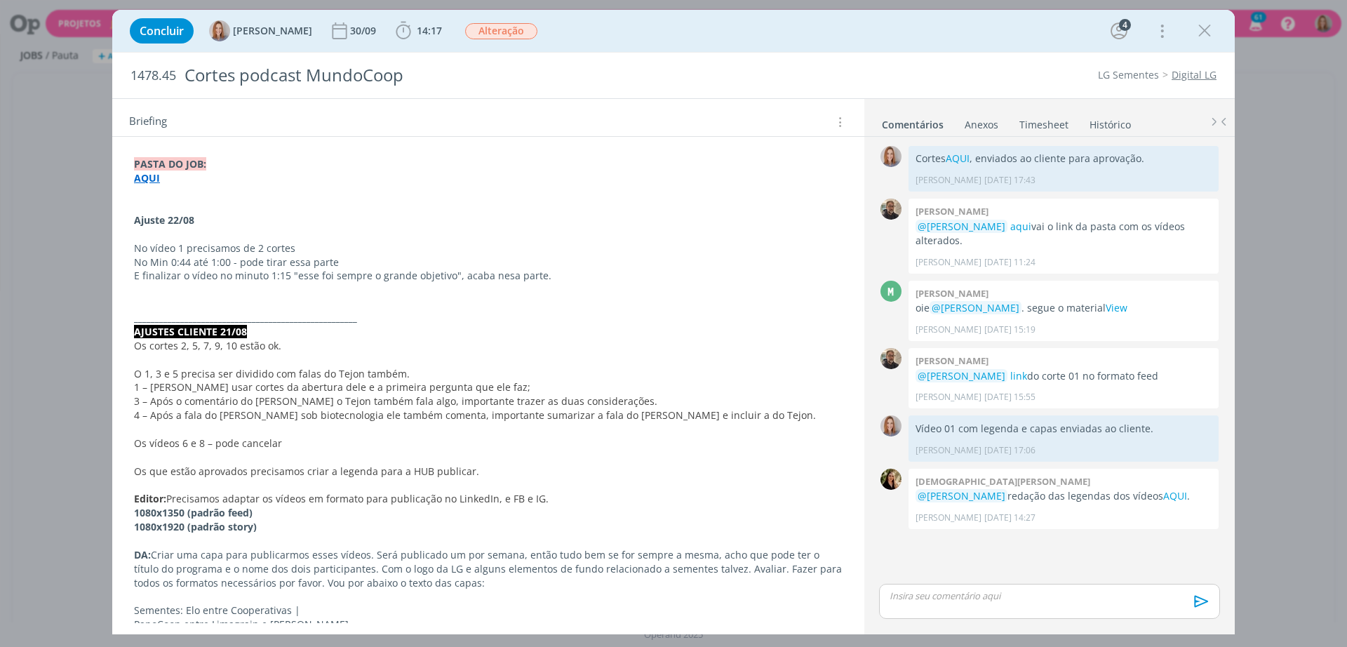
click at [260, 351] on span "Os cortes 2, 5, 7, 9, 10 estão ok." at bounding box center [207, 345] width 147 height 13
click at [191, 358] on p "dialog" at bounding box center [488, 361] width 707 height 14
click at [257, 342] on span "Os cortes 2, 5, 7, 9, 10 estão ok." at bounding box center [208, 345] width 147 height 13
click at [327, 337] on p "AJUSTES CLIENTE 21/08" at bounding box center [488, 332] width 707 height 14
click at [234, 360] on p "dialog" at bounding box center [488, 361] width 707 height 14
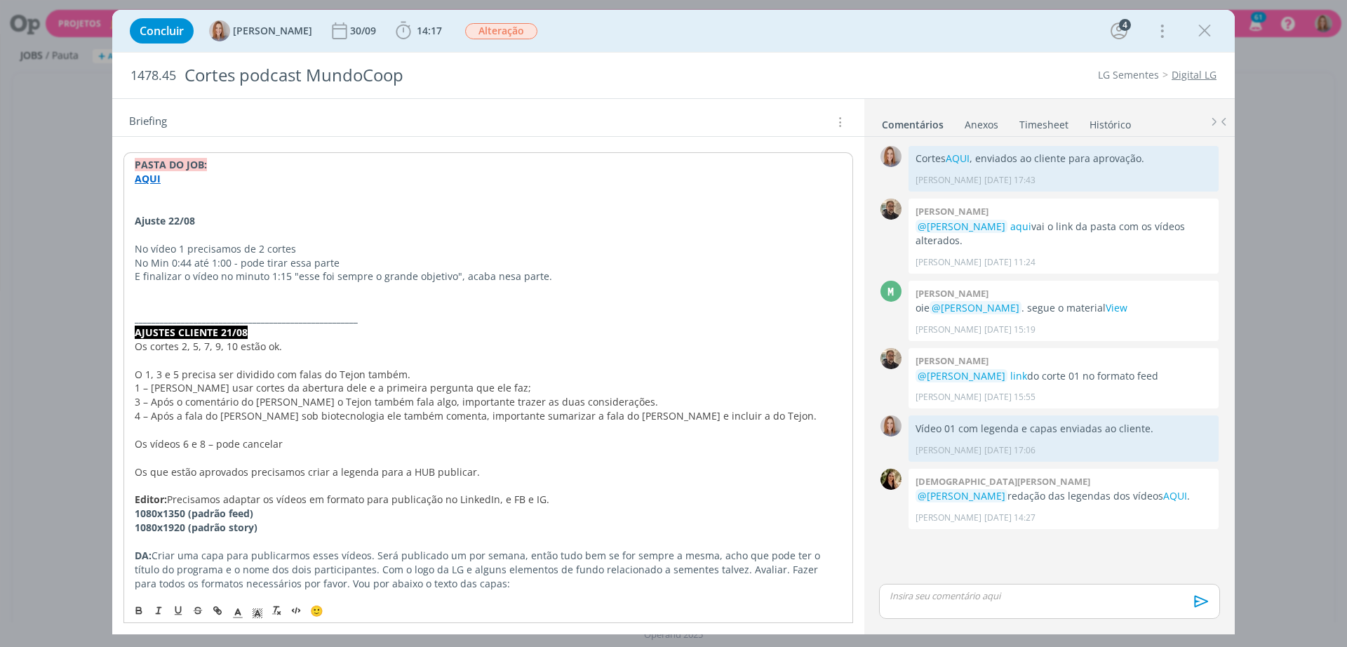
click at [147, 402] on span "3 – Após o comentário do [PERSON_NAME] o Tejon também fala algo, importante tra…" at bounding box center [396, 401] width 523 height 13
click at [164, 395] on span "3 – Após o comentário do [PERSON_NAME] o Tejon também fala algo, importante tra…" at bounding box center [396, 401] width 523 height 13
click at [248, 366] on p "dialog" at bounding box center [488, 361] width 707 height 14
click at [1169, 494] on link "AQUI" at bounding box center [1175, 495] width 24 height 13
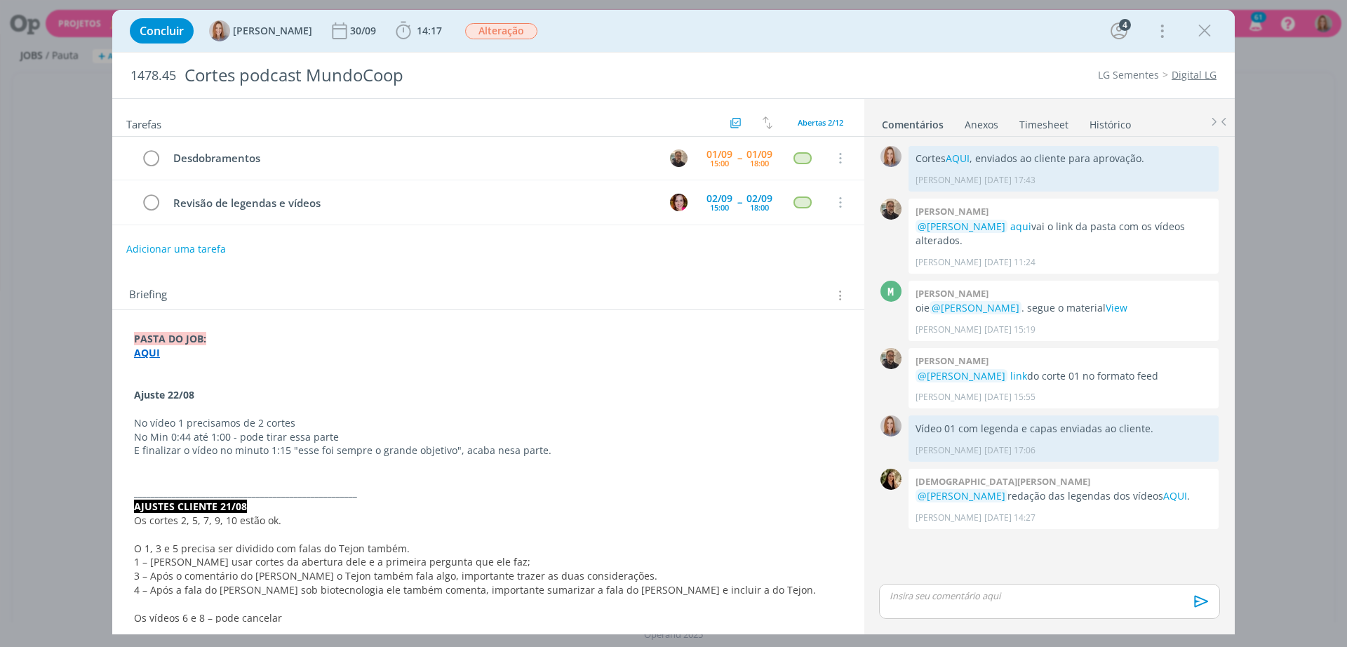
scroll to position [0, 0]
click at [200, 400] on p "Ajuste 22/08" at bounding box center [488, 396] width 708 height 14
click at [487, 459] on p "dialog" at bounding box center [488, 466] width 707 height 14
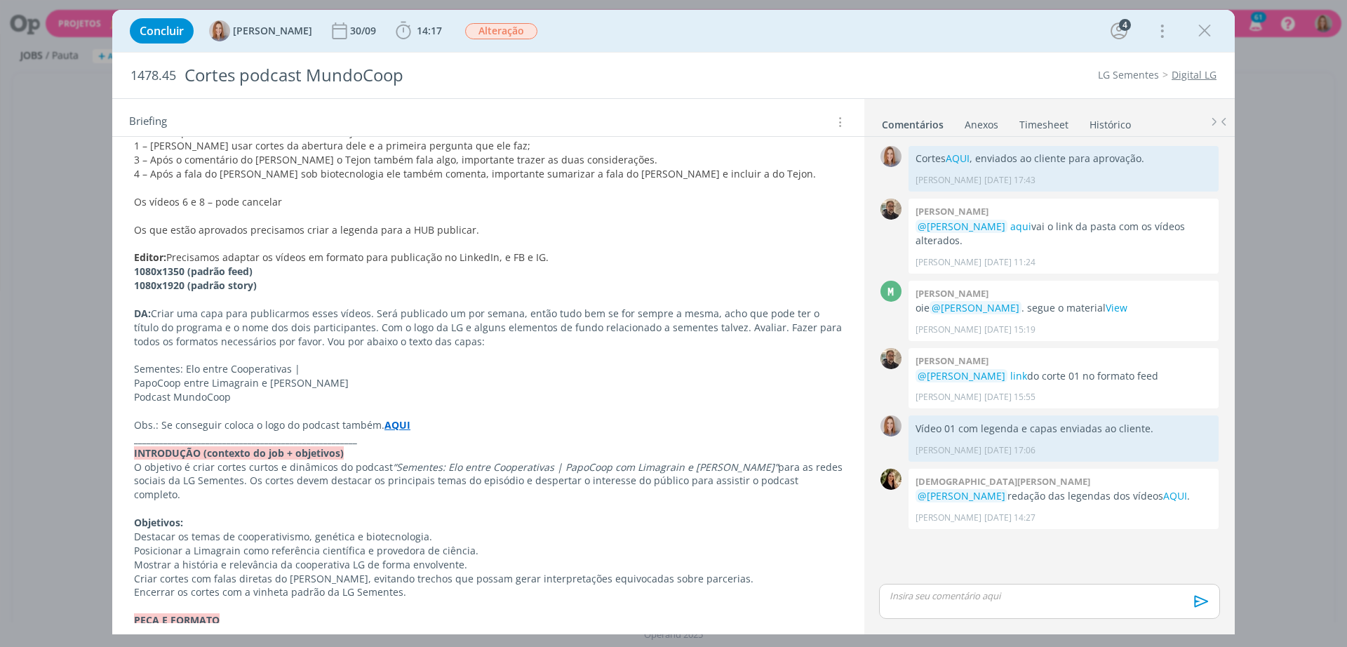
scroll to position [175, 0]
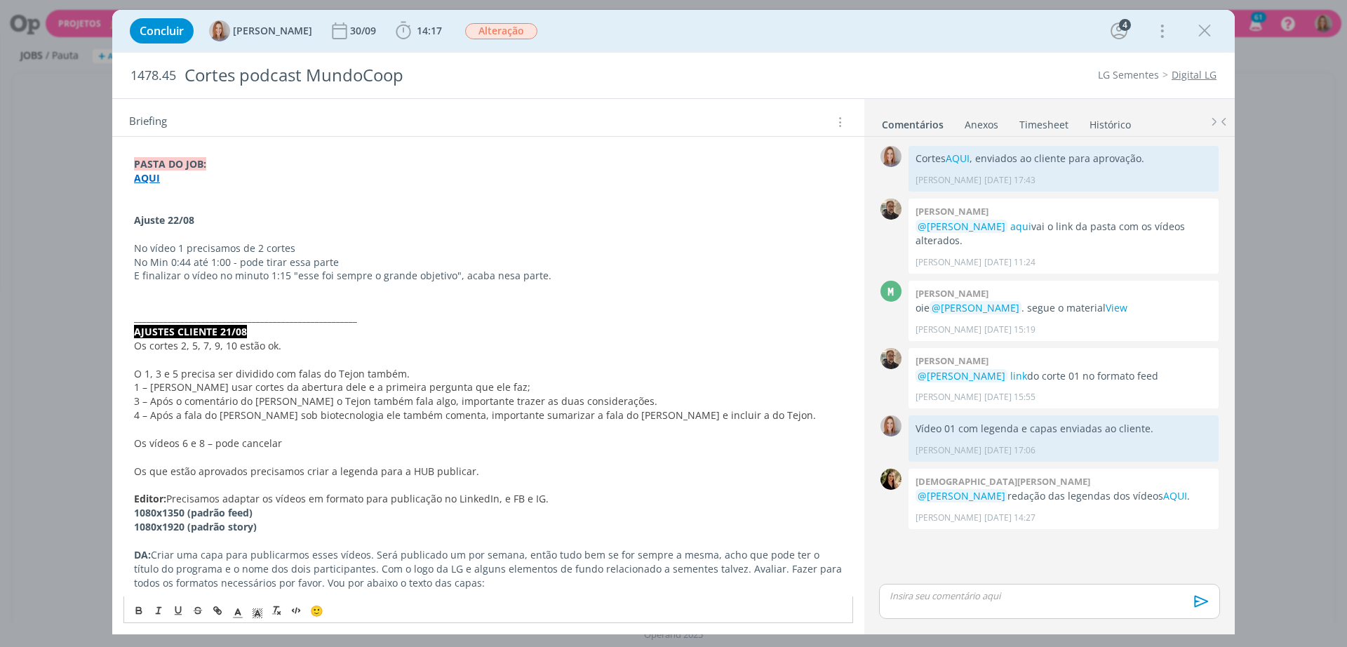
click at [213, 274] on p "E finalizar o vídeo no minuto 1:15 "esse foi sempre o grande objetivo", acaba n…" at bounding box center [488, 276] width 708 height 14
click at [281, 284] on p "dialog" at bounding box center [488, 290] width 708 height 14
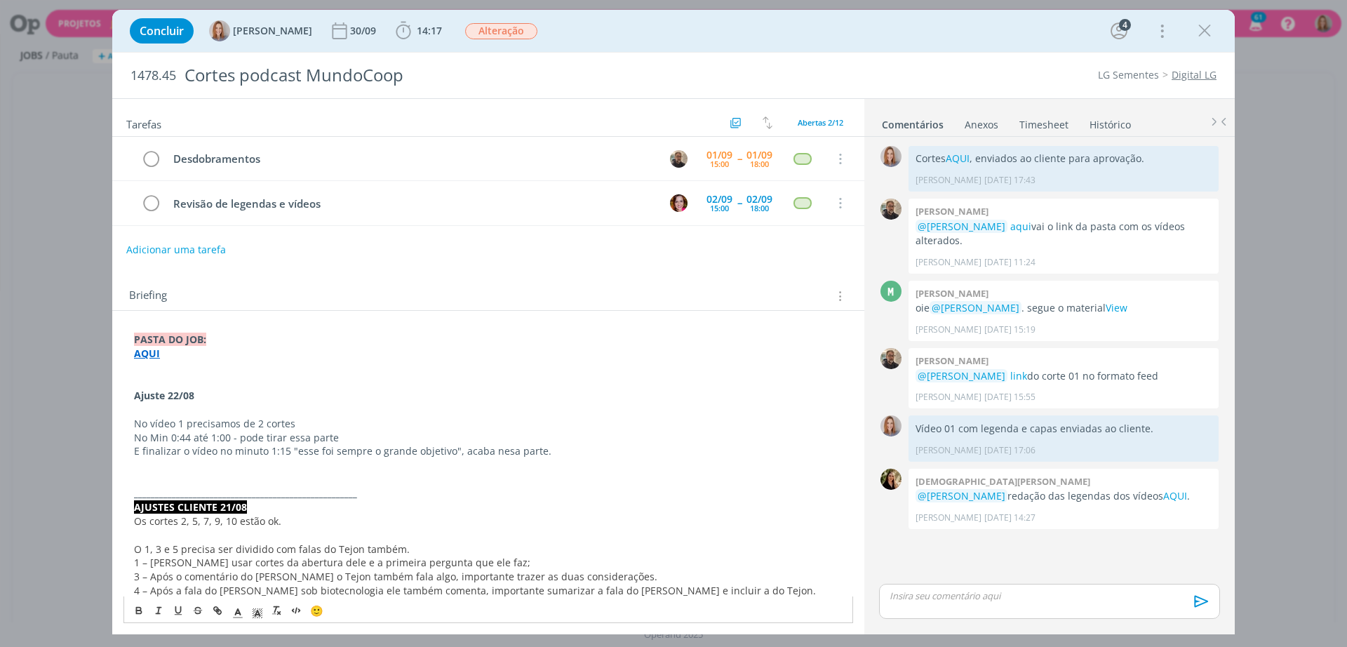
click at [241, 385] on p "dialog" at bounding box center [488, 382] width 708 height 14
click at [258, 422] on p "No vídeo 1 precisamos de 2 cortes" at bounding box center [488, 424] width 708 height 14
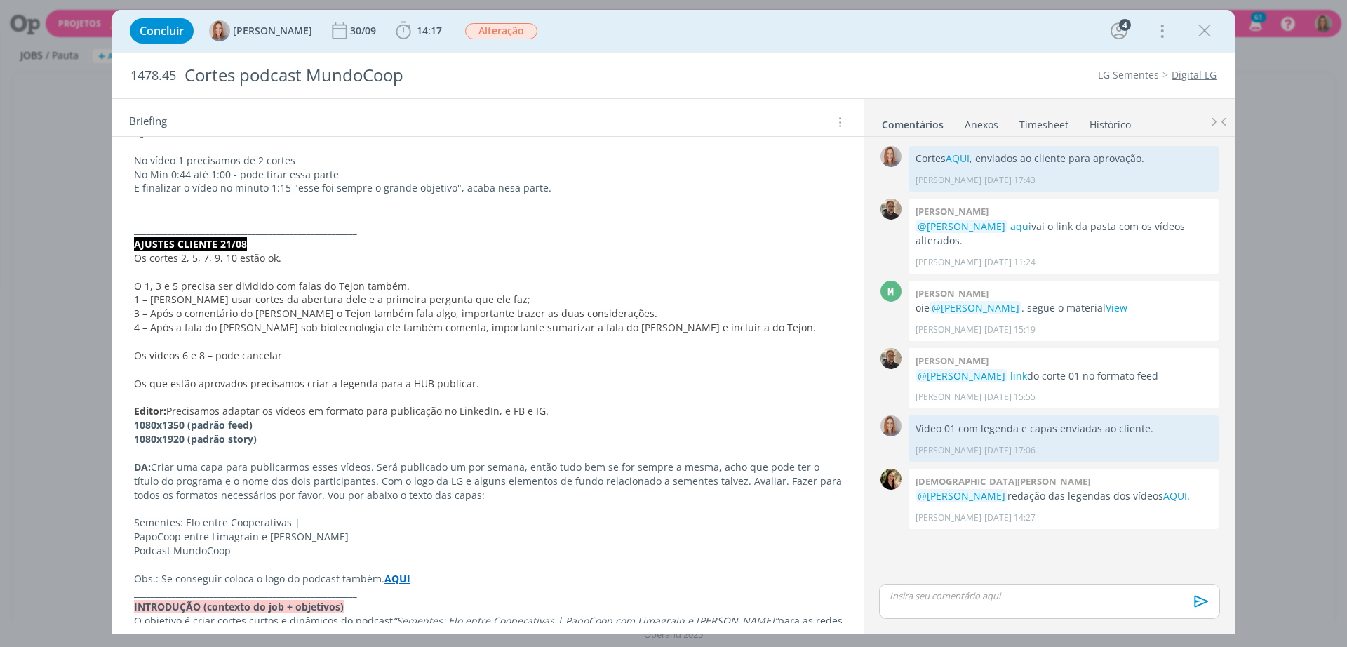
click at [270, 436] on p "1080x1920 (padrão story)" at bounding box center [488, 439] width 708 height 14
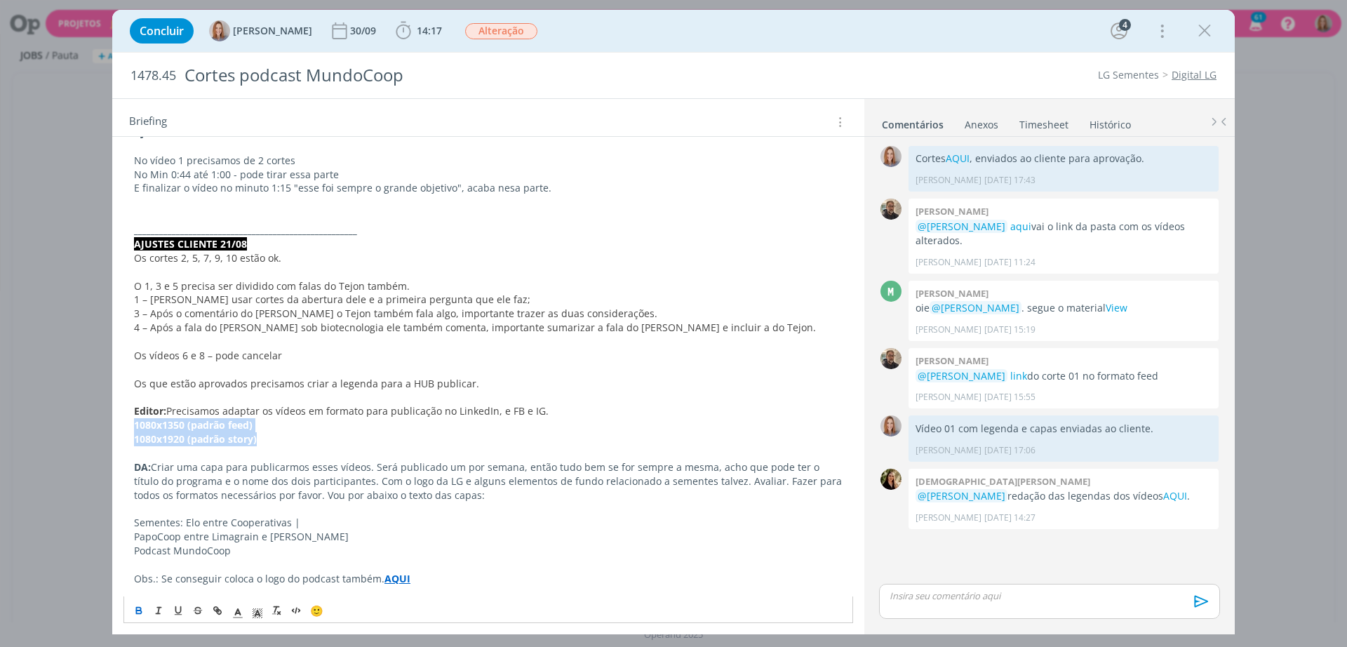
drag, startPoint x: 267, startPoint y: 436, endPoint x: 121, endPoint y: 429, distance: 146.1
click at [121, 429] on div "PASTA DO JOB: AQUI Ajuste 22/08 No vídeo 1 precisamos de 2 cortes No Min 0:44 a…" at bounding box center [488, 635] width 752 height 1174
click at [301, 423] on p "1080x1350 (padrão feed)" at bounding box center [488, 425] width 708 height 14
click at [236, 423] on strong "1080x1350 (padrão feed)" at bounding box center [193, 424] width 119 height 13
click at [283, 412] on span "Precisamos adaptar os vídeos em formato para publicação no LinkedIn, e FB e IG." at bounding box center [357, 410] width 382 height 13
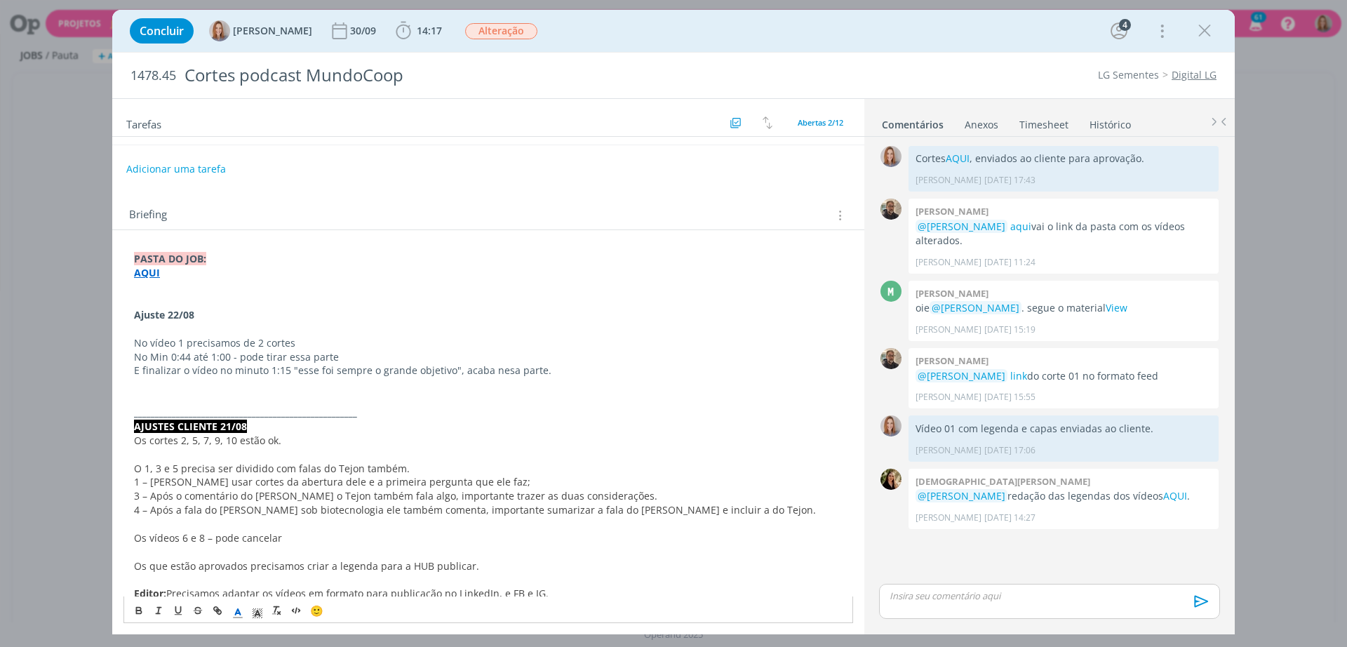
scroll to position [0, 0]
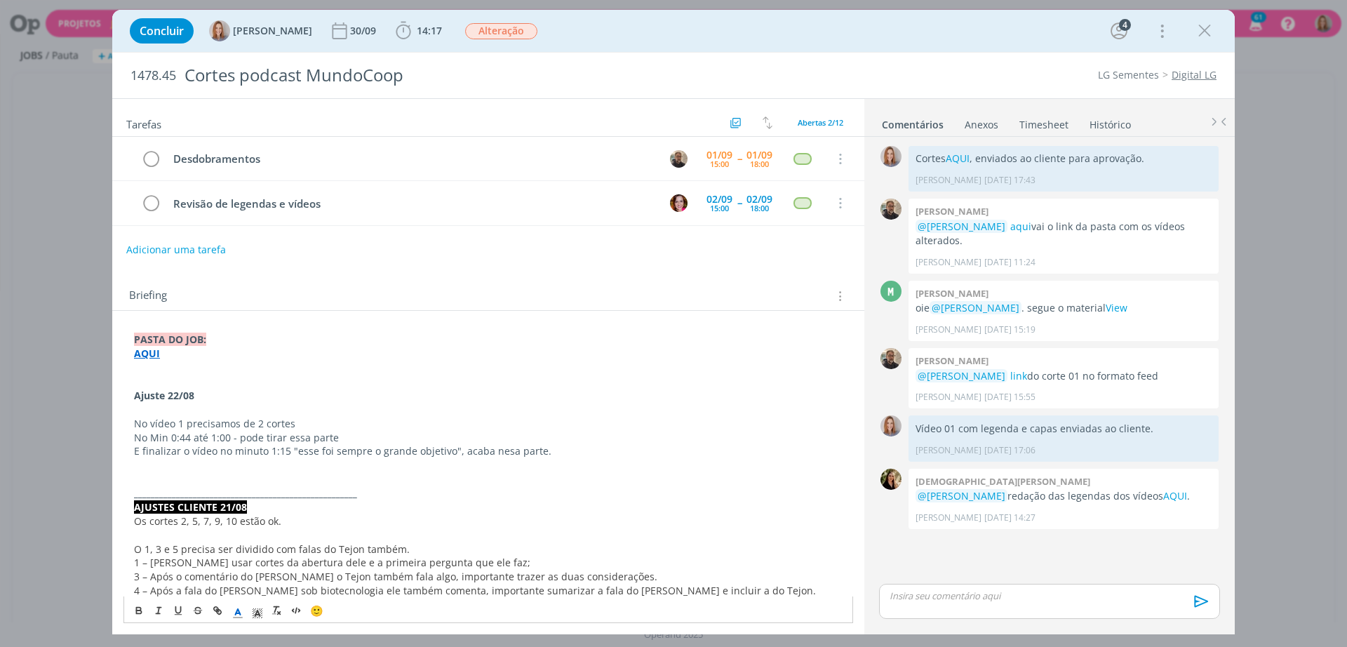
click at [589, 264] on div "Tarefas Usar Job de template Criar template a partir deste job Visualizar Templ…" at bounding box center [488, 361] width 752 height 524
click at [199, 520] on span "Os cortes 2, 5, 7, 9, 10 estão ok." at bounding box center [207, 520] width 147 height 13
click at [208, 525] on span "Os cortes 2, 5, 7, 9, 10 estão ok." at bounding box center [208, 521] width 147 height 13
click at [229, 521] on span "Os cortes 2, 5, 7, 9, 10 estão ok." at bounding box center [208, 521] width 147 height 13
click at [688, 309] on div "Briefing Briefings Predefinidos Versões do Briefing Ver Briefing do Projeto" at bounding box center [488, 292] width 752 height 38
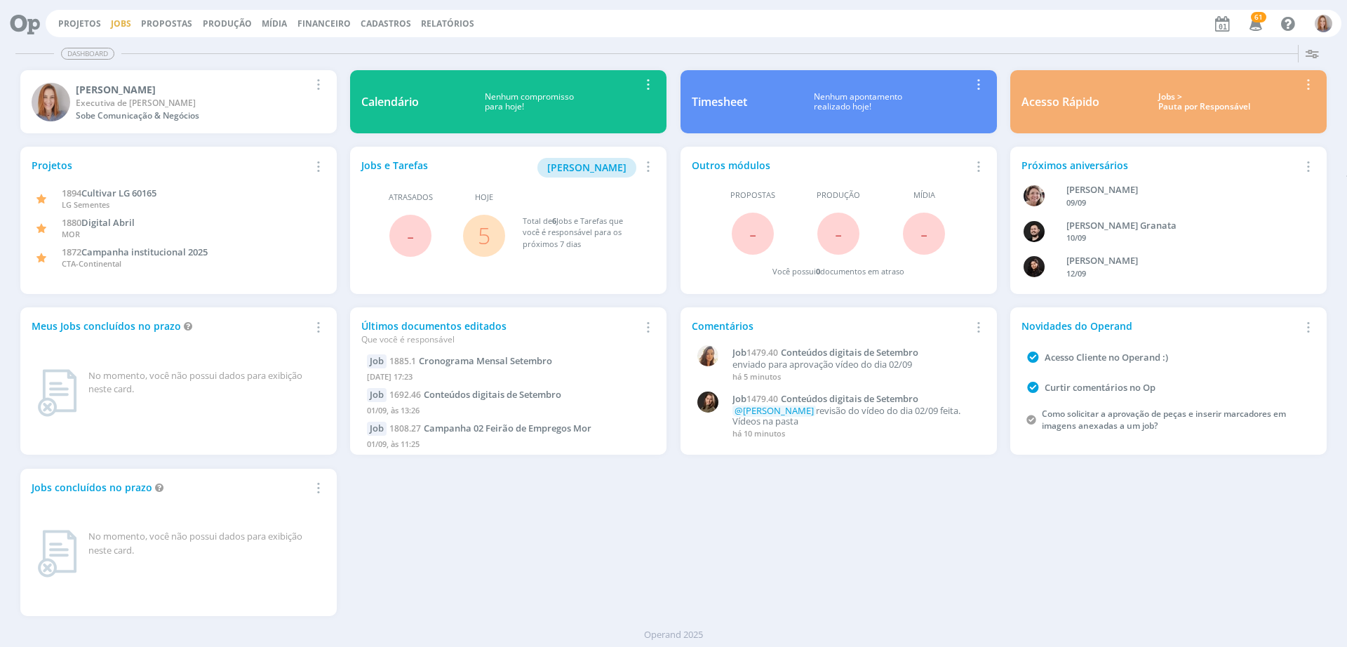
click at [119, 21] on link "Jobs" at bounding box center [121, 24] width 20 height 12
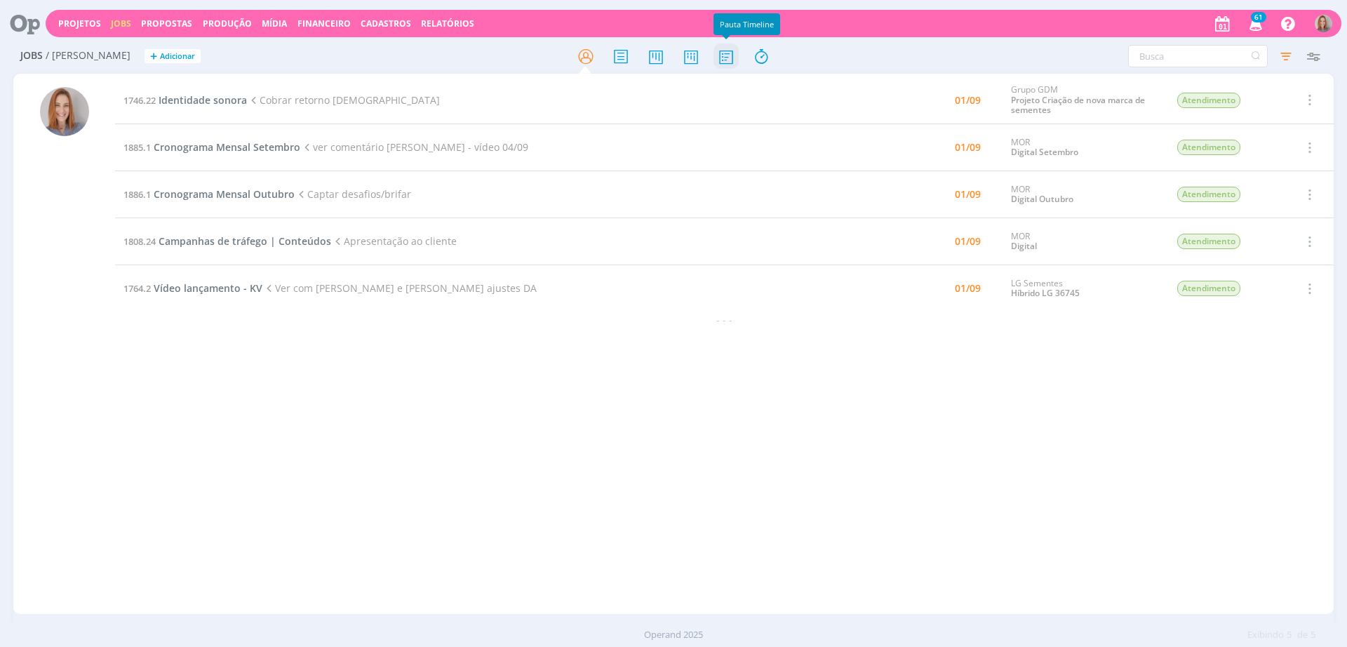
click at [732, 59] on icon at bounding box center [725, 56] width 25 height 27
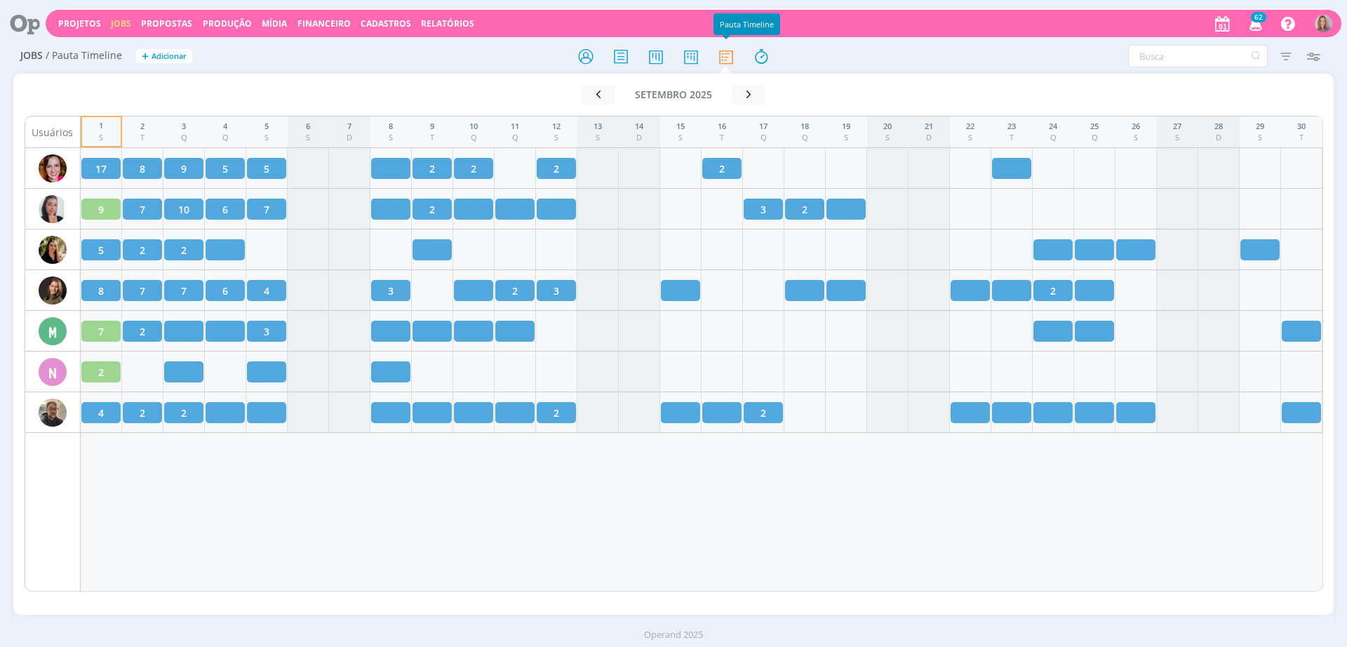
click at [208, 494] on div "1 S 2 T 3 Q 4 Q 5 S 6 S 7 D 8 S 9 T 10 Q 11 Q 12 S 13 S 14 D 15 S 16 T 17 Q 18 …" at bounding box center [702, 354] width 1242 height 476
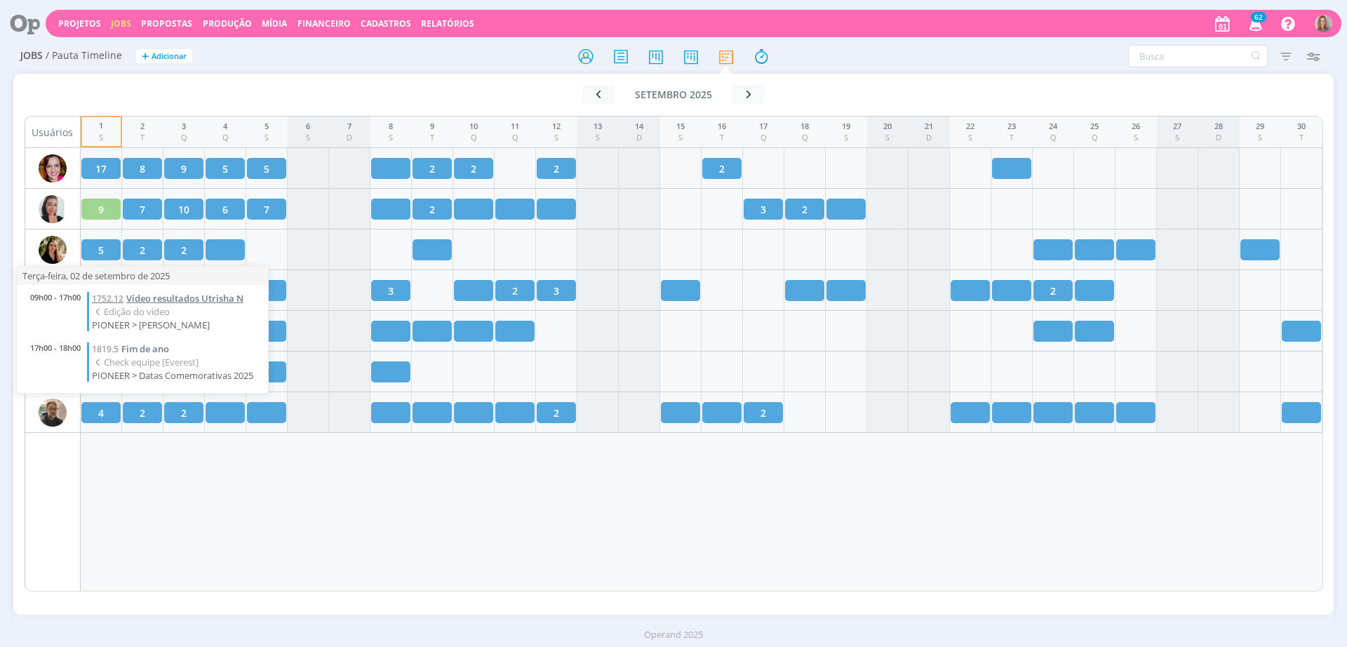
click at [173, 299] on span "Vídeo resultados Utrisha N" at bounding box center [184, 298] width 117 height 13
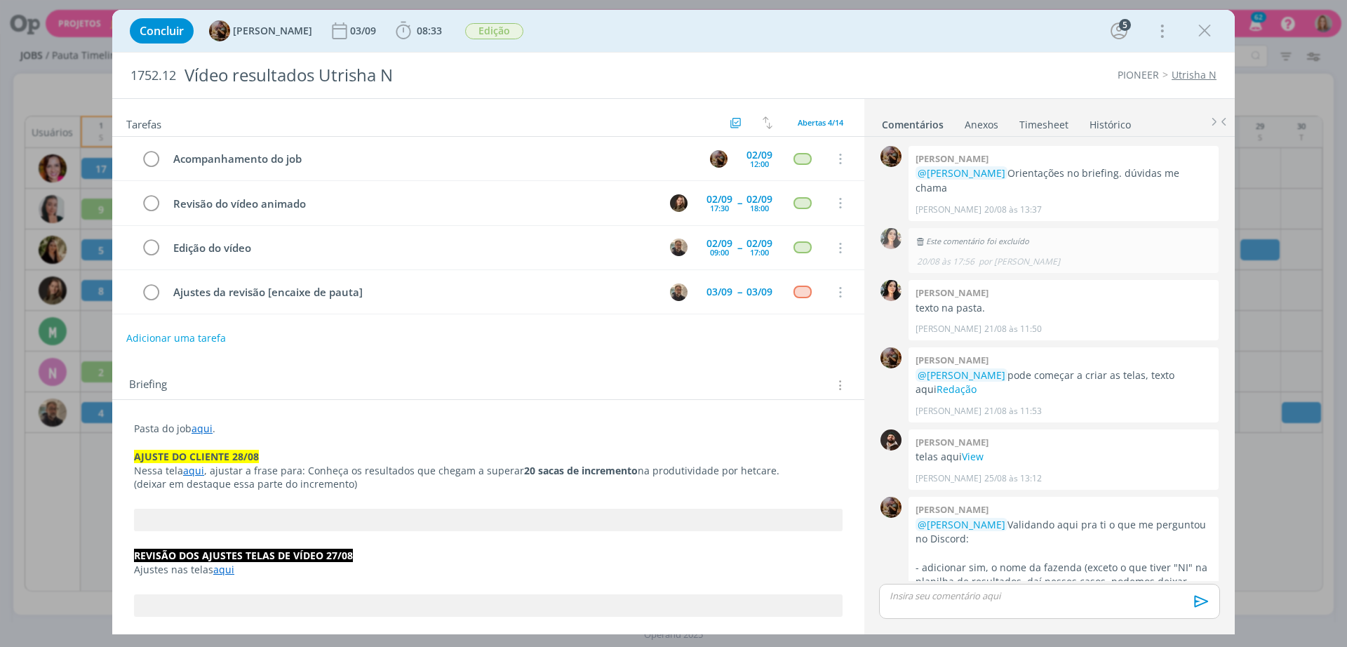
scroll to position [1066, 0]
